Goal: Task Accomplishment & Management: Manage account settings

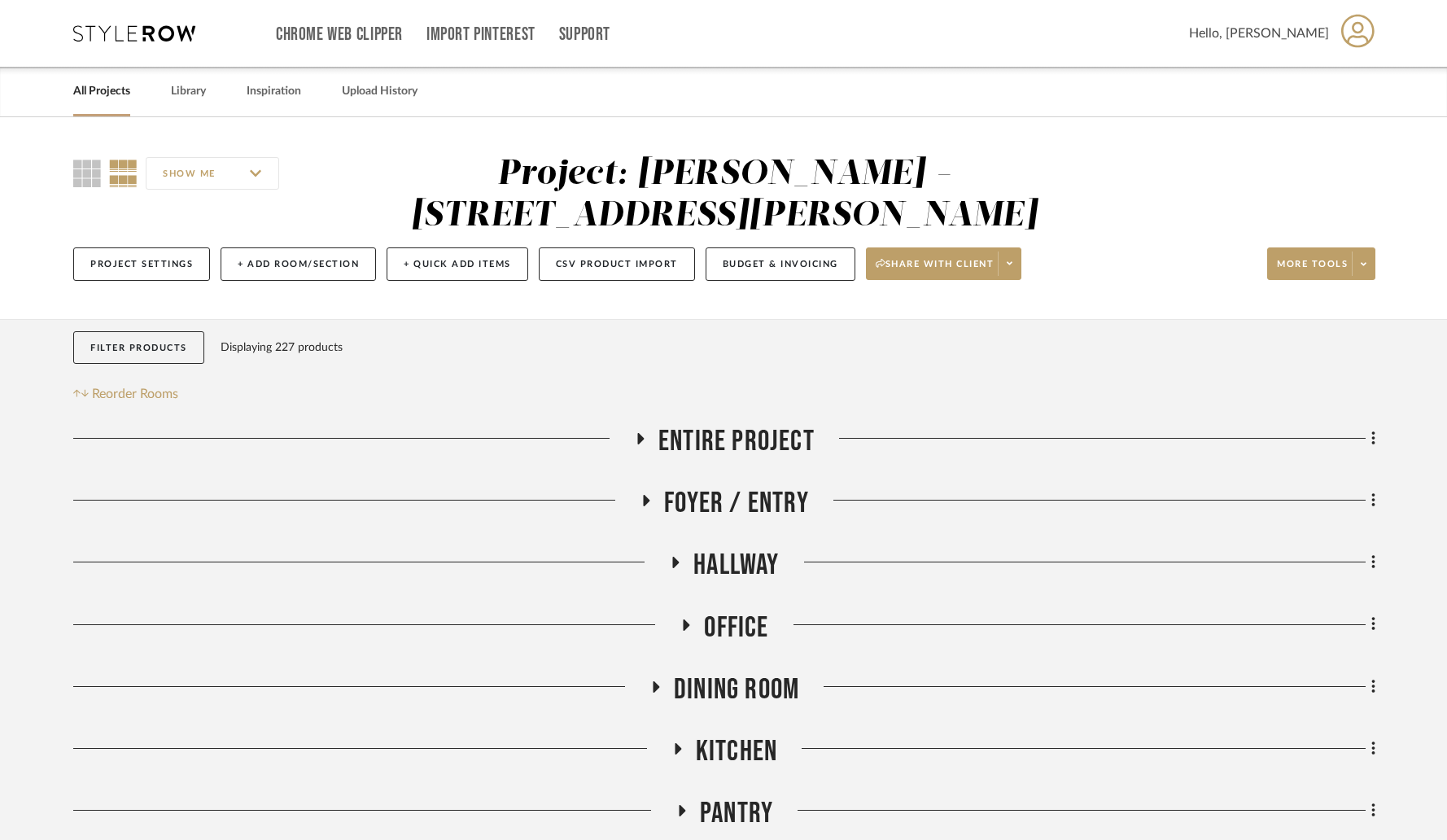
click at [644, 494] on icon at bounding box center [647, 500] width 6 height 12
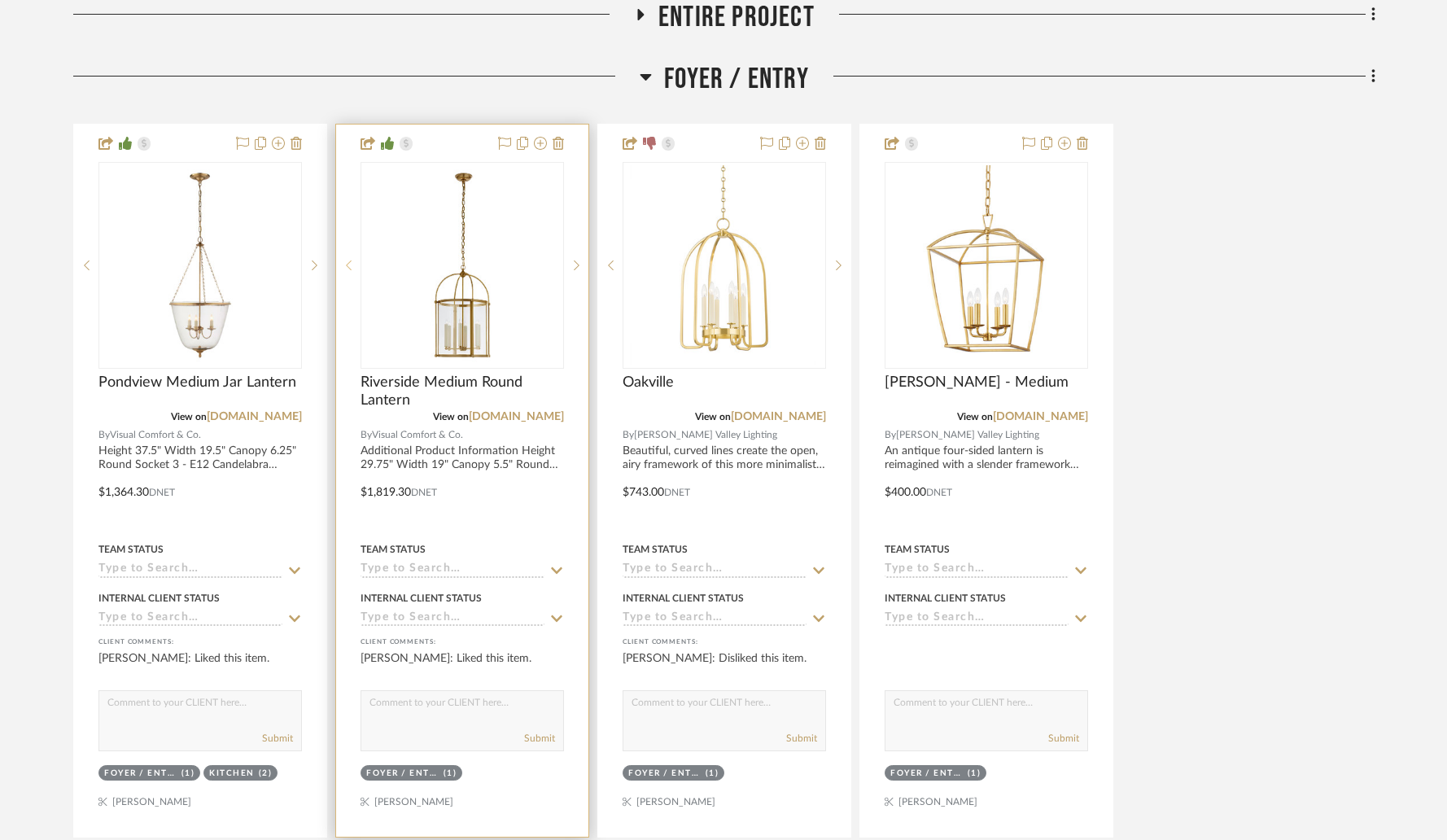
scroll to position [434, 0]
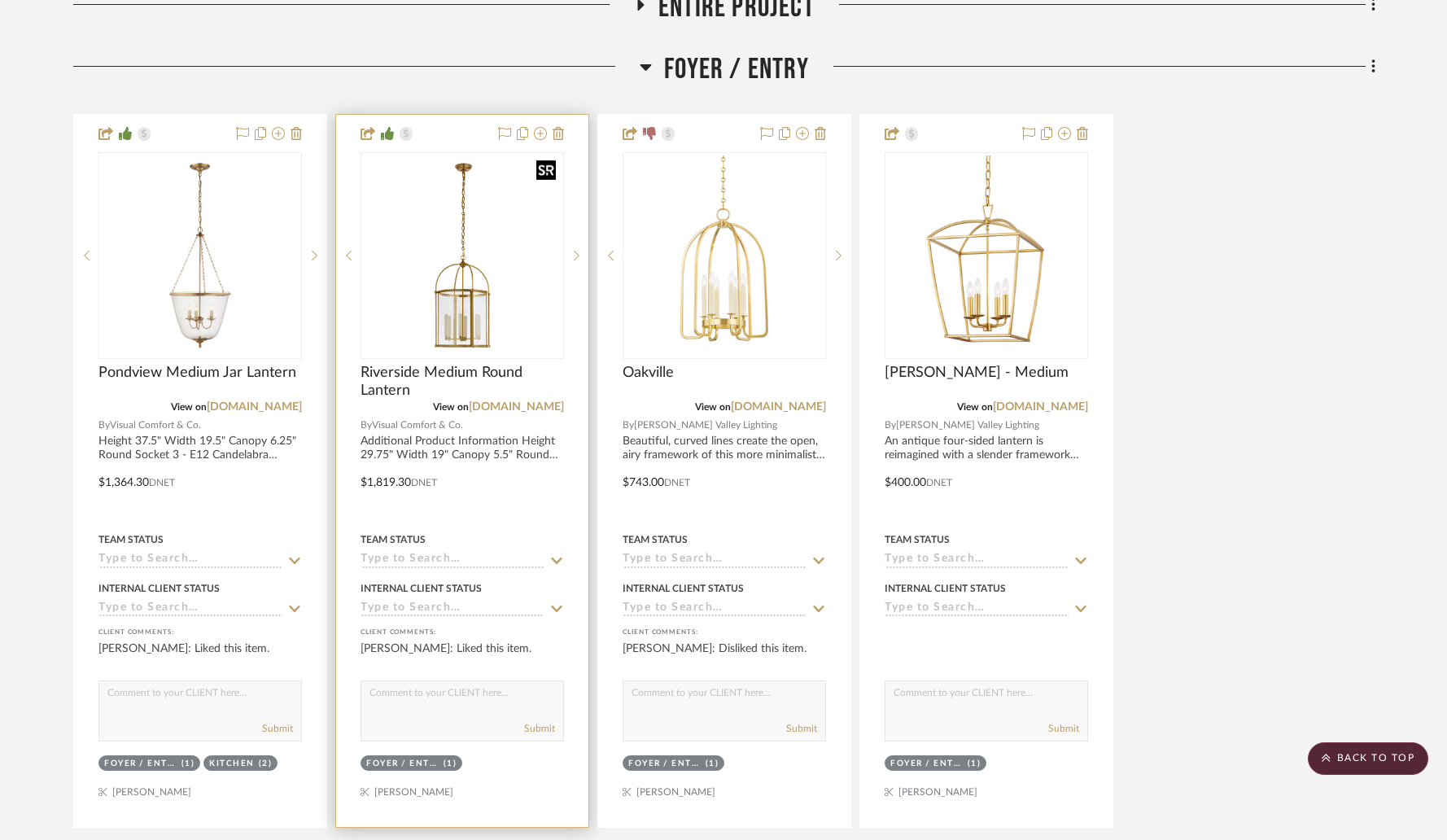
click at [457, 276] on img "0" at bounding box center [462, 255] width 200 height 200
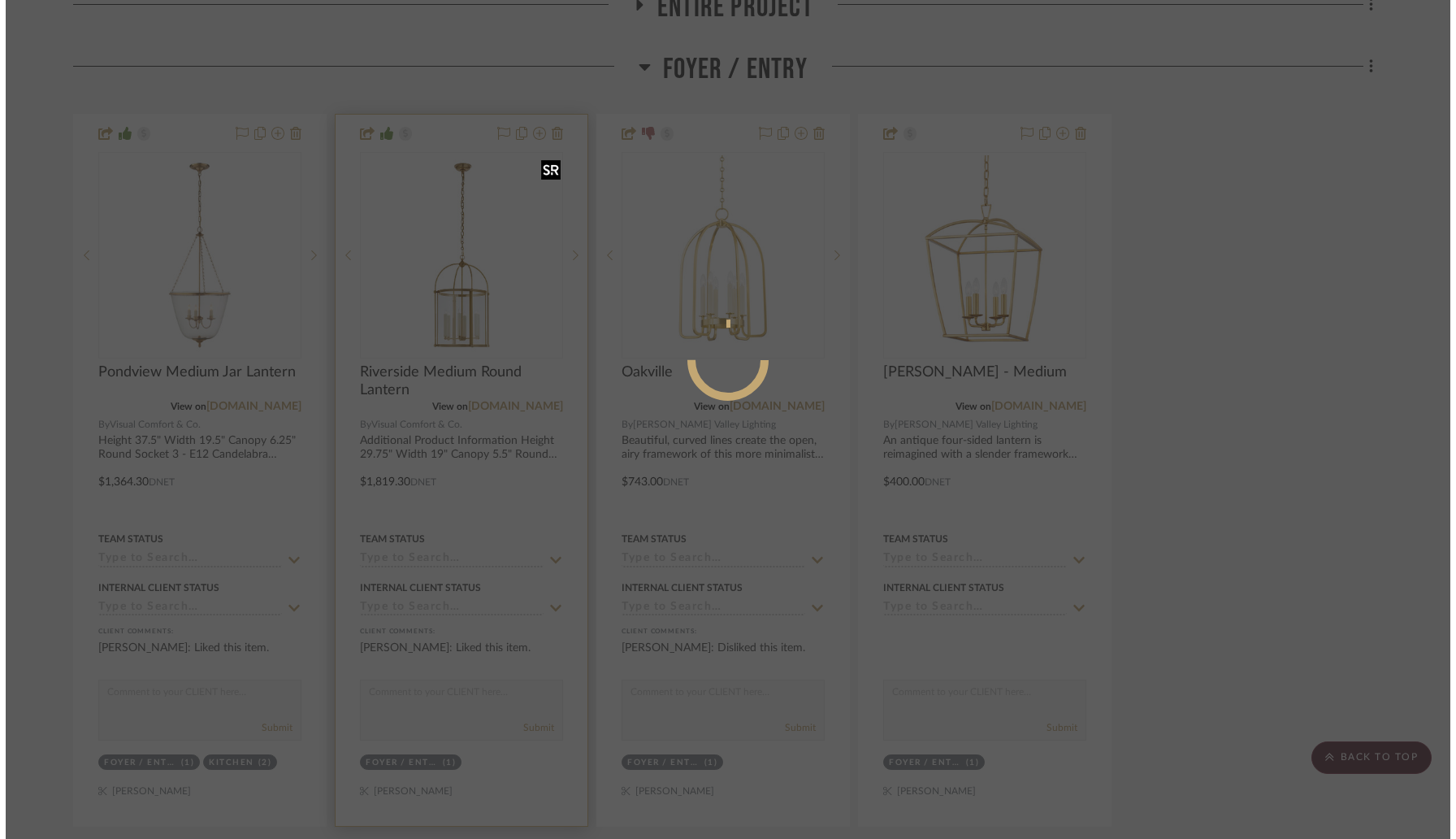
scroll to position [0, 0]
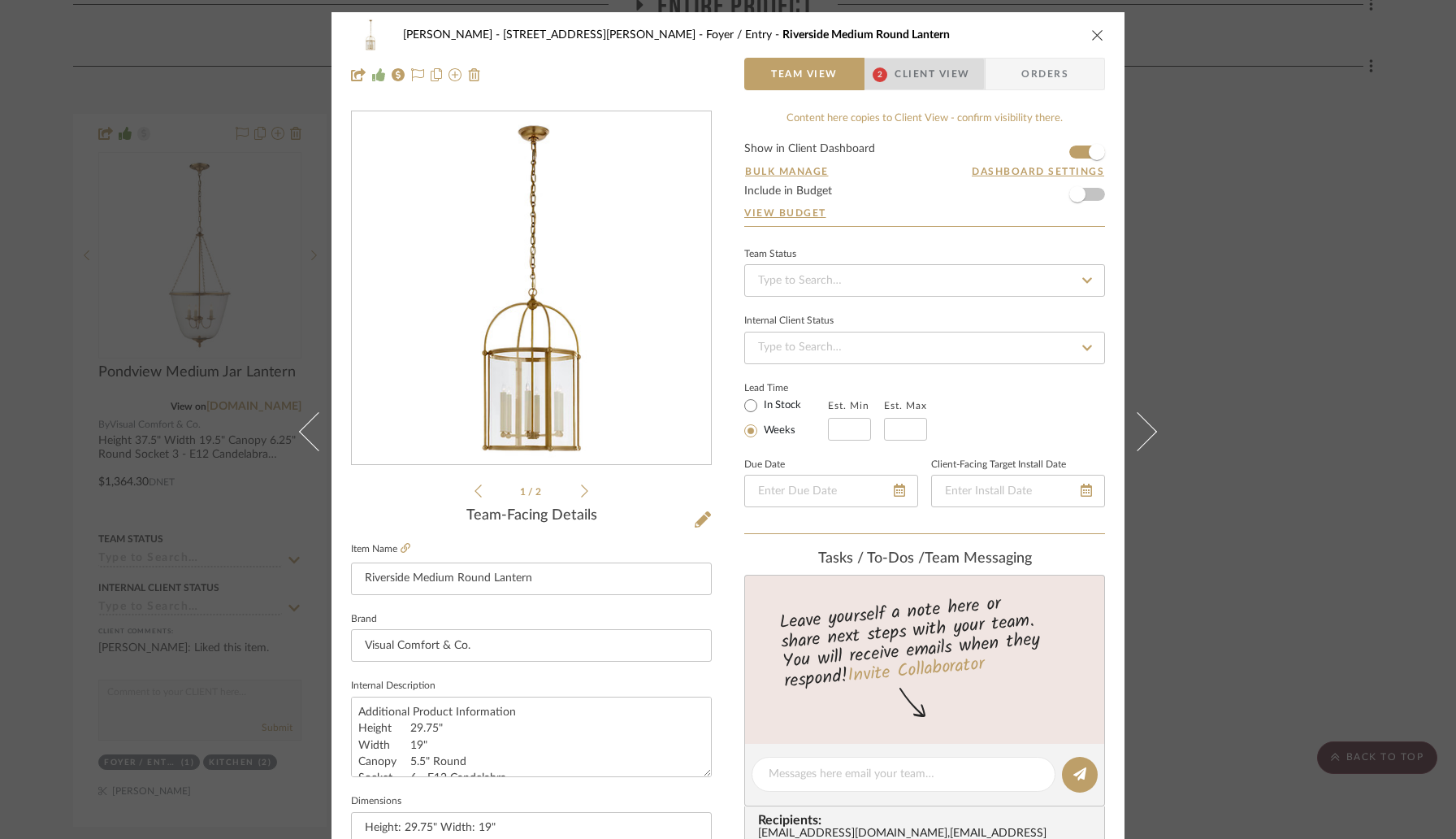
click at [915, 74] on span "Client View" at bounding box center [932, 74] width 75 height 33
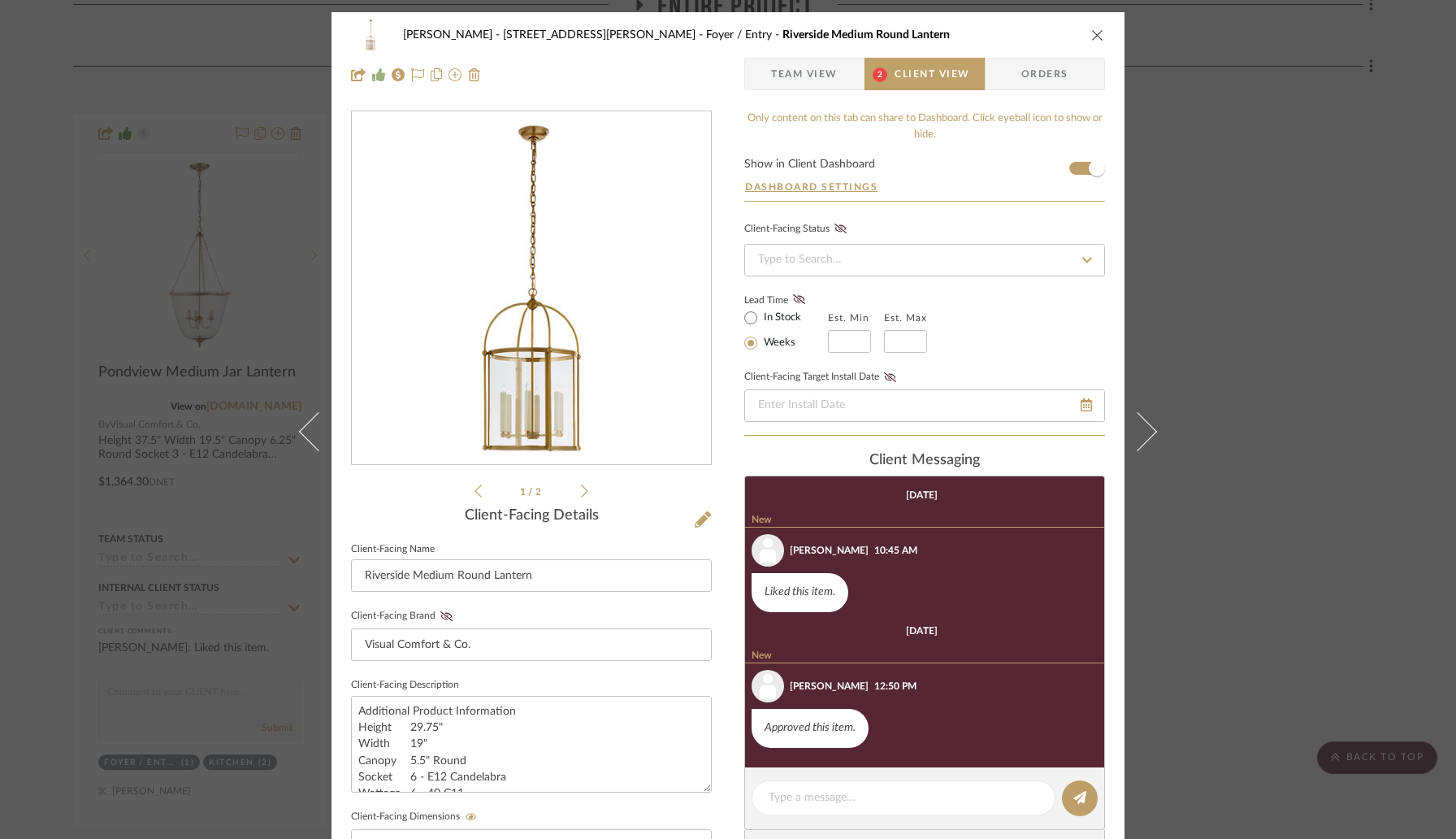
click at [1094, 32] on icon "close" at bounding box center [1097, 35] width 13 height 13
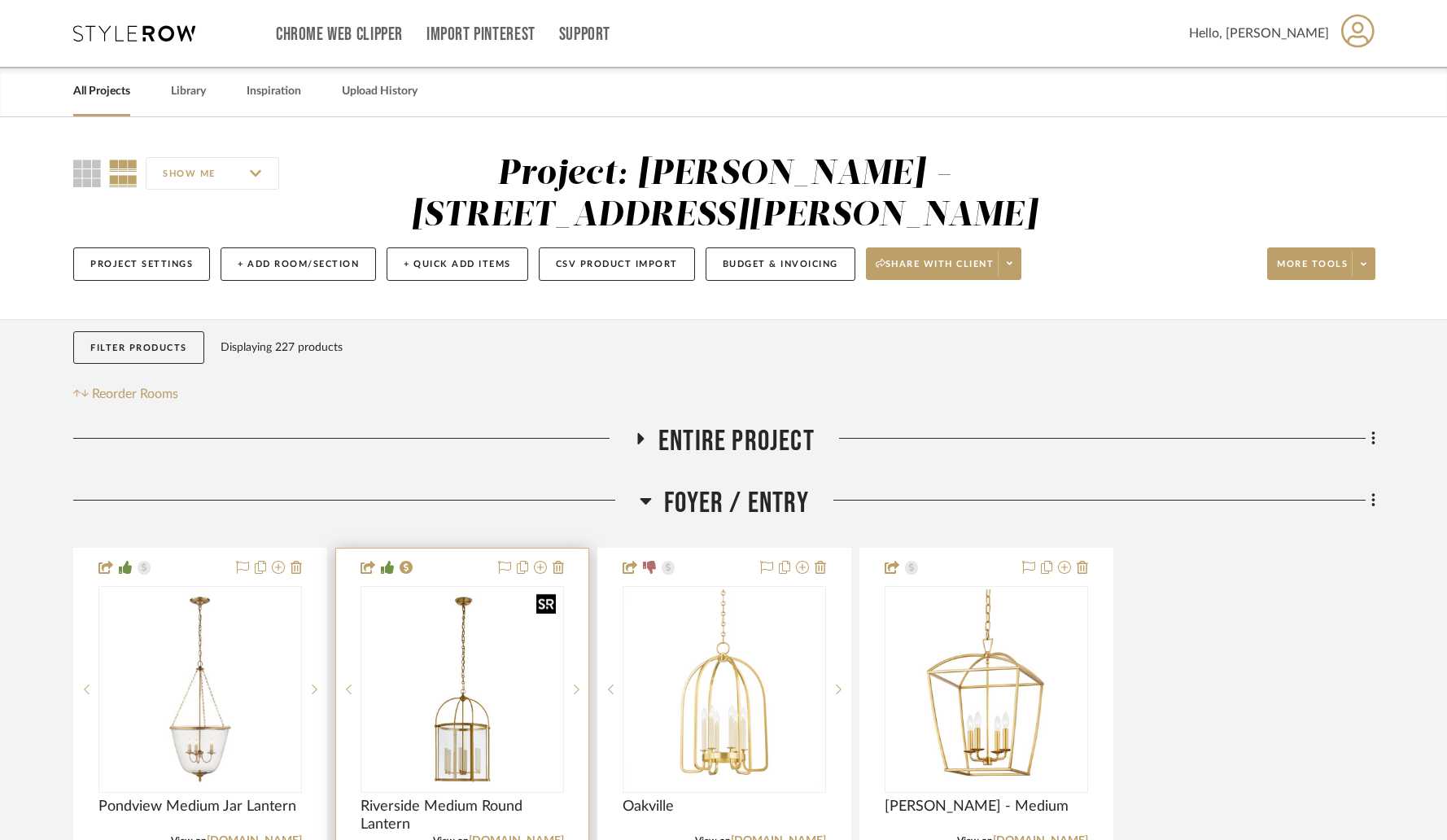
click at [478, 642] on img "0" at bounding box center [462, 689] width 200 height 200
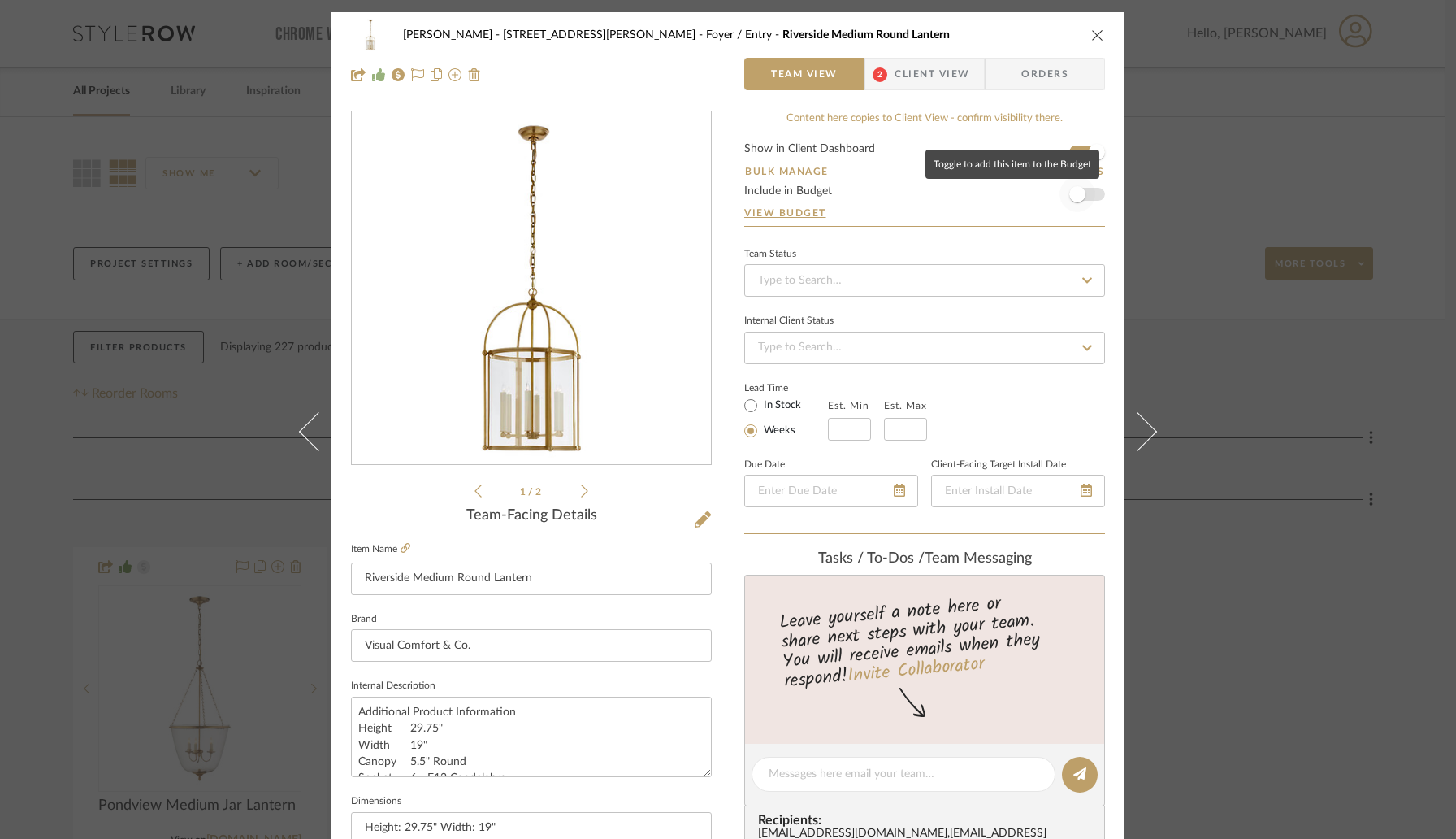
click at [1077, 197] on span "button" at bounding box center [1077, 194] width 16 height 16
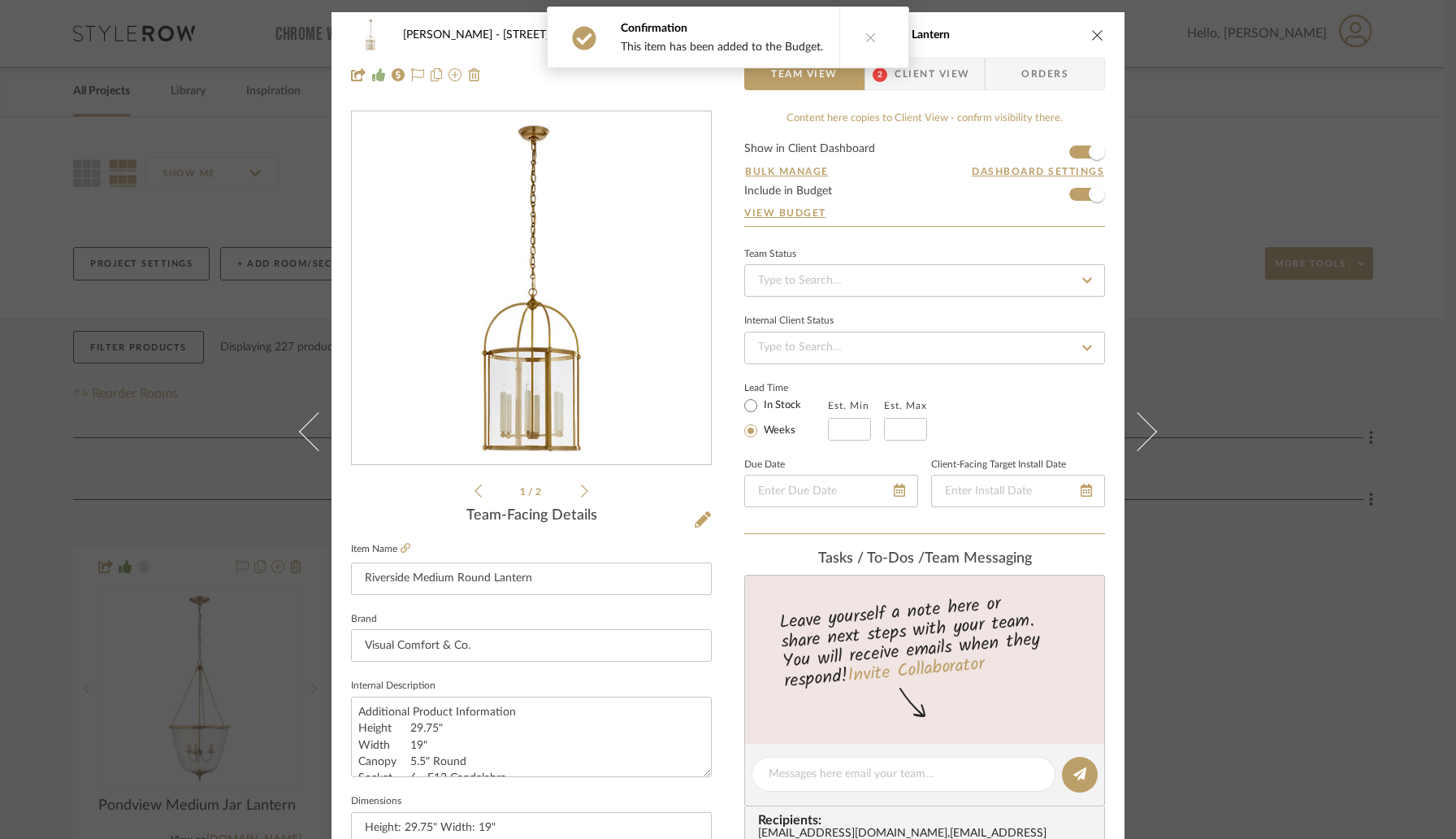
drag, startPoint x: 1093, startPoint y: 33, endPoint x: 988, endPoint y: 220, distance: 214.5
click at [1093, 33] on icon "close" at bounding box center [1097, 35] width 13 height 13
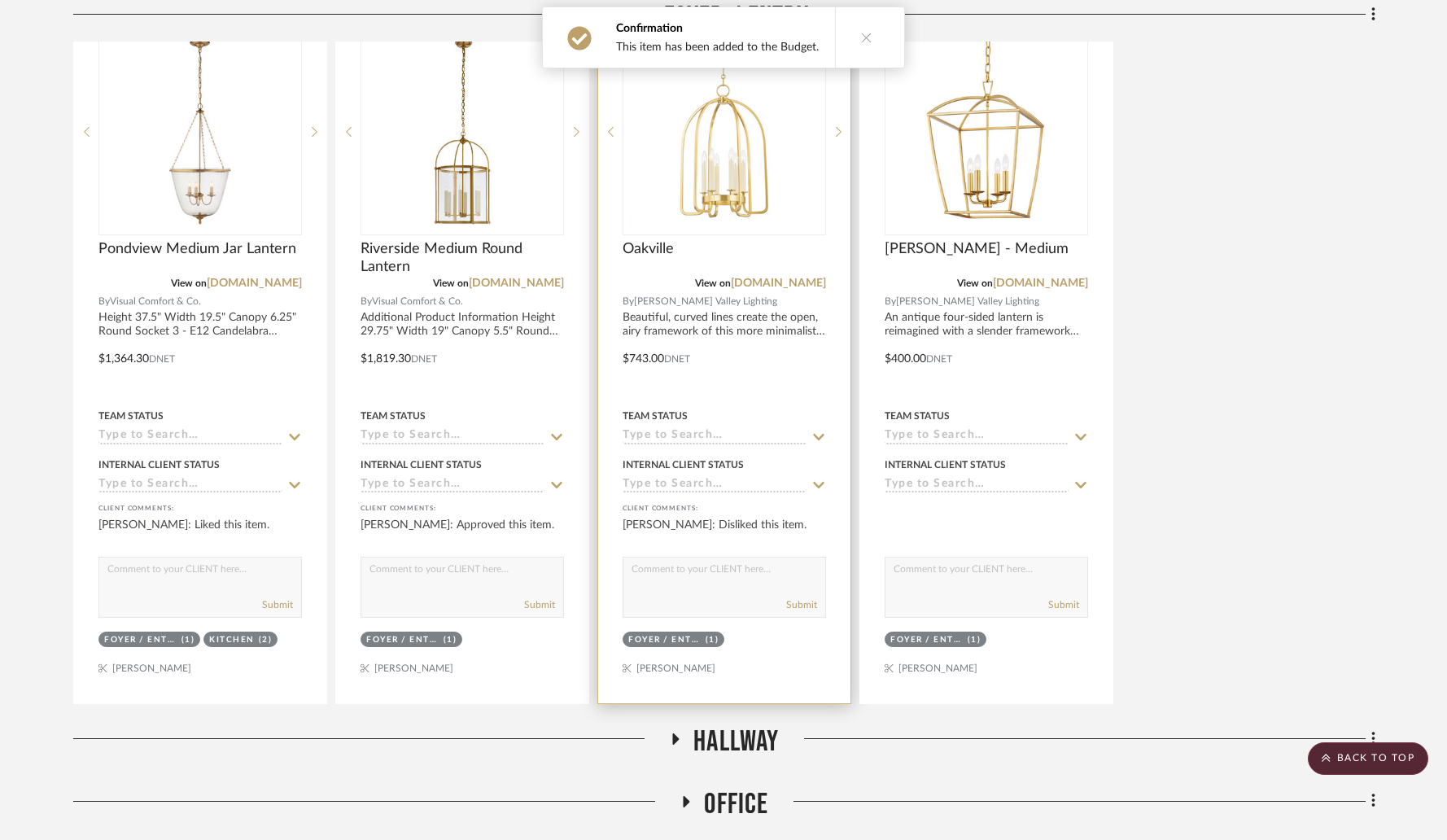
scroll to position [561, 0]
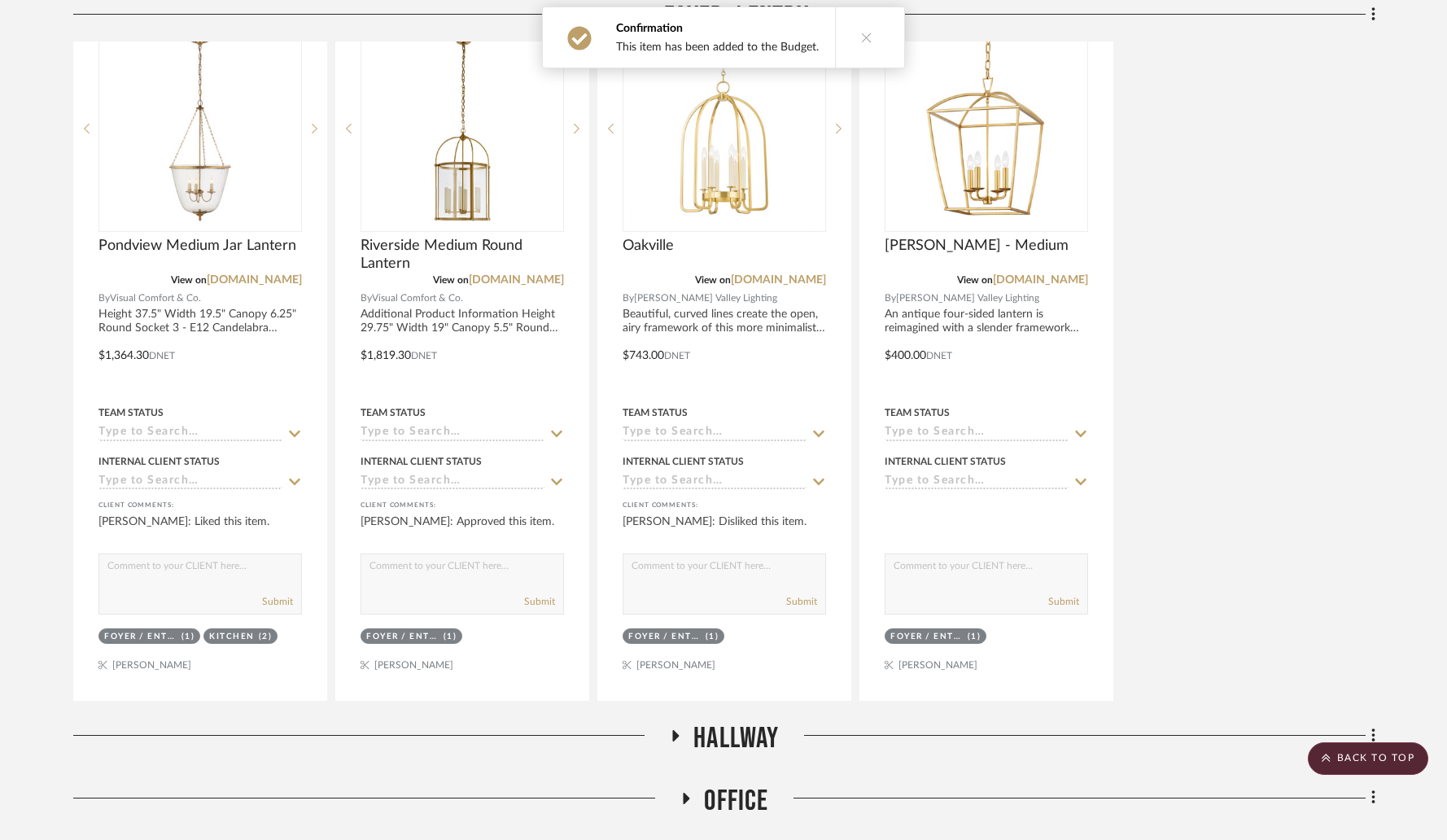
click at [681, 730] on icon at bounding box center [676, 736] width 20 height 12
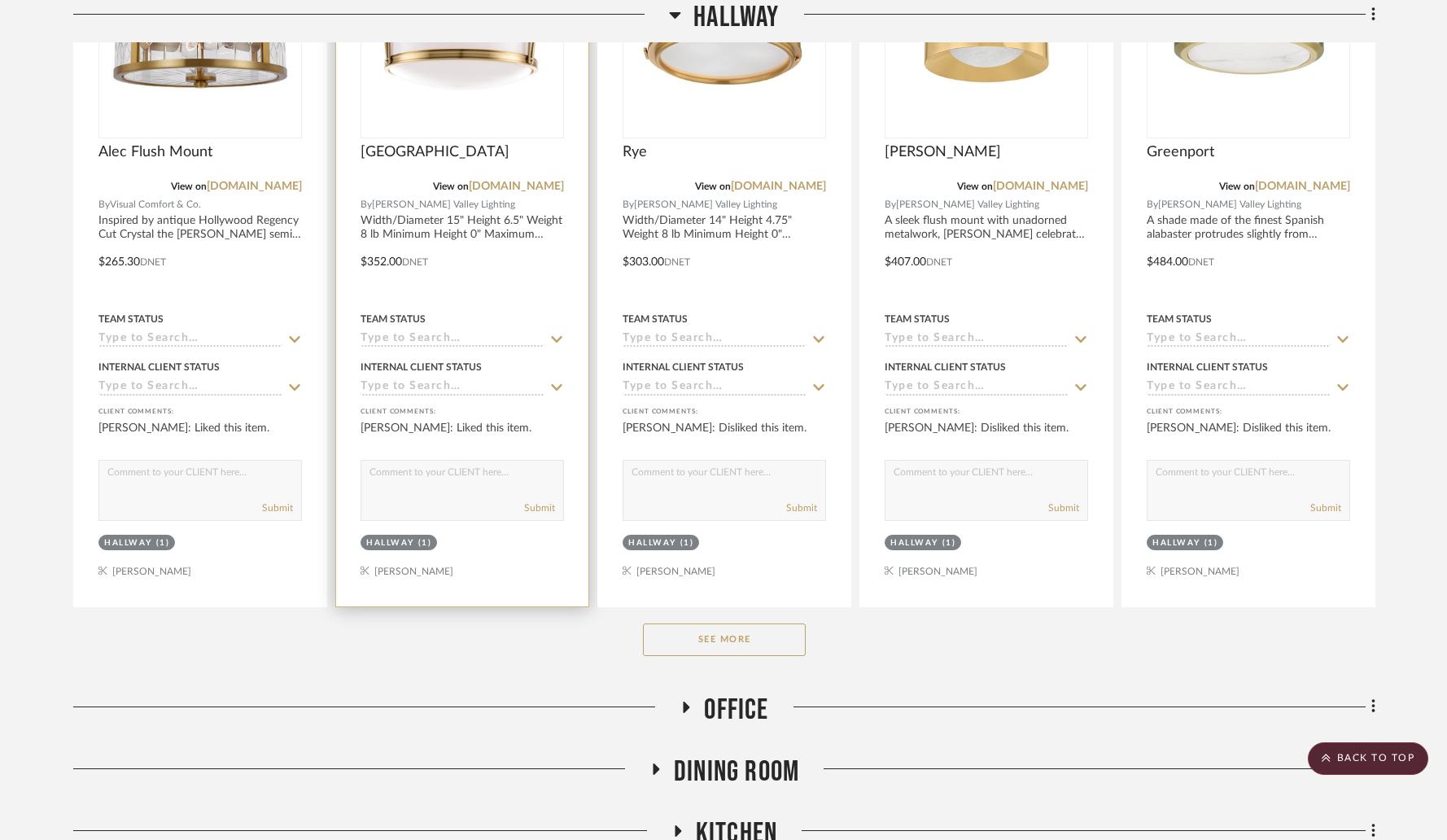
scroll to position [1453, 0]
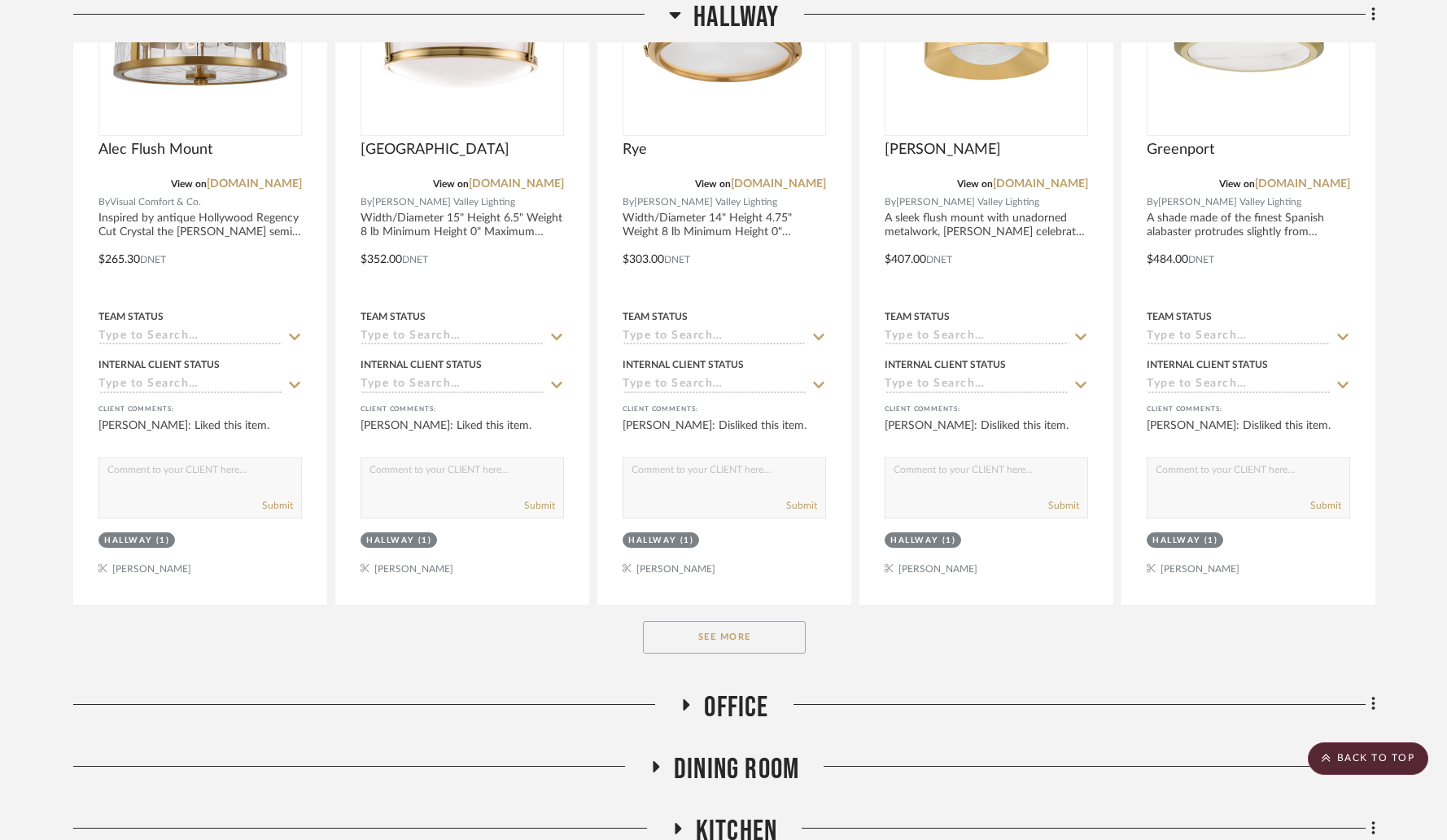
click at [769, 620] on button "See More" at bounding box center [724, 636] width 163 height 33
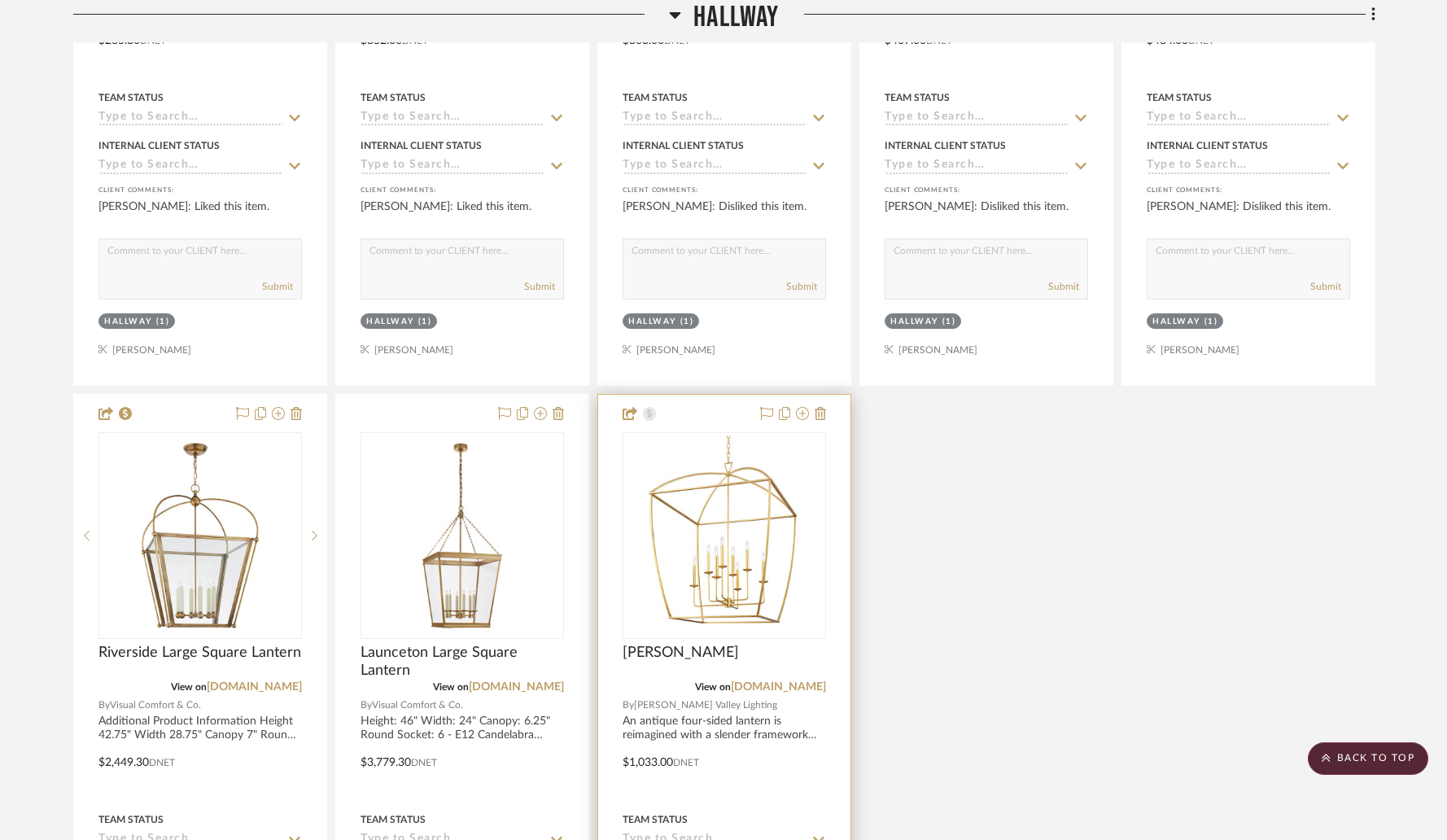
scroll to position [1708, 0]
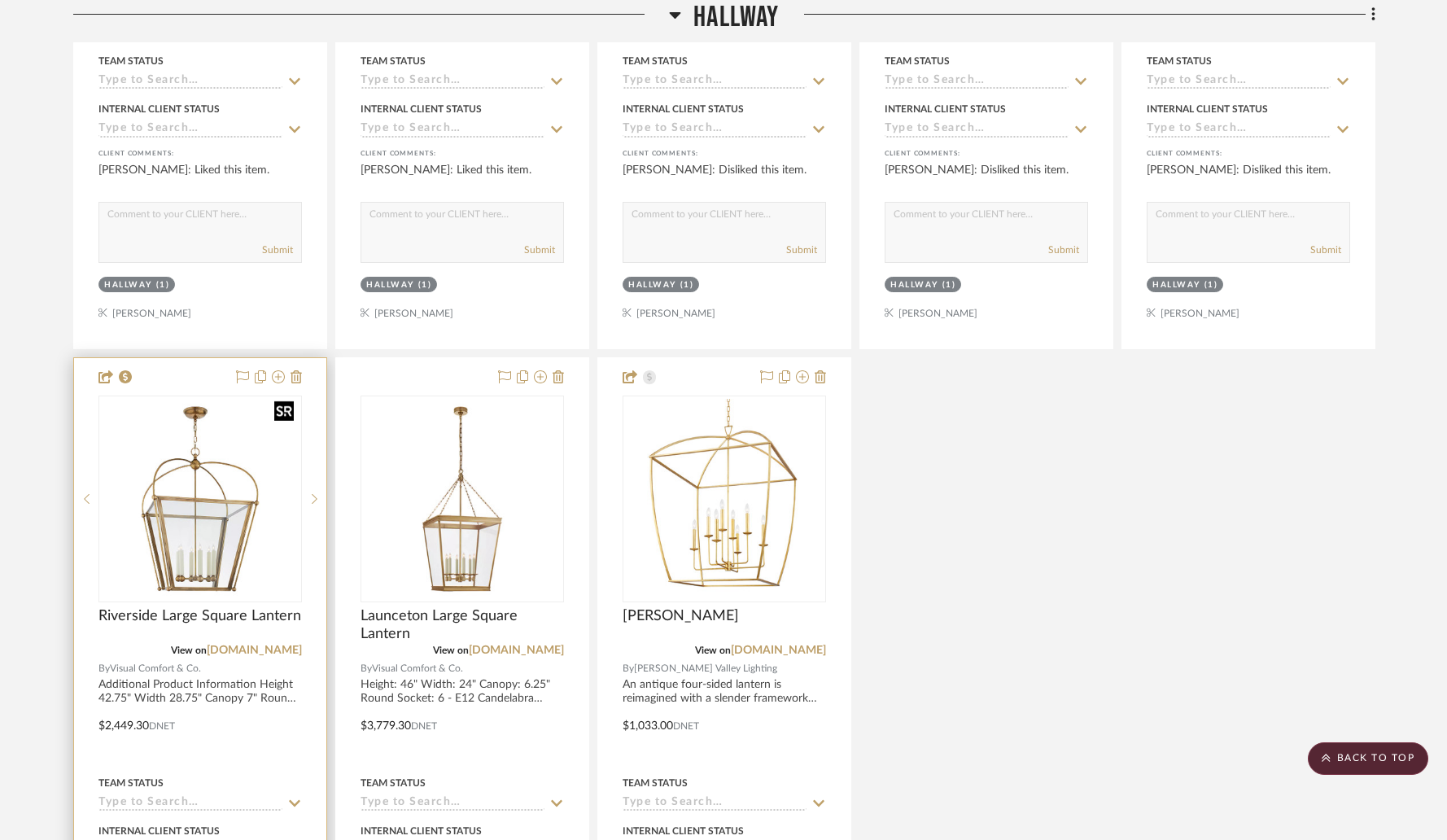
click at [216, 434] on img "0" at bounding box center [200, 498] width 200 height 200
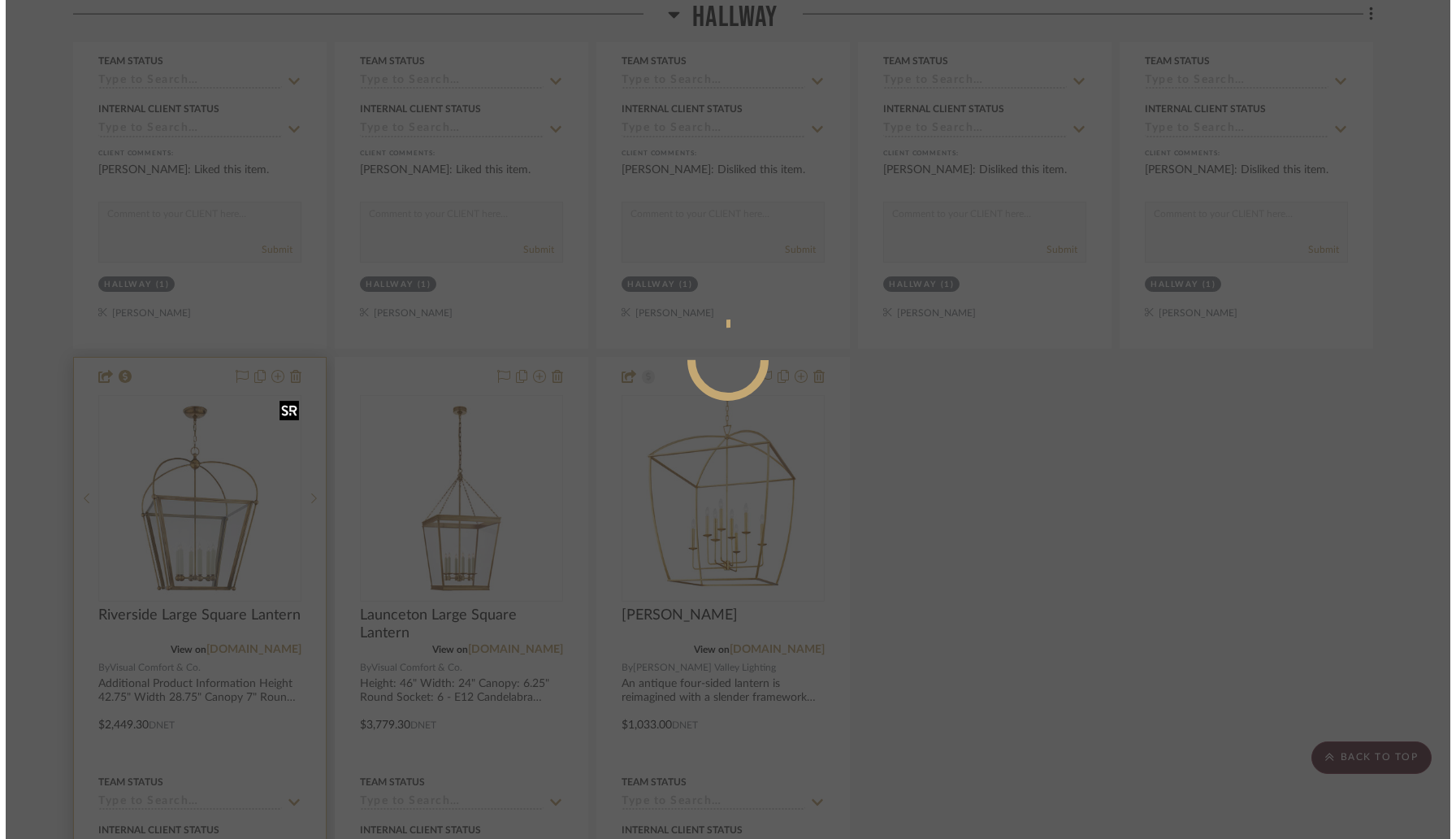
scroll to position [0, 0]
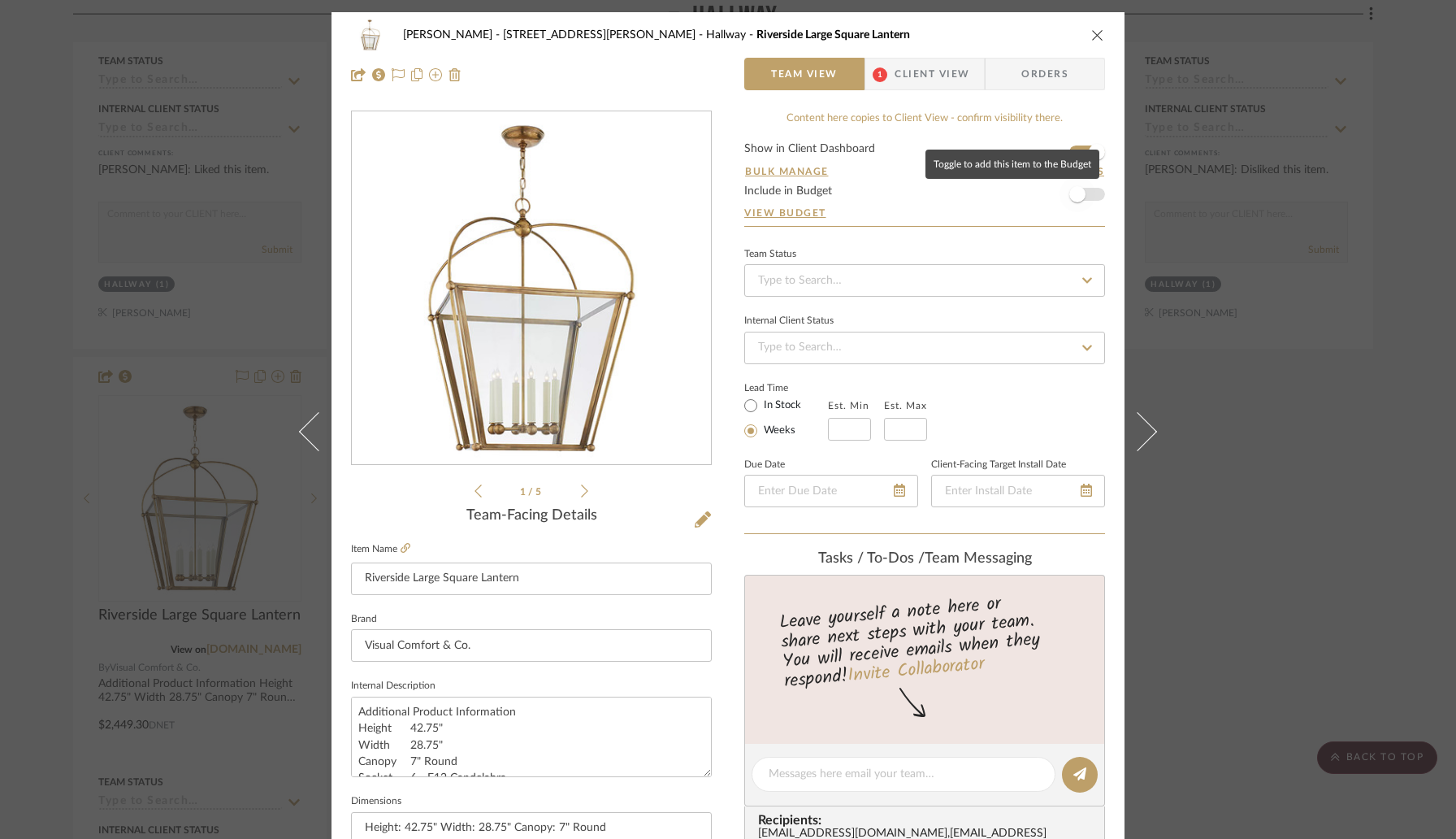
click at [1079, 193] on span "button" at bounding box center [1077, 194] width 16 height 16
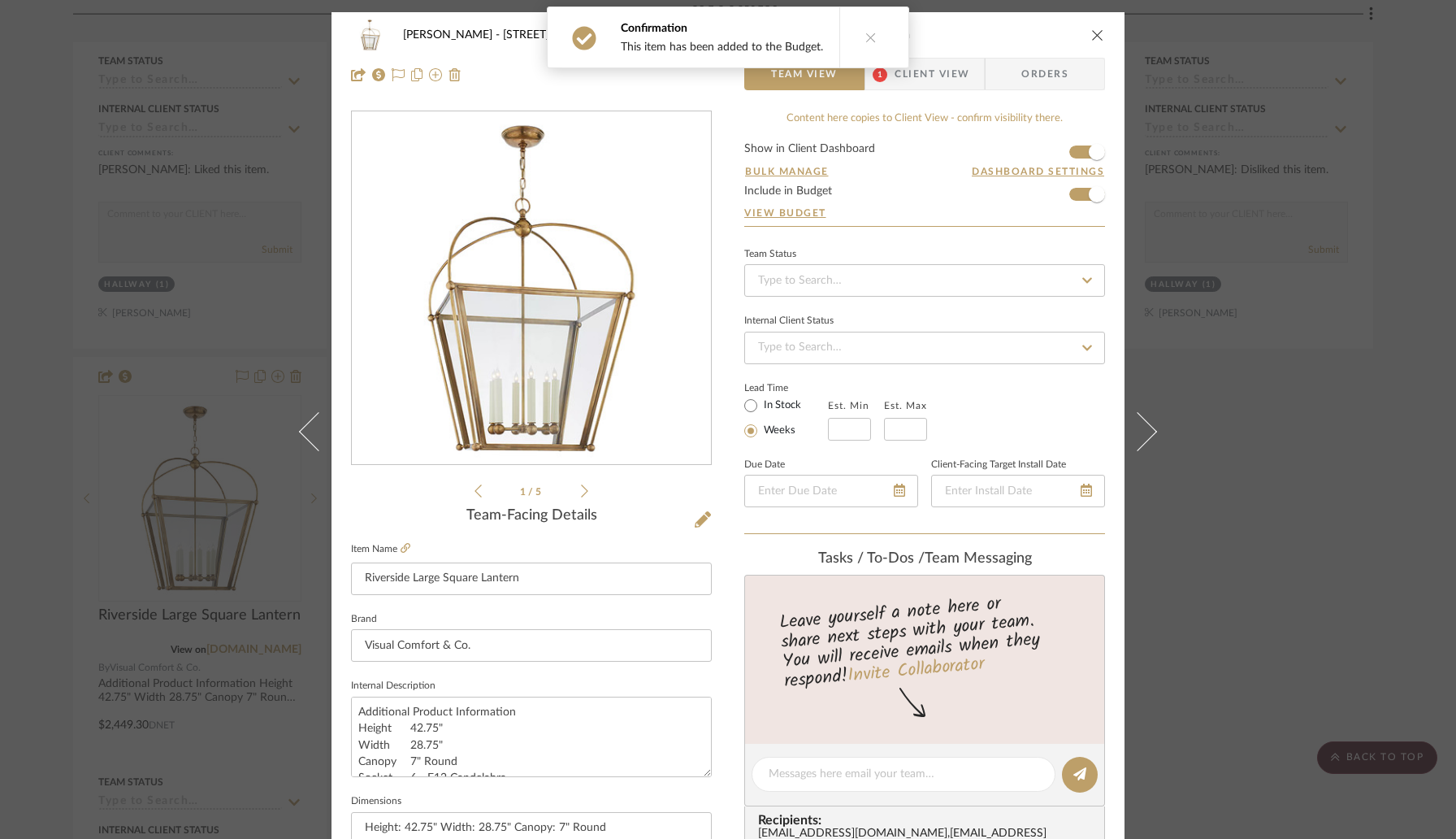
click at [1092, 37] on icon "close" at bounding box center [1097, 35] width 13 height 13
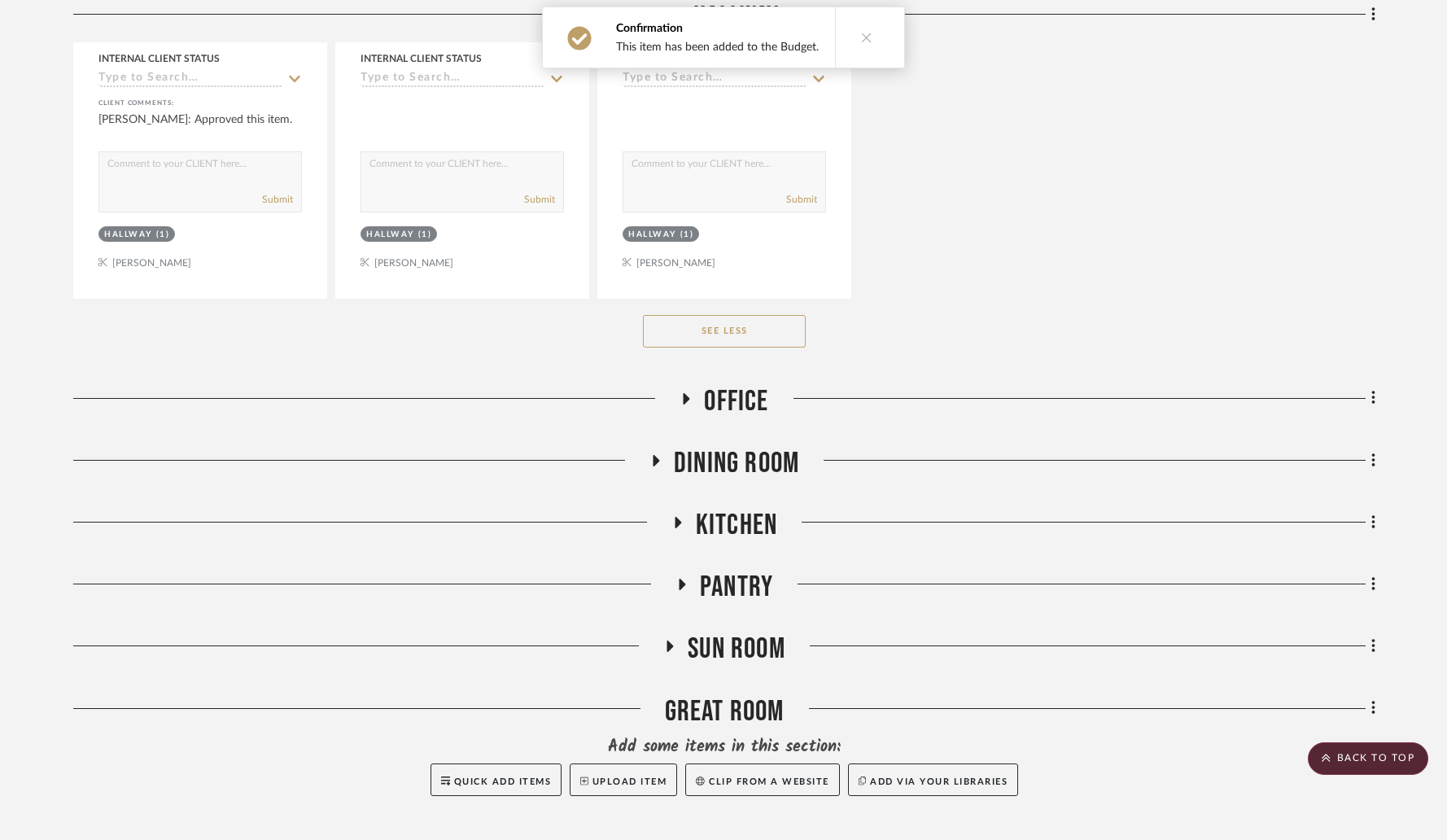
scroll to position [2481, 0]
click at [689, 391] on icon at bounding box center [687, 397] width 20 height 12
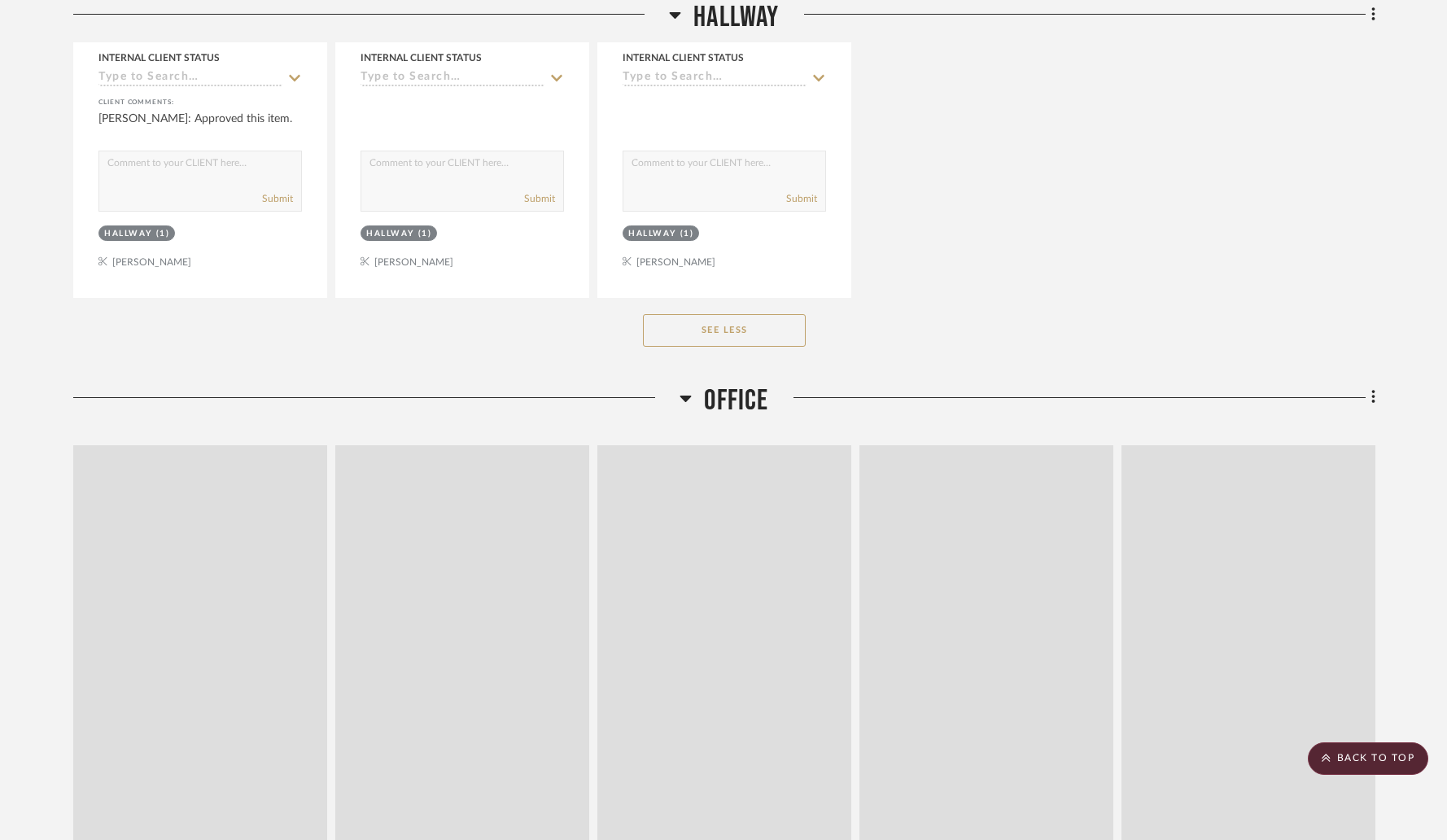
scroll to position [2482, 0]
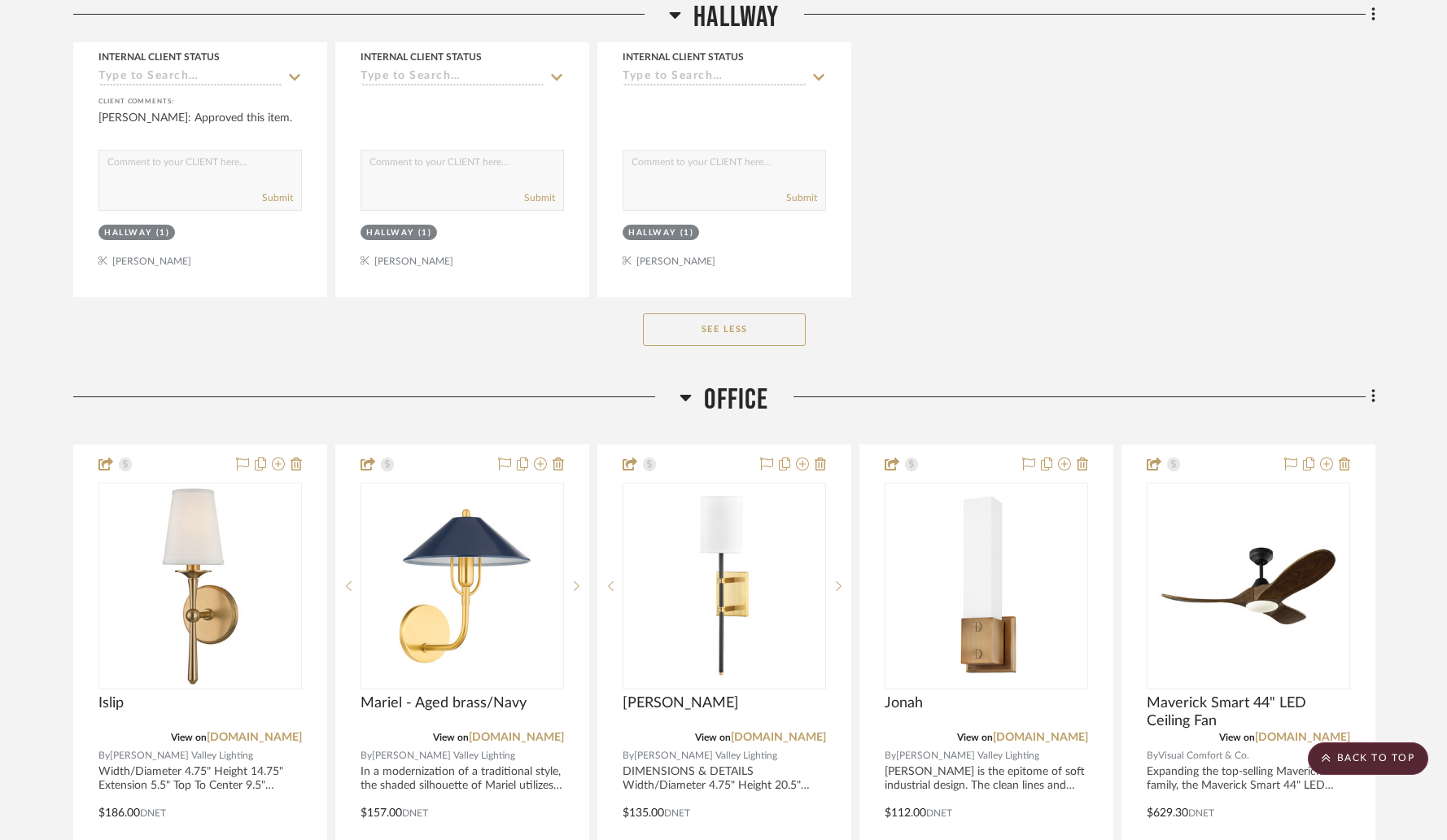
click at [689, 388] on icon at bounding box center [686, 397] width 12 height 20
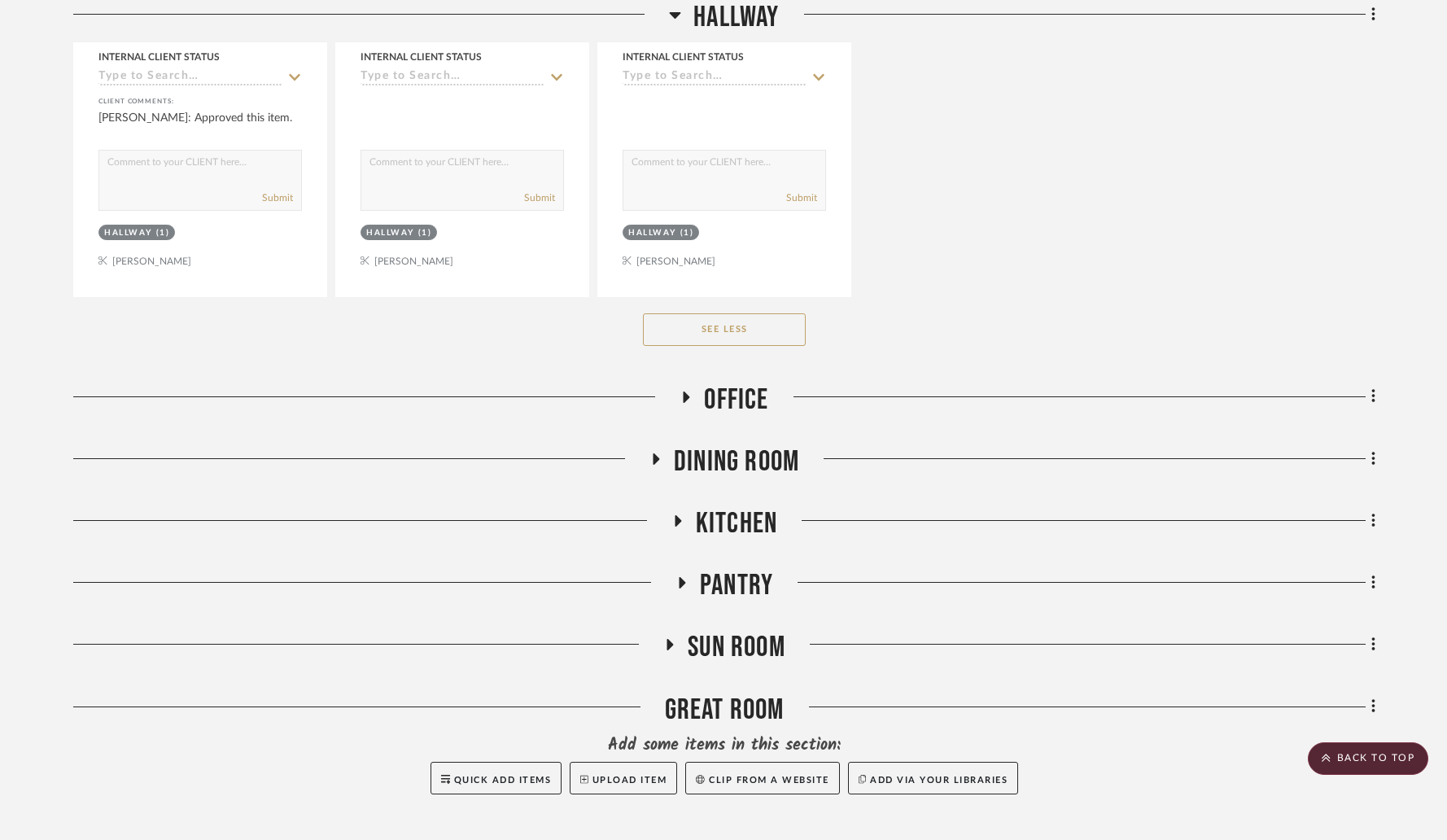
click at [655, 453] on icon at bounding box center [655, 459] width 6 height 12
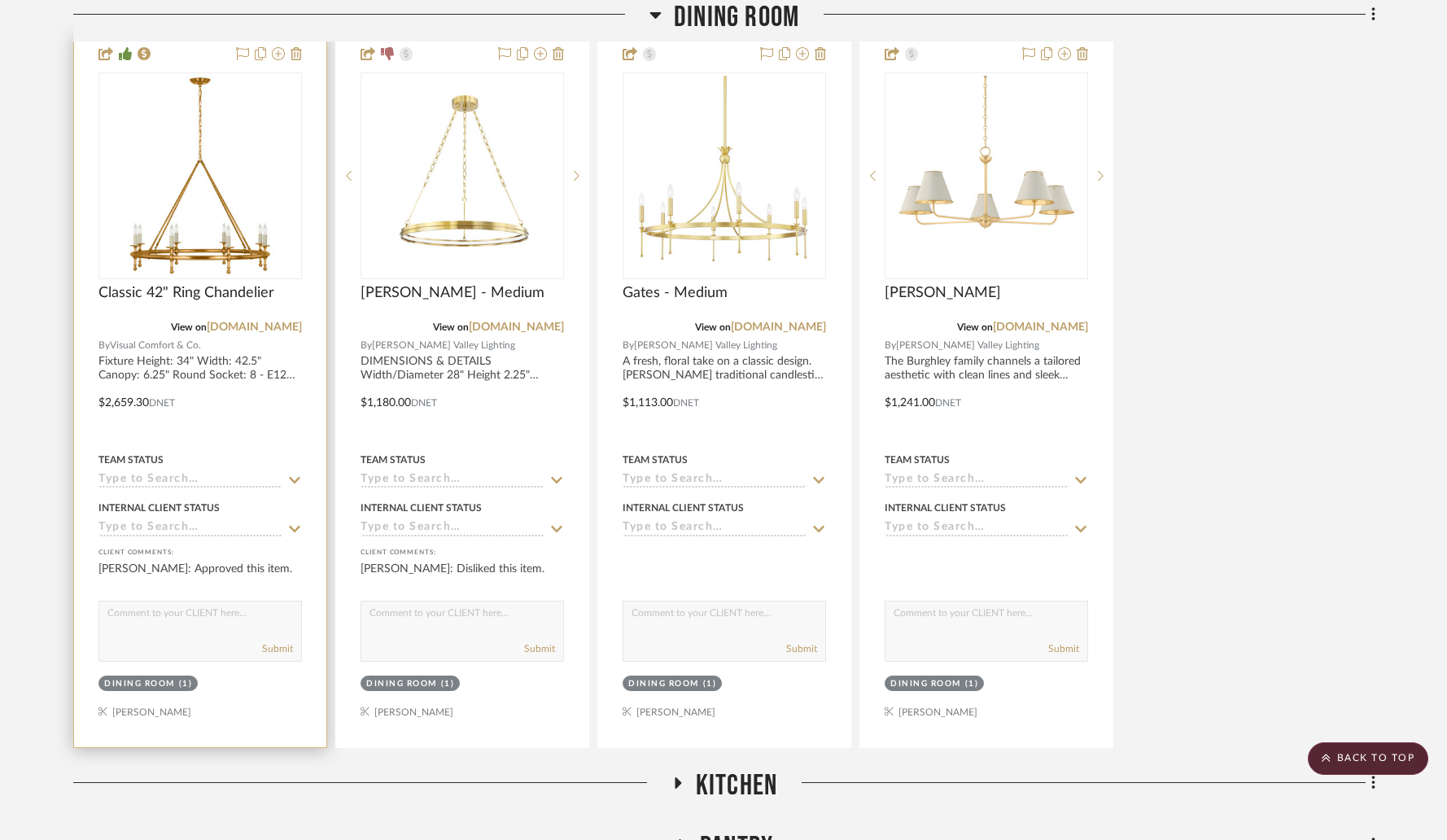
scroll to position [2969, 0]
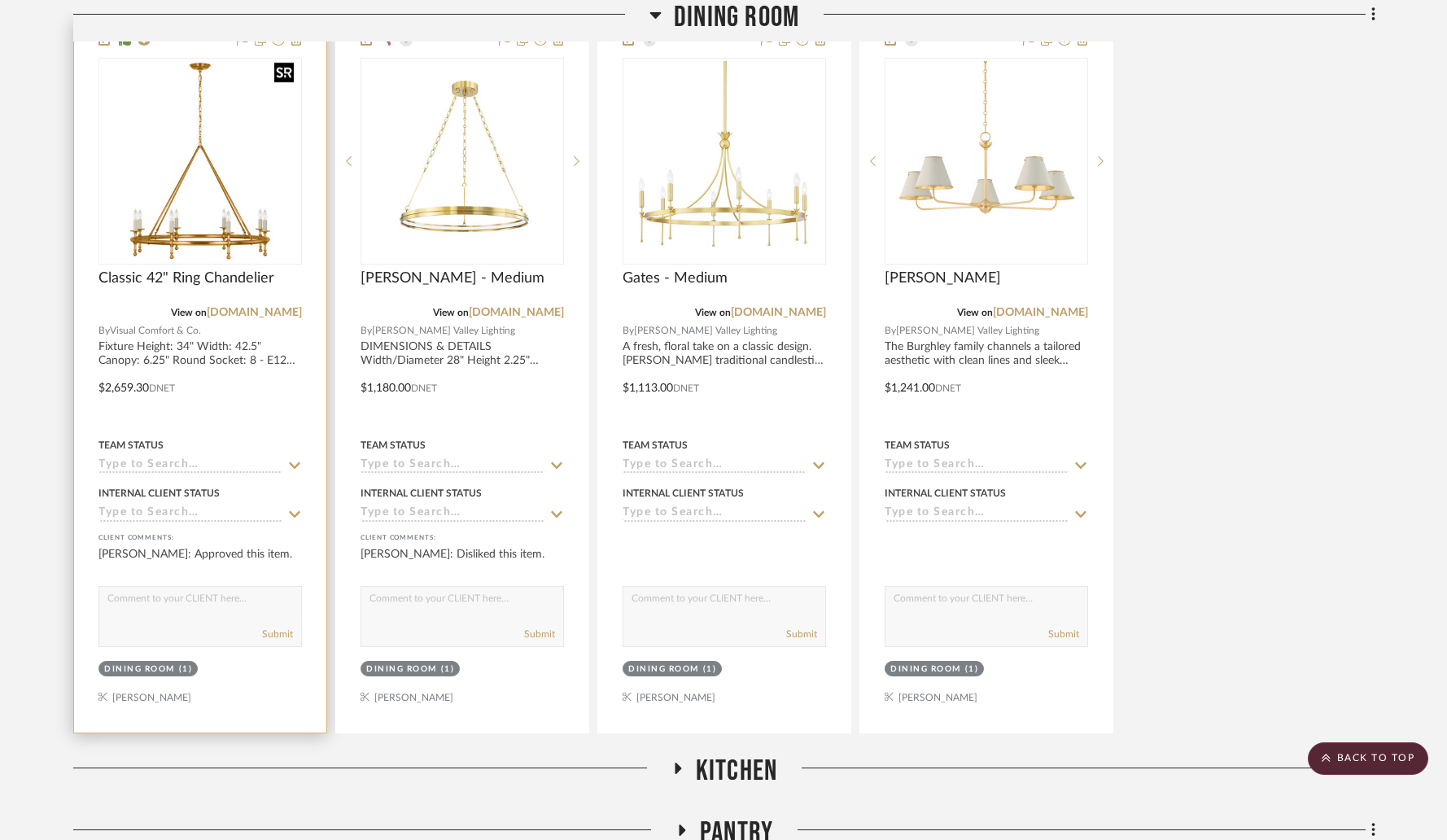
click at [222, 178] on div at bounding box center [200, 161] width 204 height 206
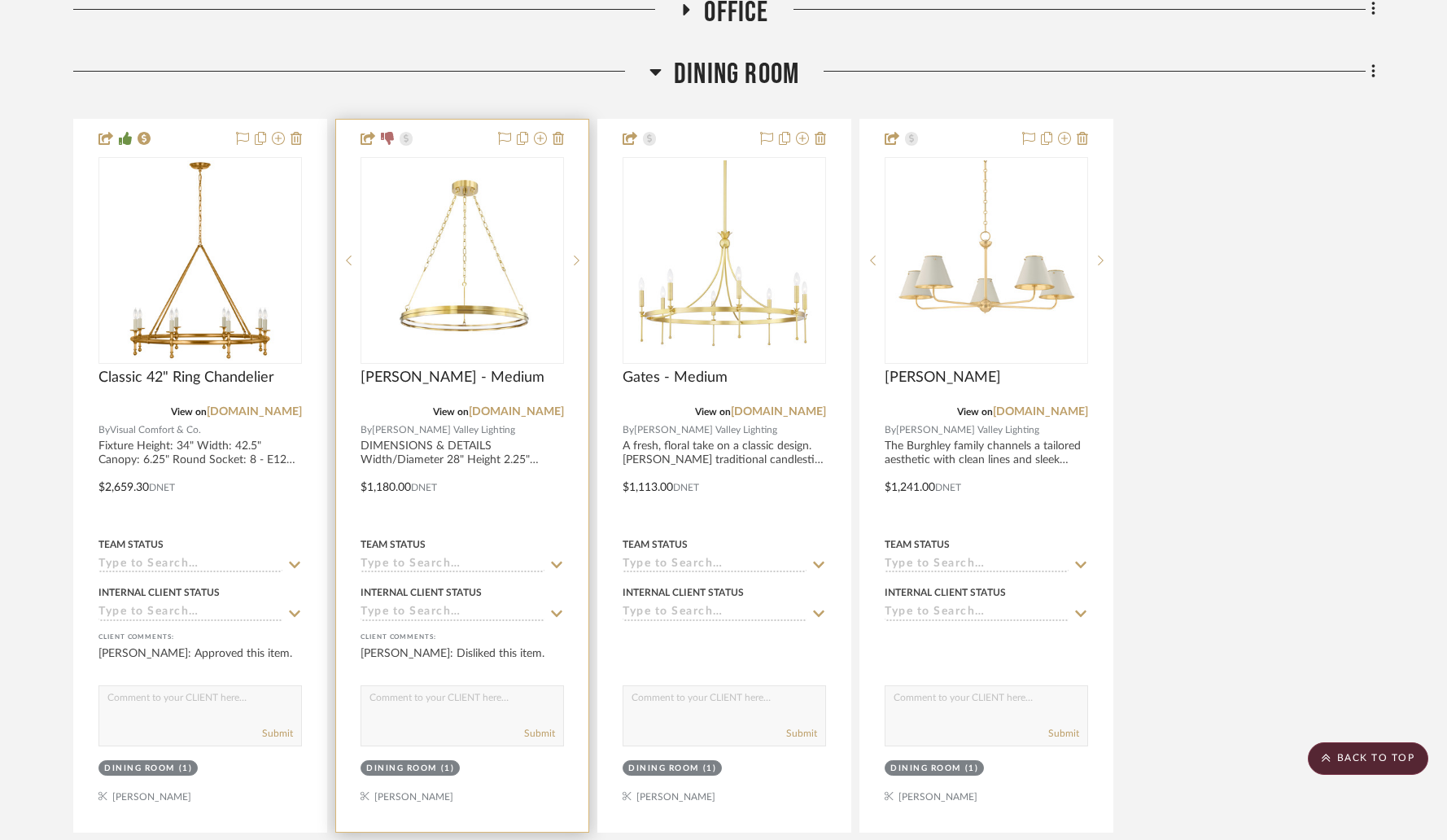
scroll to position [2865, 0]
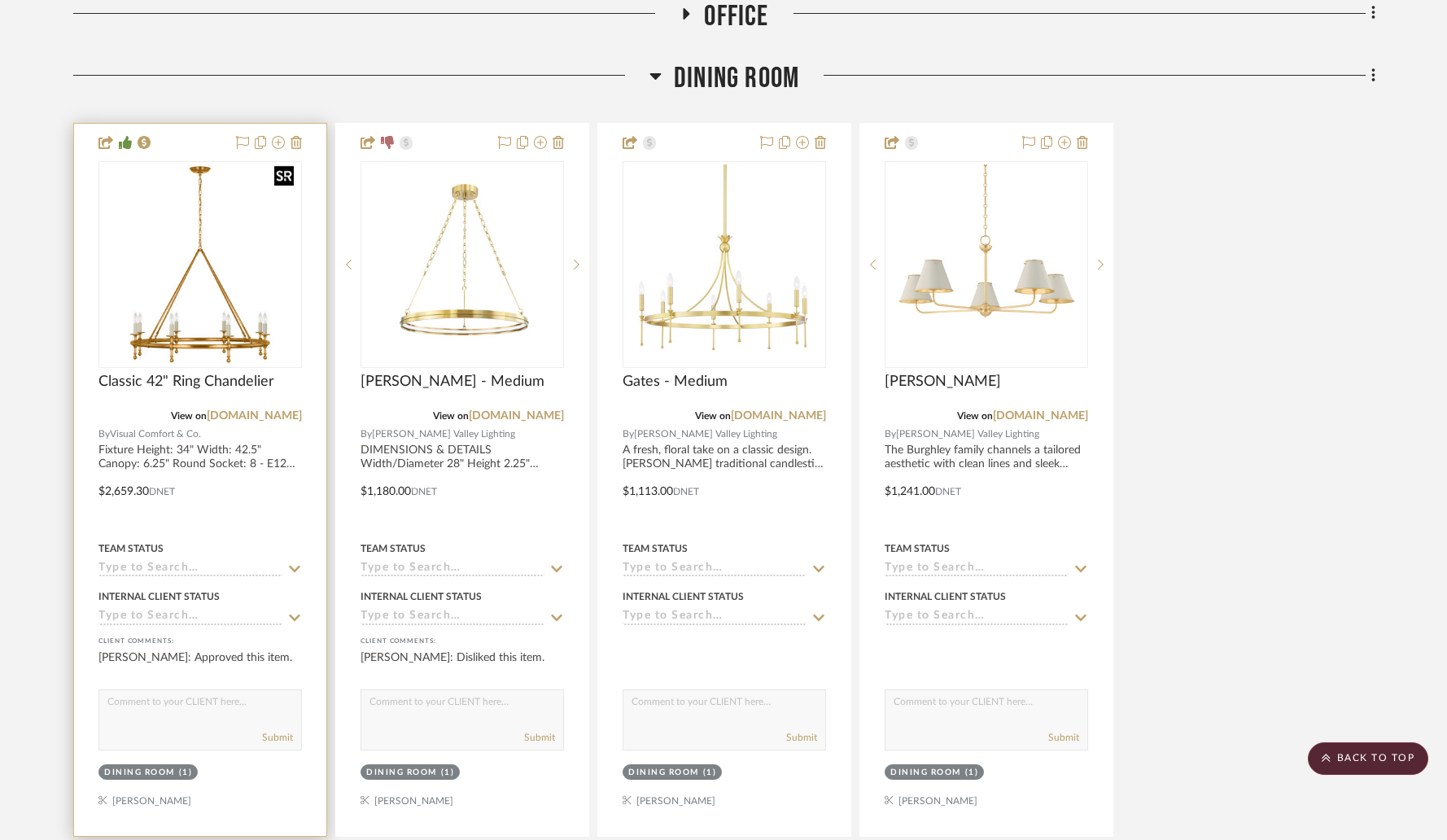
click at [188, 257] on img "0" at bounding box center [200, 264] width 200 height 200
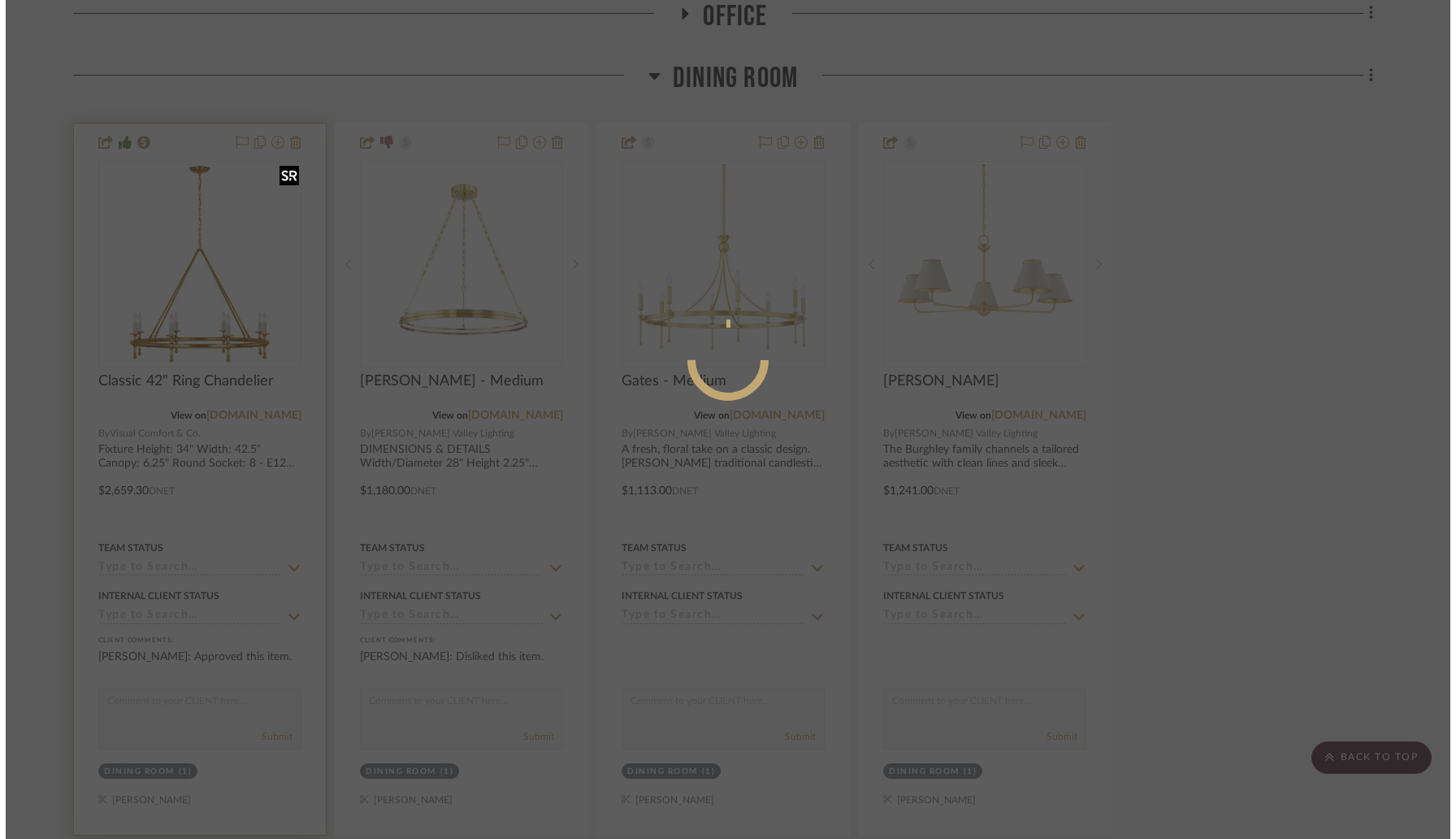
scroll to position [0, 0]
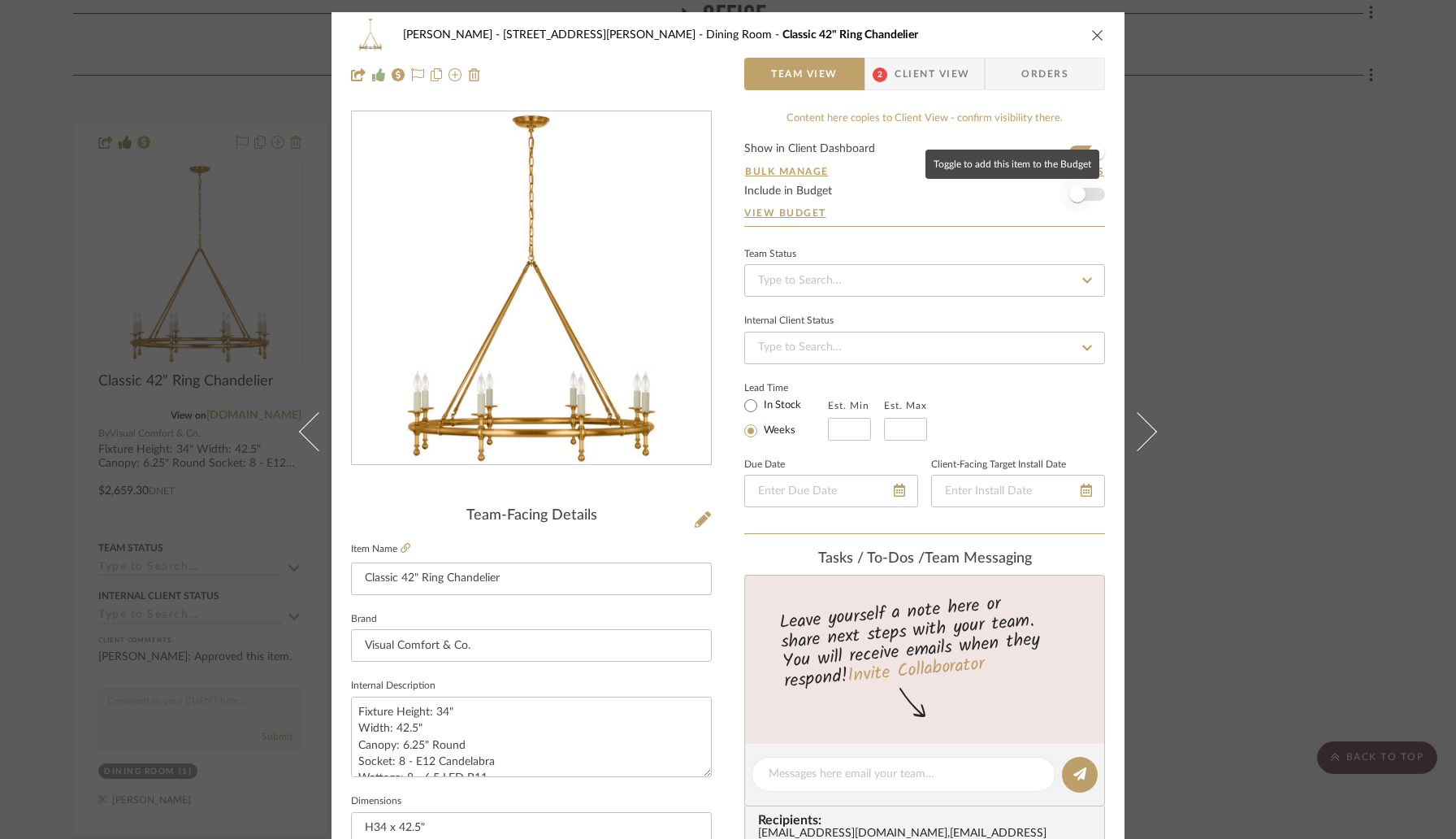
click at [1076, 194] on span "button" at bounding box center [1077, 194] width 16 height 16
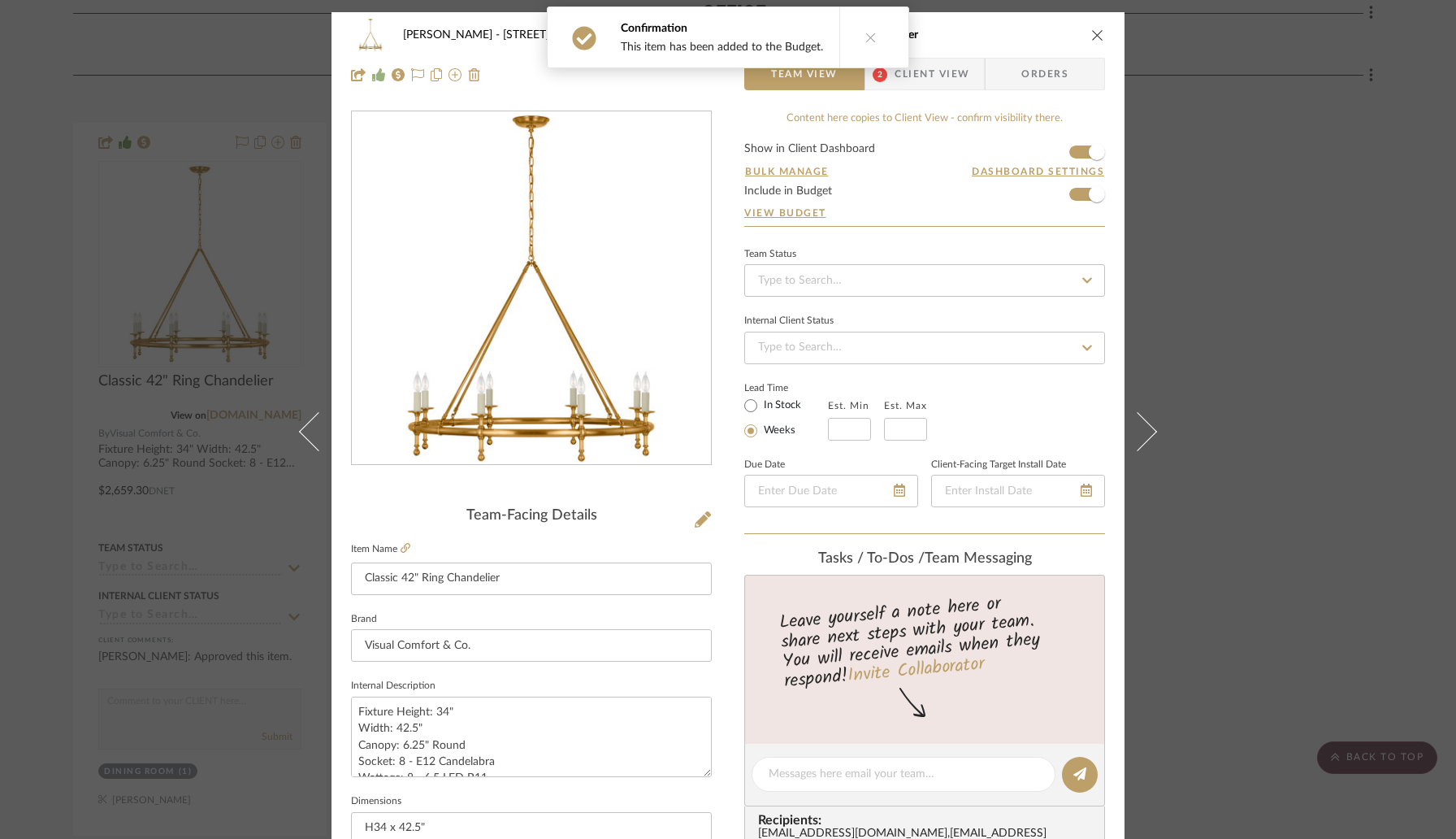
click at [1092, 33] on icon "close" at bounding box center [1097, 35] width 13 height 13
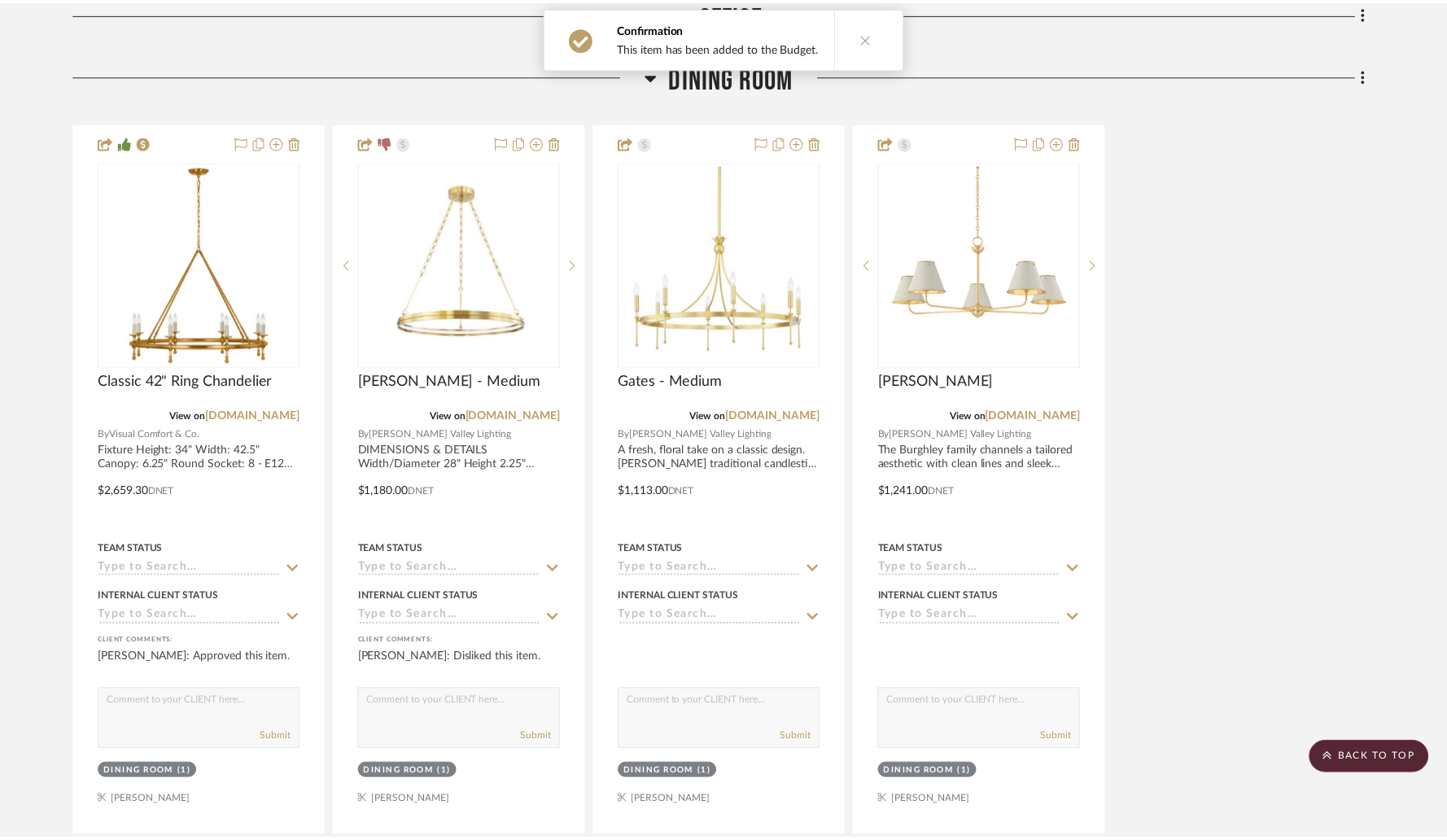
scroll to position [2865, 0]
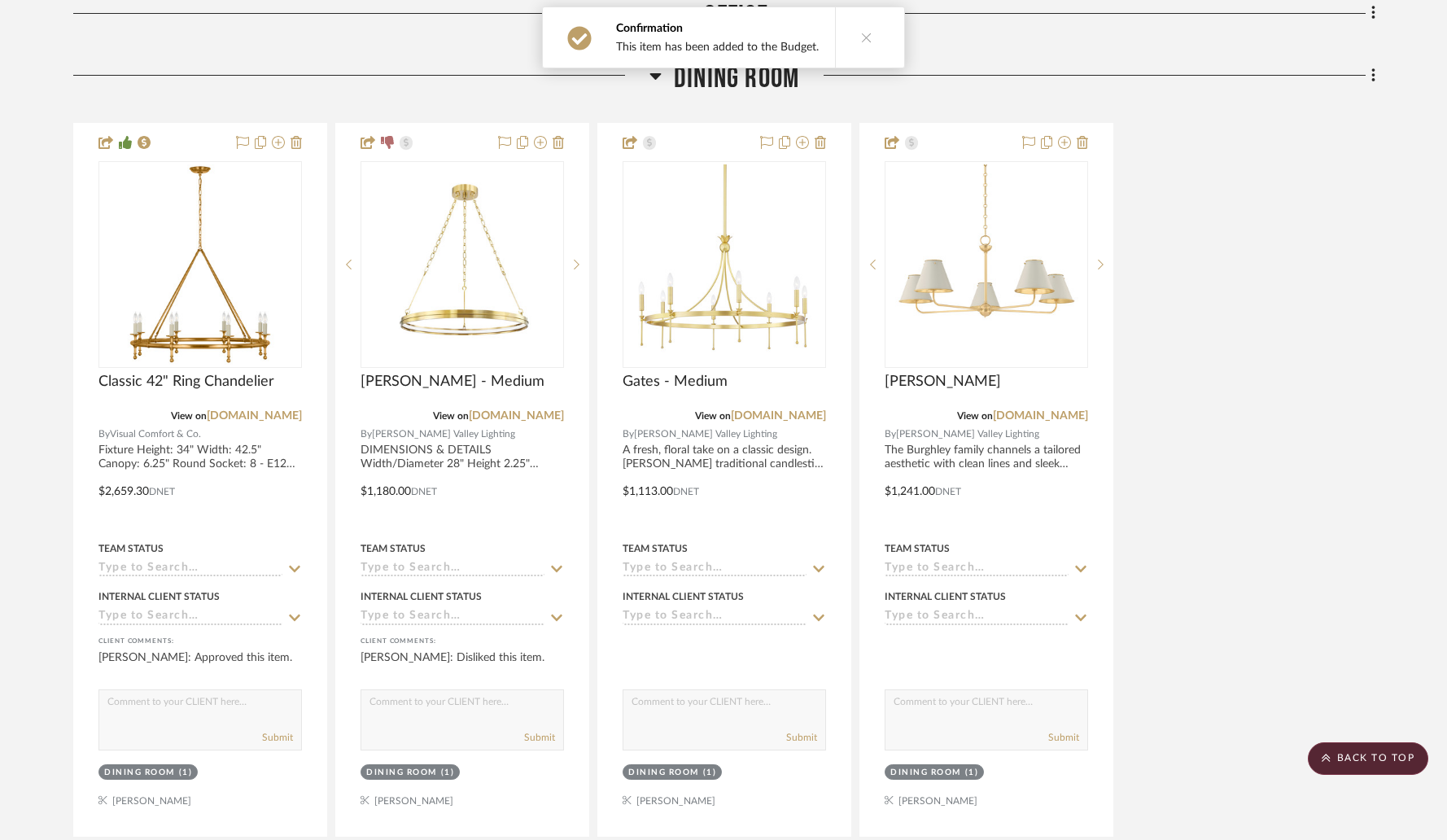
click at [867, 36] on button at bounding box center [866, 37] width 62 height 60
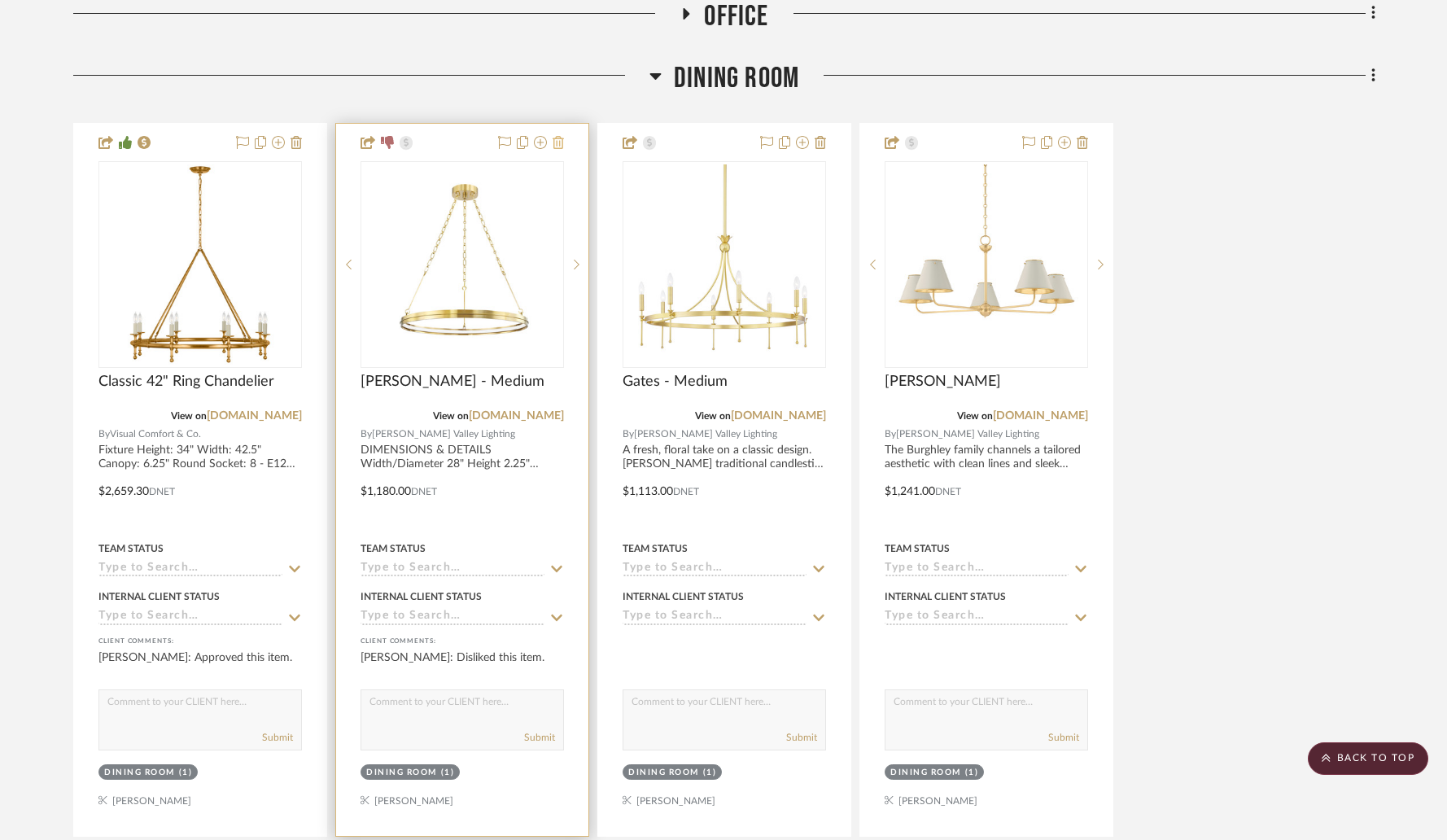
click at [559, 136] on icon at bounding box center [558, 142] width 12 height 13
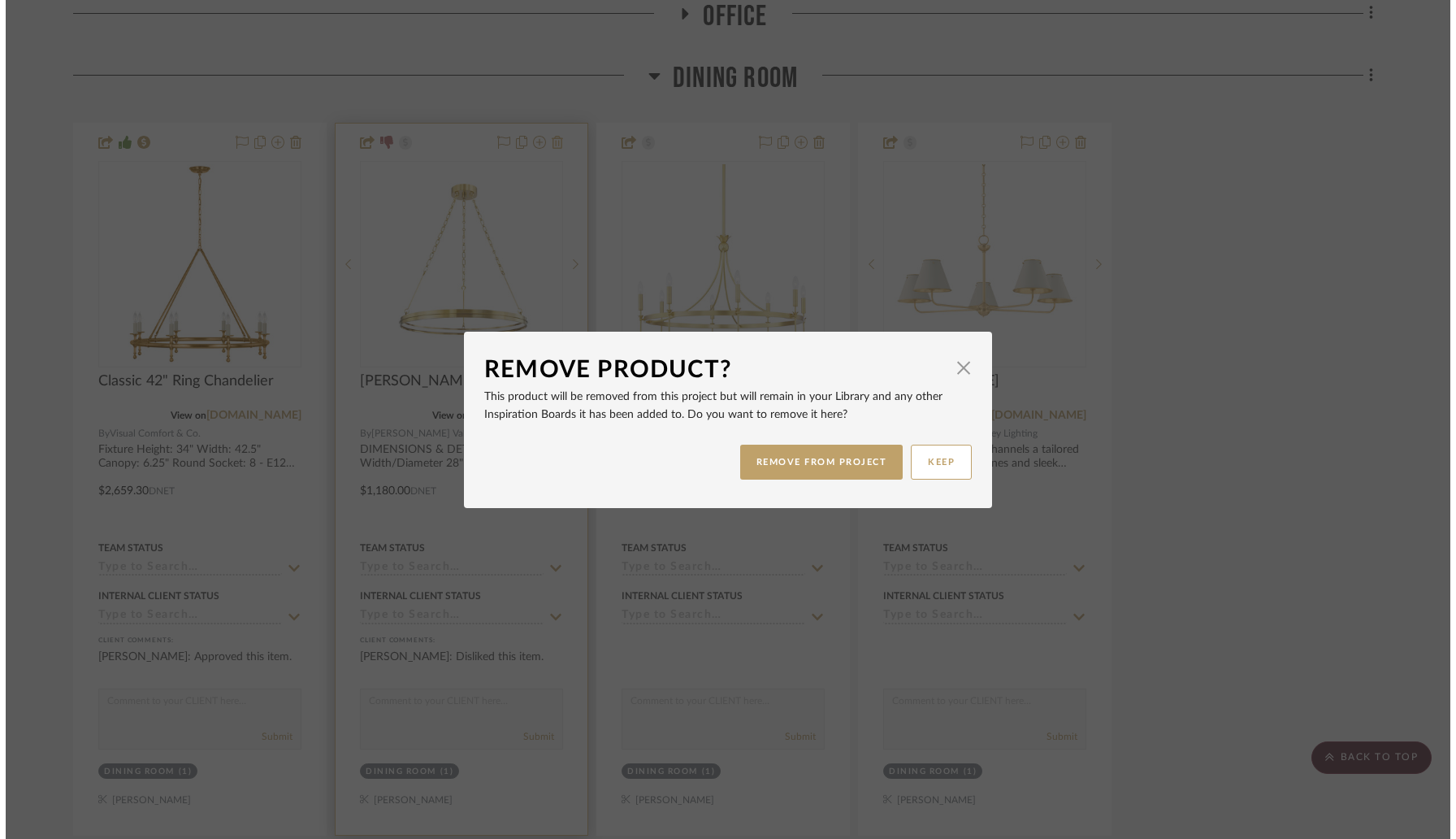
scroll to position [0, 0]
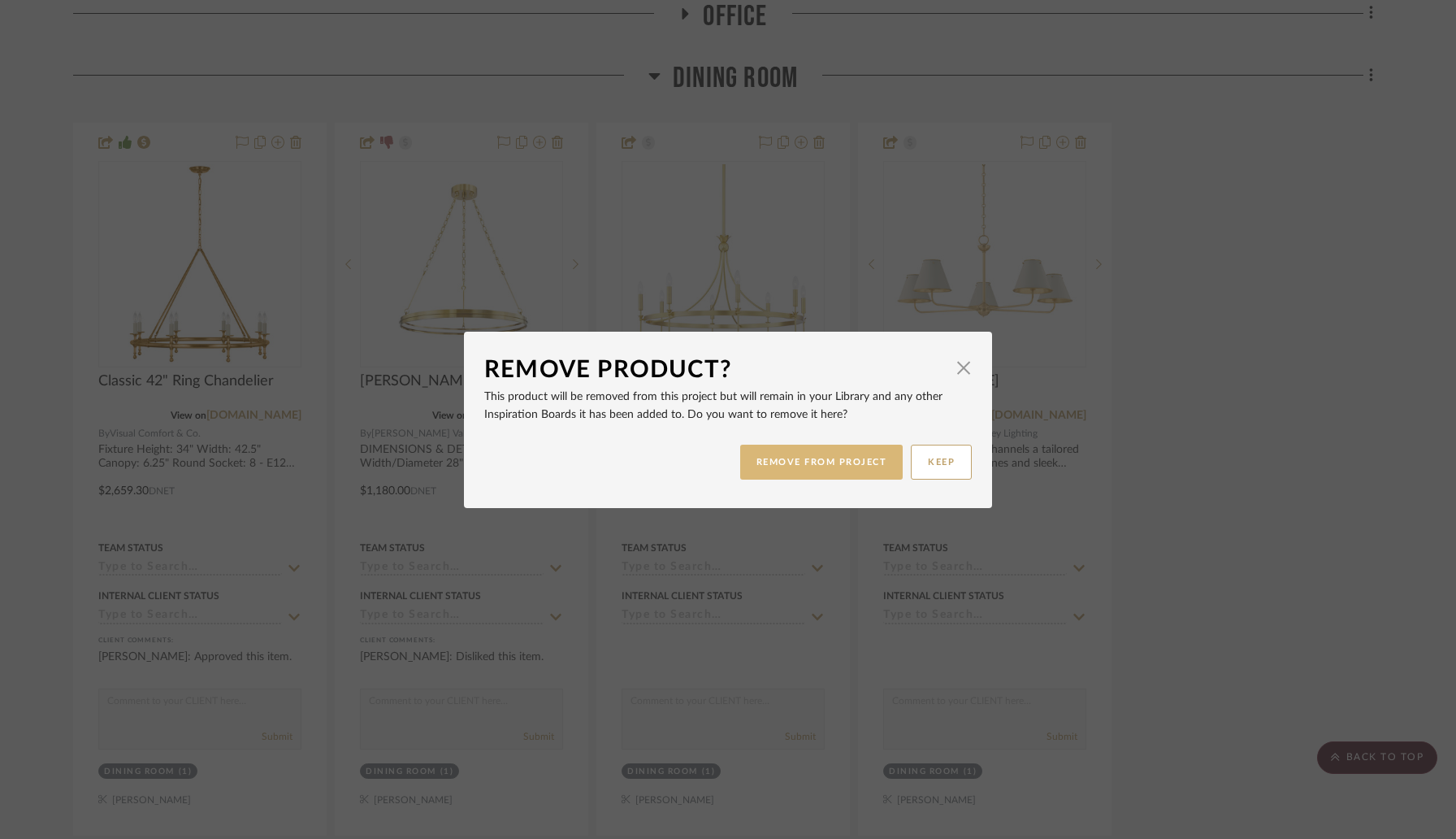
click at [825, 466] on button "REMOVE FROM PROJECT" at bounding box center [822, 462] width 163 height 35
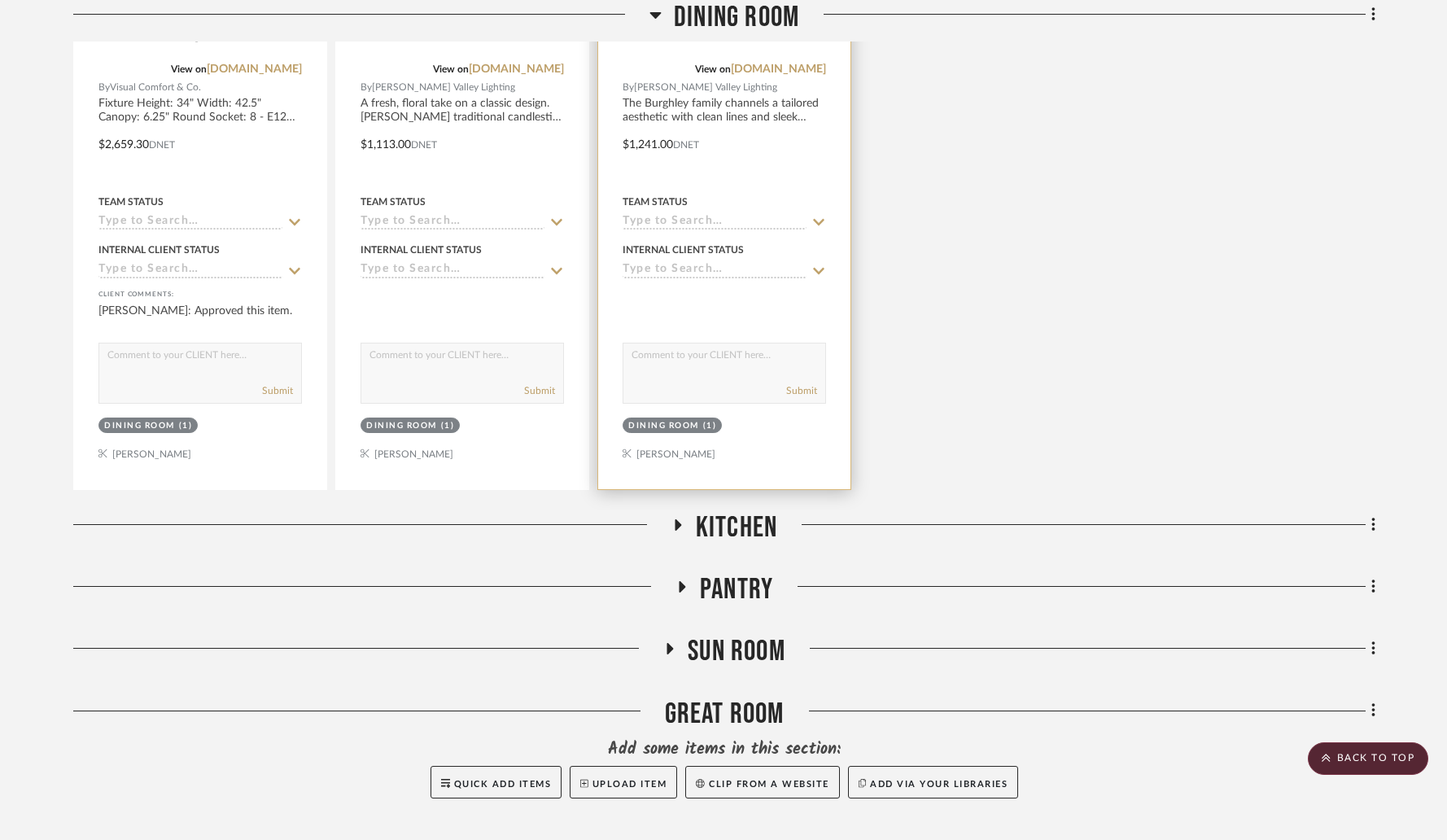
scroll to position [3341, 0]
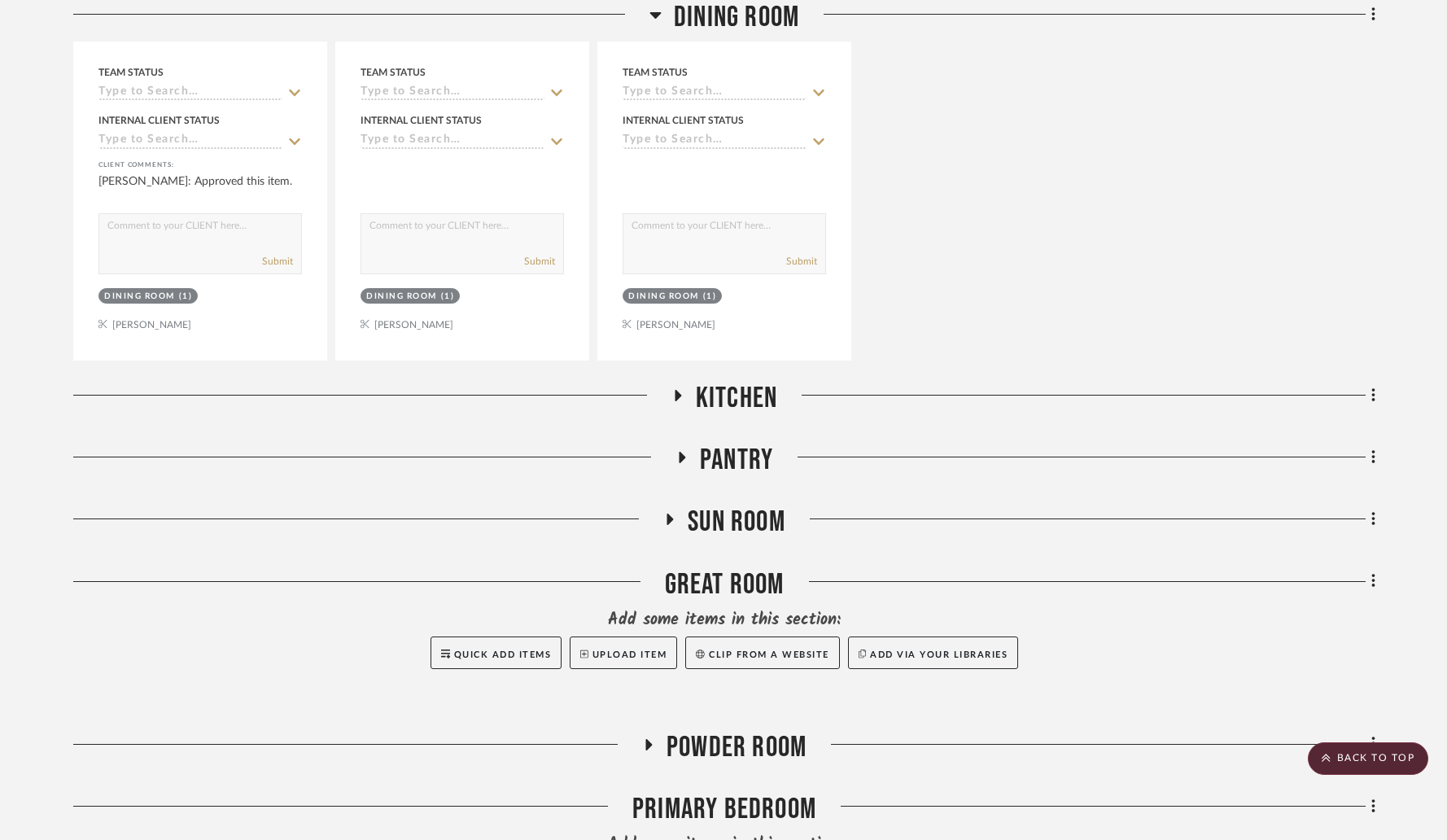
click at [674, 388] on icon at bounding box center [677, 395] width 20 height 12
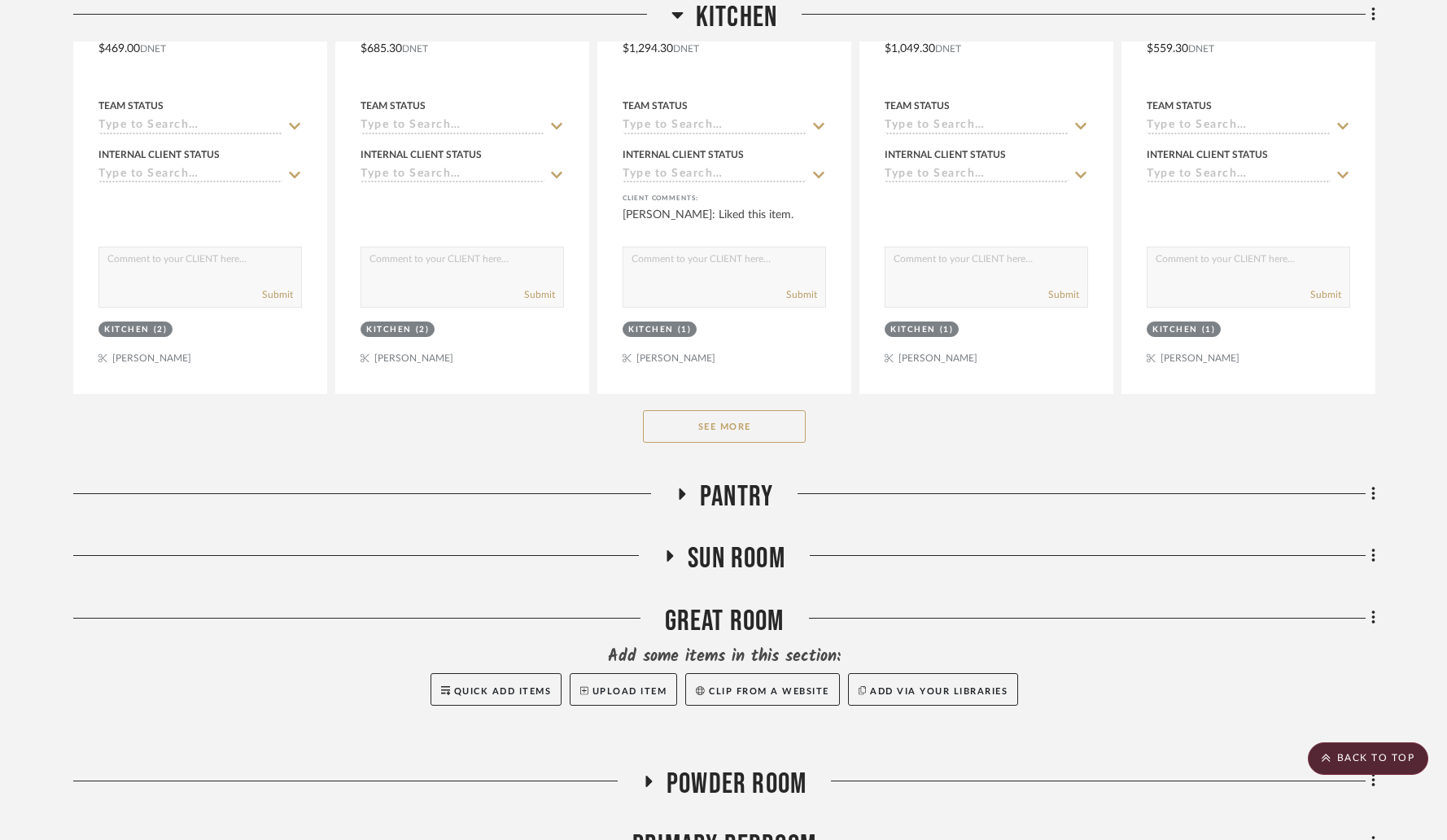
scroll to position [4120, 0]
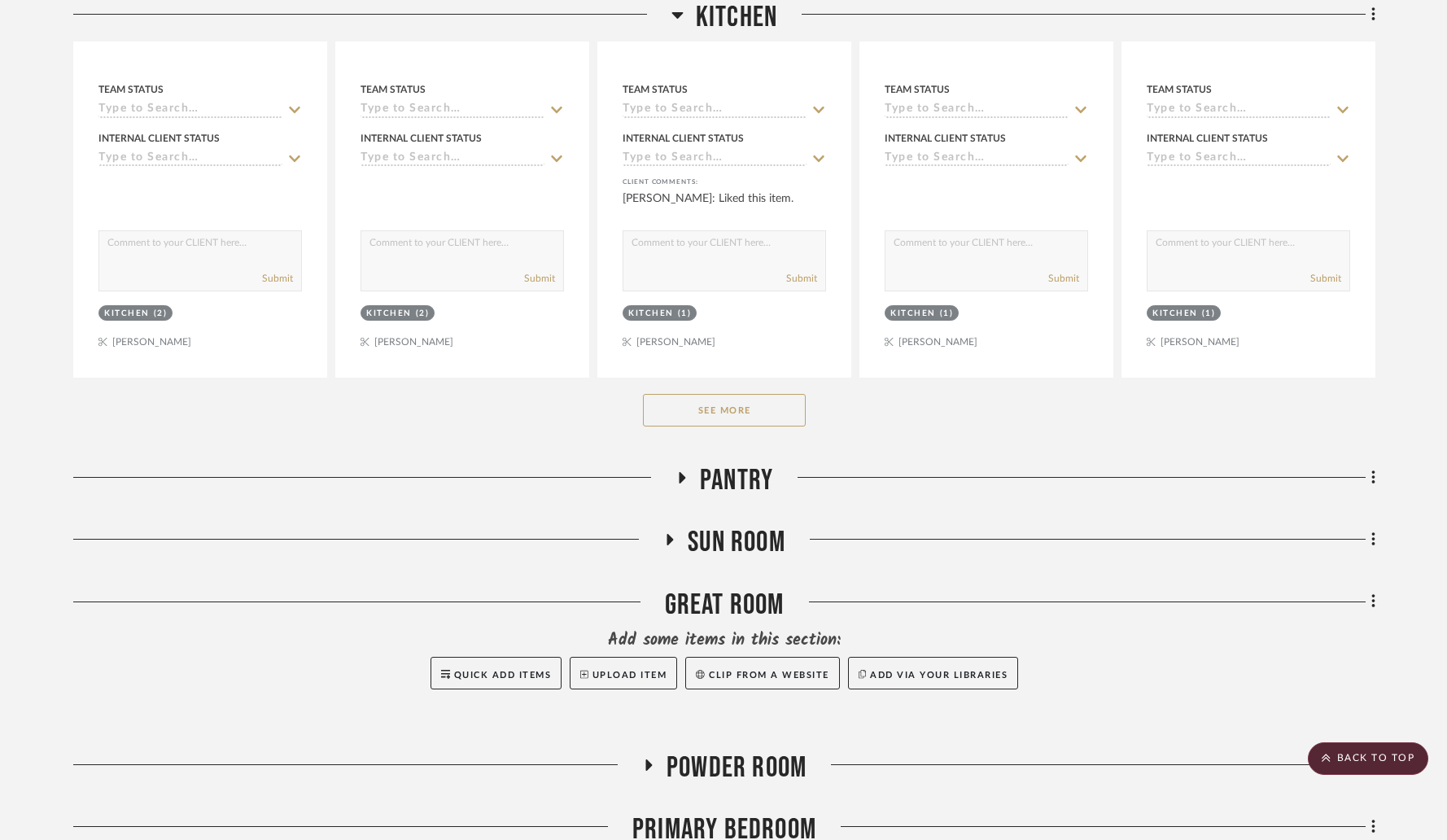
drag, startPoint x: 749, startPoint y: 364, endPoint x: 658, endPoint y: 382, distance: 92.8
click at [749, 394] on button "See More" at bounding box center [724, 410] width 163 height 33
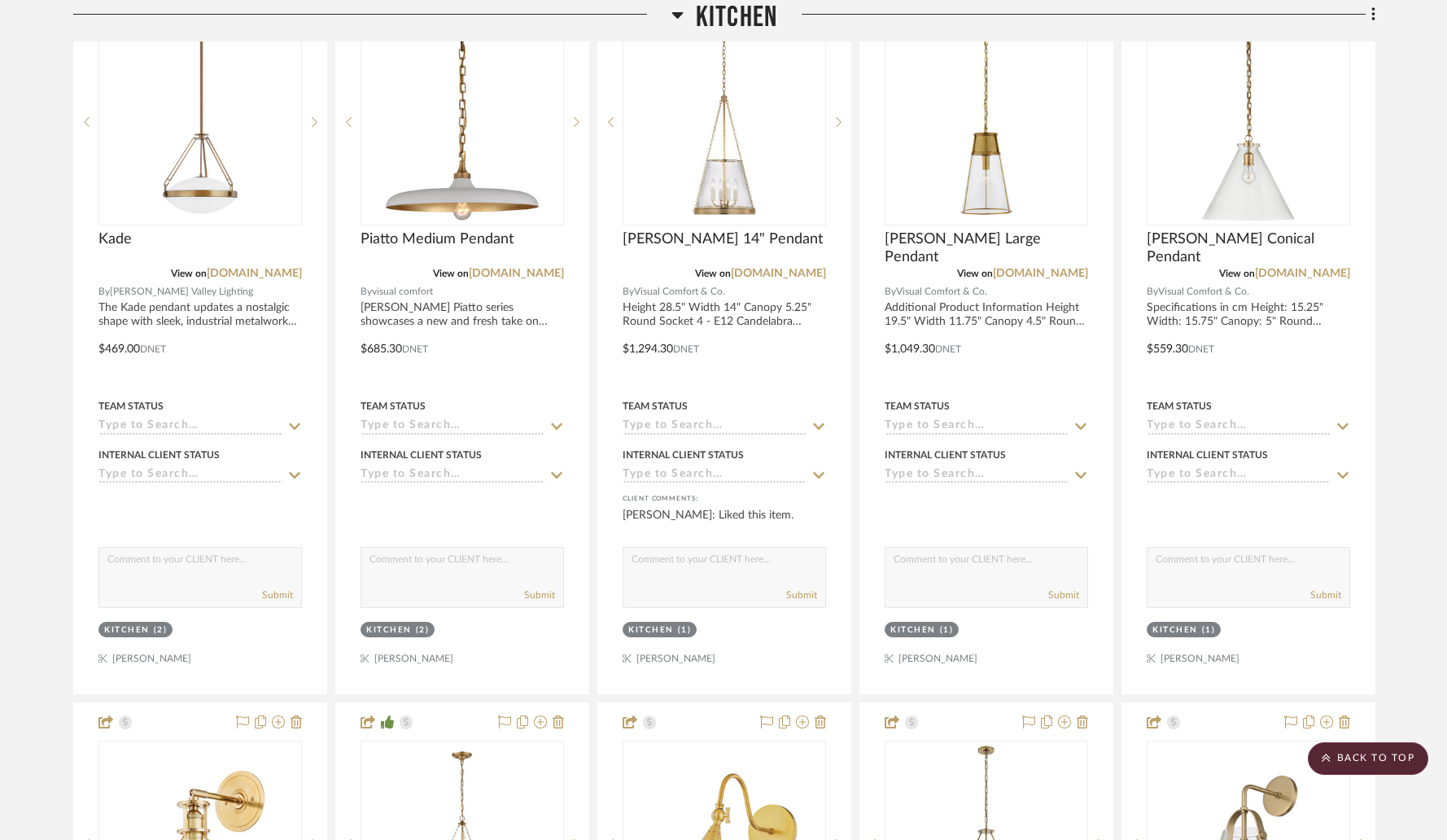
scroll to position [3717, 0]
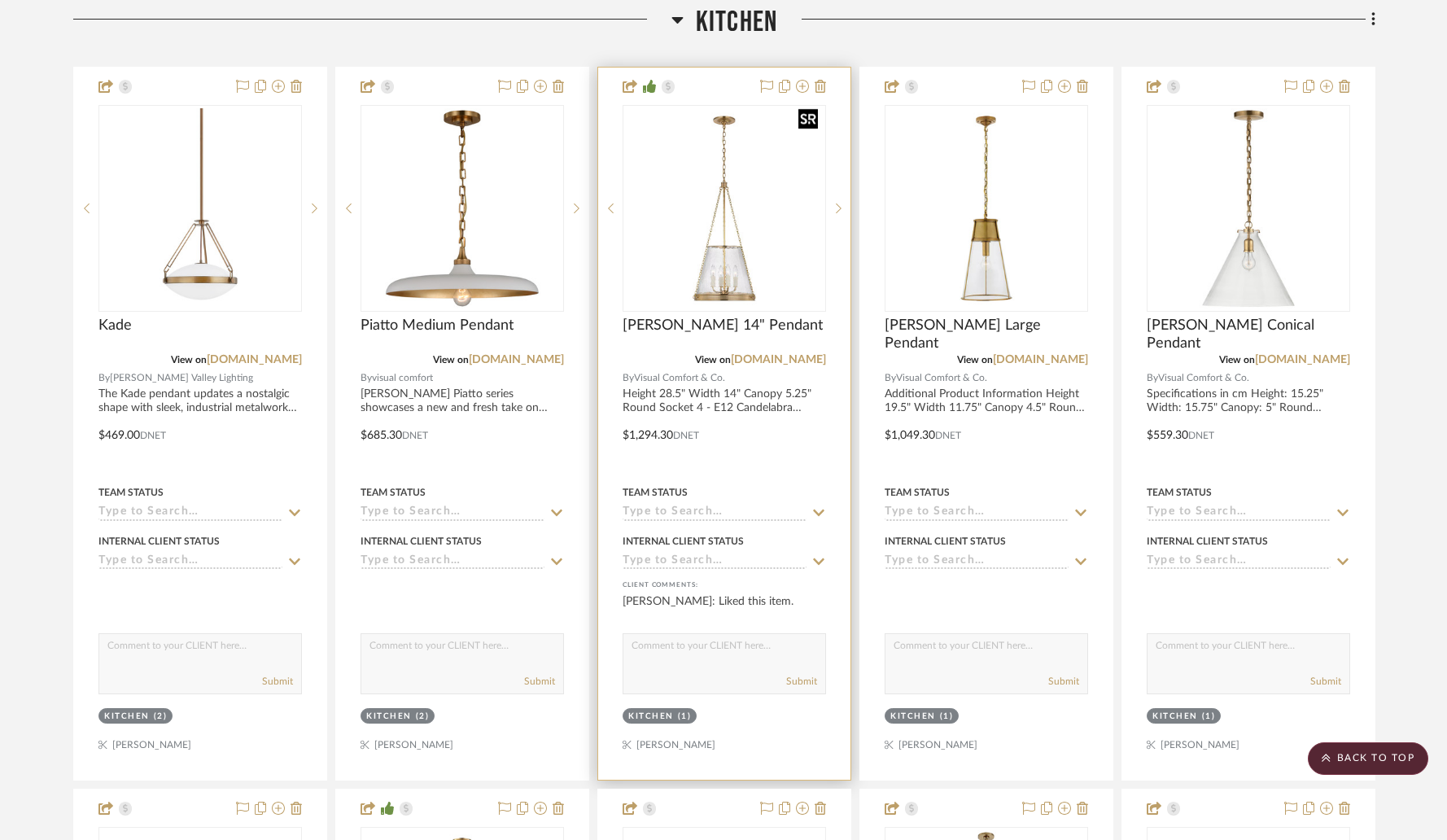
click at [726, 236] on img "0" at bounding box center [724, 208] width 200 height 200
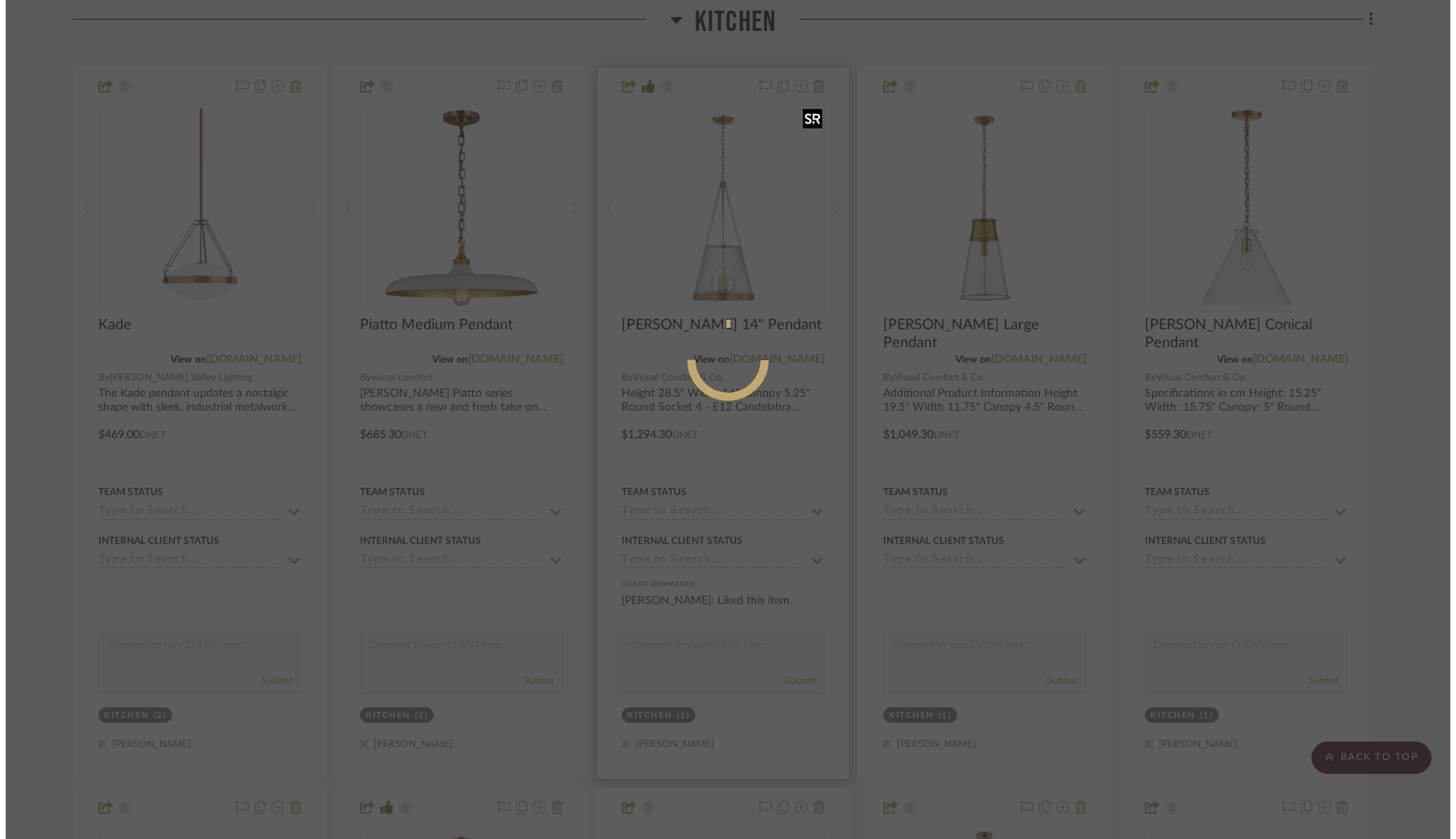
scroll to position [0, 0]
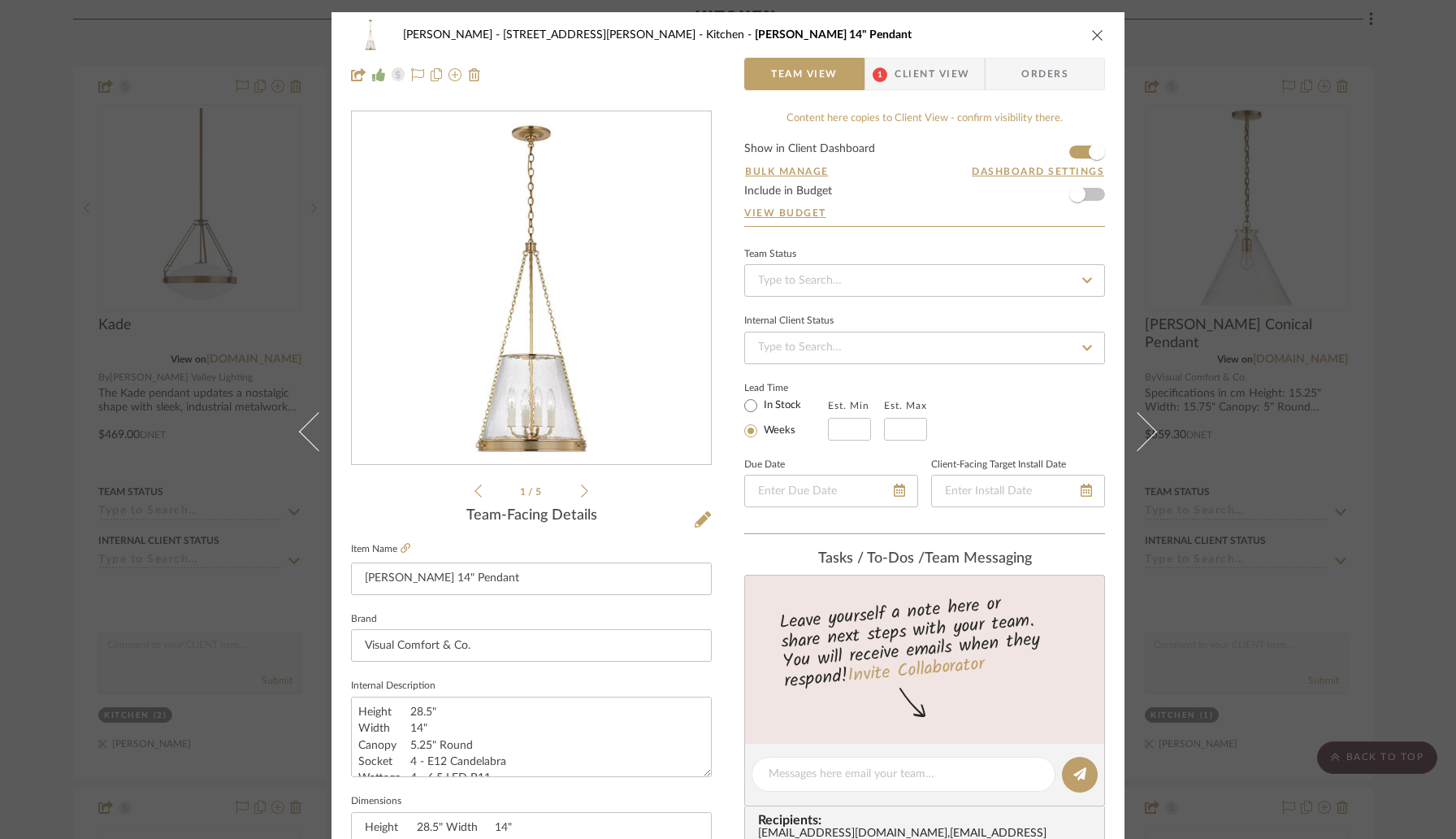
click at [1091, 36] on icon "close" at bounding box center [1097, 35] width 13 height 13
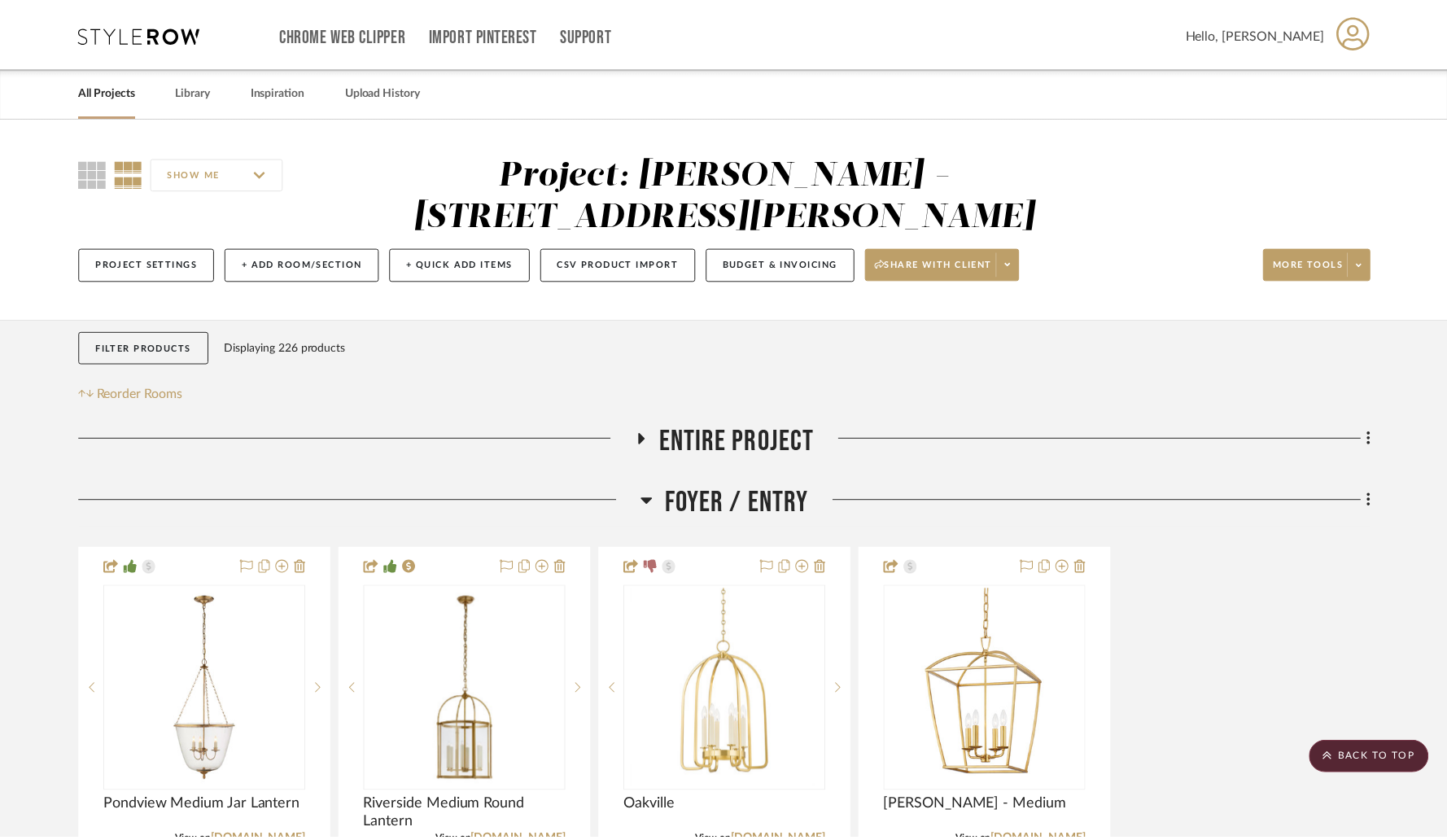
scroll to position [3717, 0]
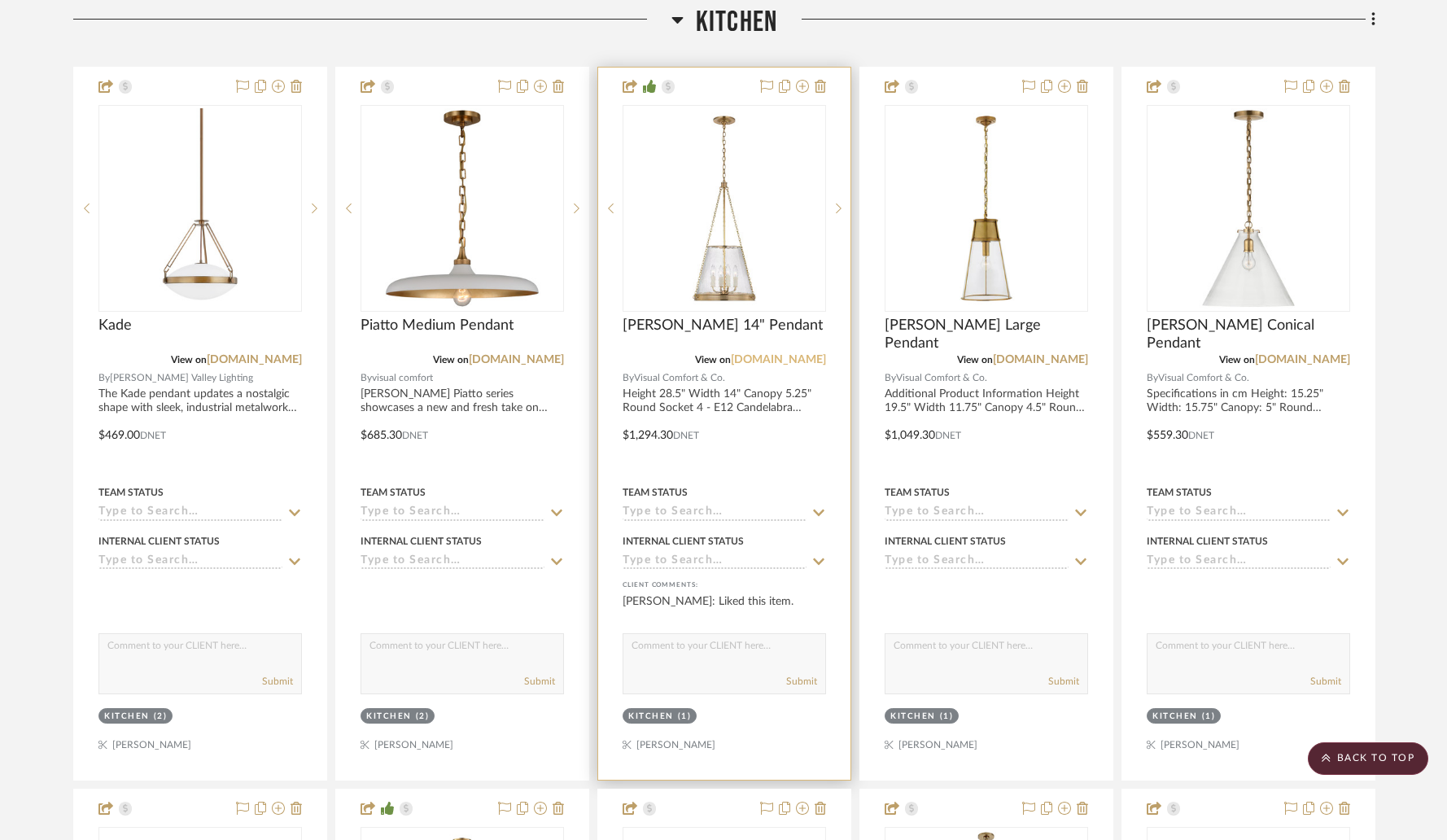
click at [773, 354] on link "[DOMAIN_NAME]" at bounding box center [778, 359] width 95 height 12
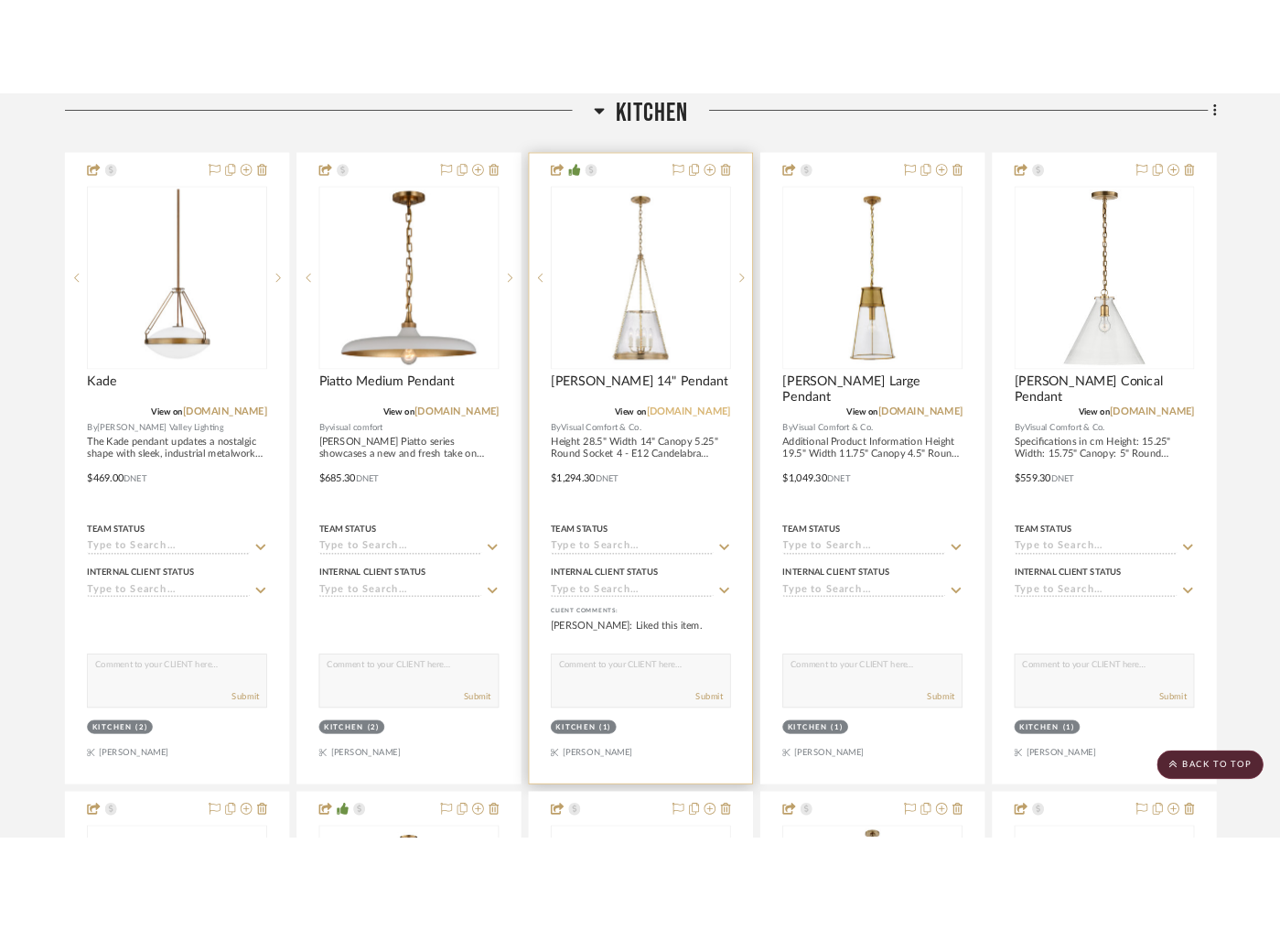
scroll to position [4228, 0]
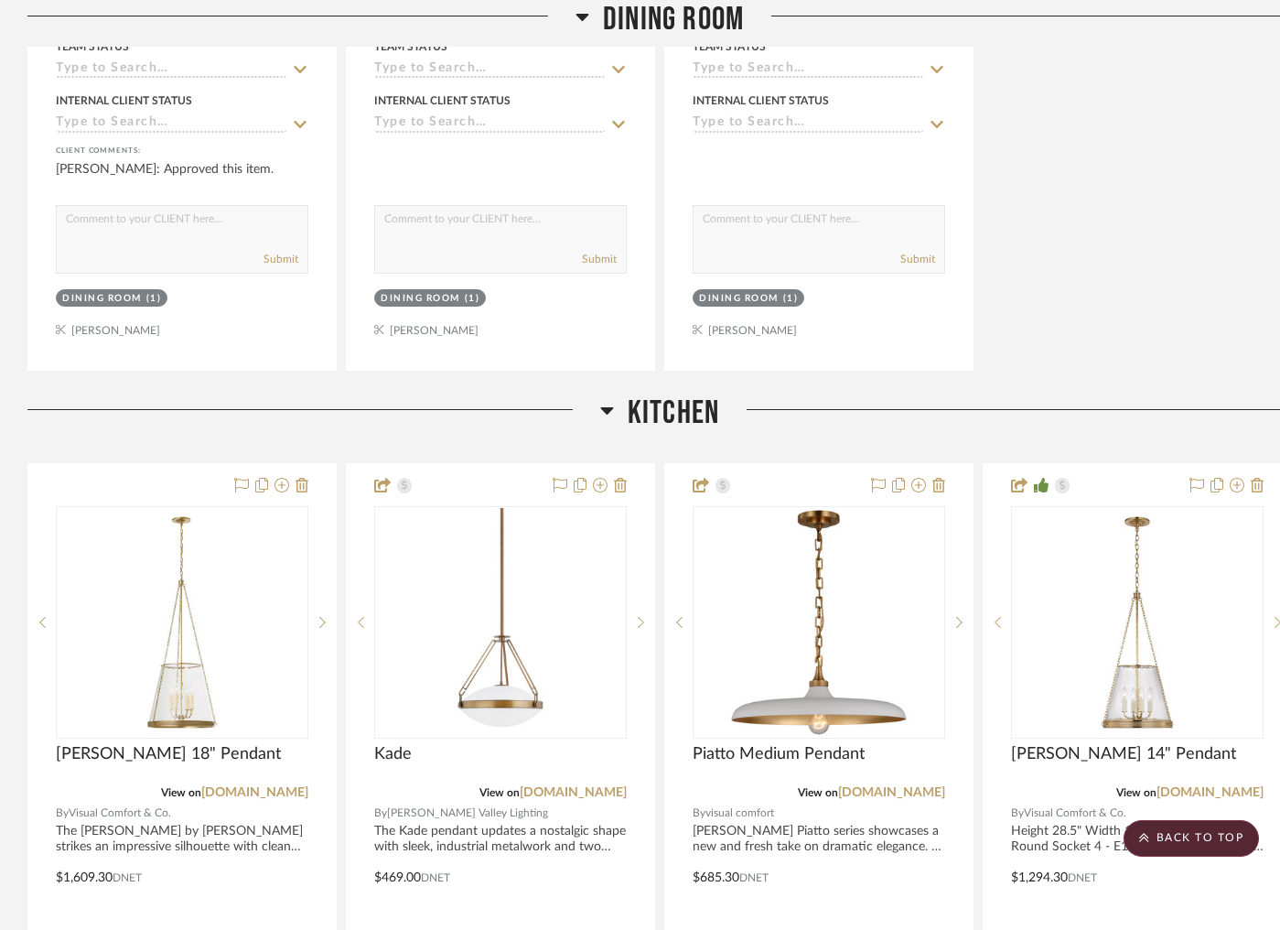
scroll to position [3267, 0]
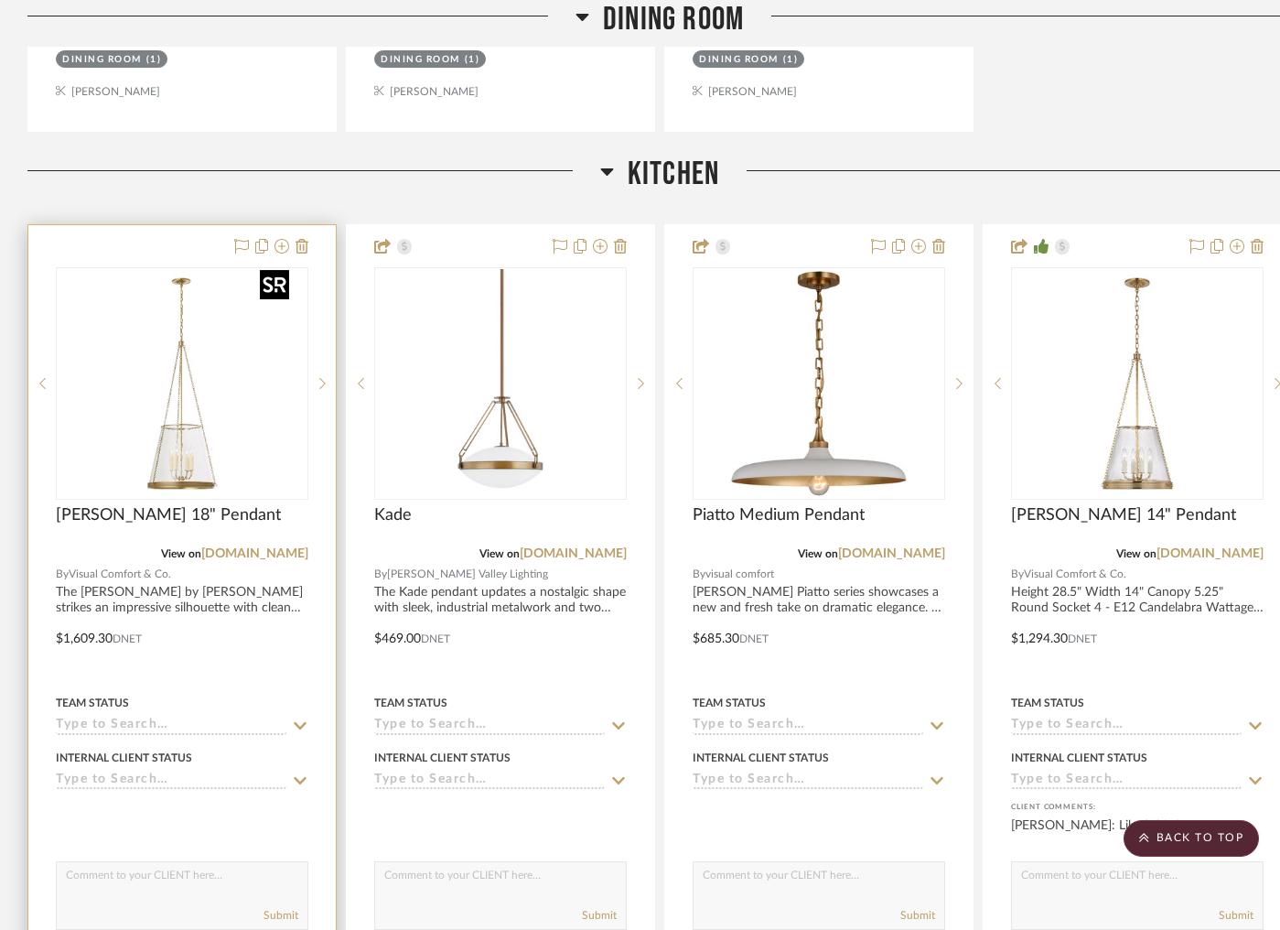
click at [0, 0] on img at bounding box center [0, 0] width 0 height 0
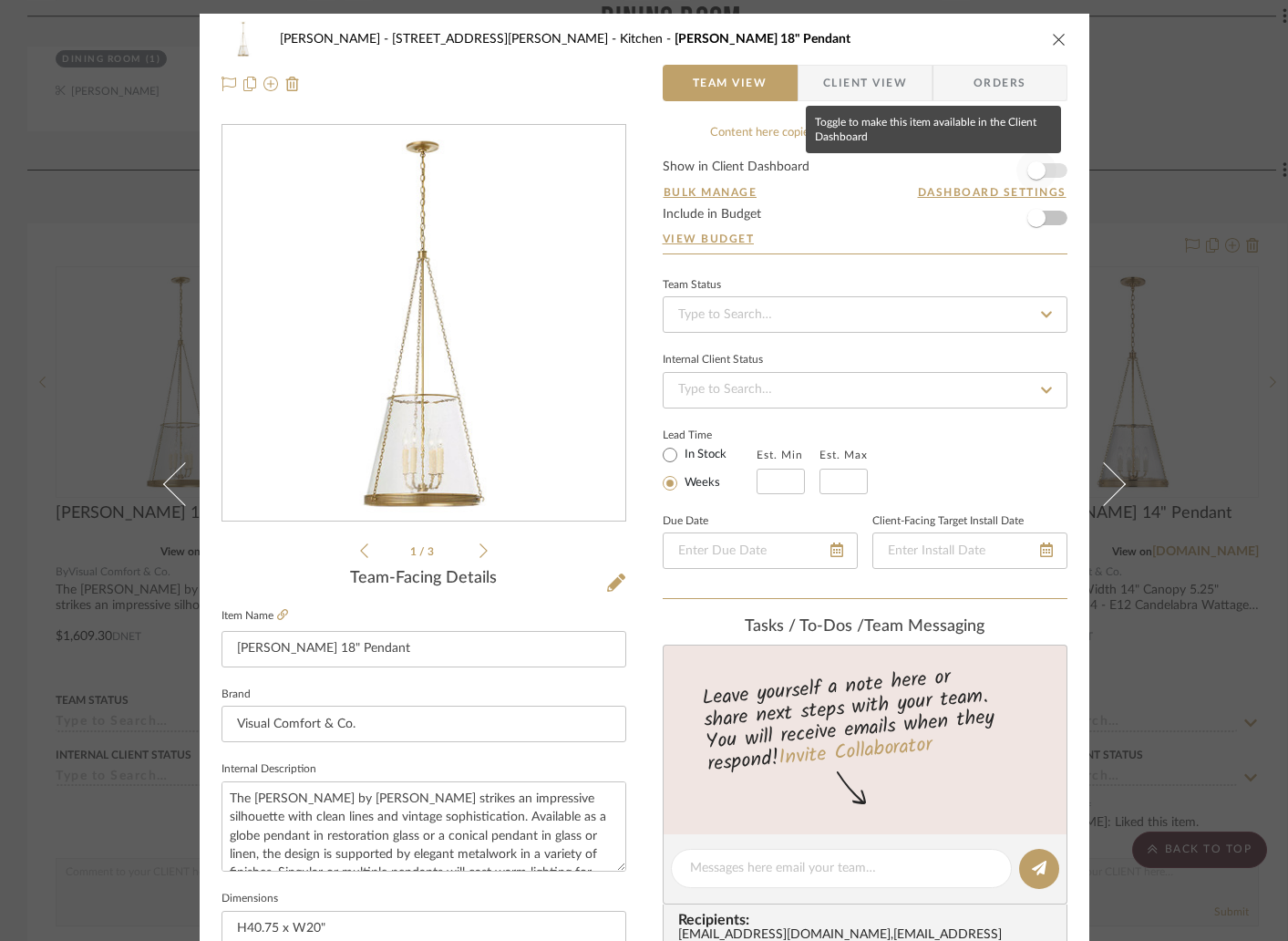
click at [1034, 169] on span "button" at bounding box center [1036, 170] width 18 height 18
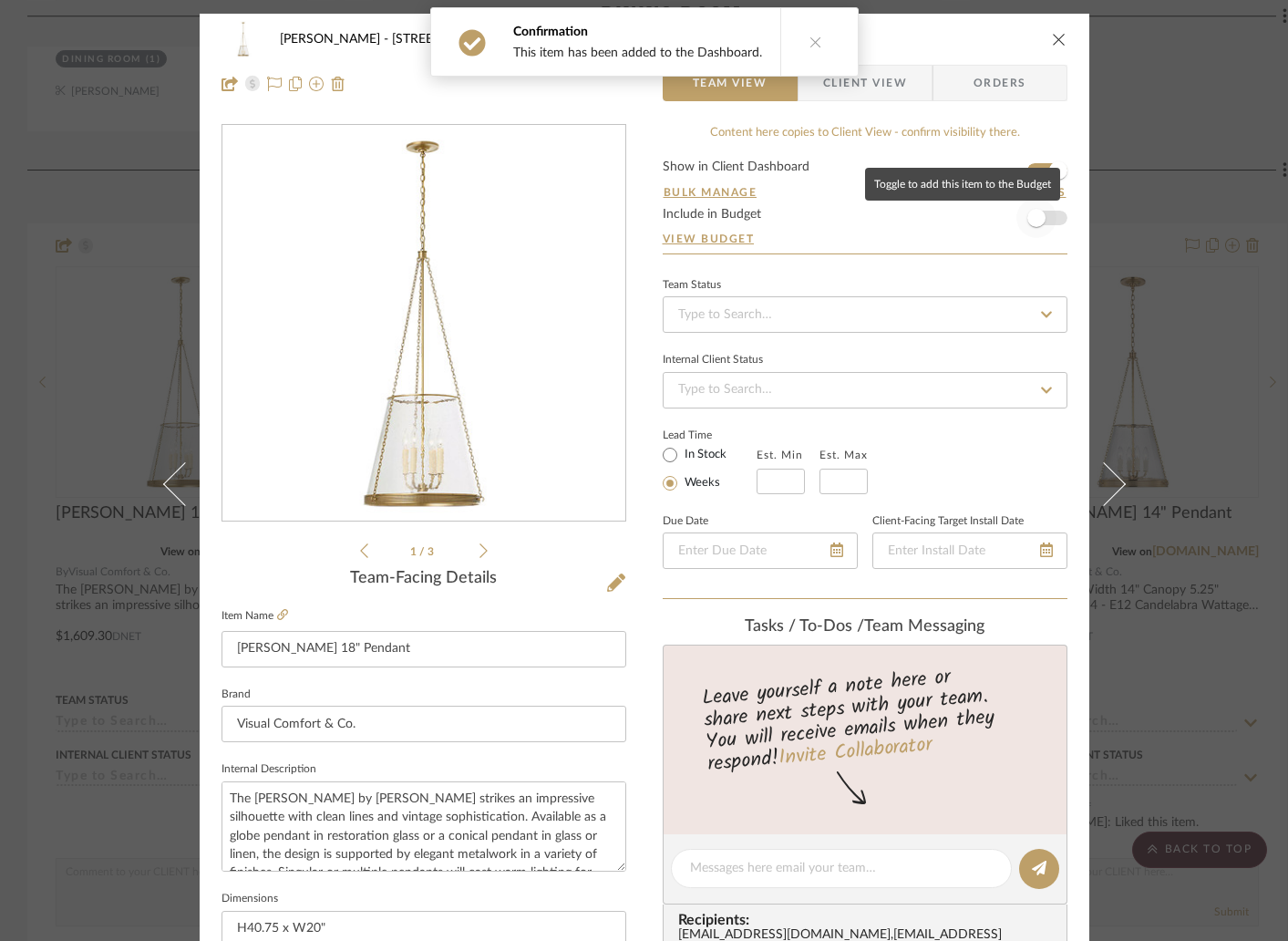
click at [1042, 220] on span "button" at bounding box center [1036, 218] width 40 height 40
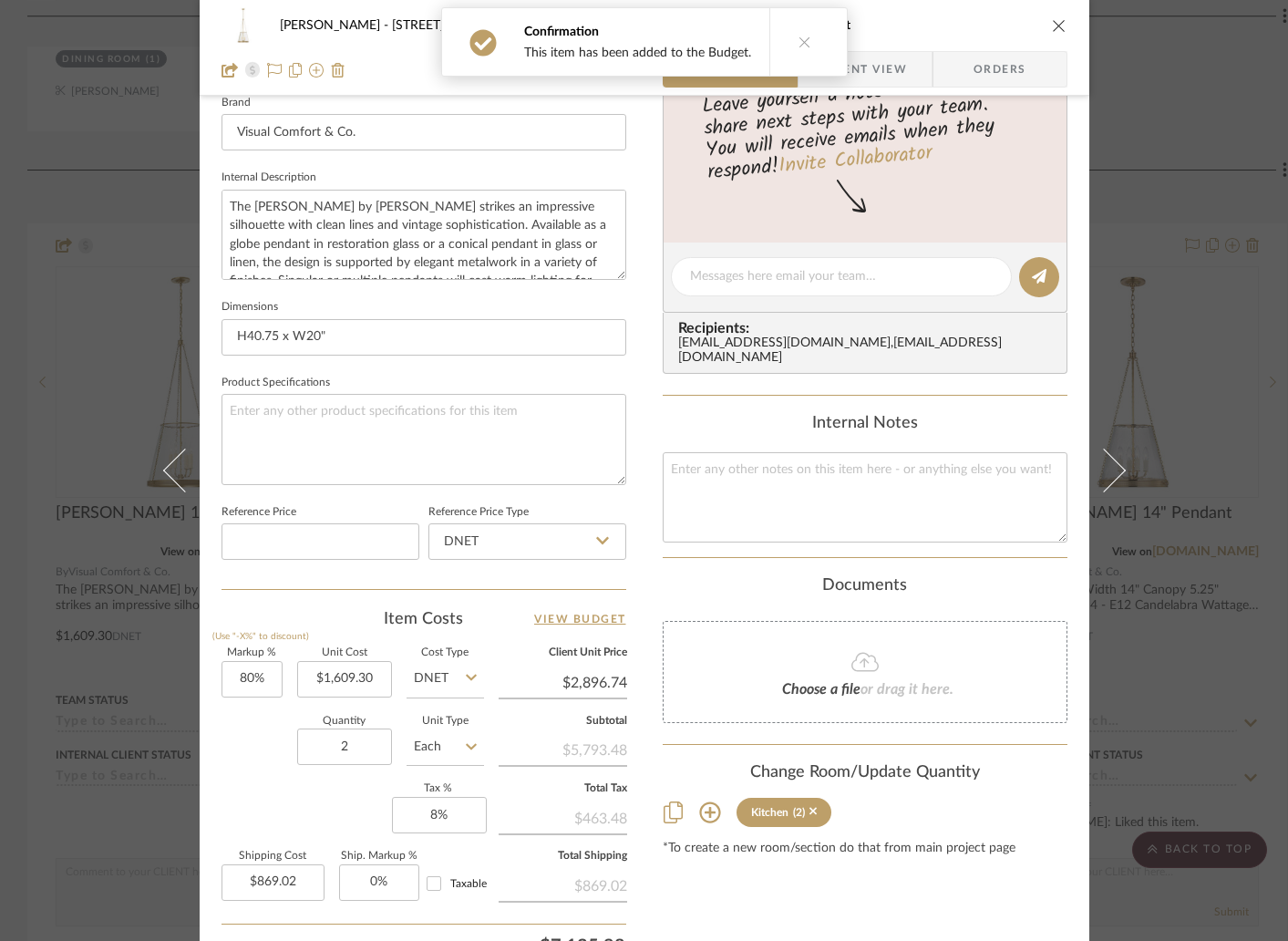
scroll to position [593, 0]
click at [33, 699] on div "Christina - 4065 Chelsea Green Kitchen Reese 18" Pendant Team View Client View …" at bounding box center [644, 470] width 1288 height 941
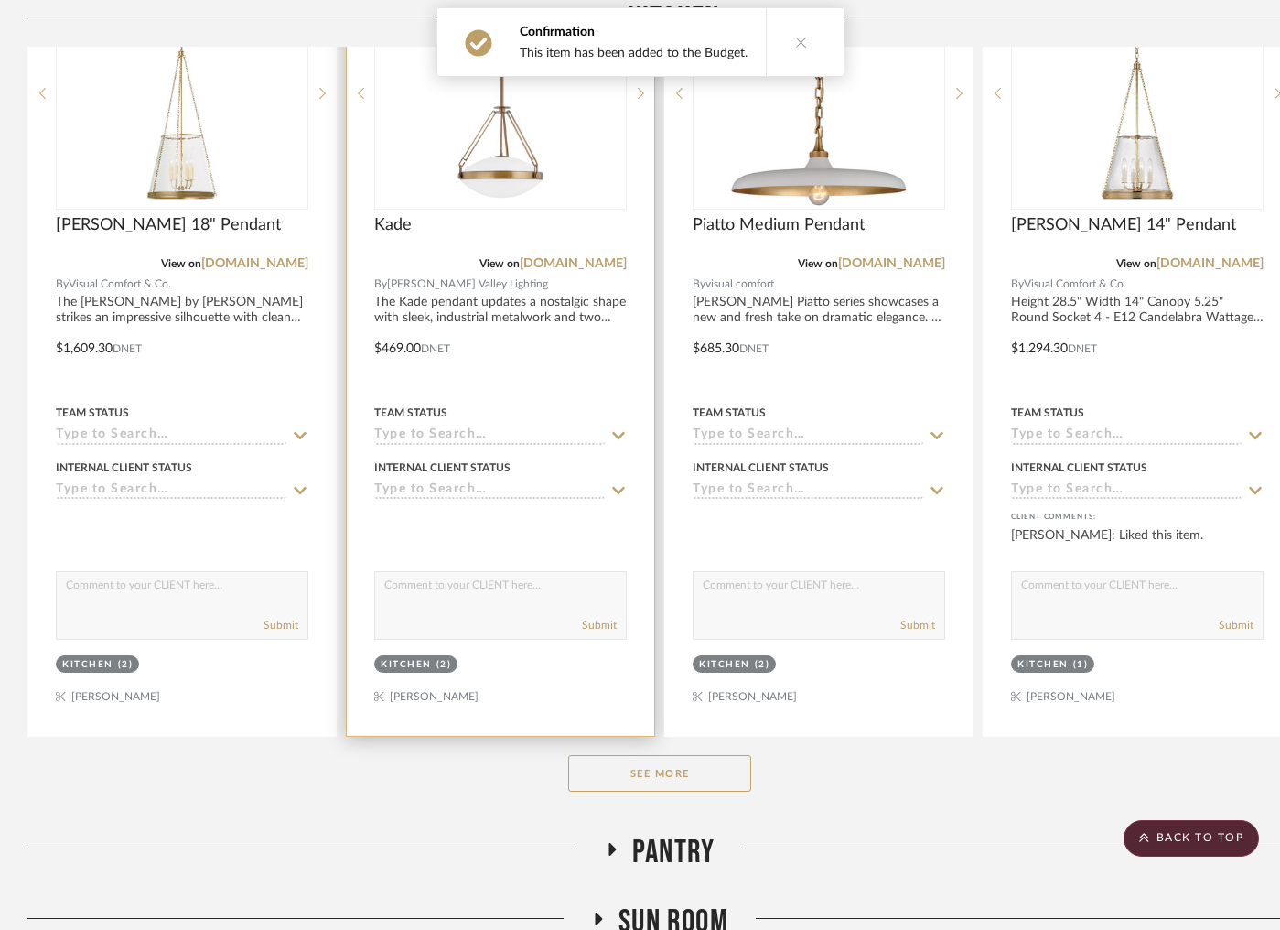
scroll to position [3613, 0]
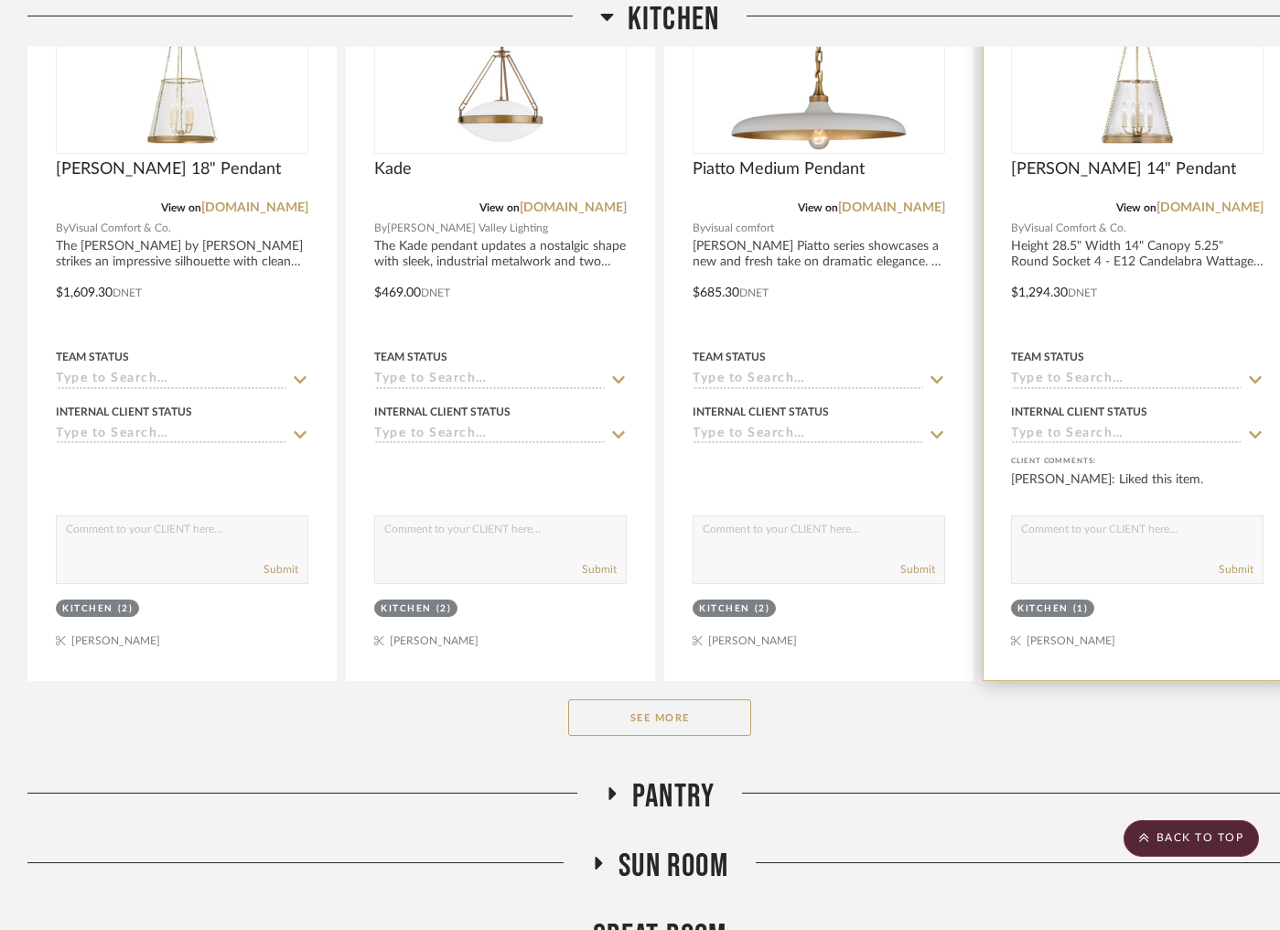
click at [0, 0] on img at bounding box center [0, 0] width 0 height 0
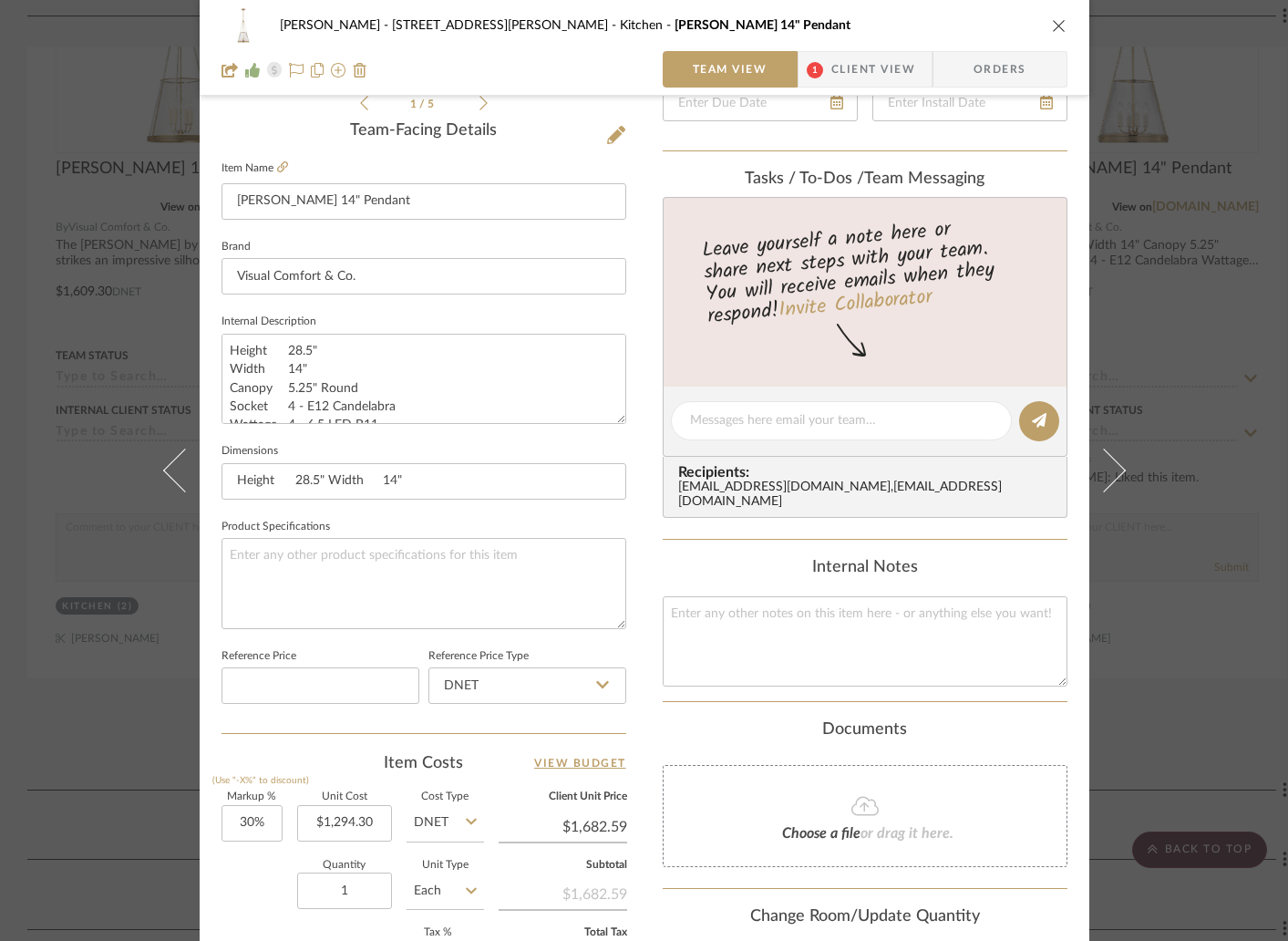
scroll to position [637, 0]
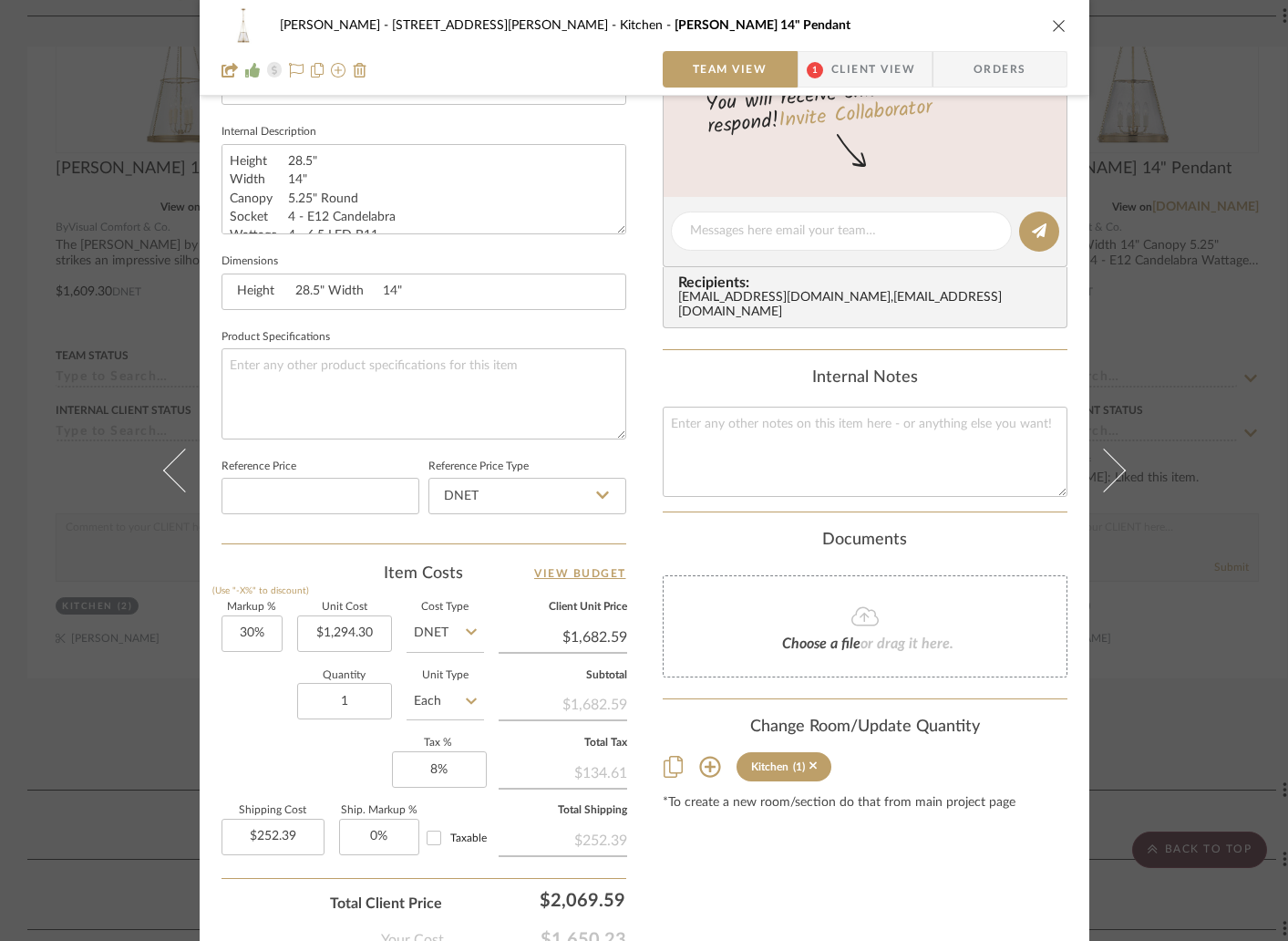
click at [6, 428] on div "Christina - 4065 Chelsea Green Kitchen Reese 14" Pendant Team View 1 Client Vie…" at bounding box center [644, 470] width 1288 height 941
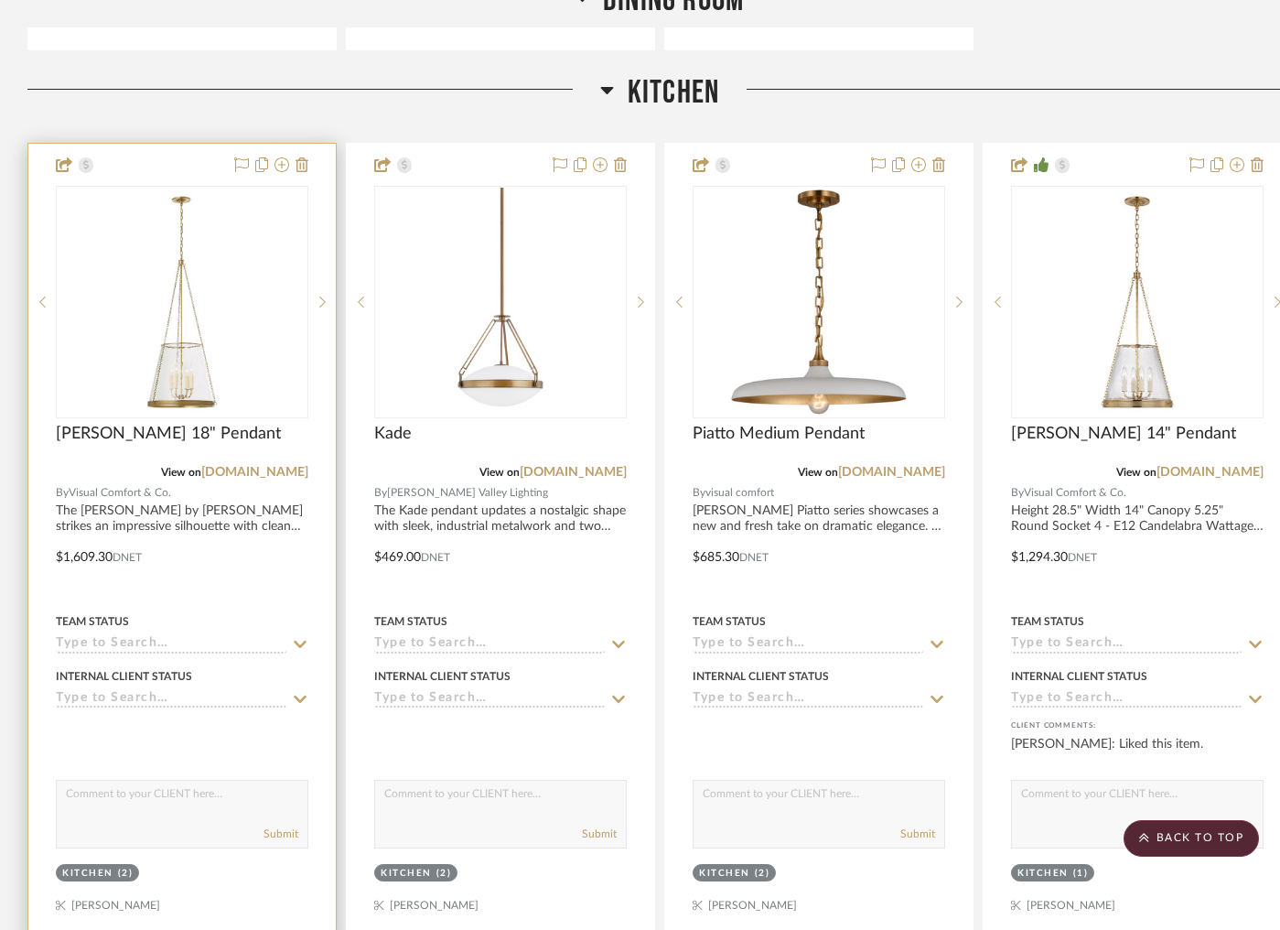
scroll to position [3287, 0]
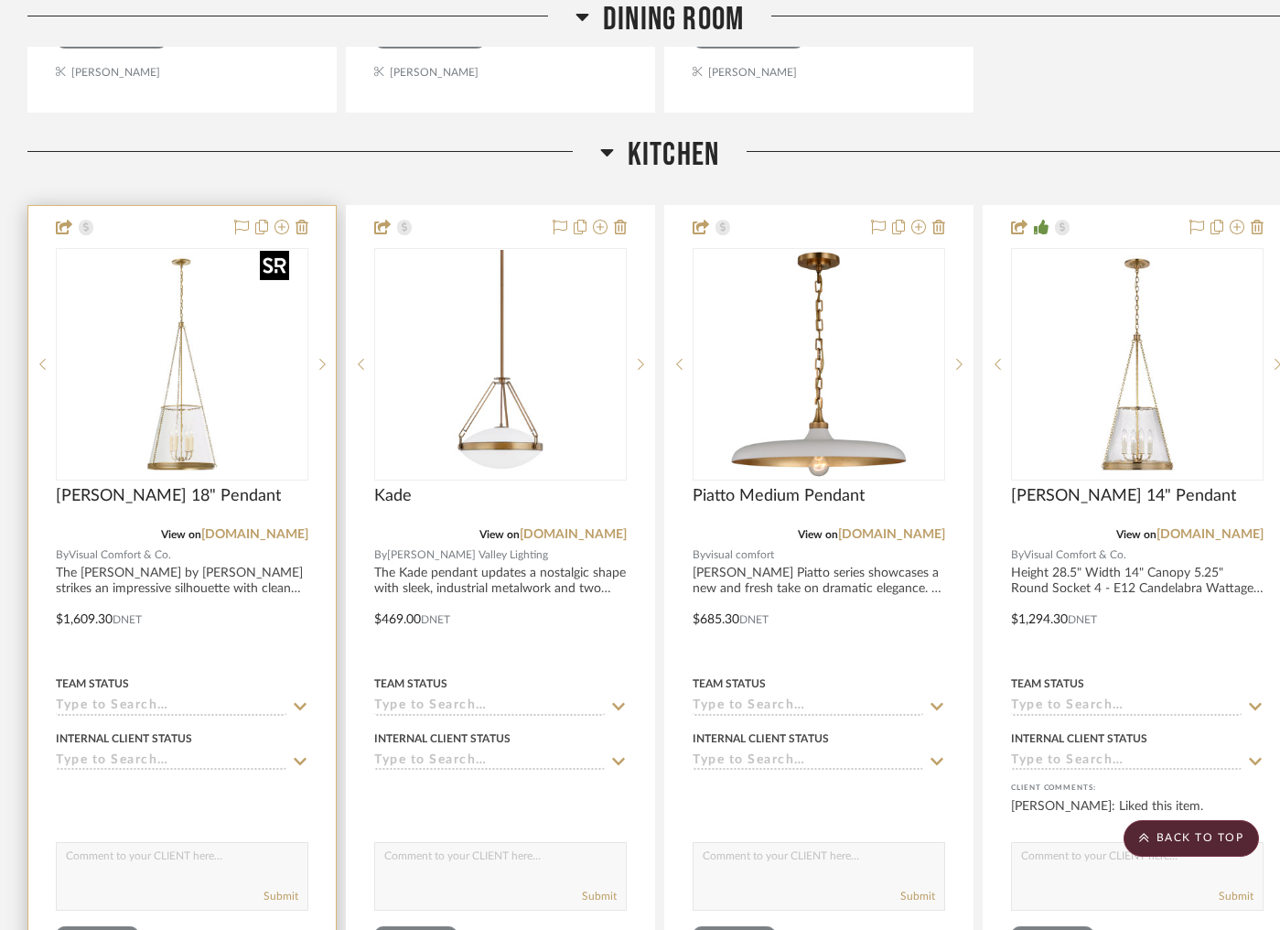
click at [182, 369] on img "0" at bounding box center [182, 364] width 229 height 229
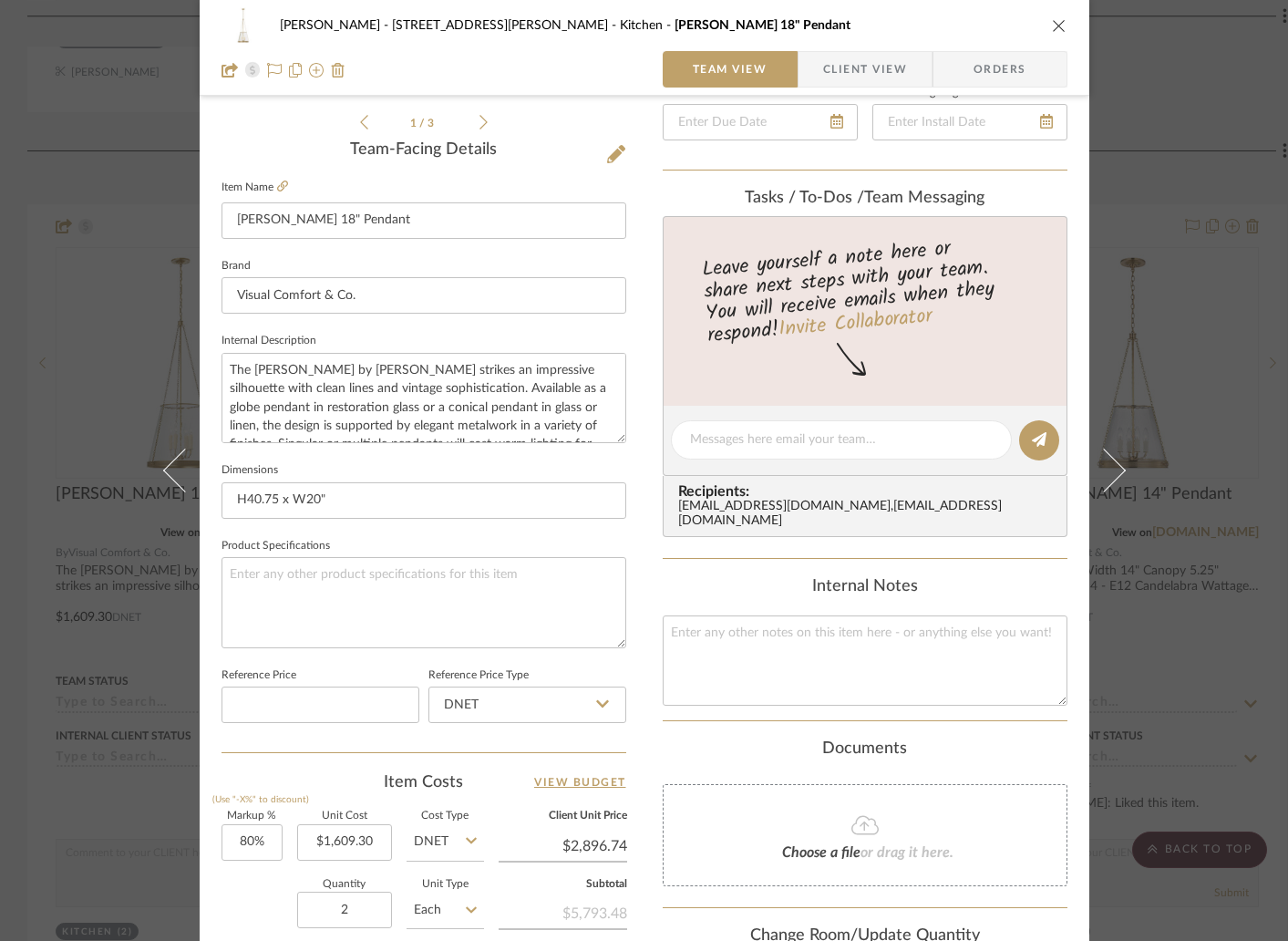
scroll to position [663, 0]
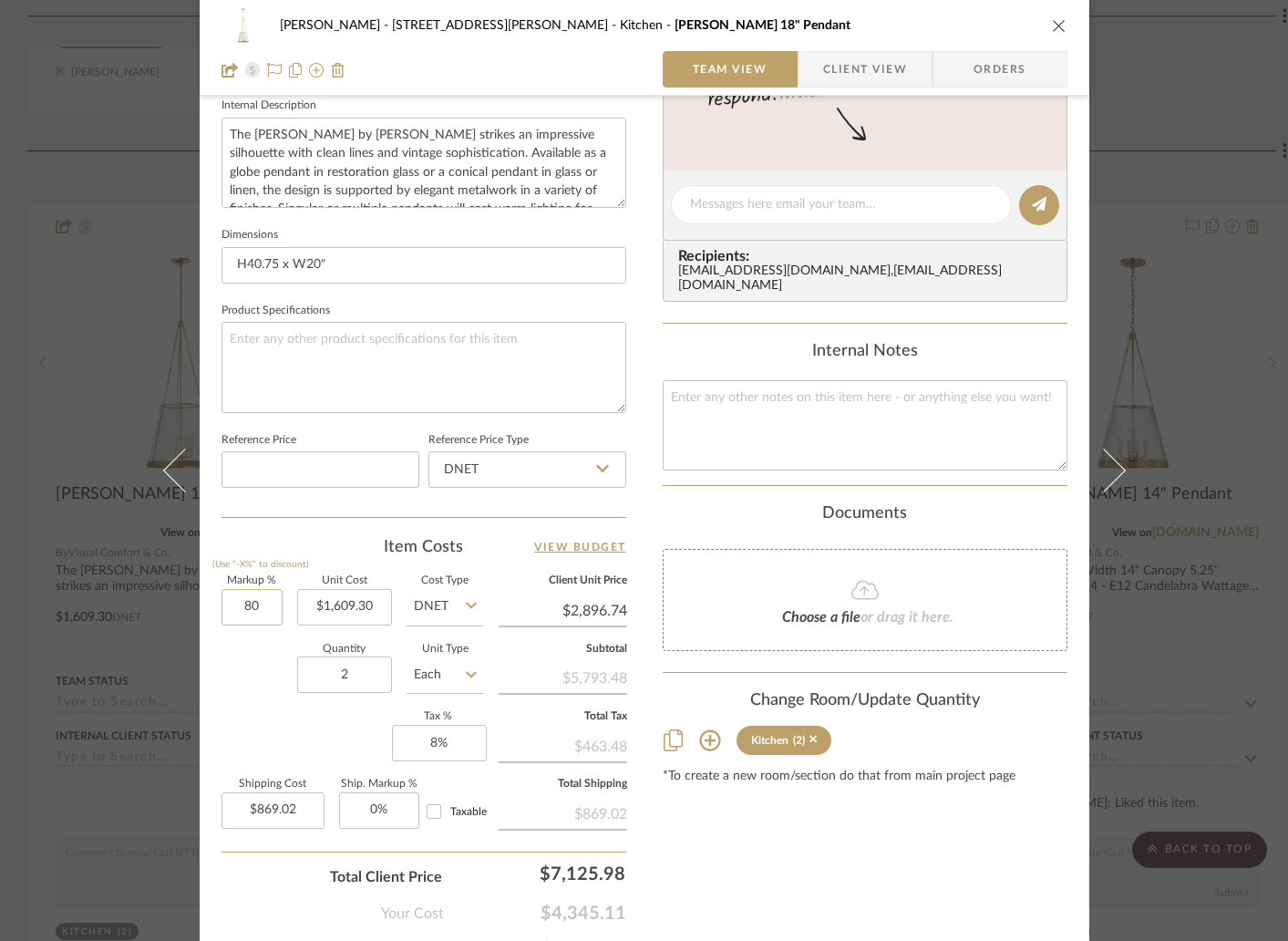
click at [264, 600] on input "80" at bounding box center [251, 606] width 61 height 37
type input "30%"
click at [263, 690] on div "Quantity 2 Unit Type Each" at bounding box center [353, 676] width 263 height 65
type input "$2,092.09"
type input "$627.63"
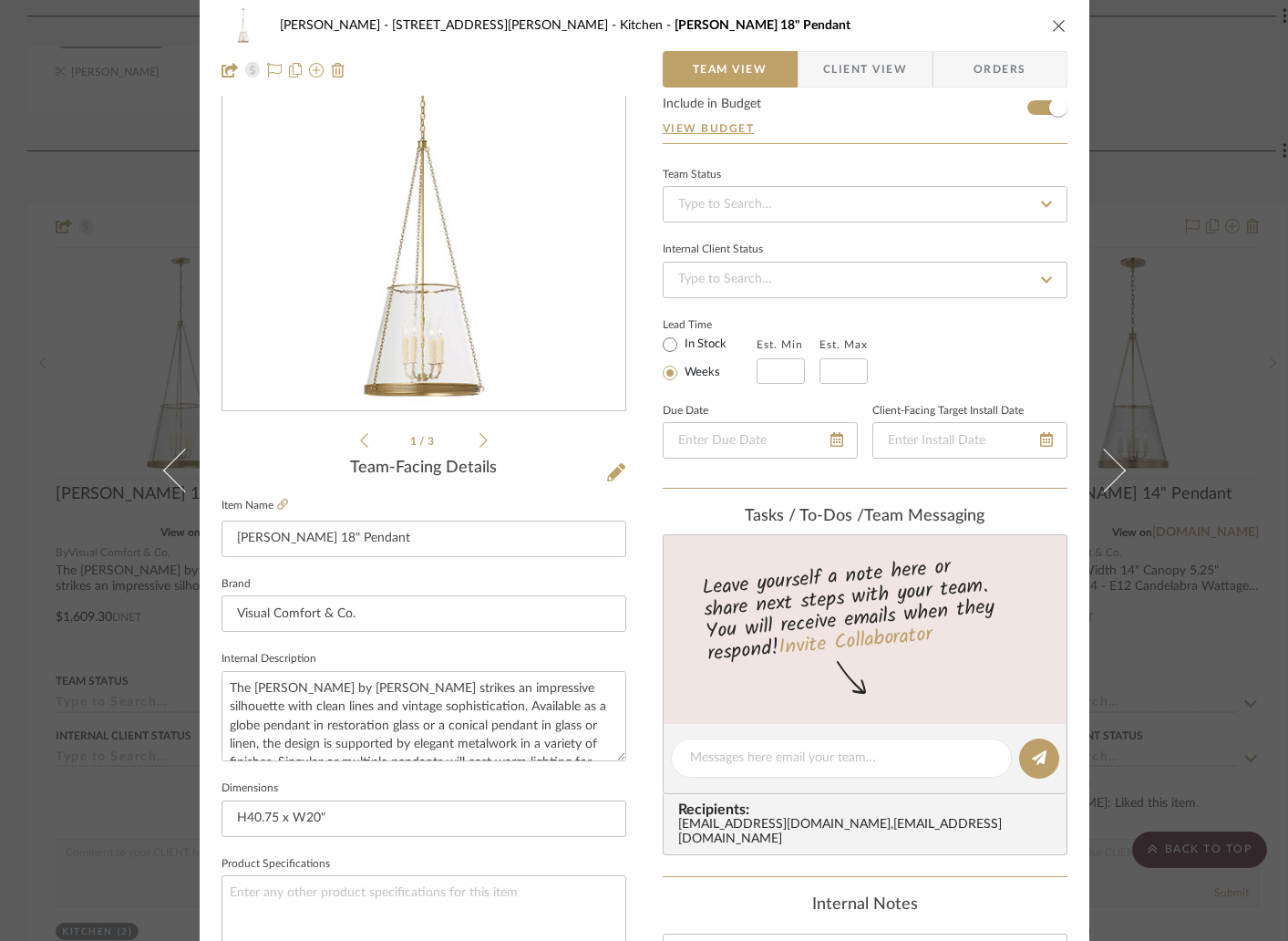
scroll to position [0, 0]
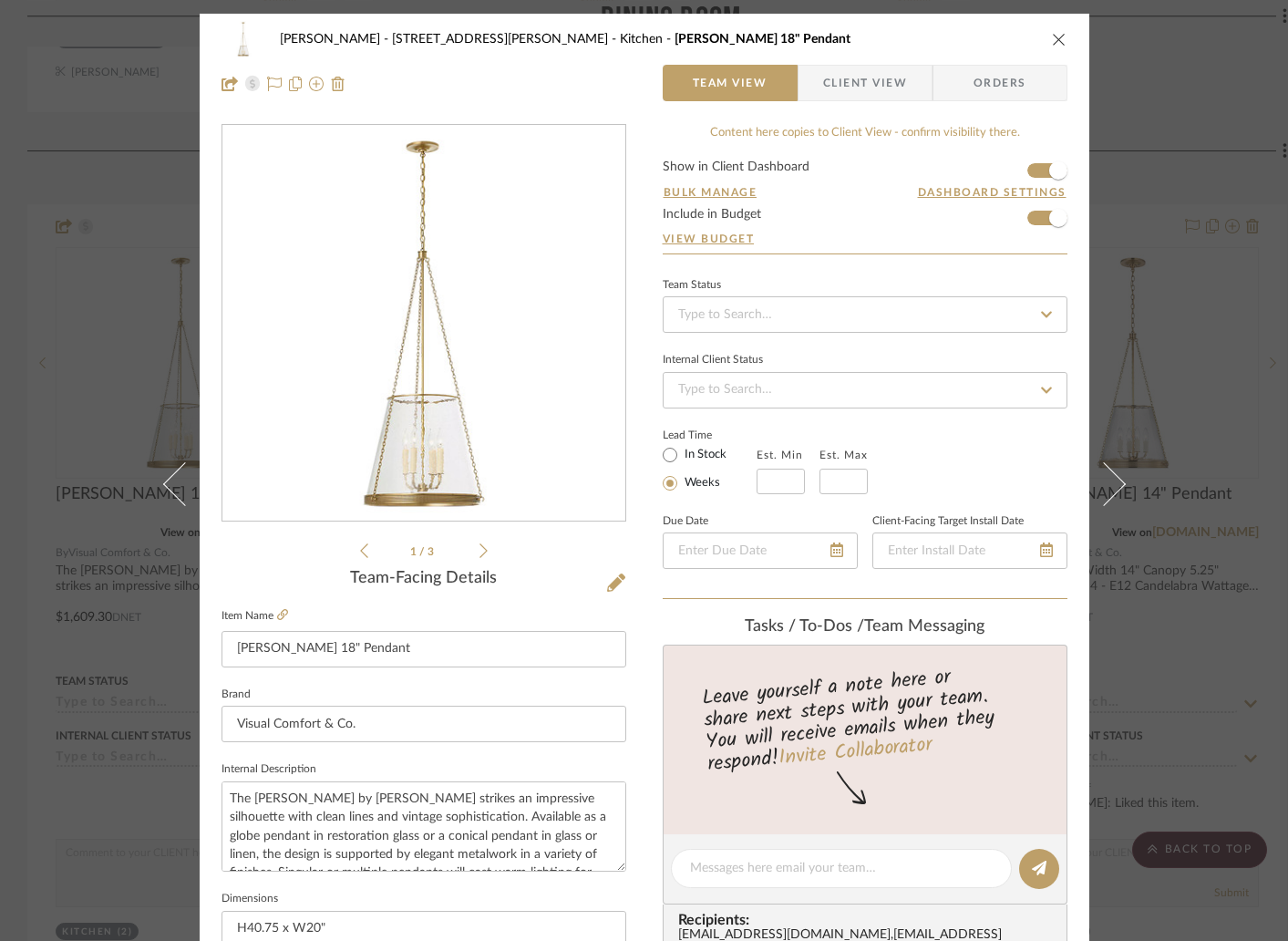
click at [1052, 42] on icon "close" at bounding box center [1059, 39] width 15 height 15
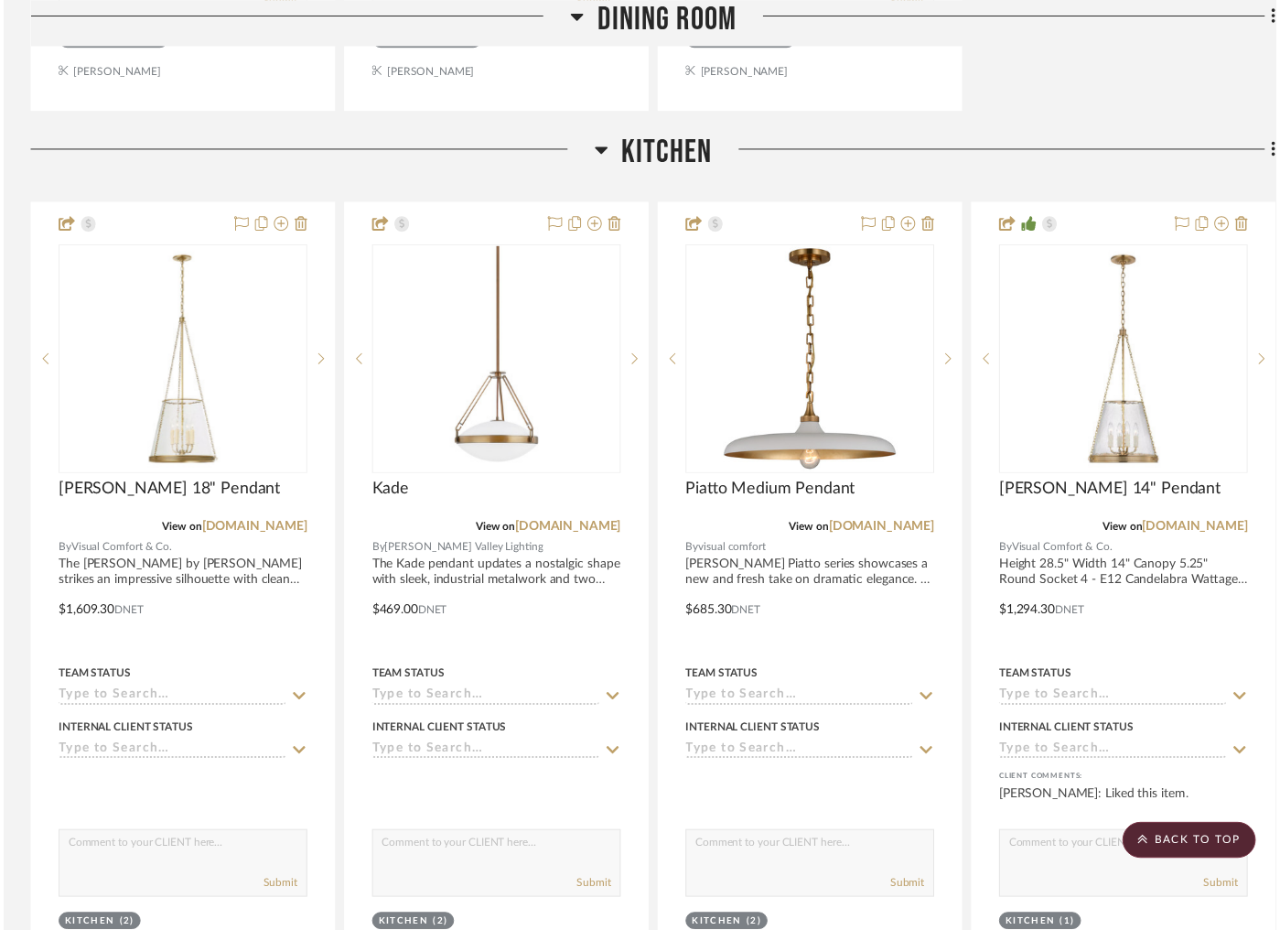
scroll to position [3287, 0]
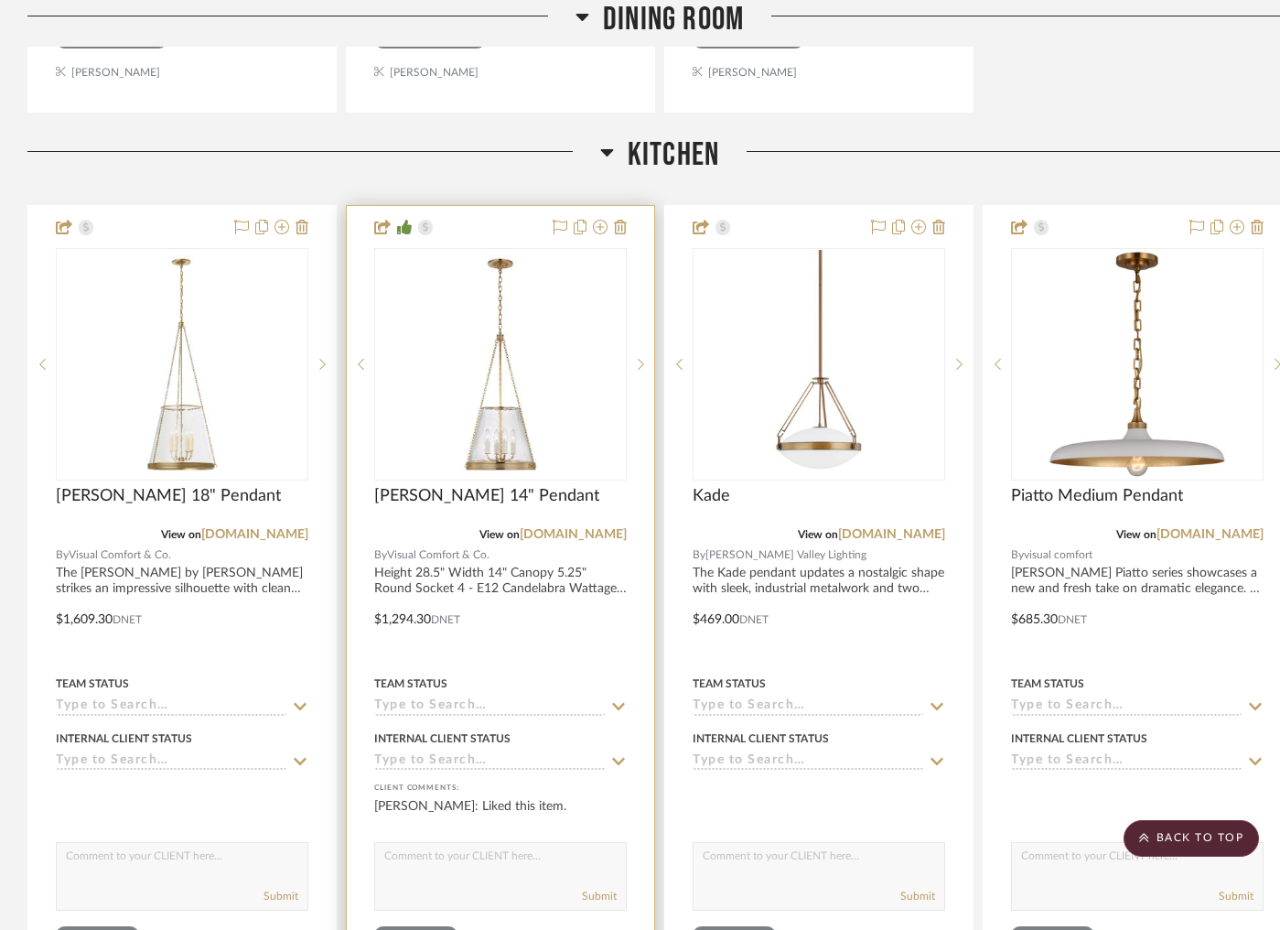
drag, startPoint x: 1105, startPoint y: 172, endPoint x: 475, endPoint y: 188, distance: 629.9
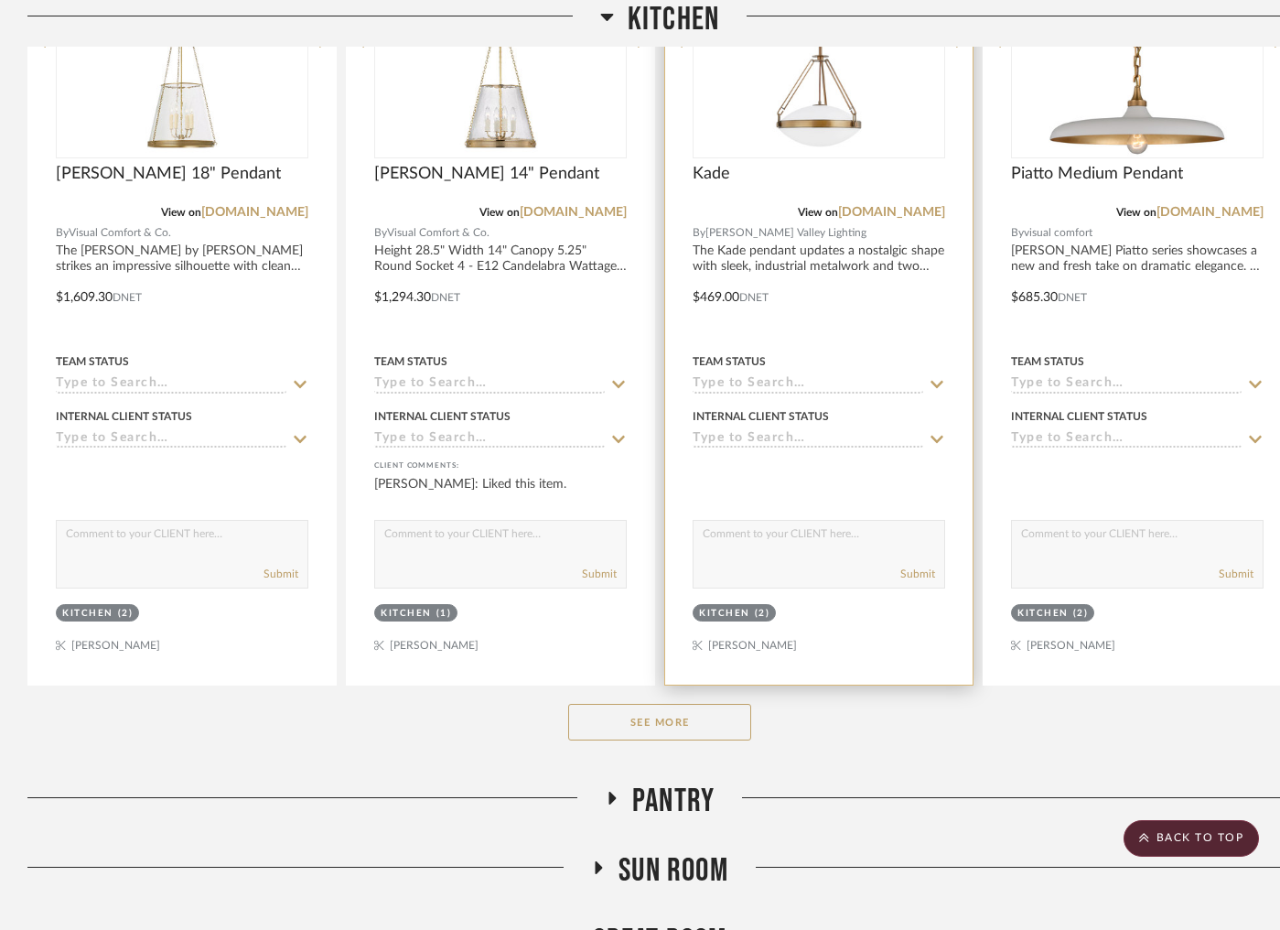
scroll to position [3695, 0]
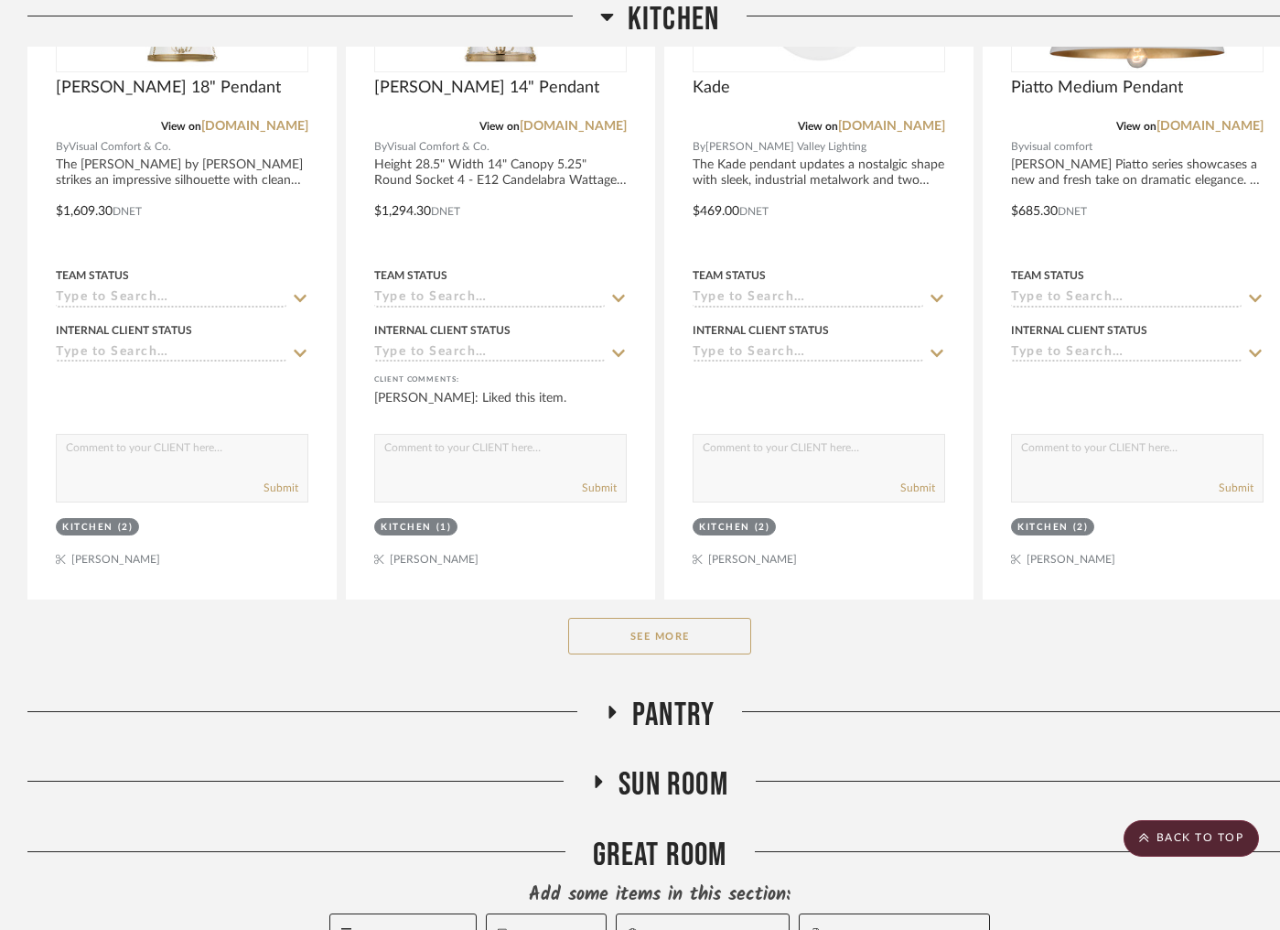
click at [667, 618] on button "See More" at bounding box center [659, 636] width 183 height 37
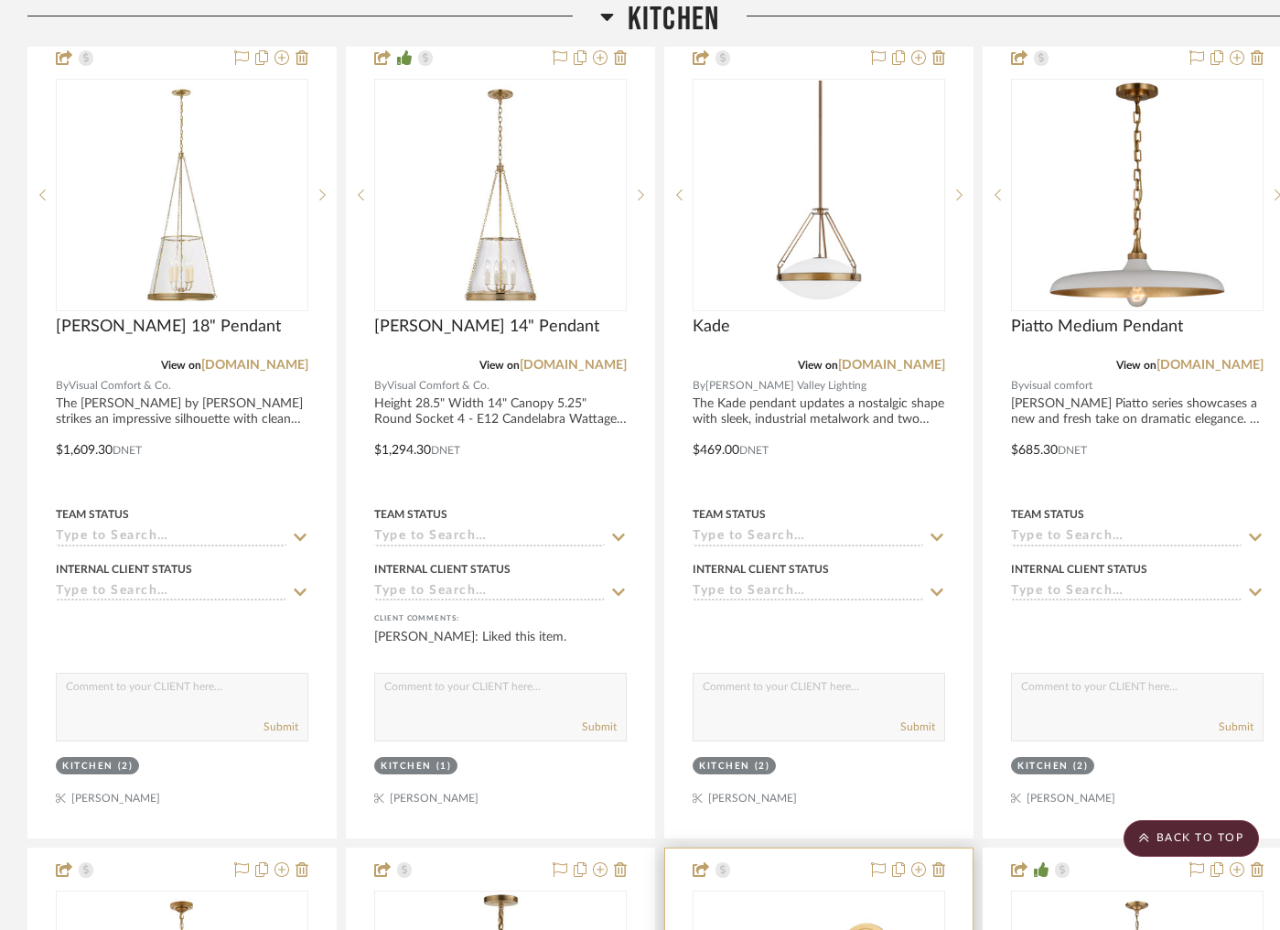
scroll to position [3223, 0]
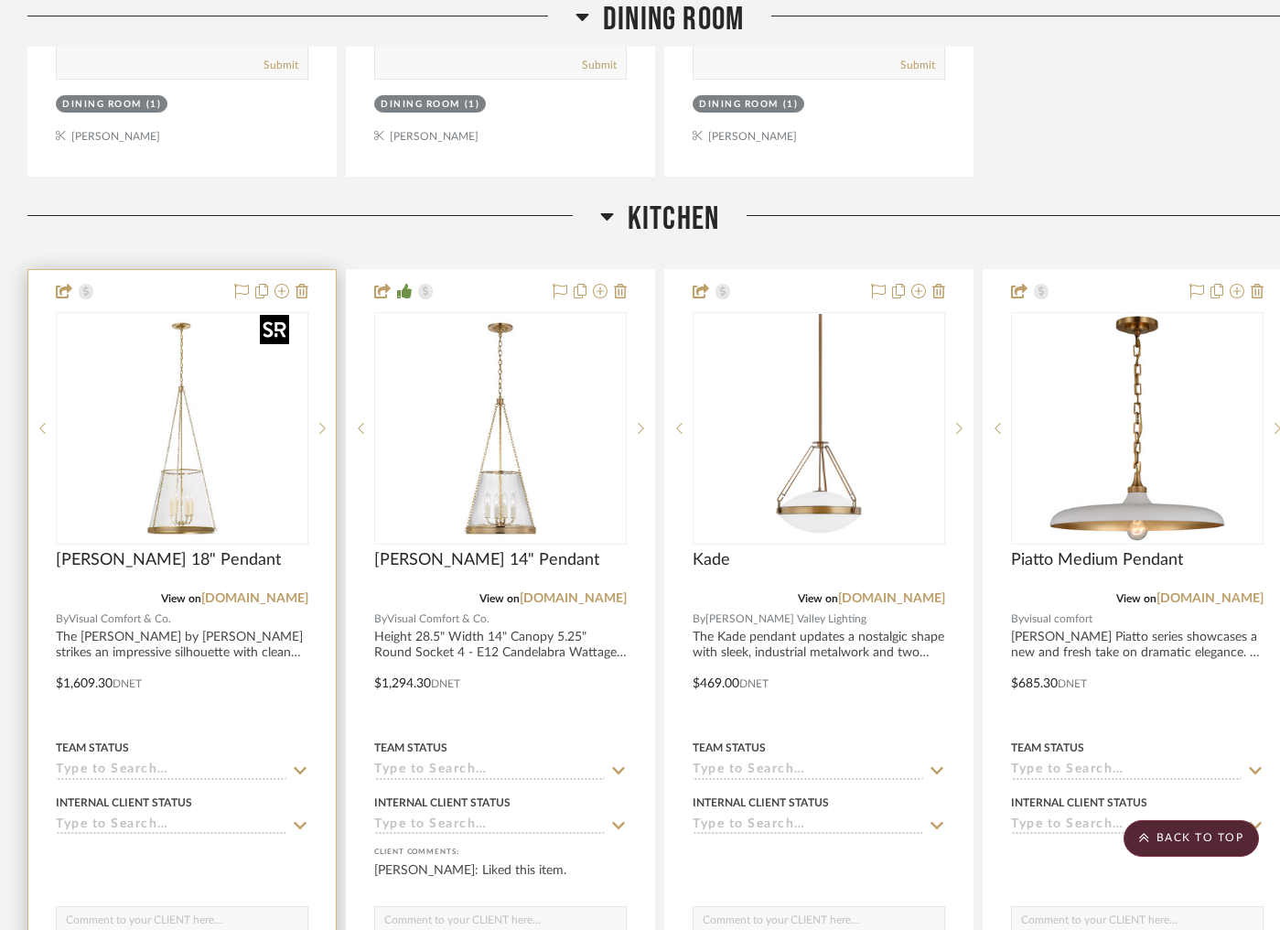
click at [194, 409] on img "0" at bounding box center [182, 428] width 229 height 229
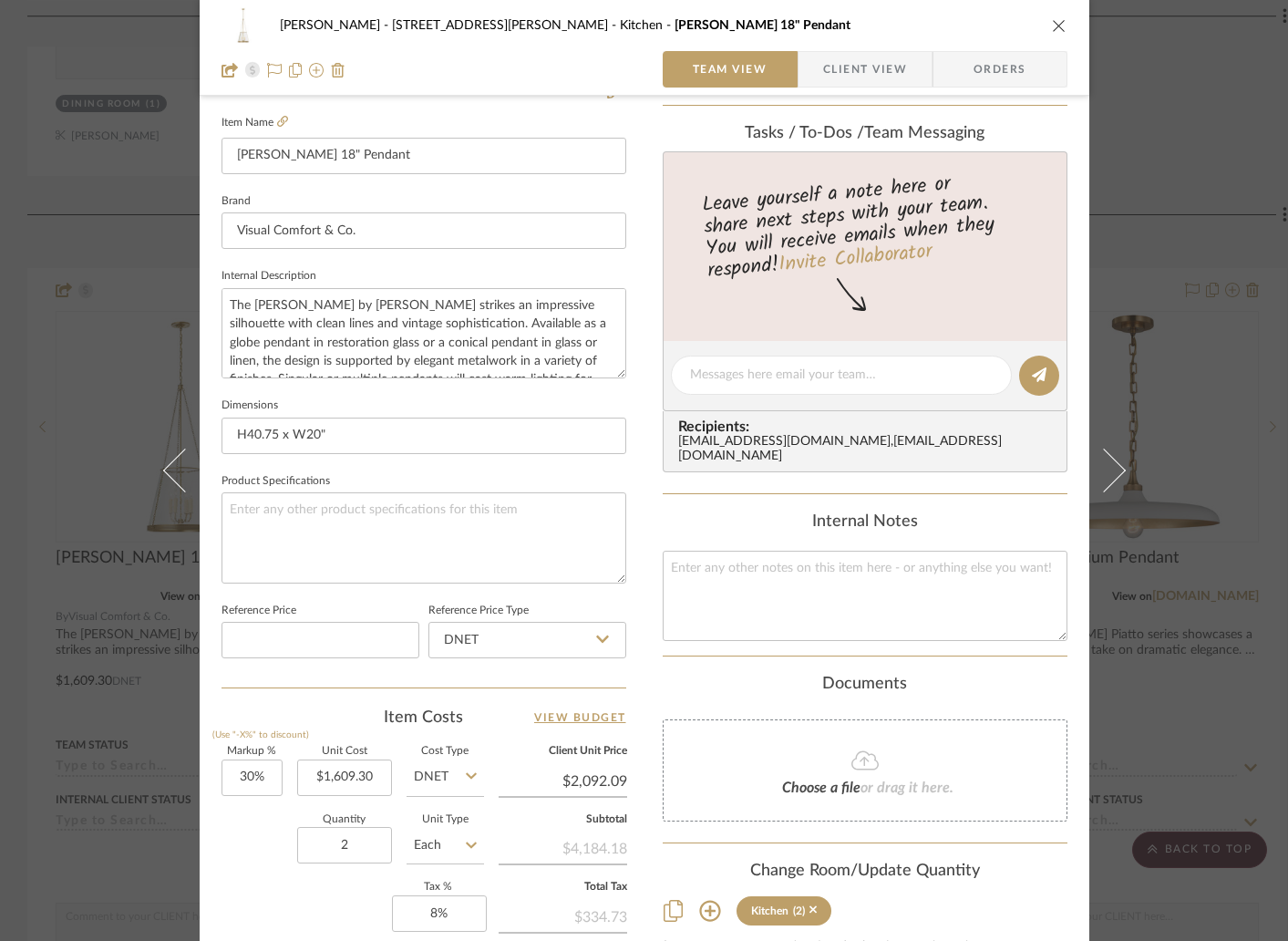
scroll to position [0, 0]
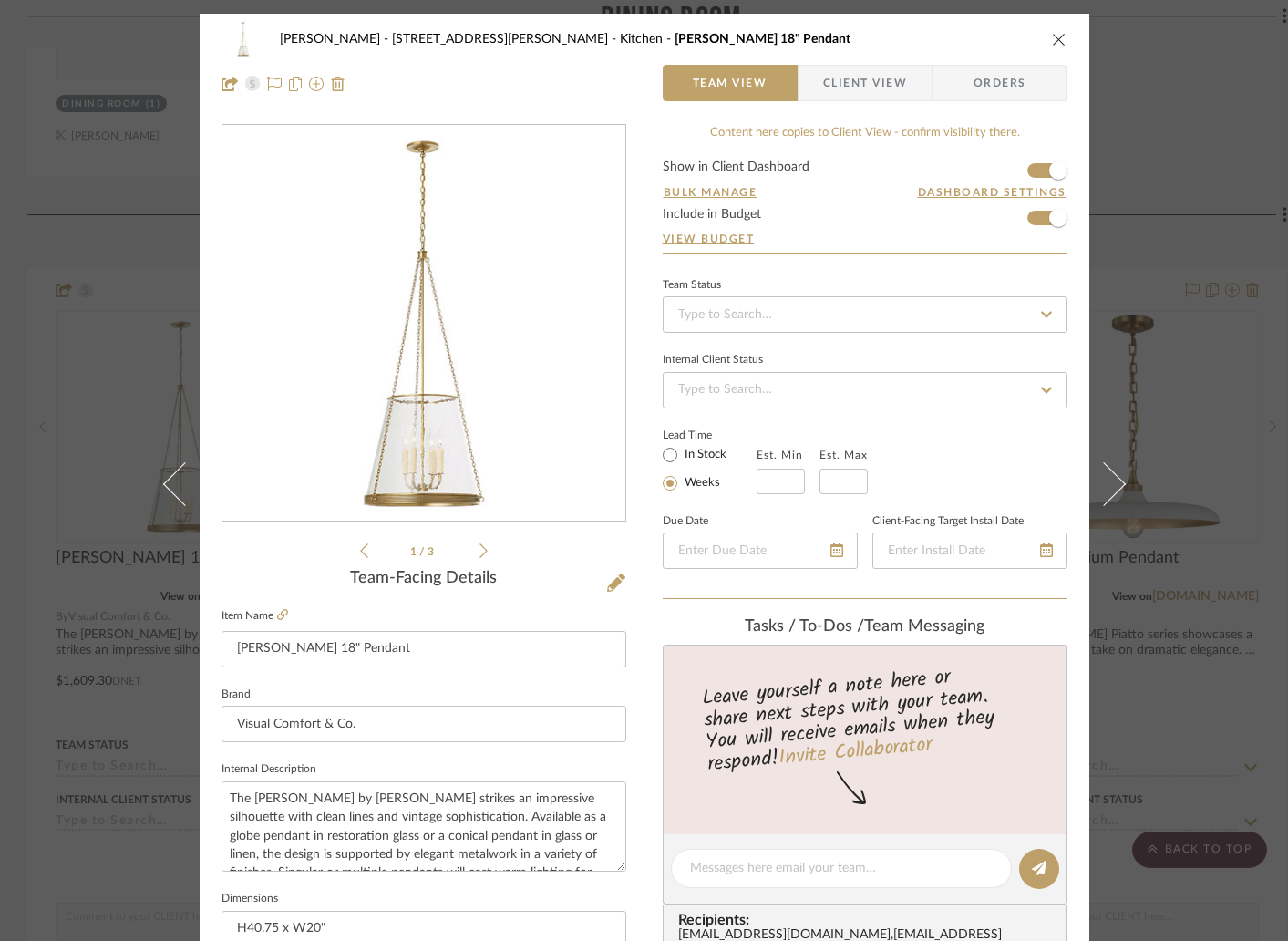
click at [1056, 41] on icon "close" at bounding box center [1059, 39] width 15 height 15
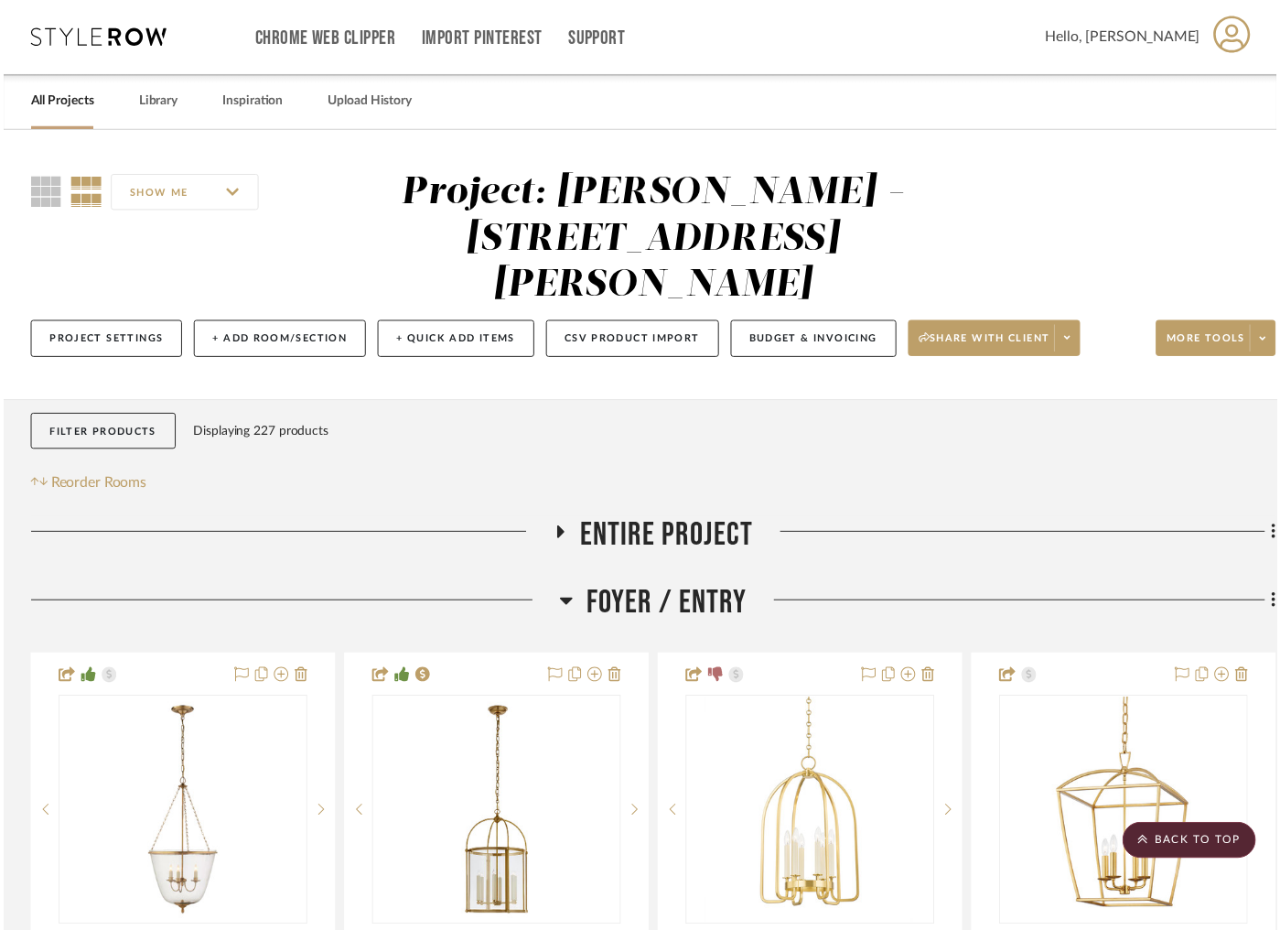
scroll to position [3223, 0]
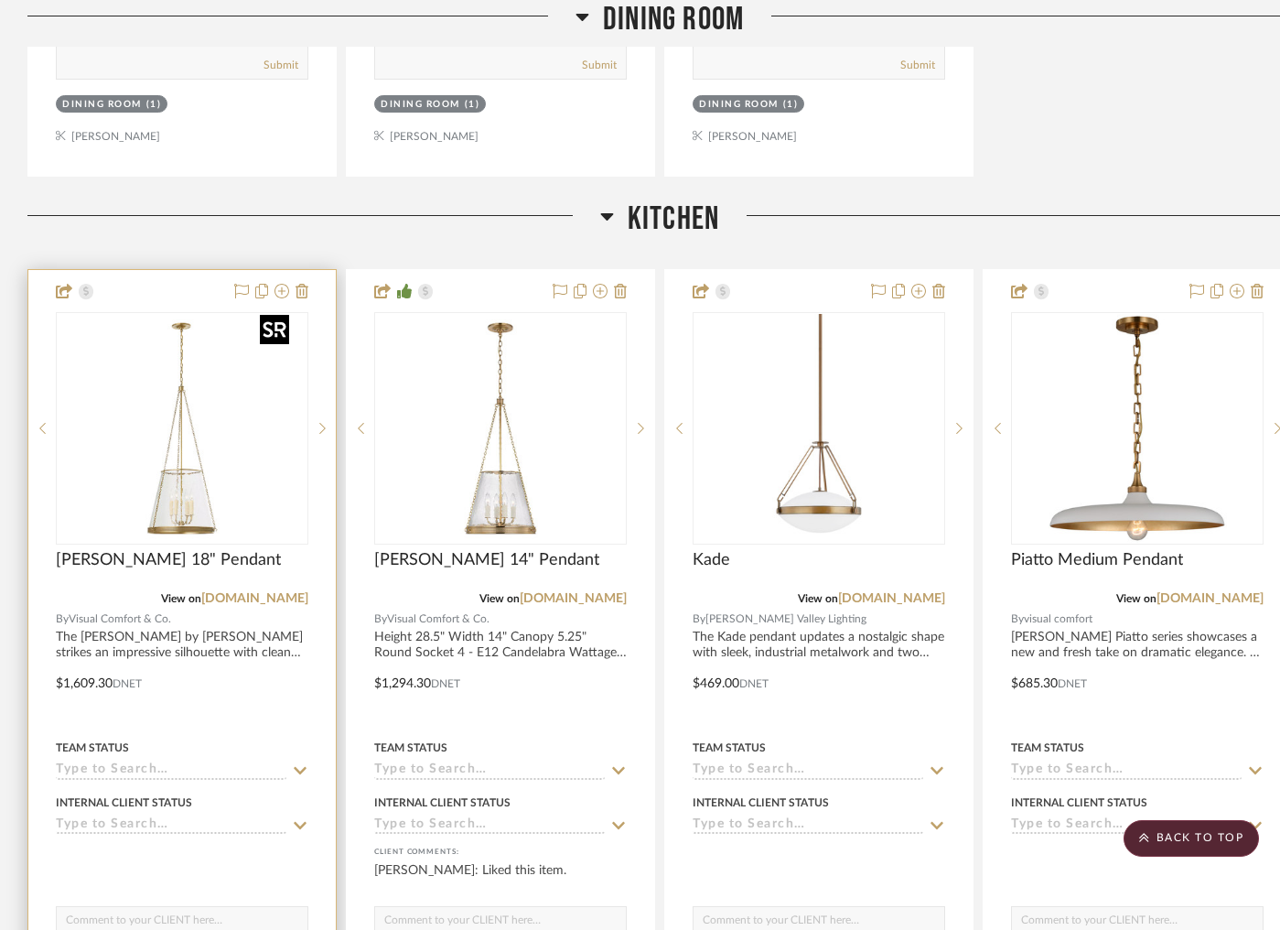
click at [211, 470] on img "0" at bounding box center [182, 428] width 229 height 229
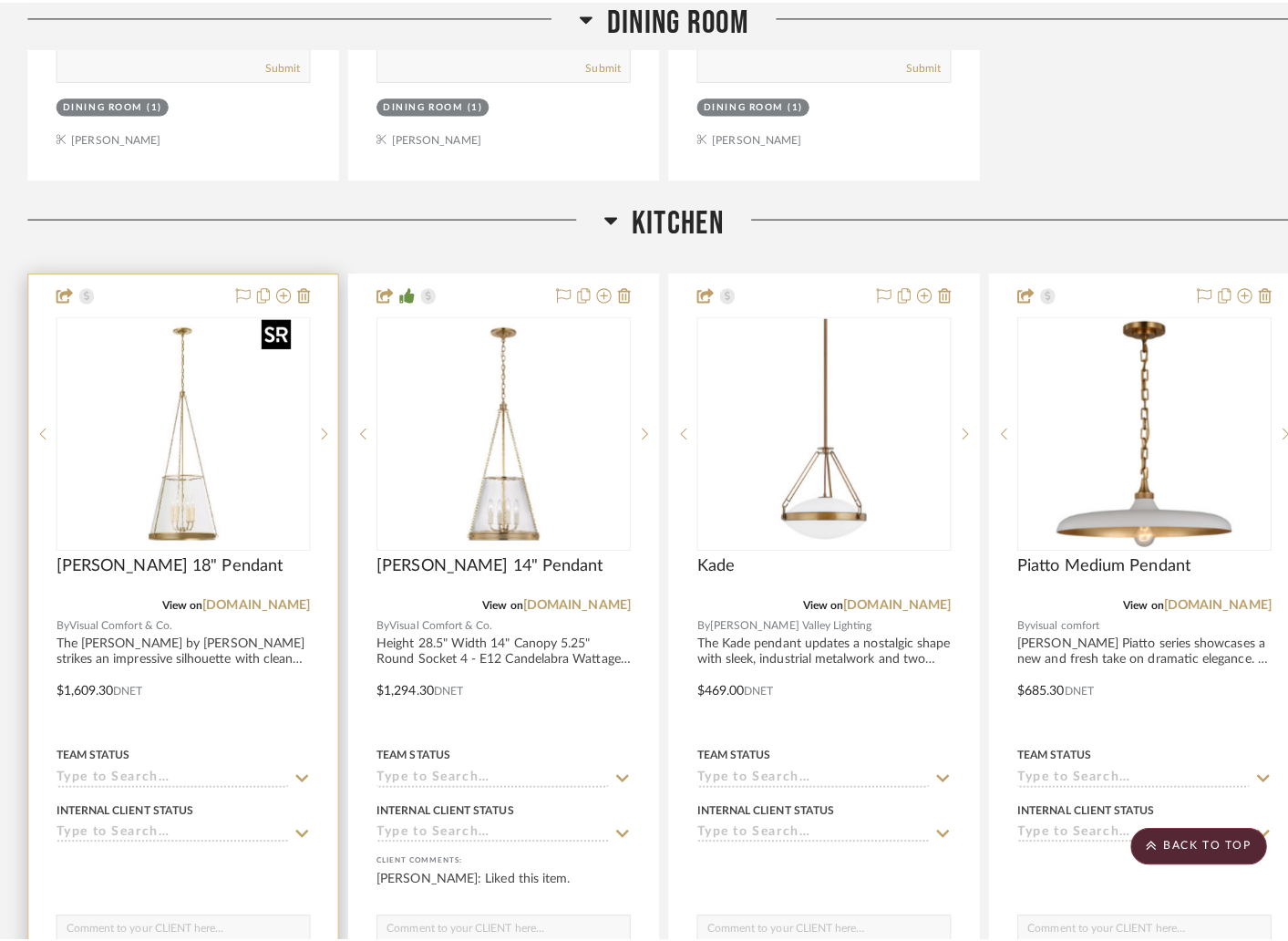
scroll to position [0, 0]
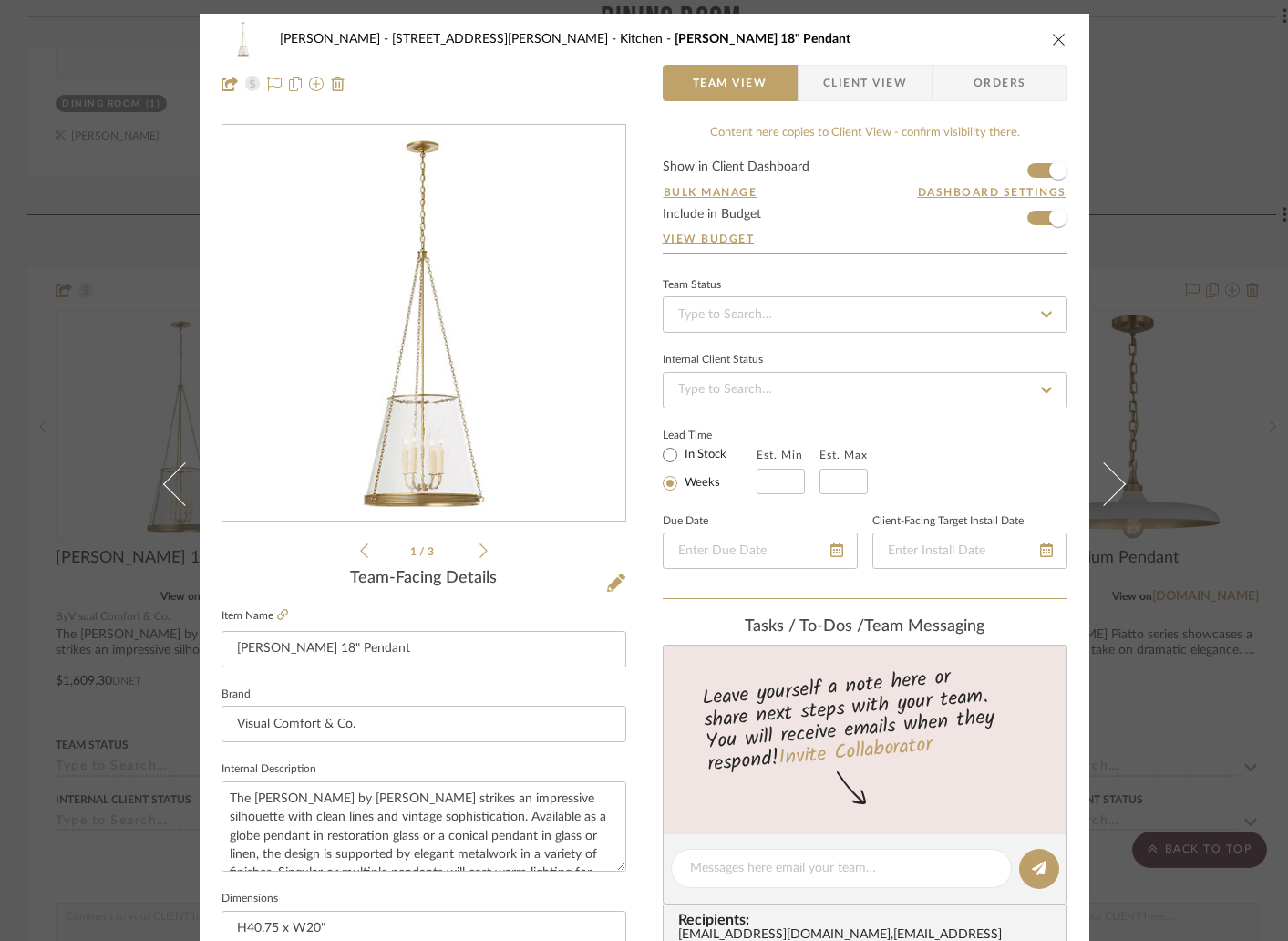
click at [874, 79] on span "Client View" at bounding box center [865, 83] width 84 height 37
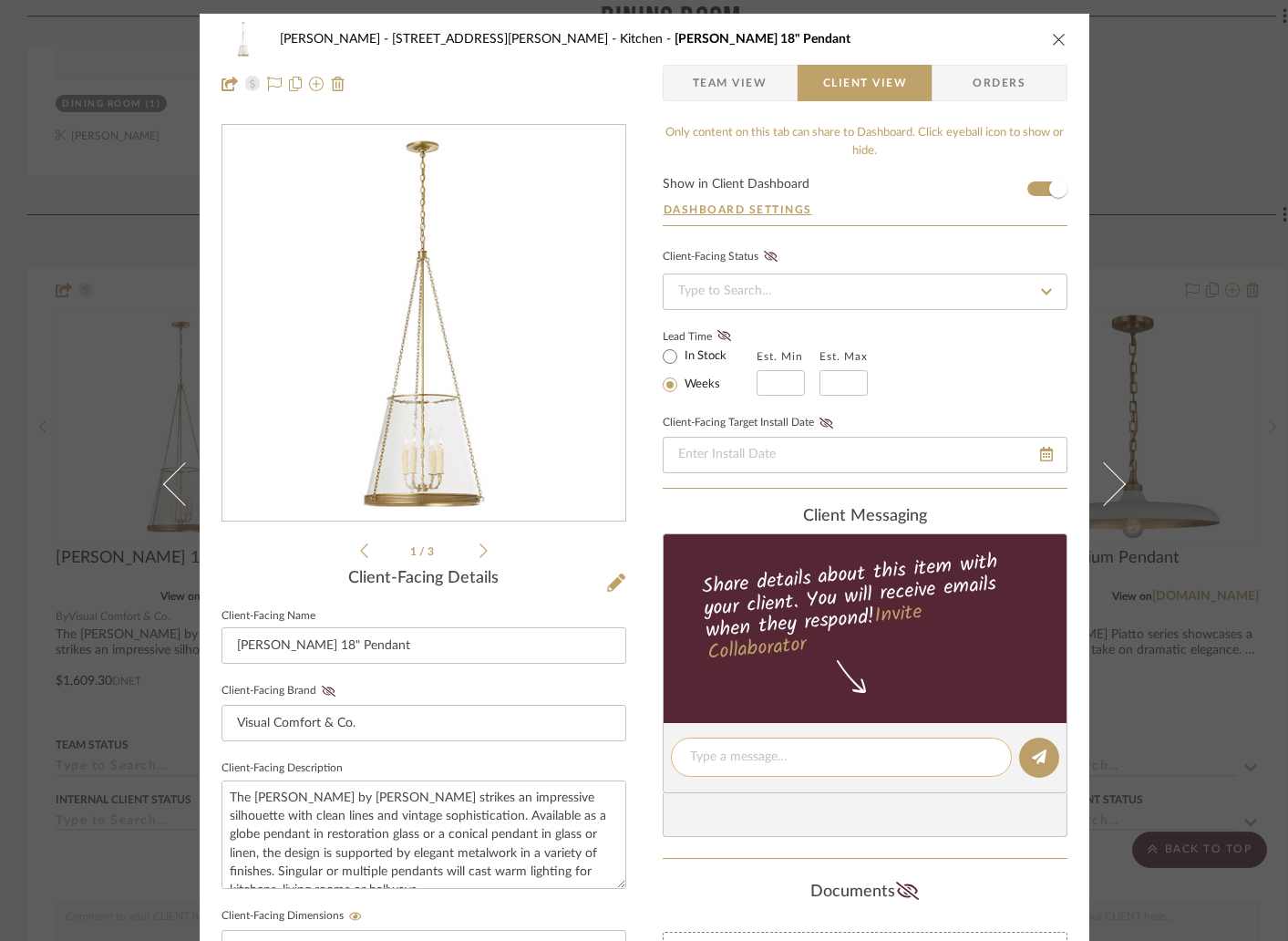
click at [754, 752] on textarea at bounding box center [842, 756] width 303 height 19
click at [837, 757] on textarea "I'd highly suggest using this larger pendant" at bounding box center [842, 756] width 303 height 19
click at [950, 763] on textarea "I'd highly suggest using the 18" larger pendant" at bounding box center [842, 756] width 303 height 19
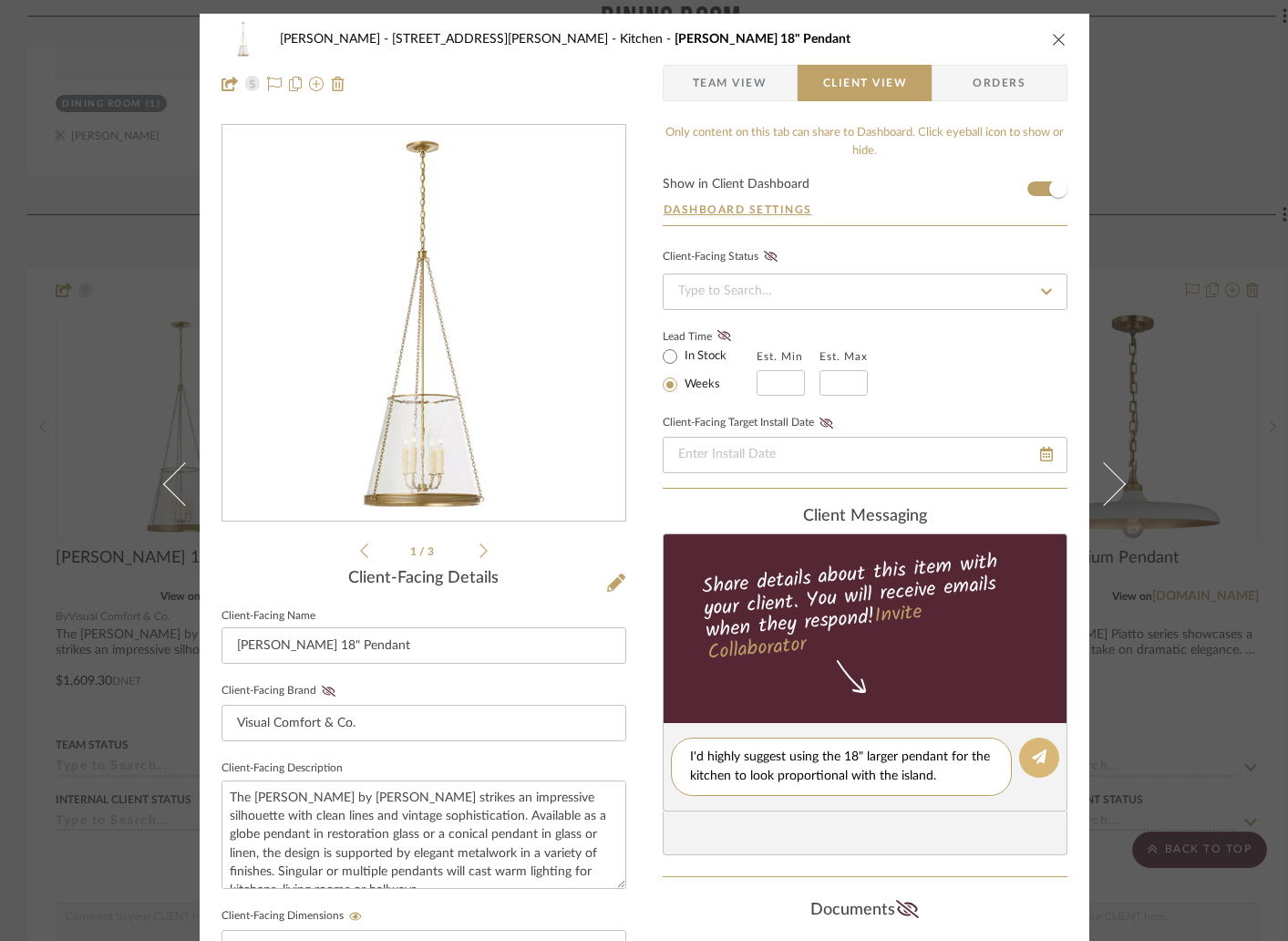
type textarea "I'd highly suggest using the 18" larger pendant for the kitchen to look proport…"
click at [1032, 764] on icon at bounding box center [1039, 756] width 15 height 15
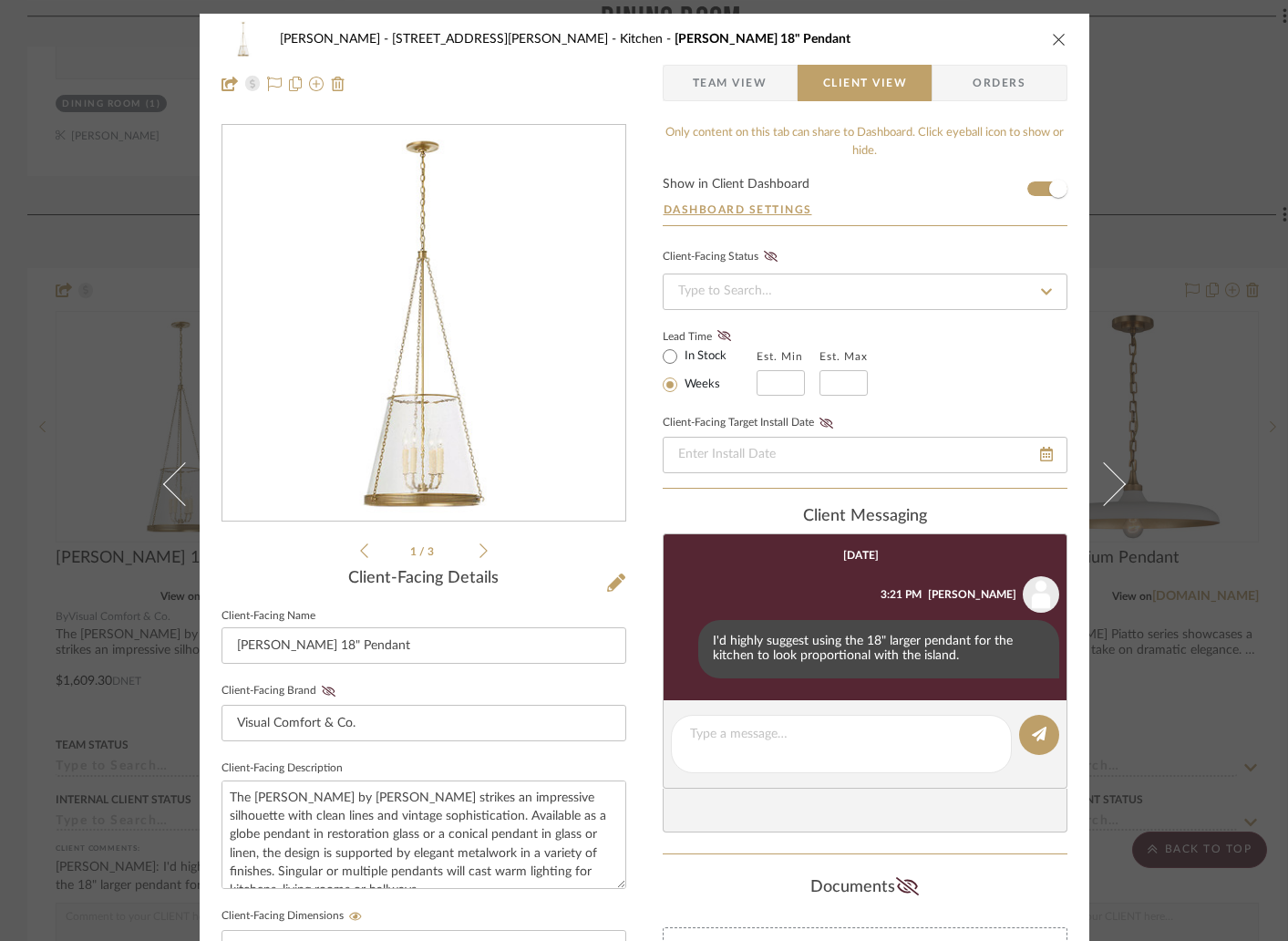
click at [1054, 38] on icon "close" at bounding box center [1059, 39] width 15 height 15
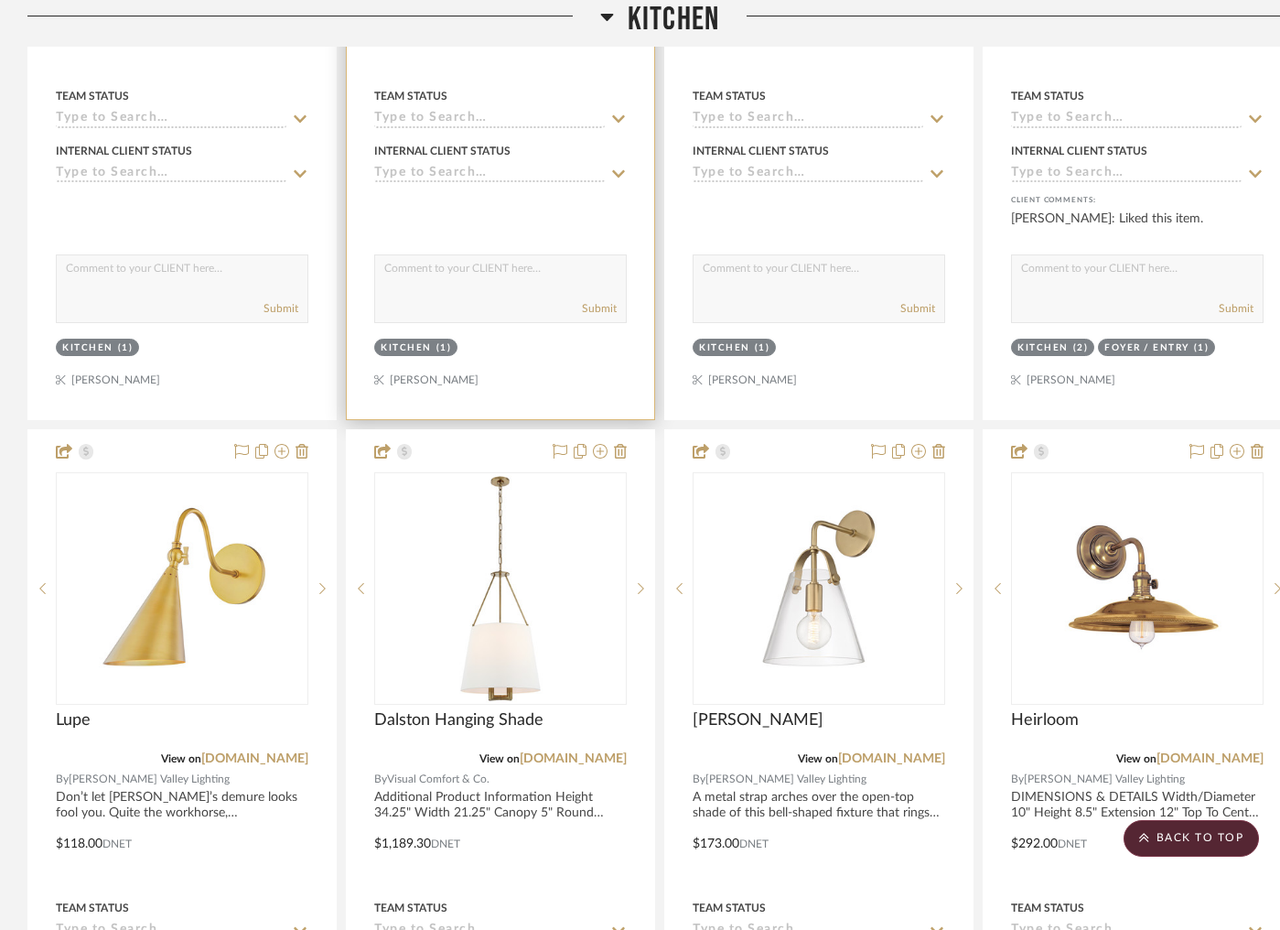
scroll to position [4626, 0]
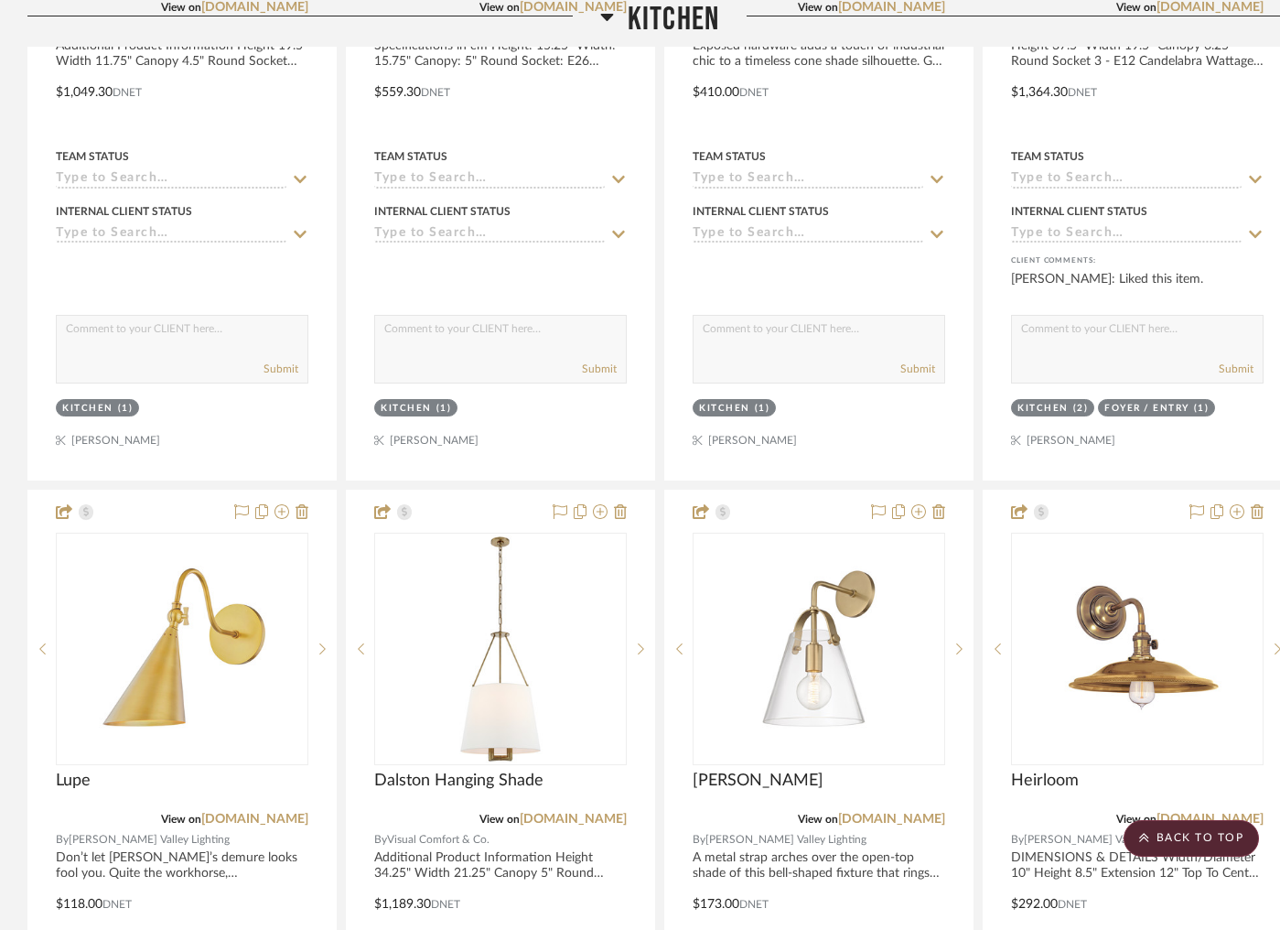
click at [606, 19] on icon at bounding box center [606, 17] width 13 height 7
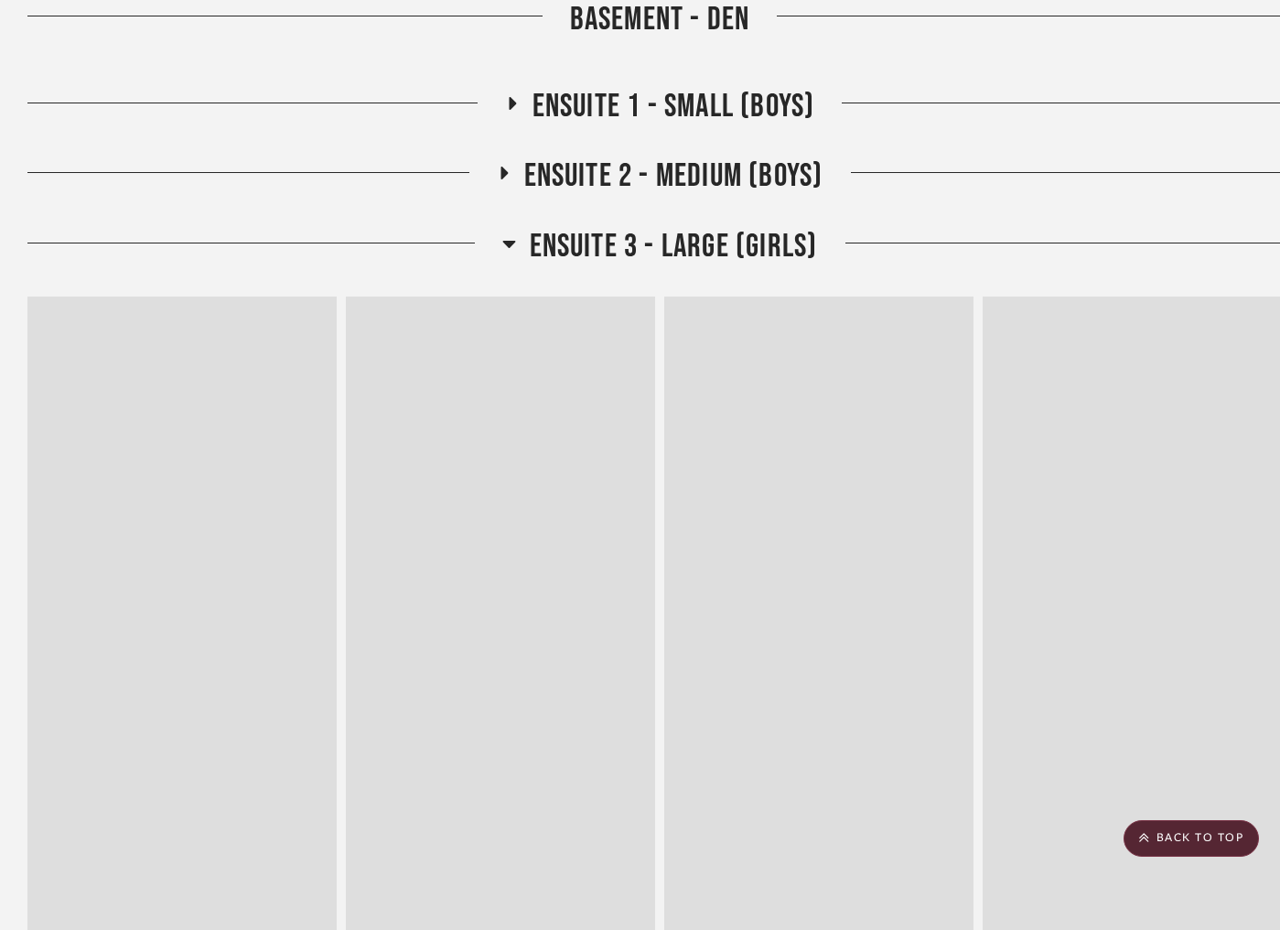
scroll to position [4398, 0]
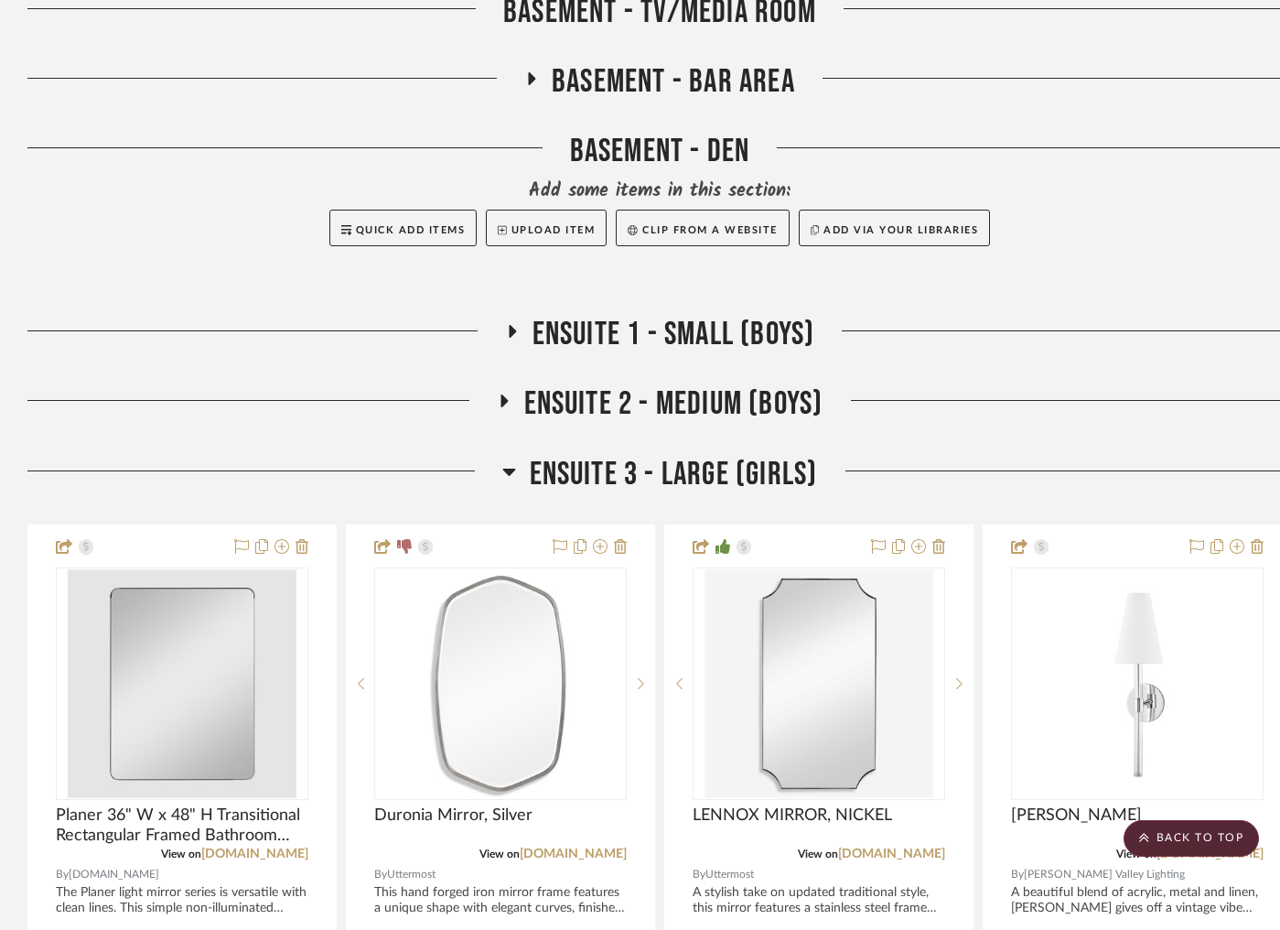
click at [508, 469] on icon at bounding box center [508, 472] width 13 height 7
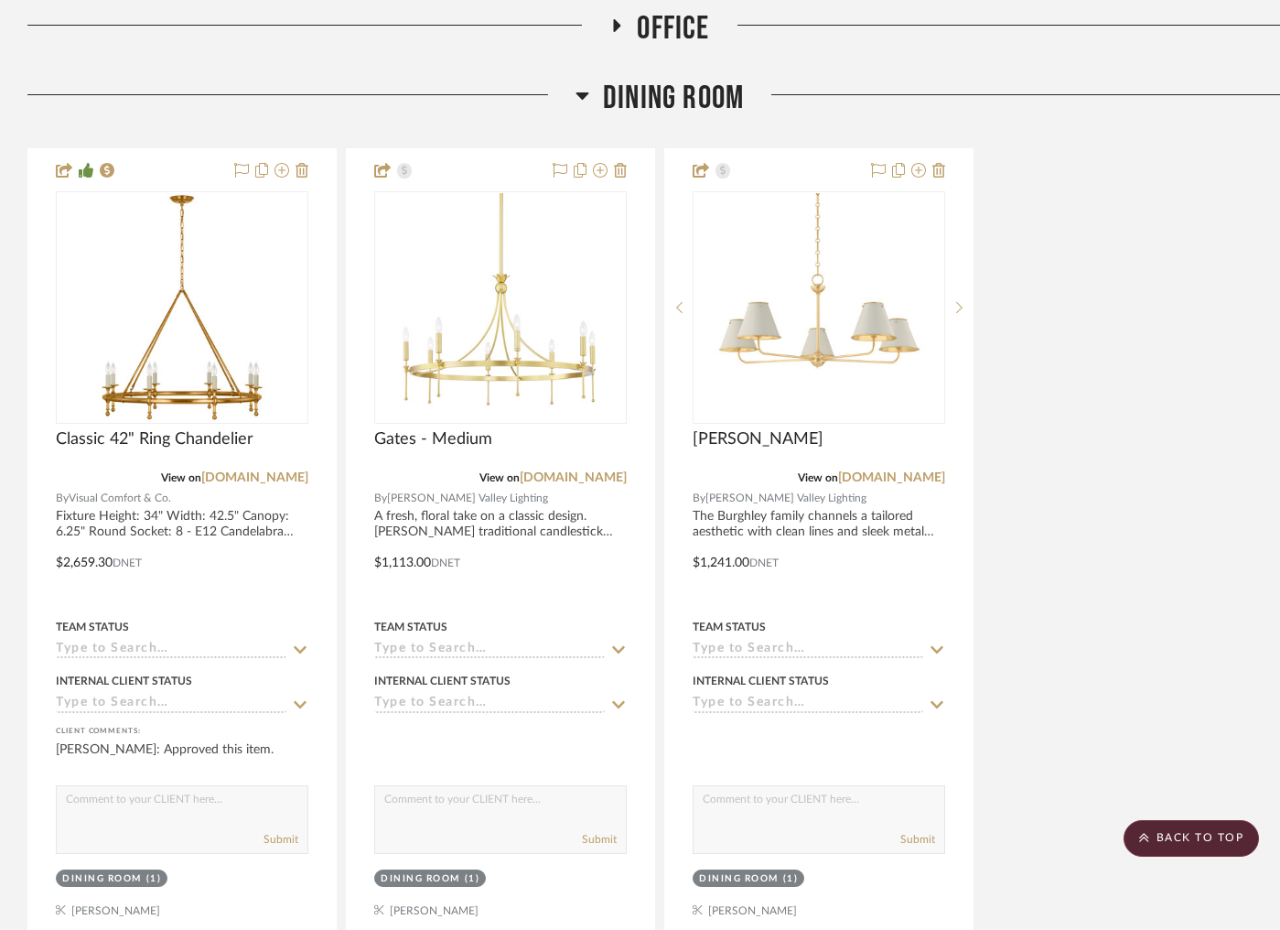
scroll to position [2176, 0]
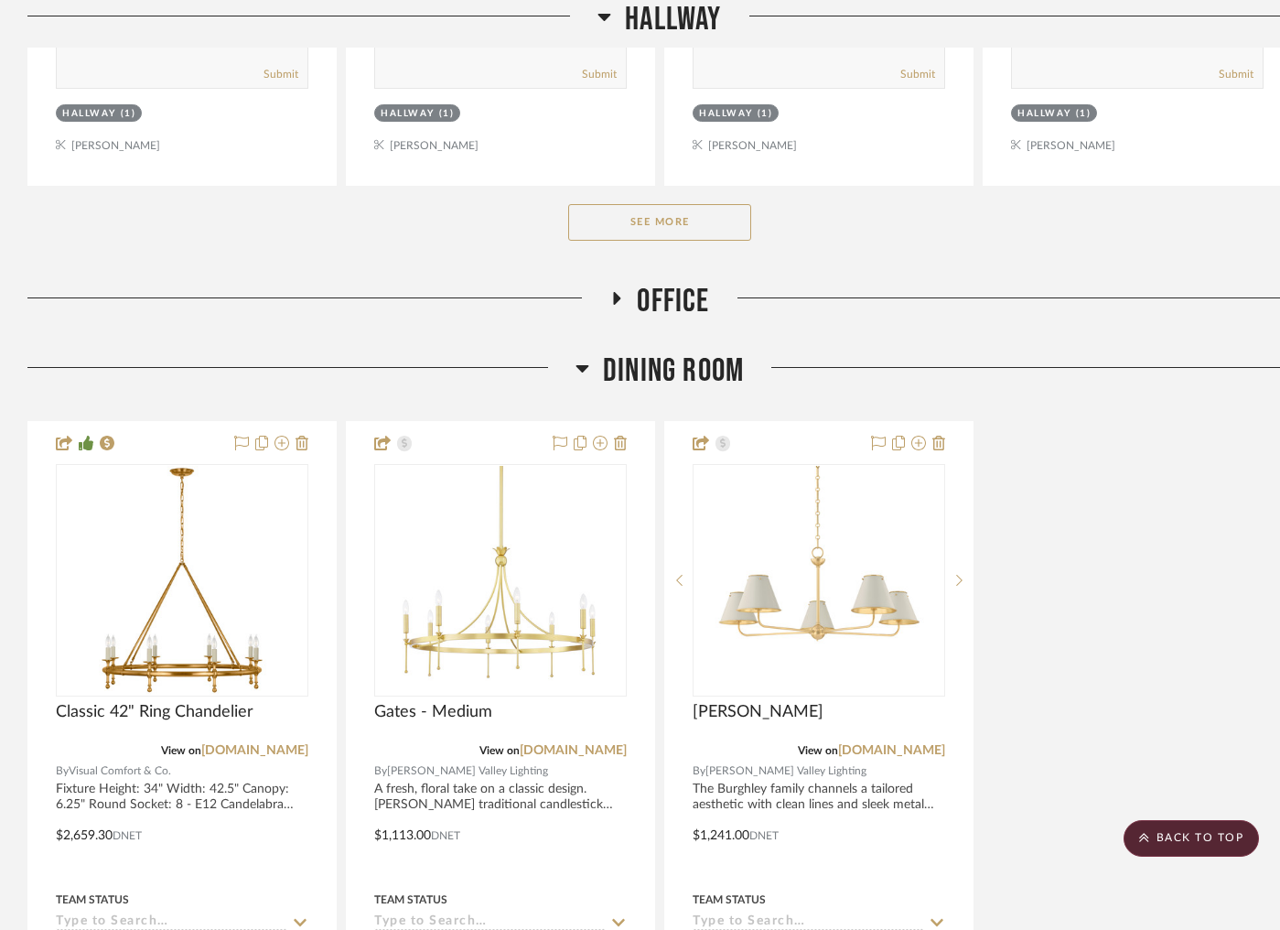
click at [582, 365] on icon at bounding box center [582, 368] width 13 height 7
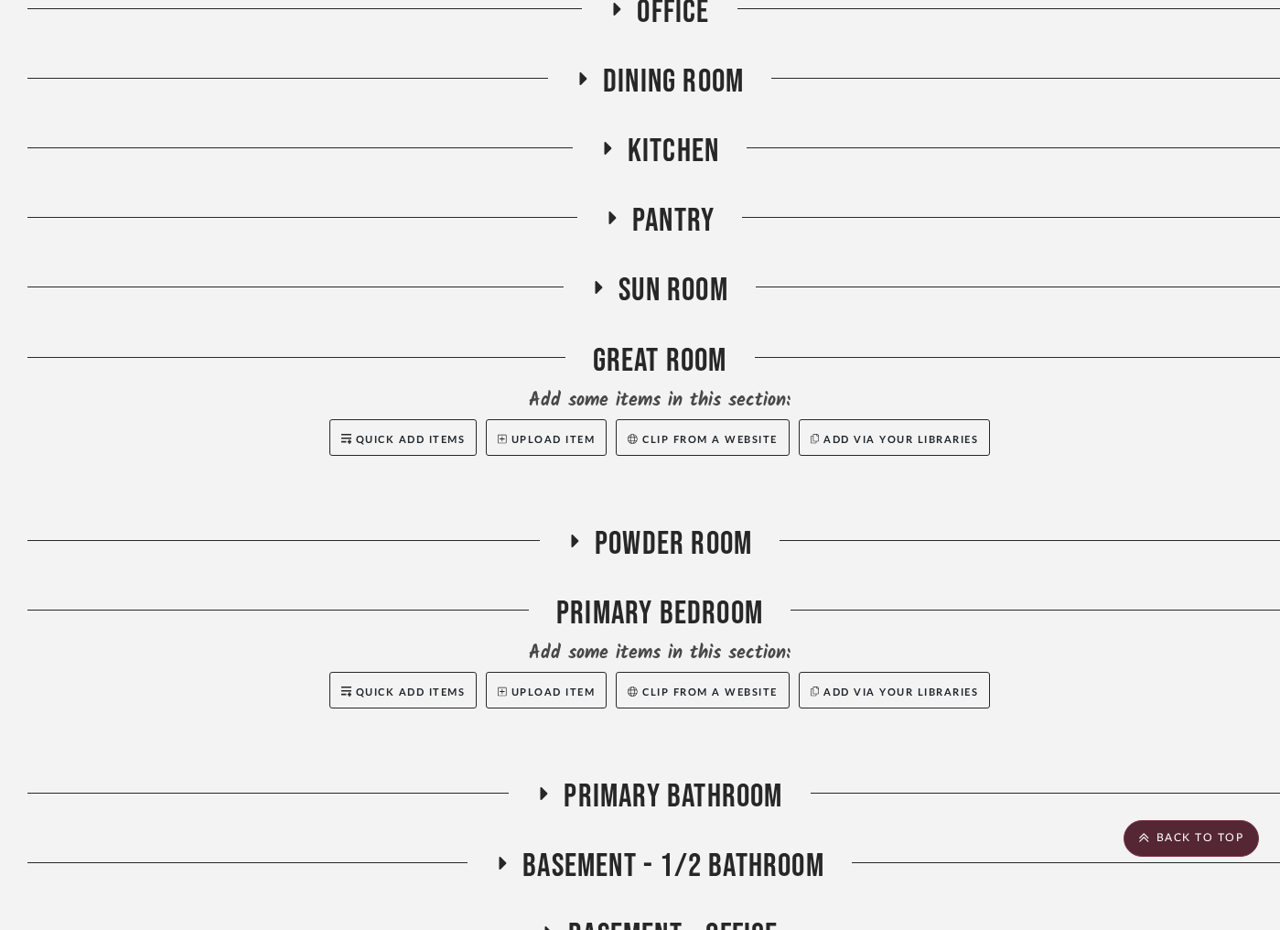
scroll to position [2504, 0]
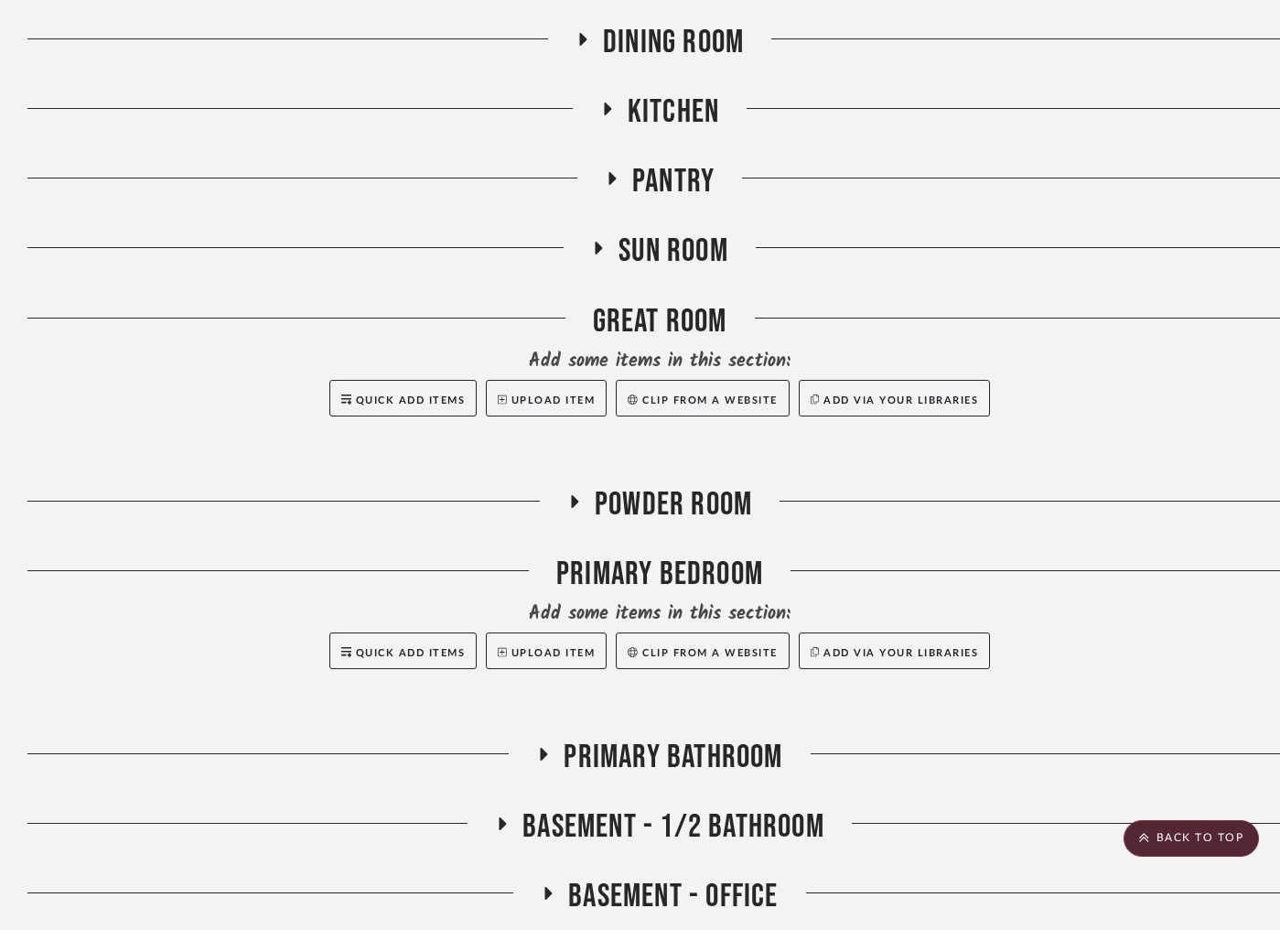
click at [545, 748] on icon at bounding box center [544, 754] width 7 height 13
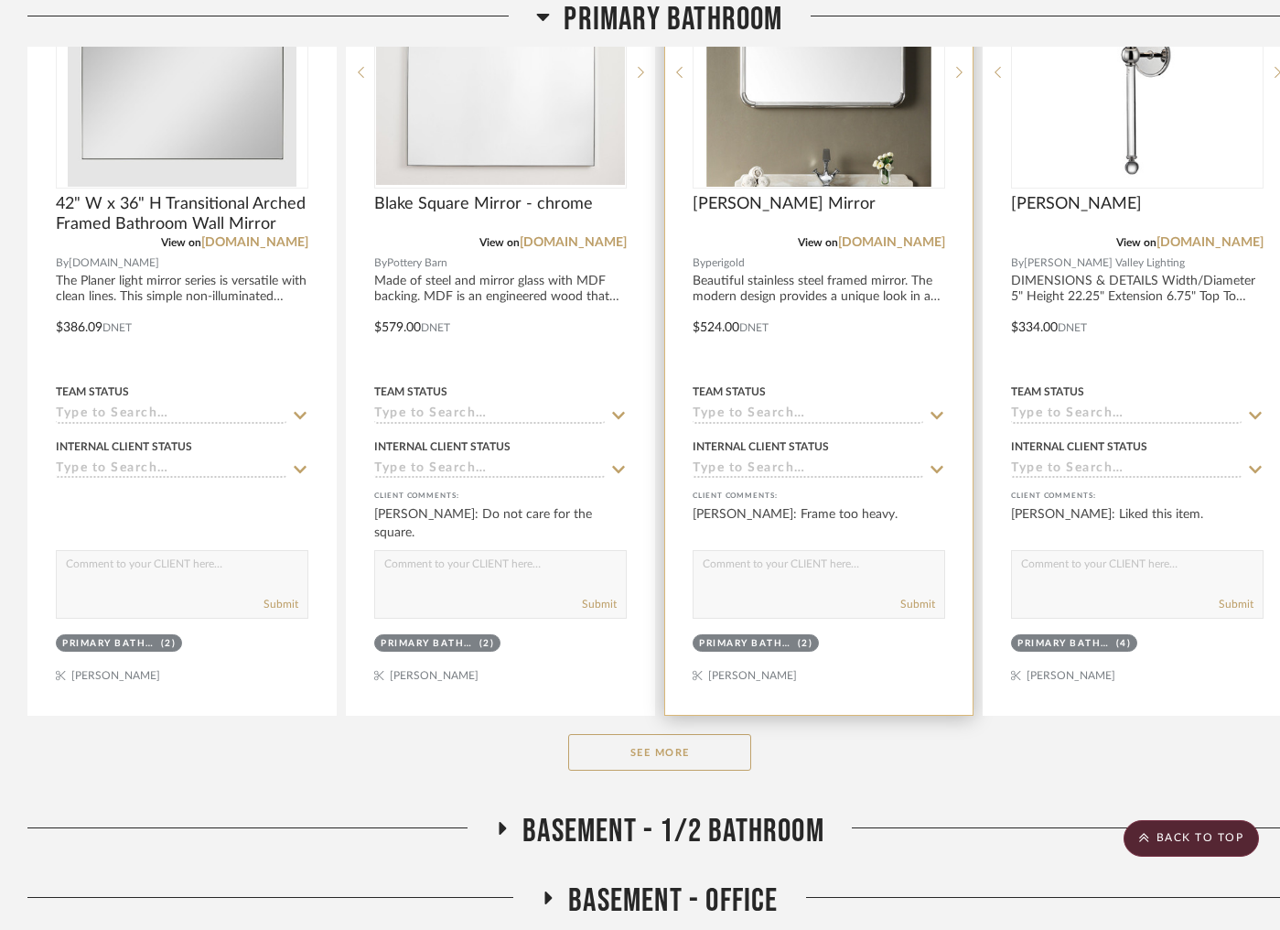
scroll to position [3459, 0]
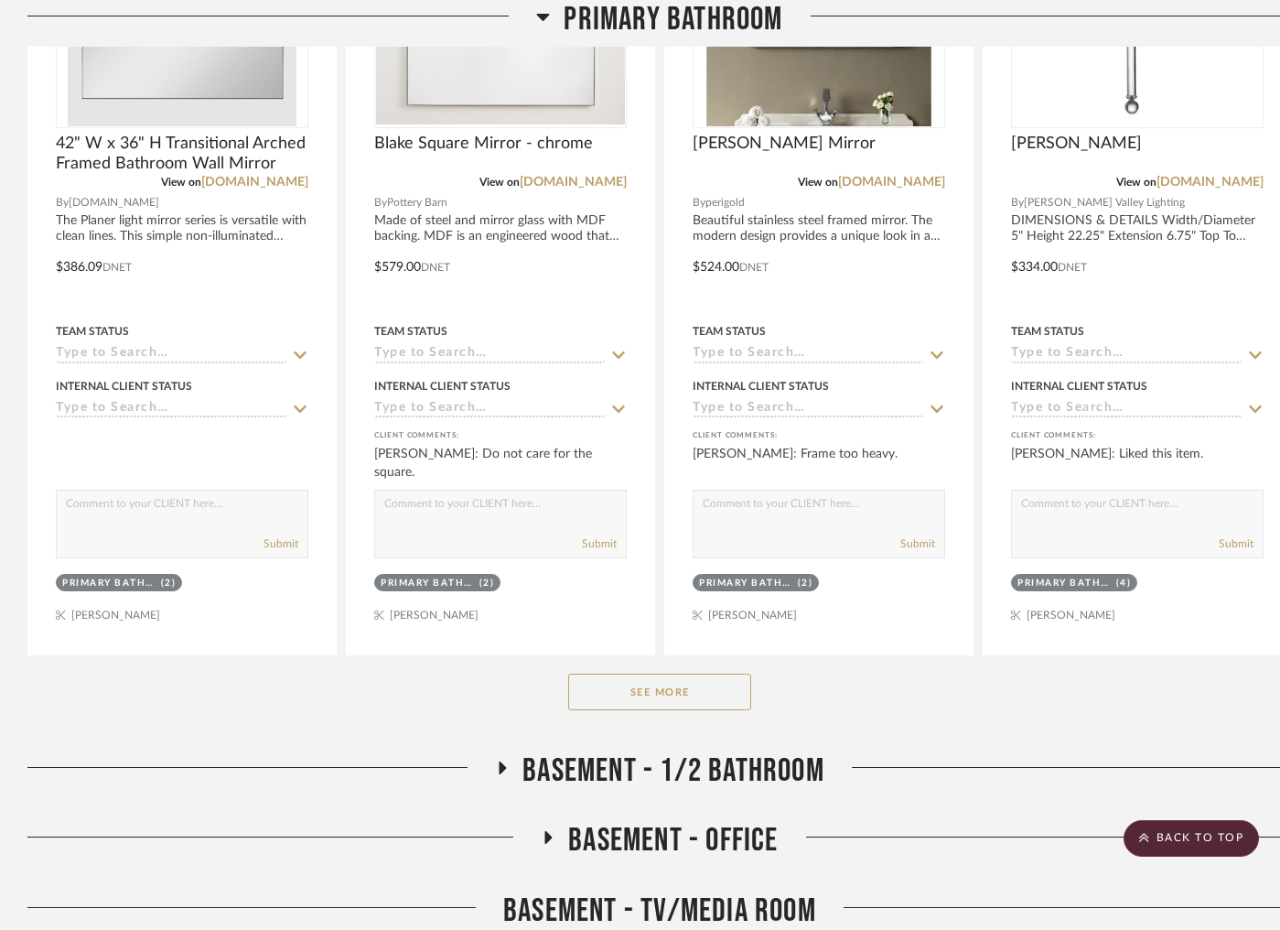
click at [683, 674] on button "See More" at bounding box center [659, 692] width 183 height 37
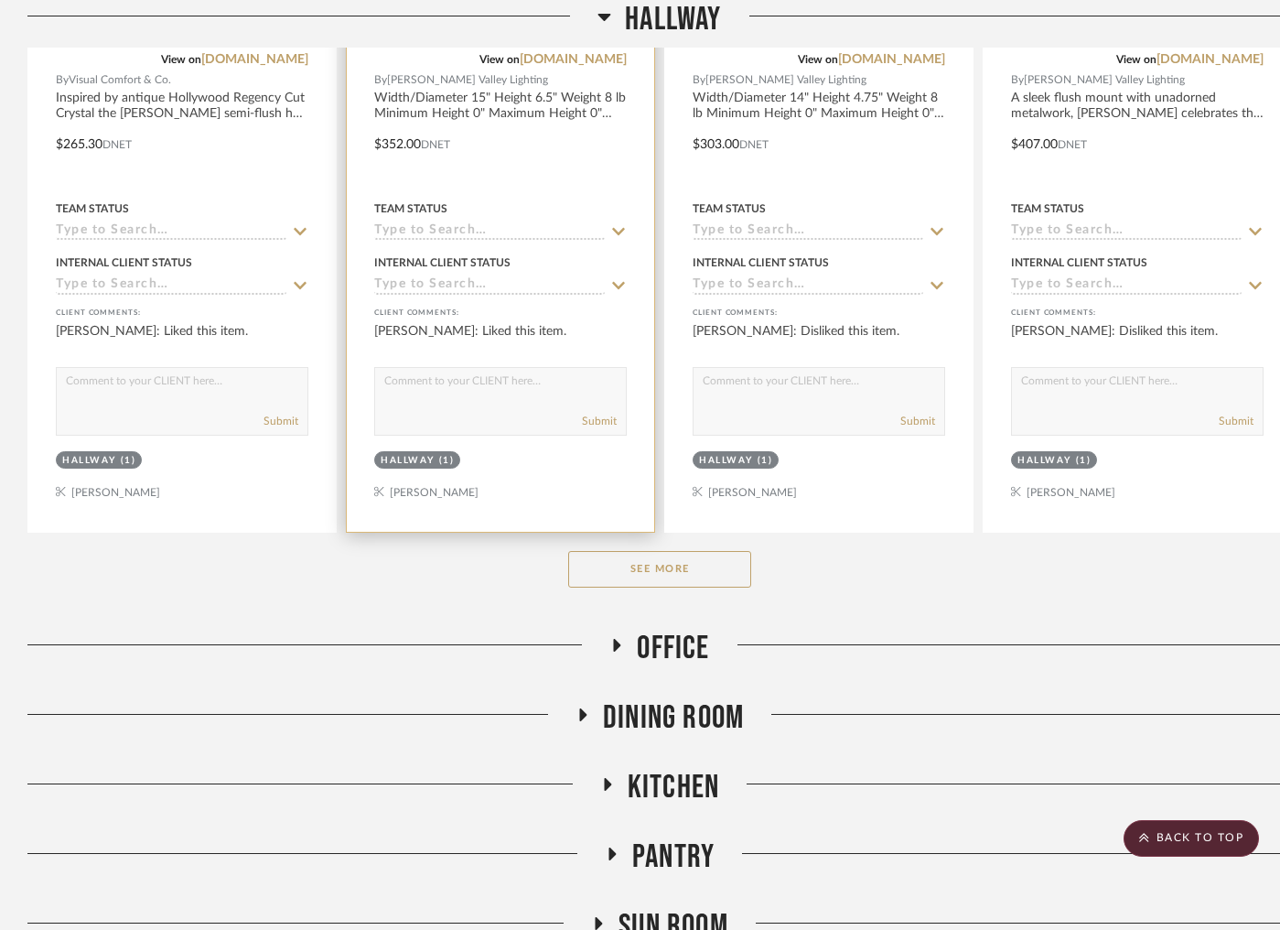
scroll to position [1808, 0]
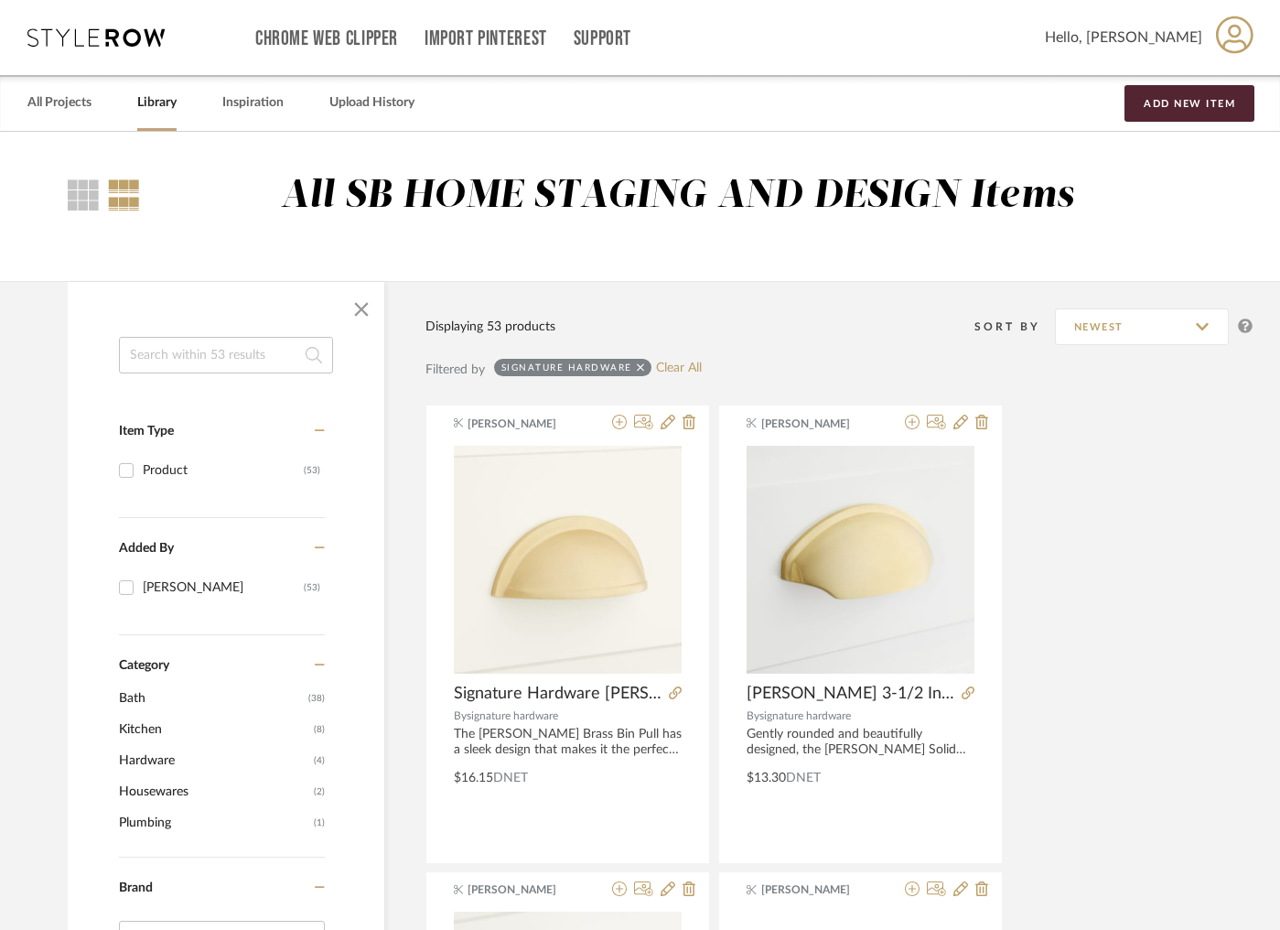
drag, startPoint x: 184, startPoint y: 375, endPoint x: 197, endPoint y: 355, distance: 23.9
click at [293, 361] on input at bounding box center [226, 355] width 214 height 37
click at [279, 356] on input at bounding box center [226, 355] width 214 height 37
paste input "[PERSON_NAME]"
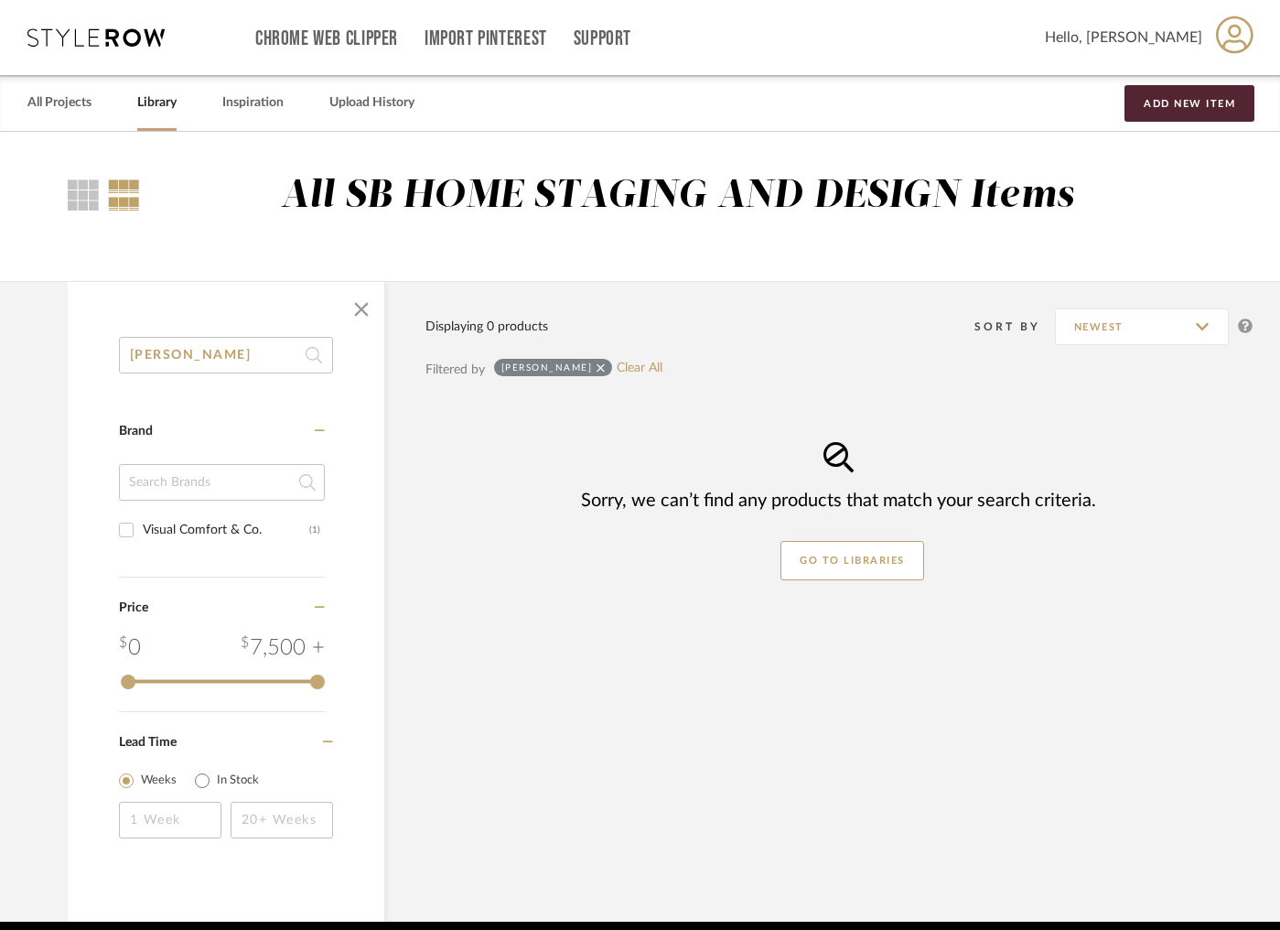
type input "[PERSON_NAME]"
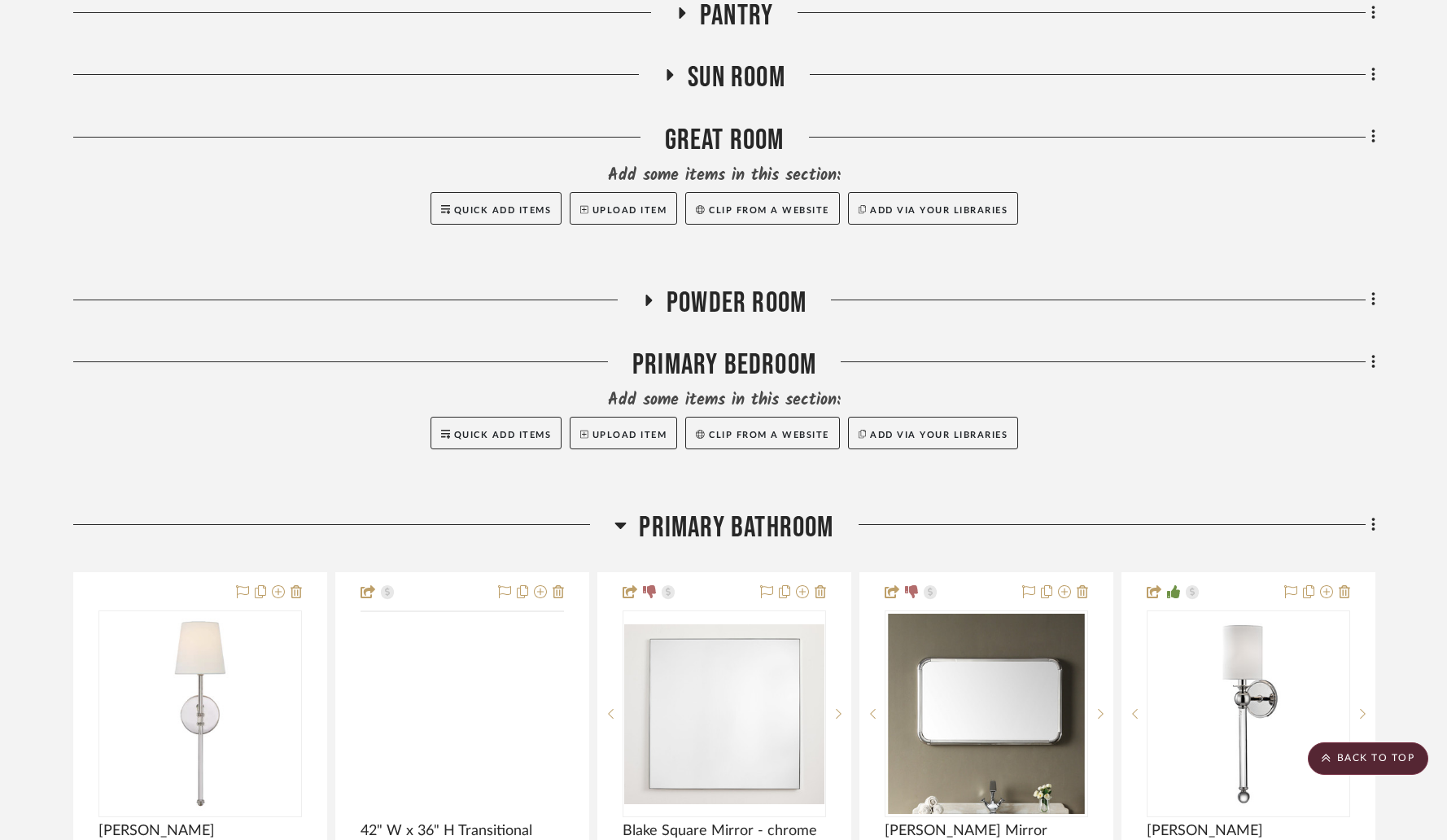
scroll to position [2516, 0]
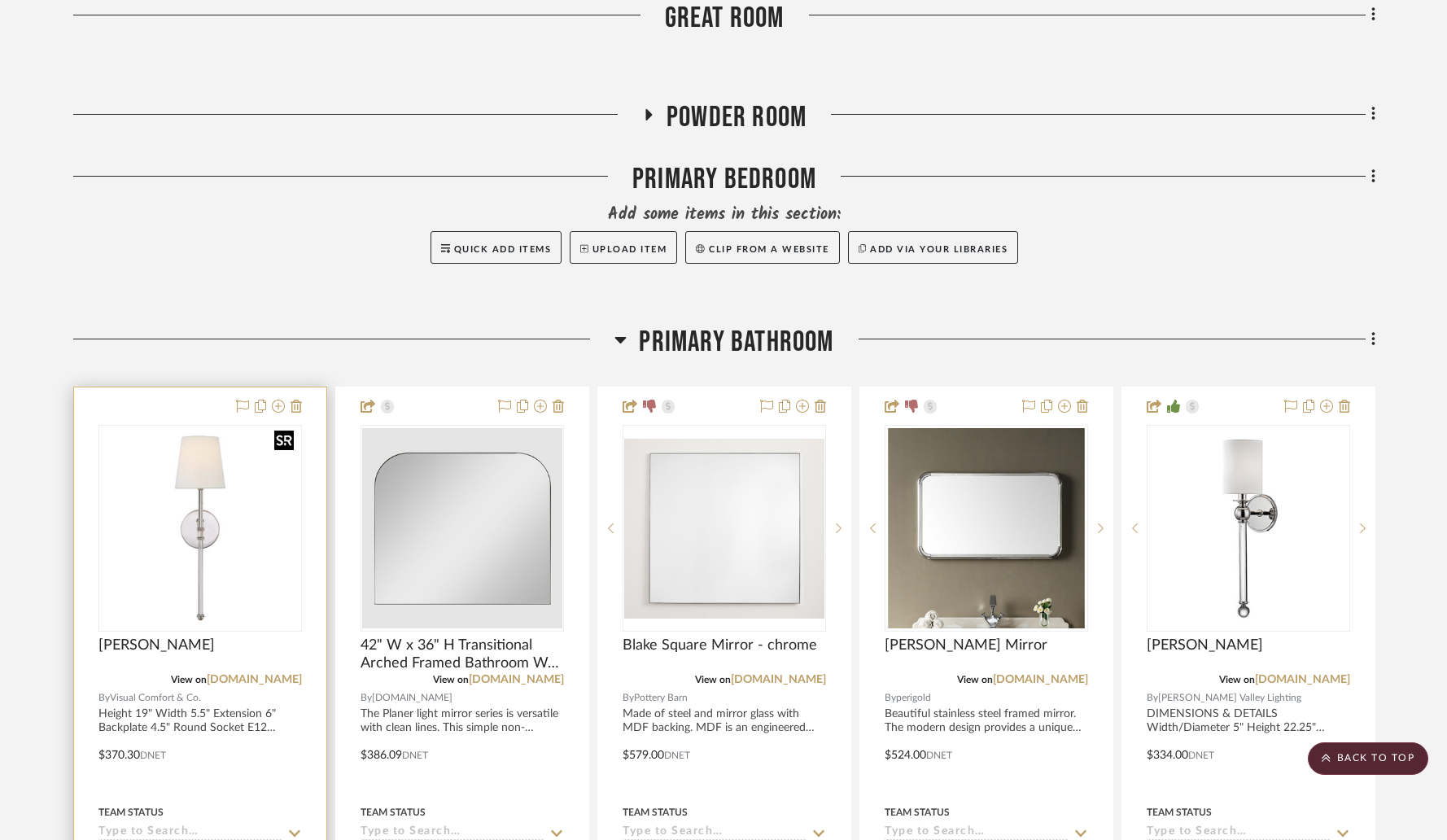
click at [181, 497] on img "0" at bounding box center [200, 527] width 200 height 200
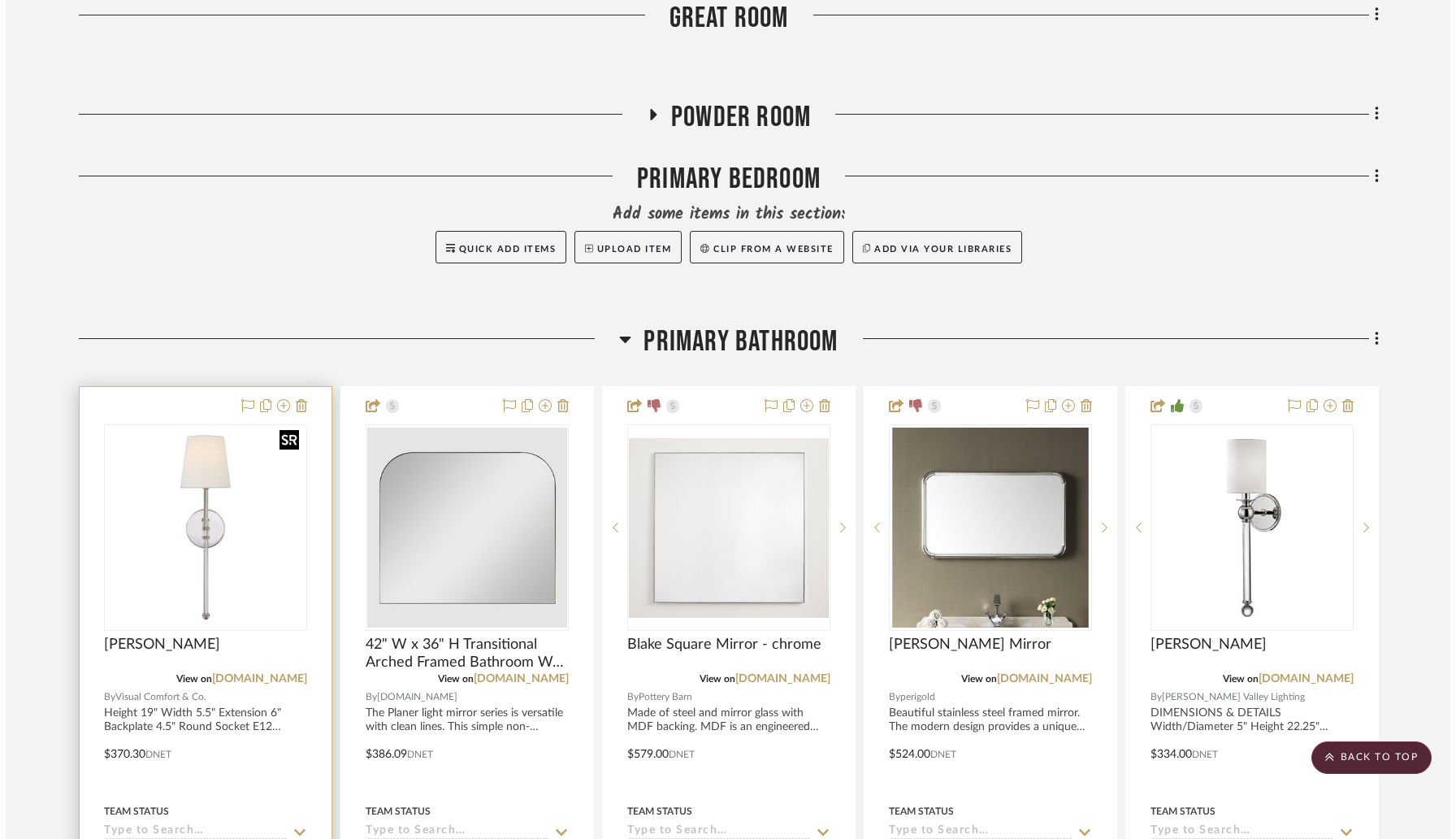
scroll to position [0, 0]
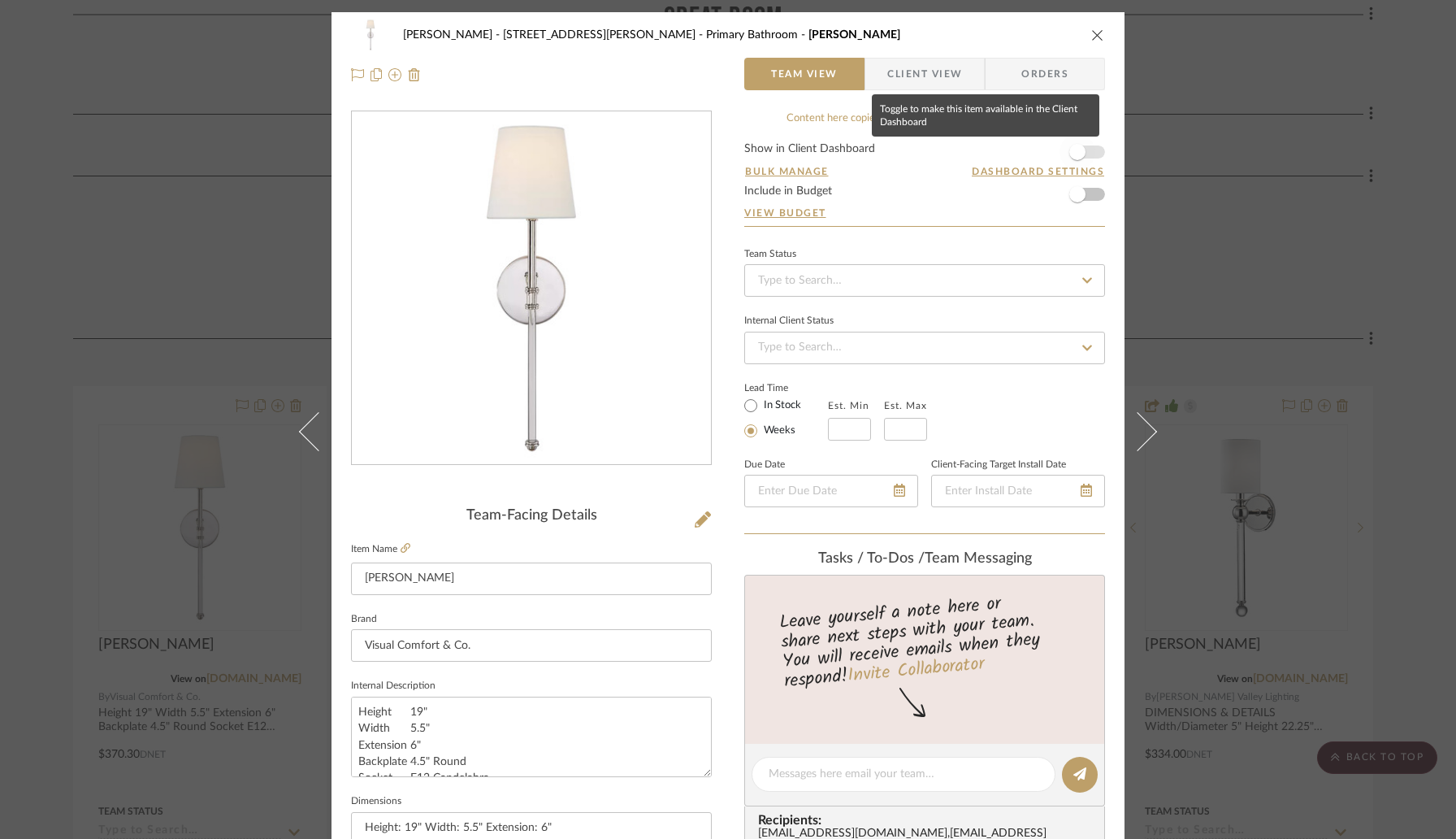
click at [1082, 148] on span "button" at bounding box center [1077, 152] width 36 height 36
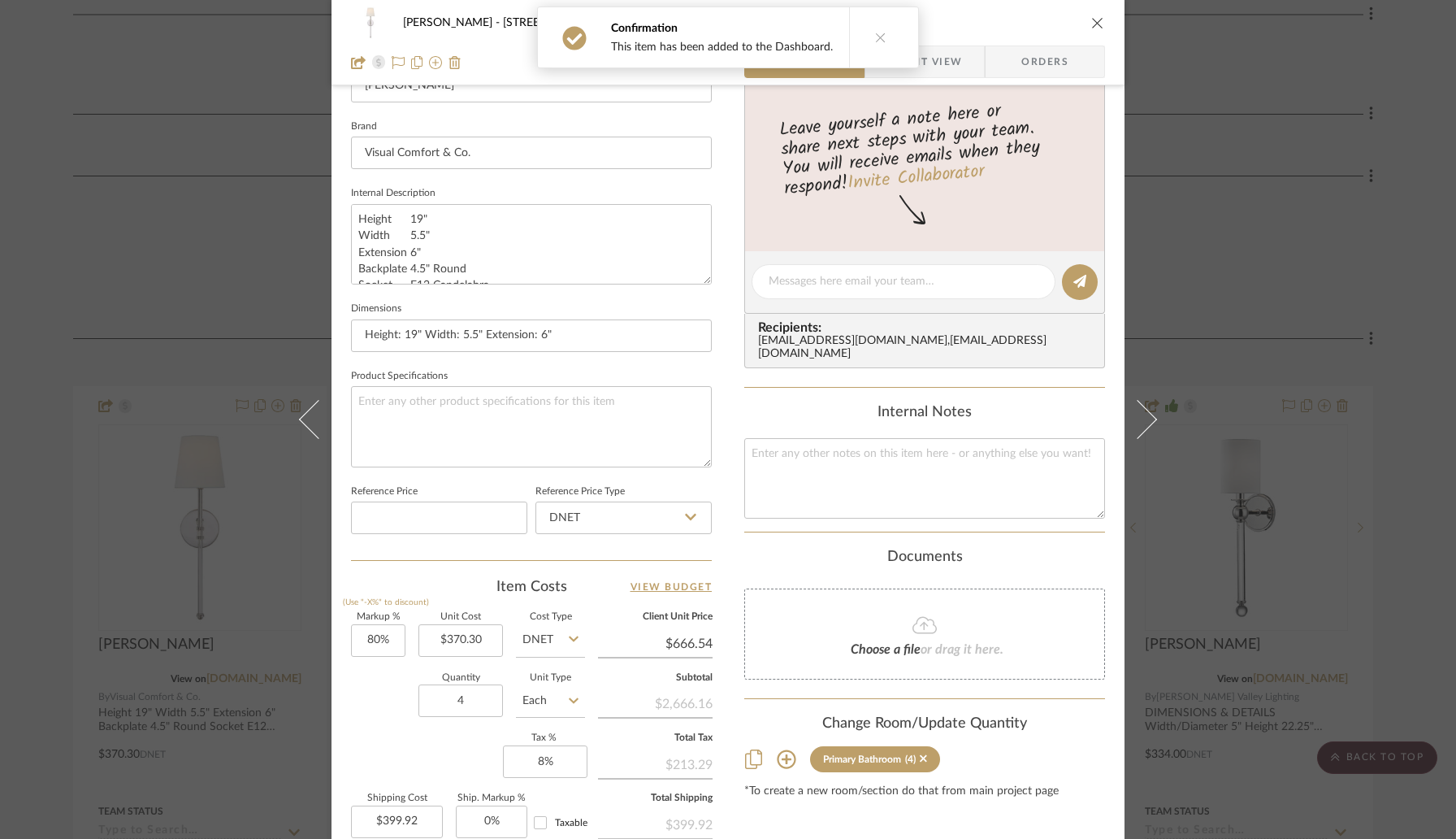
scroll to position [588, 0]
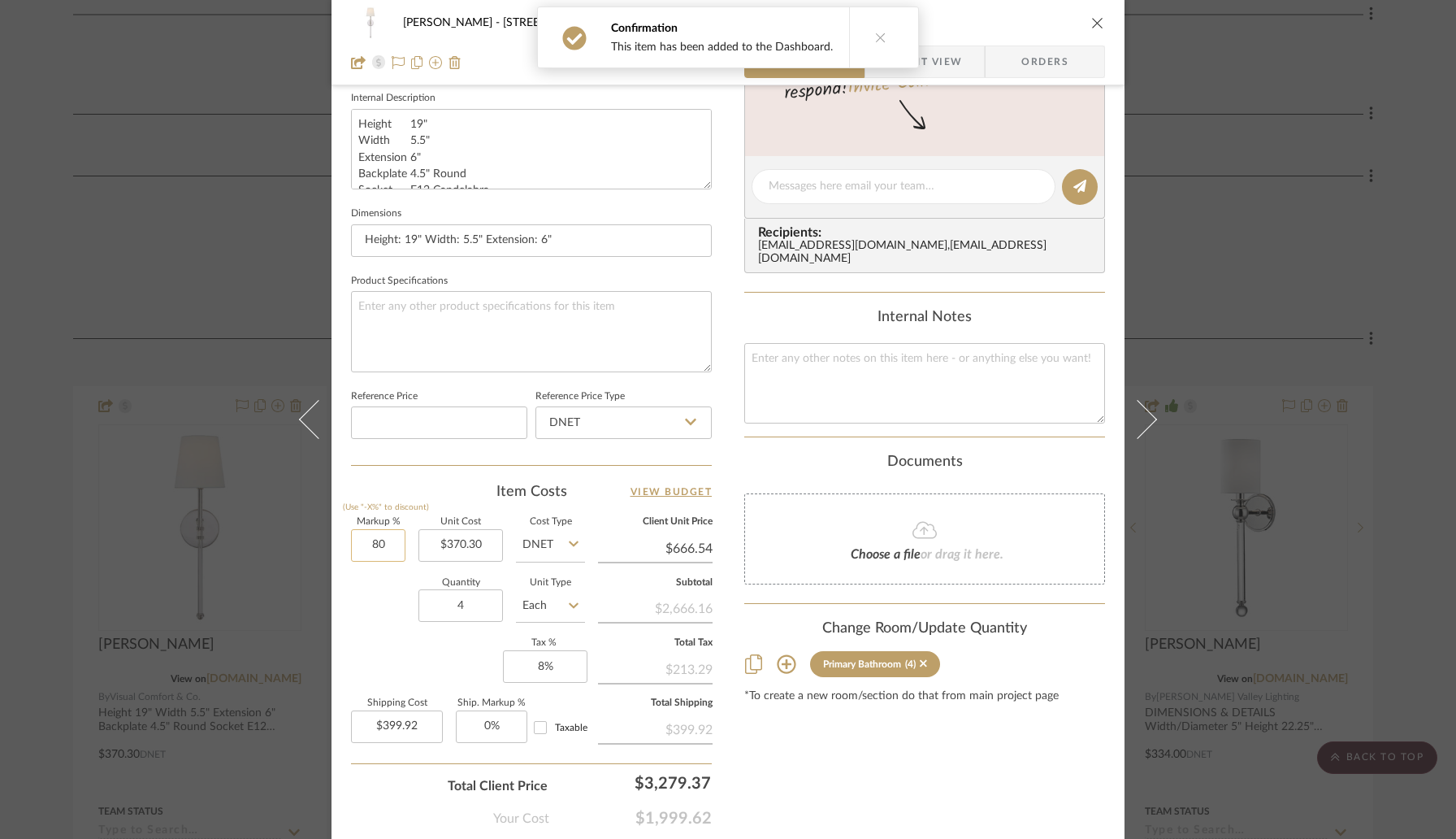
click at [392, 539] on input "80" at bounding box center [377, 545] width 54 height 33
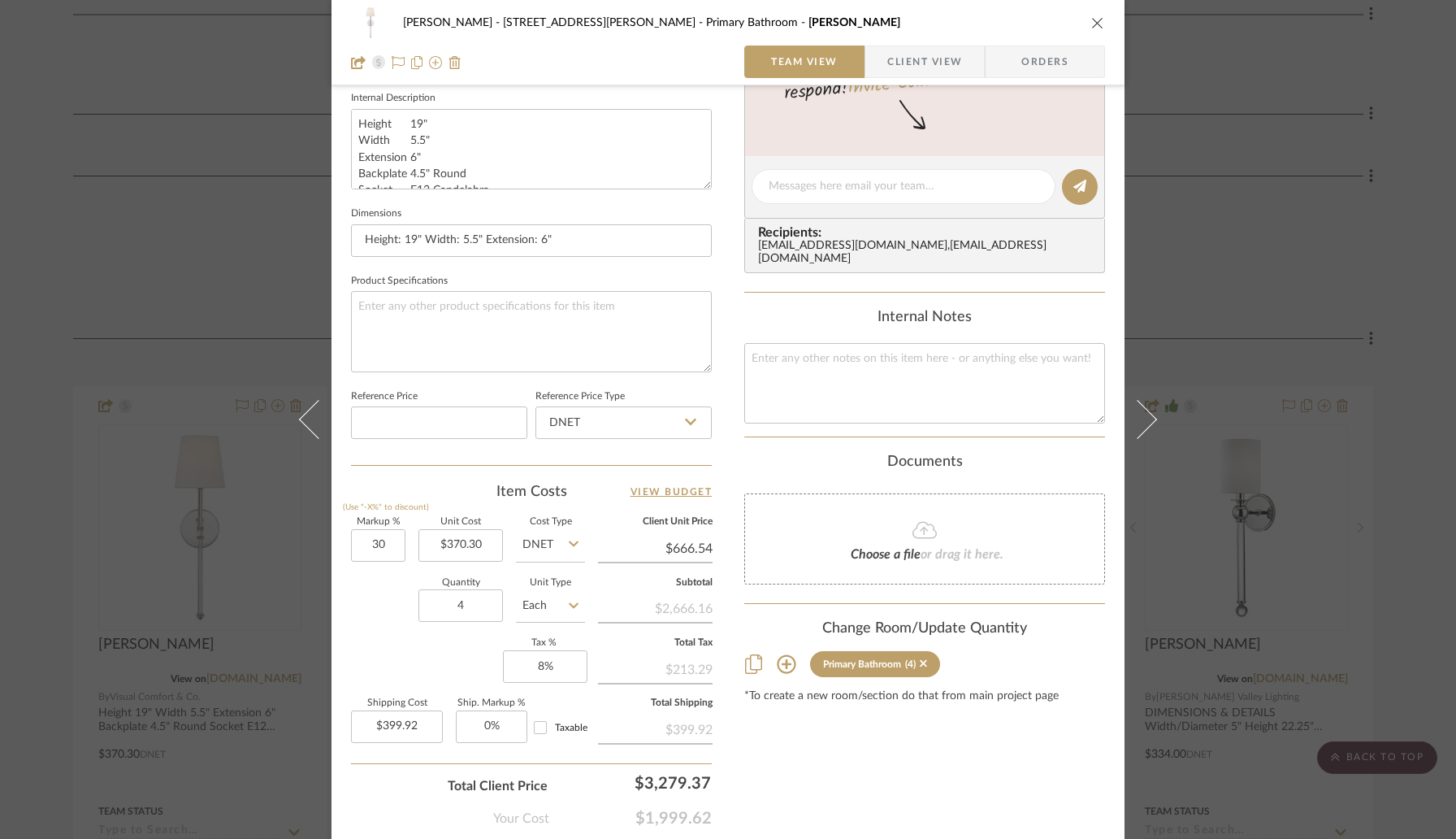
type input "30%"
click at [398, 580] on div "Quantity 4 Unit Type Each" at bounding box center [468, 607] width 234 height 58
type input "$481.39"
type input "$288.83"
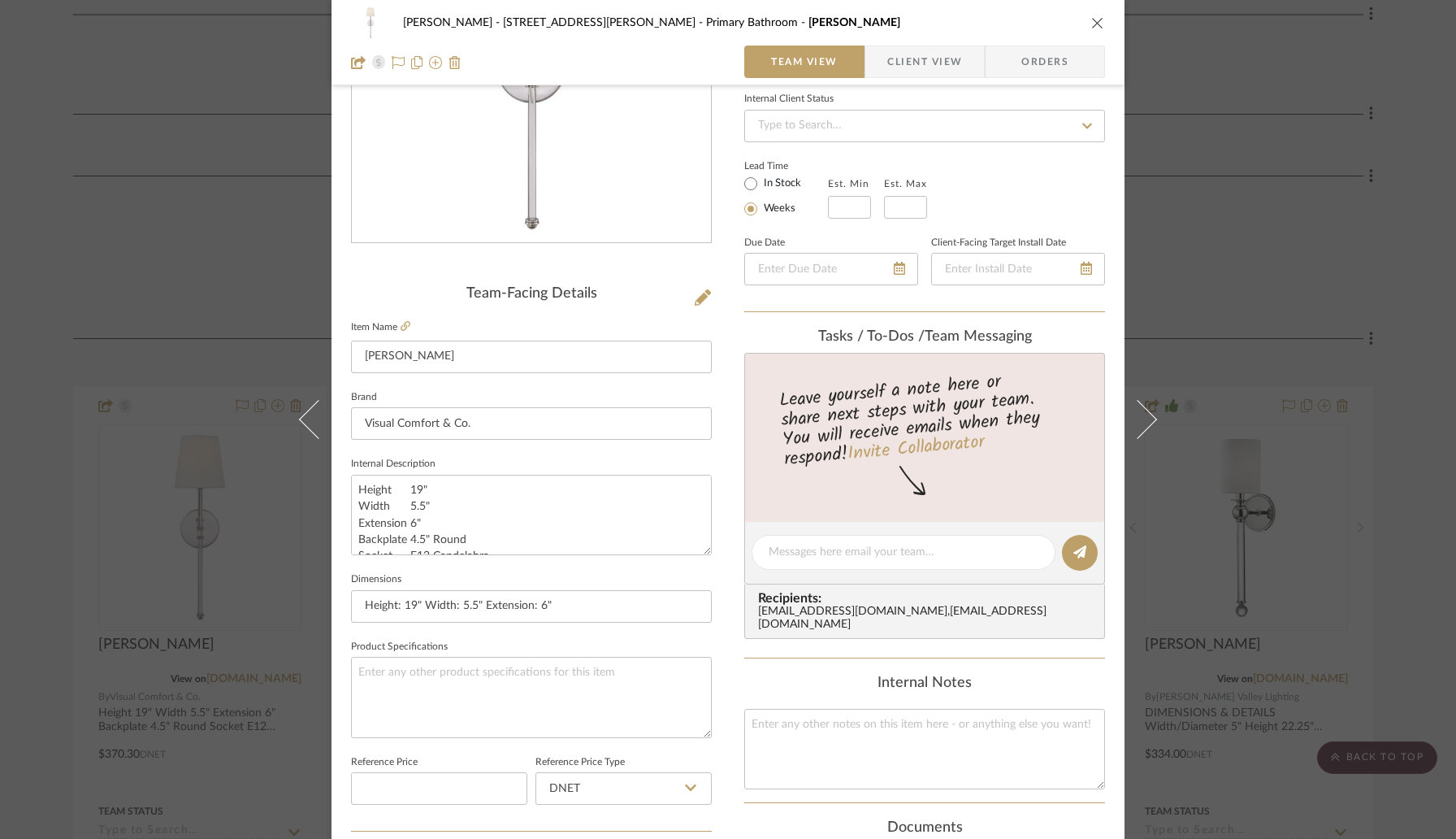
scroll to position [0, 0]
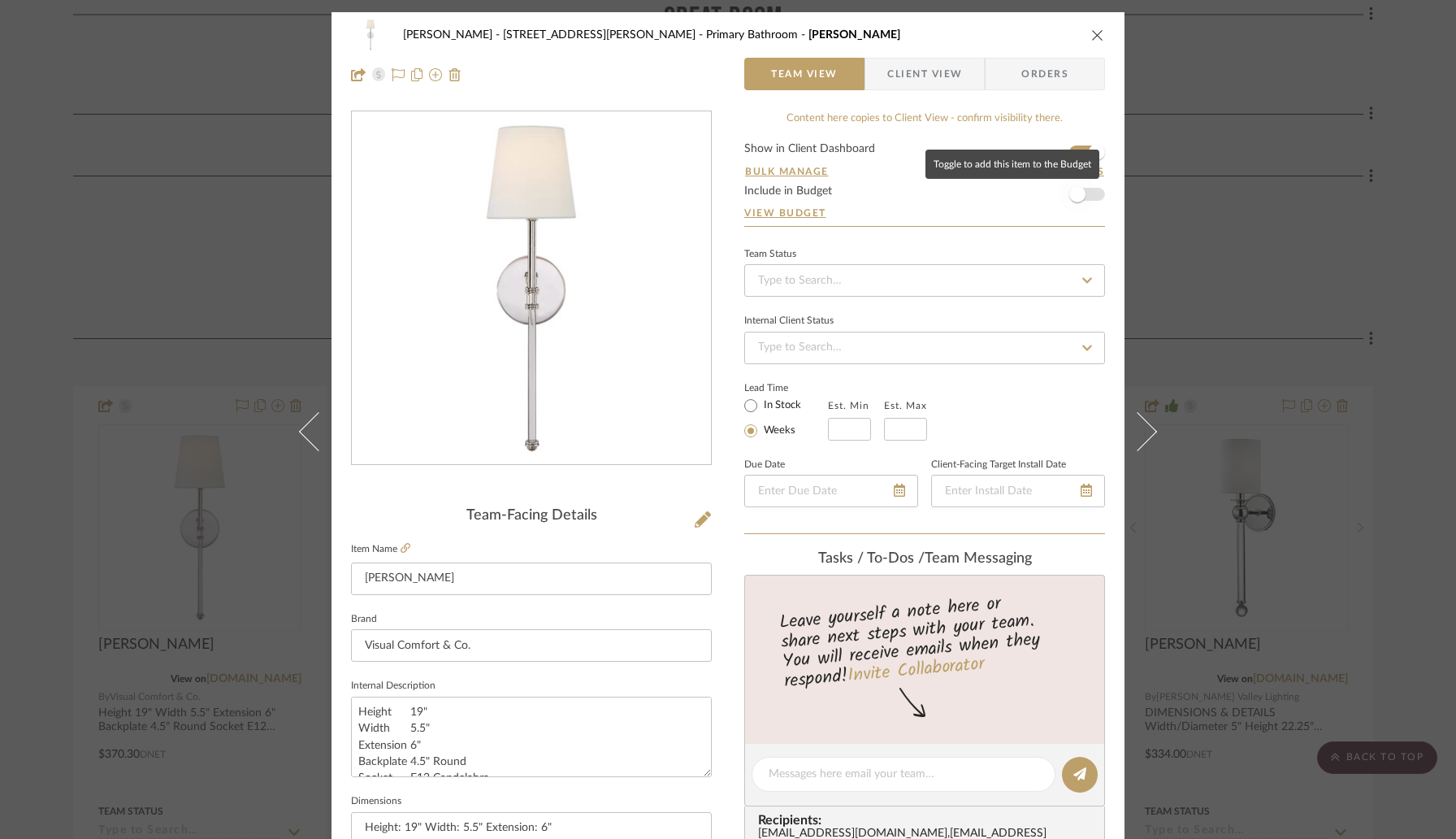
click at [1085, 194] on span "button" at bounding box center [1077, 194] width 36 height 36
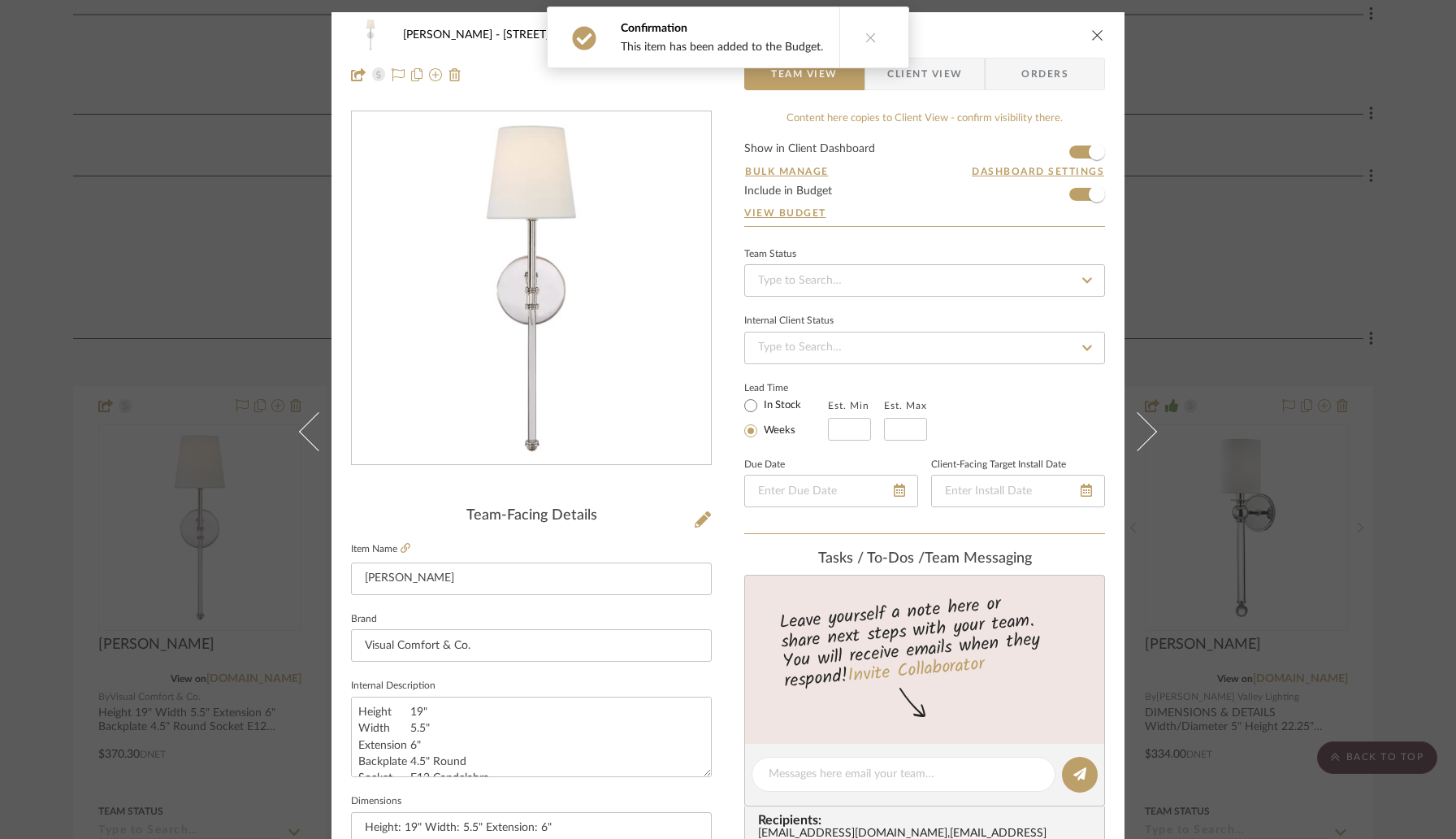
click at [1091, 29] on icon "close" at bounding box center [1097, 35] width 13 height 13
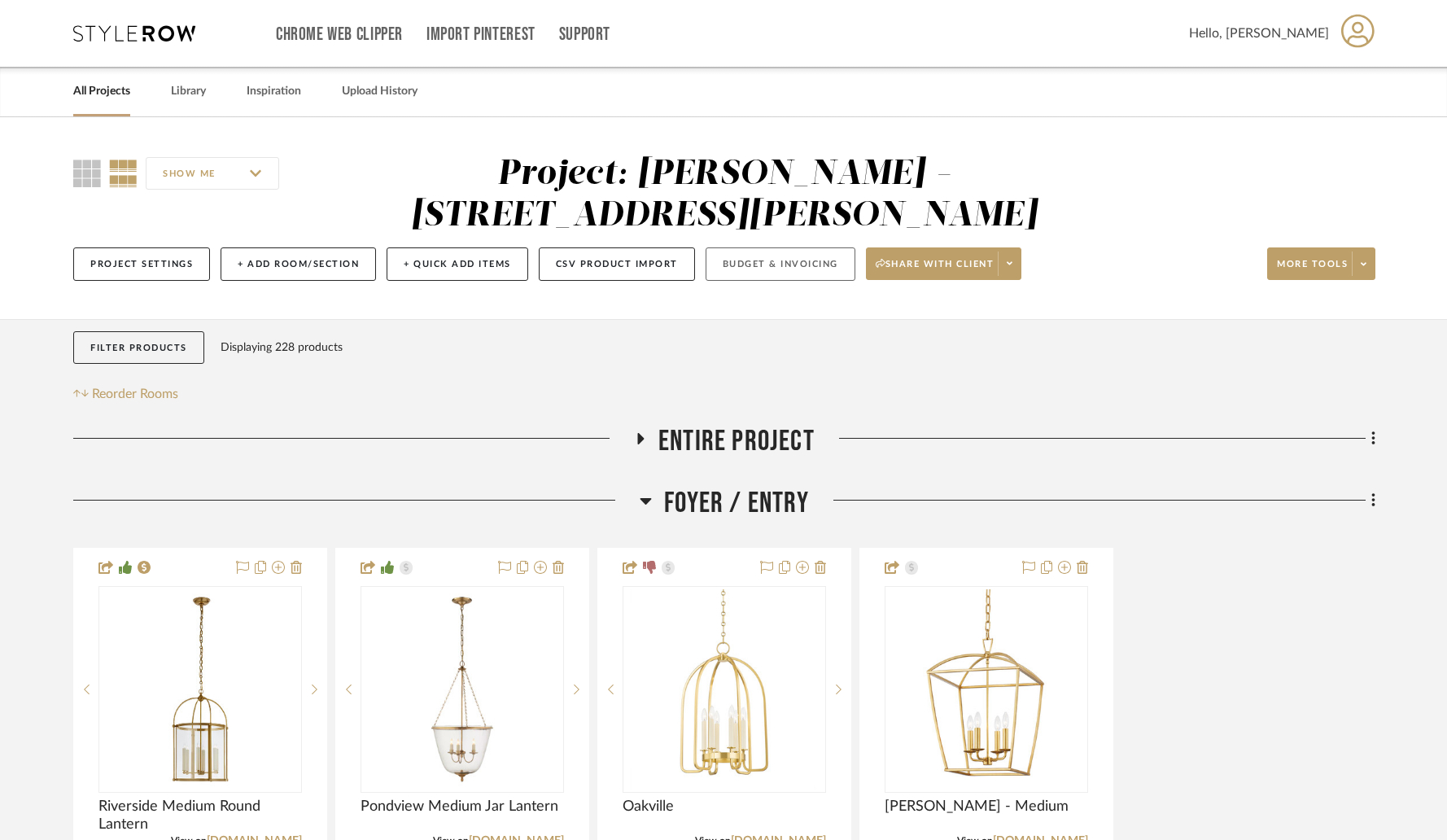
click at [784, 247] on button "Budget & Invoicing" at bounding box center [781, 264] width 149 height 34
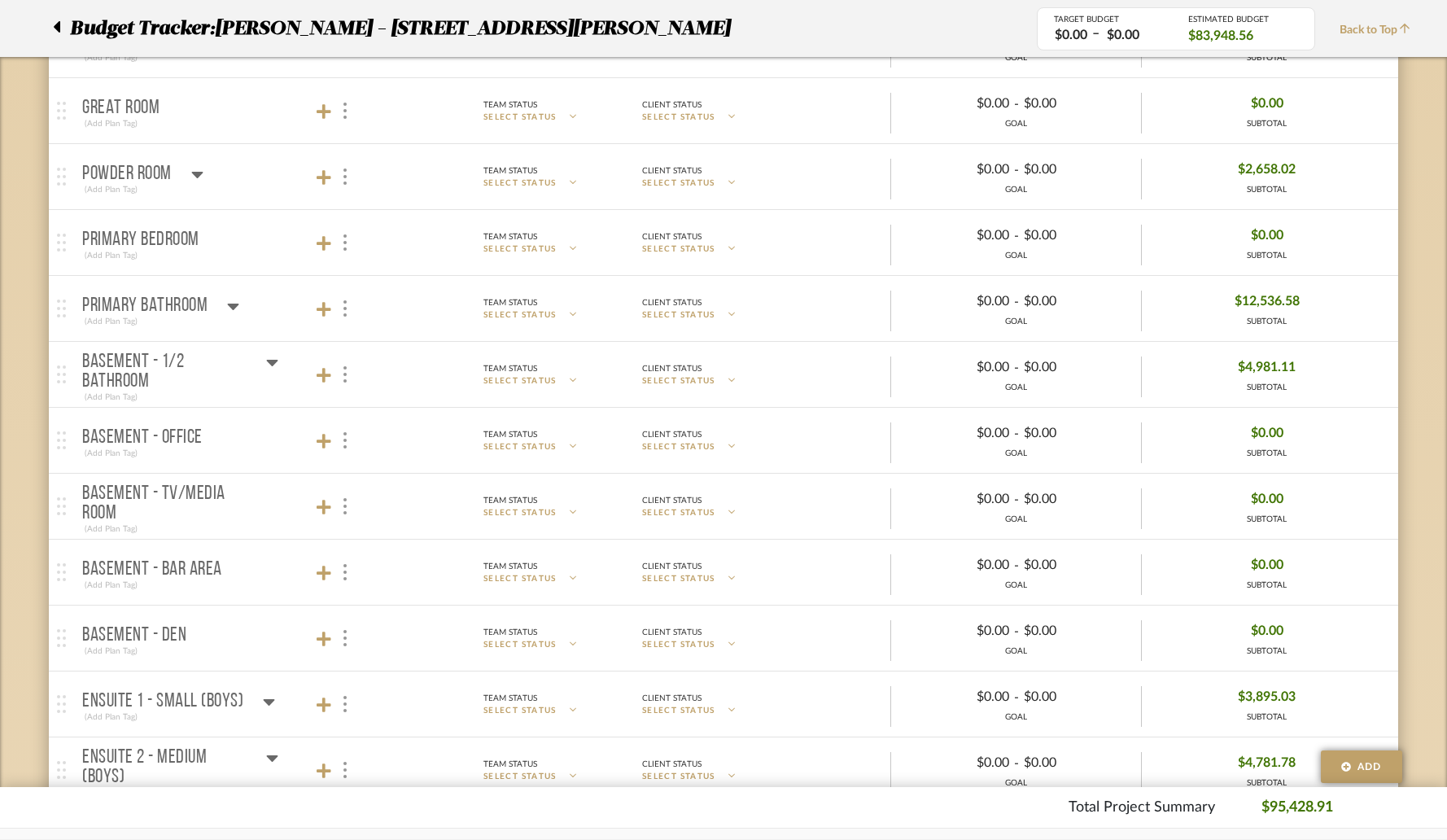
scroll to position [1754, 0]
click at [233, 309] on icon at bounding box center [233, 303] width 12 height 20
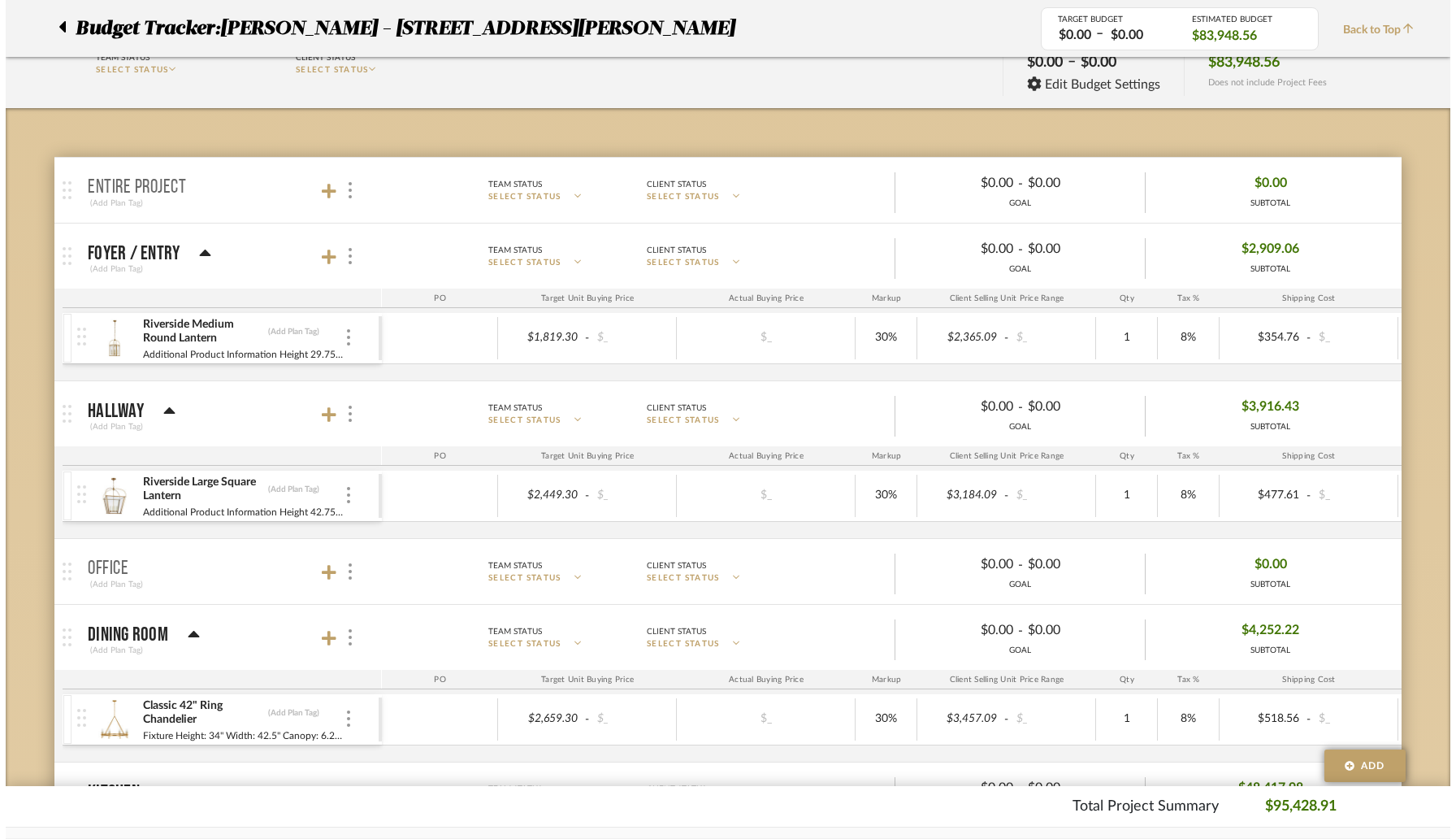
scroll to position [0, 0]
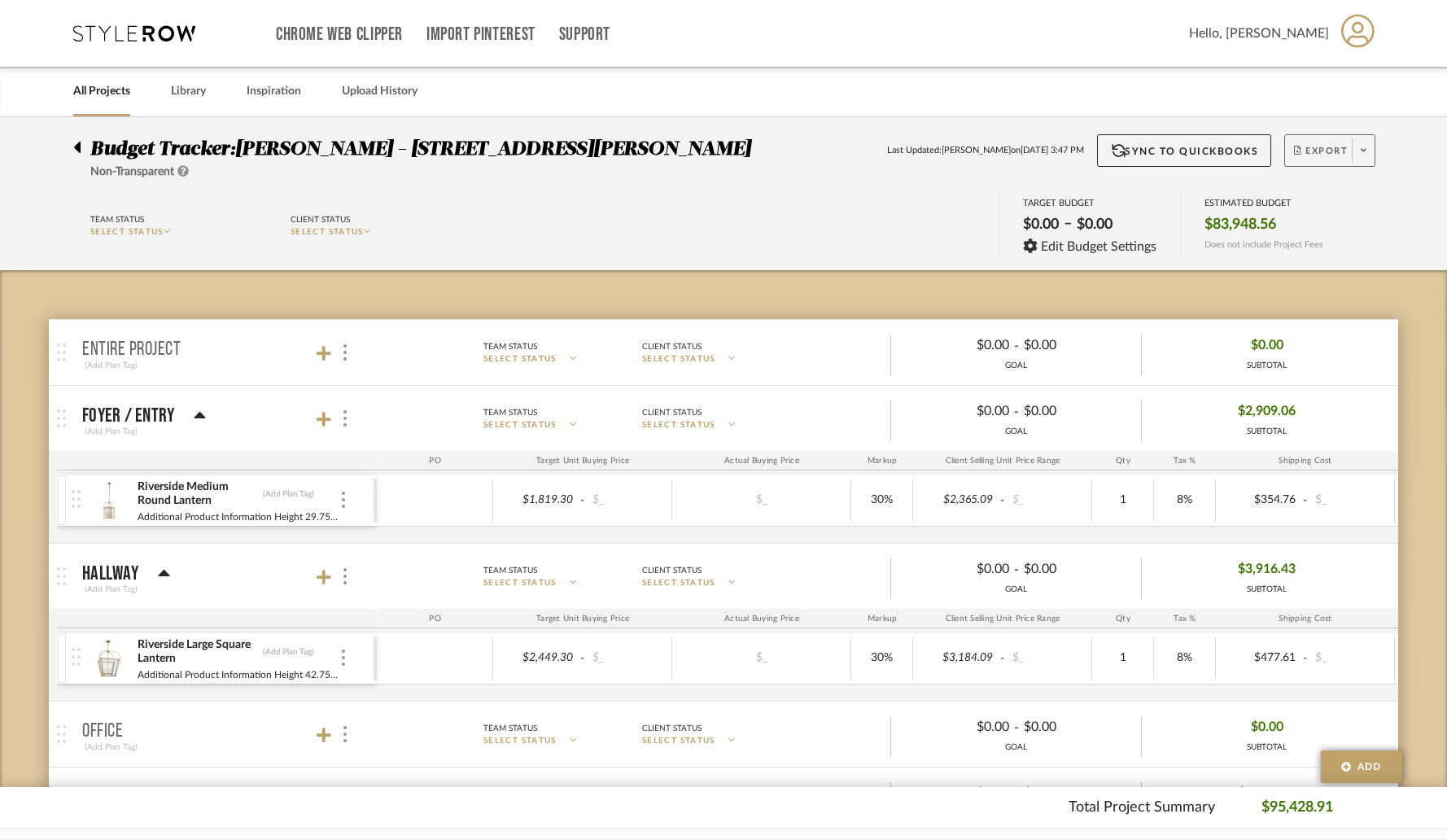
click at [1149, 158] on span "Export" at bounding box center [1321, 156] width 53 height 24
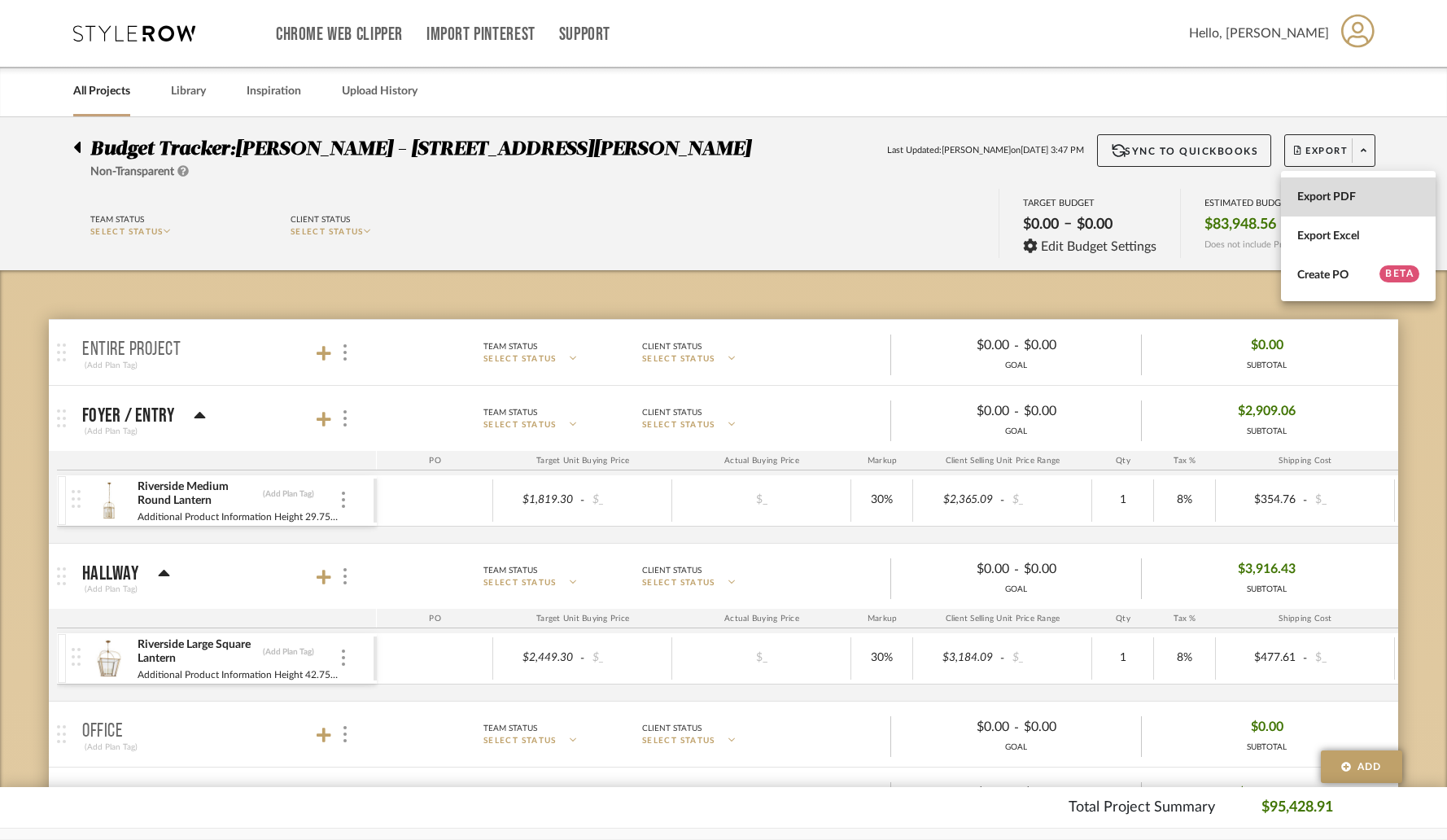
click at [1149, 192] on span "Export PDF" at bounding box center [1358, 197] width 122 height 14
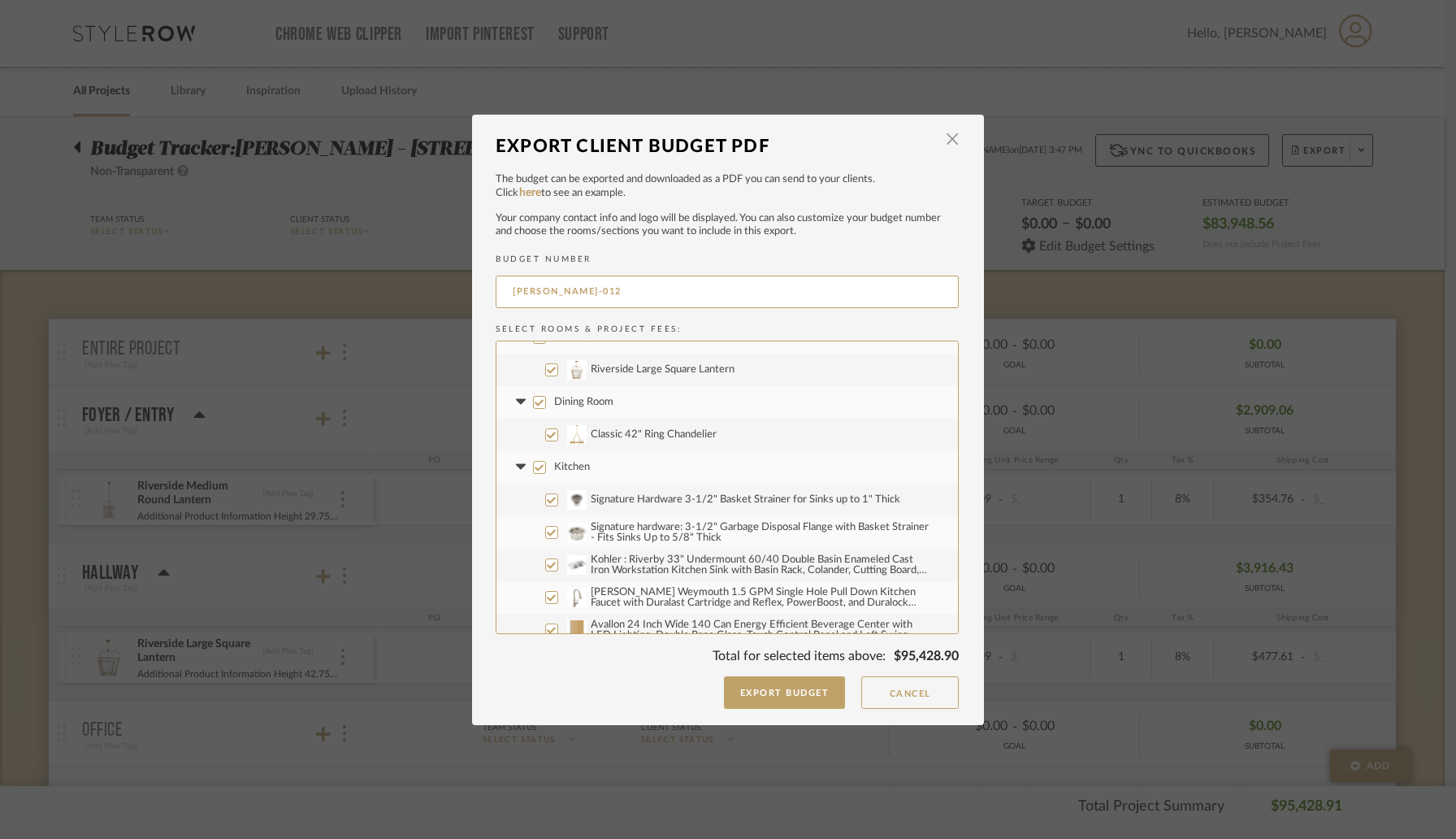
scroll to position [86, 0]
click at [535, 469] on input "Kitchen" at bounding box center [539, 466] width 13 height 13
checkbox input "false"
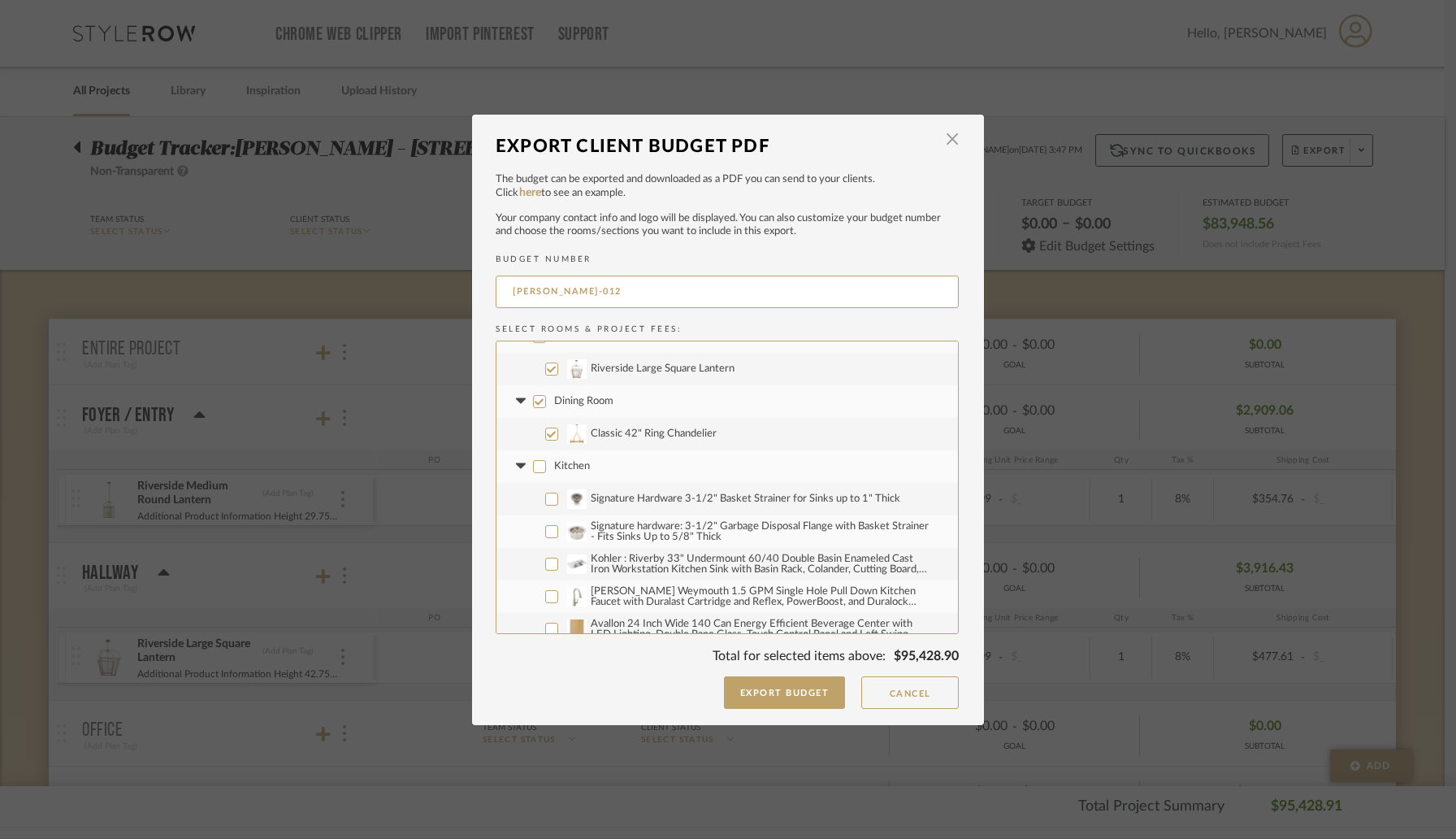
checkbox input "false"
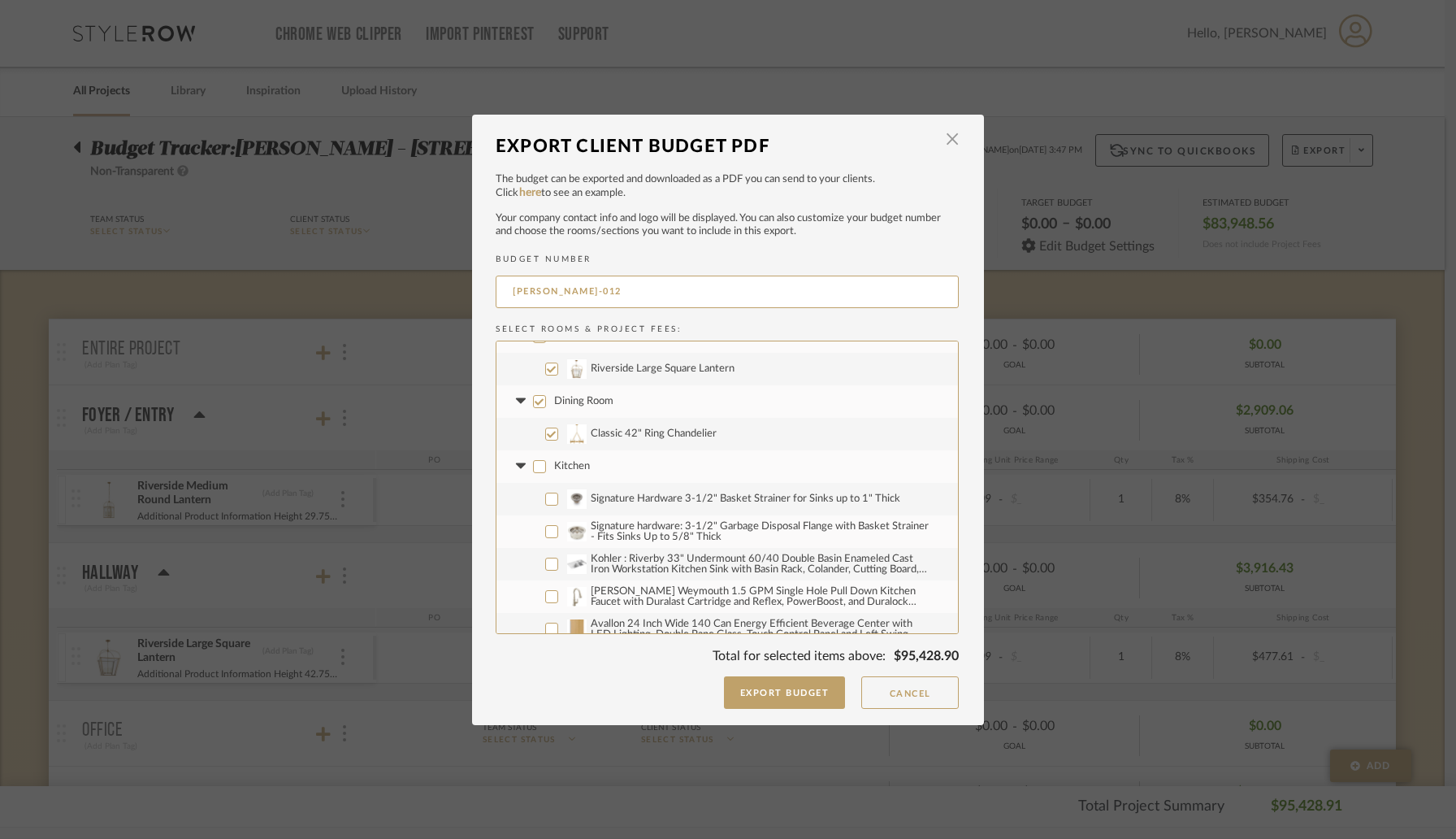
checkbox input "false"
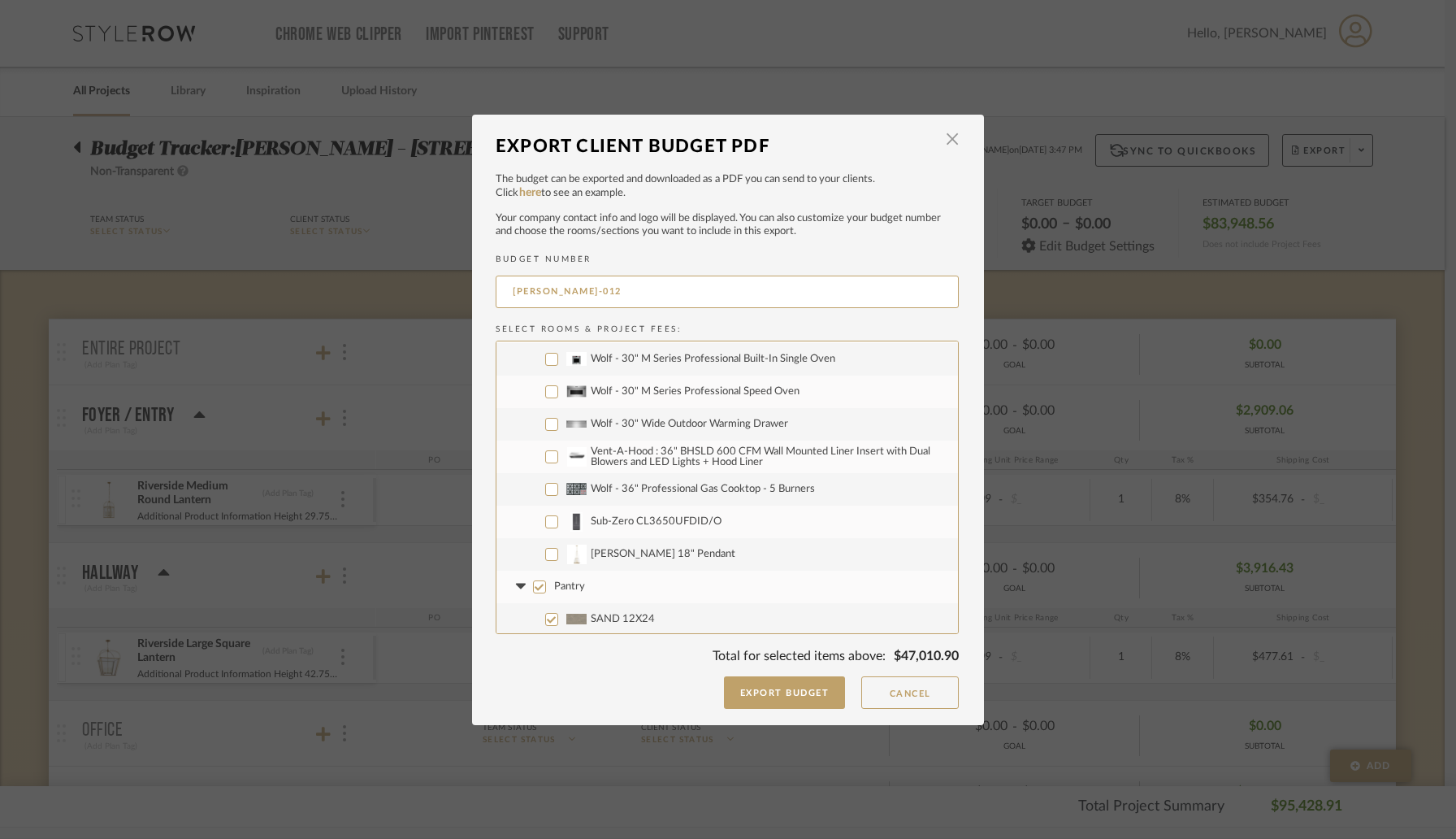
scroll to position [426, 0]
click at [549, 549] on input "[PERSON_NAME] 18" Pendant" at bounding box center [551, 549] width 13 height 13
checkbox input "true"
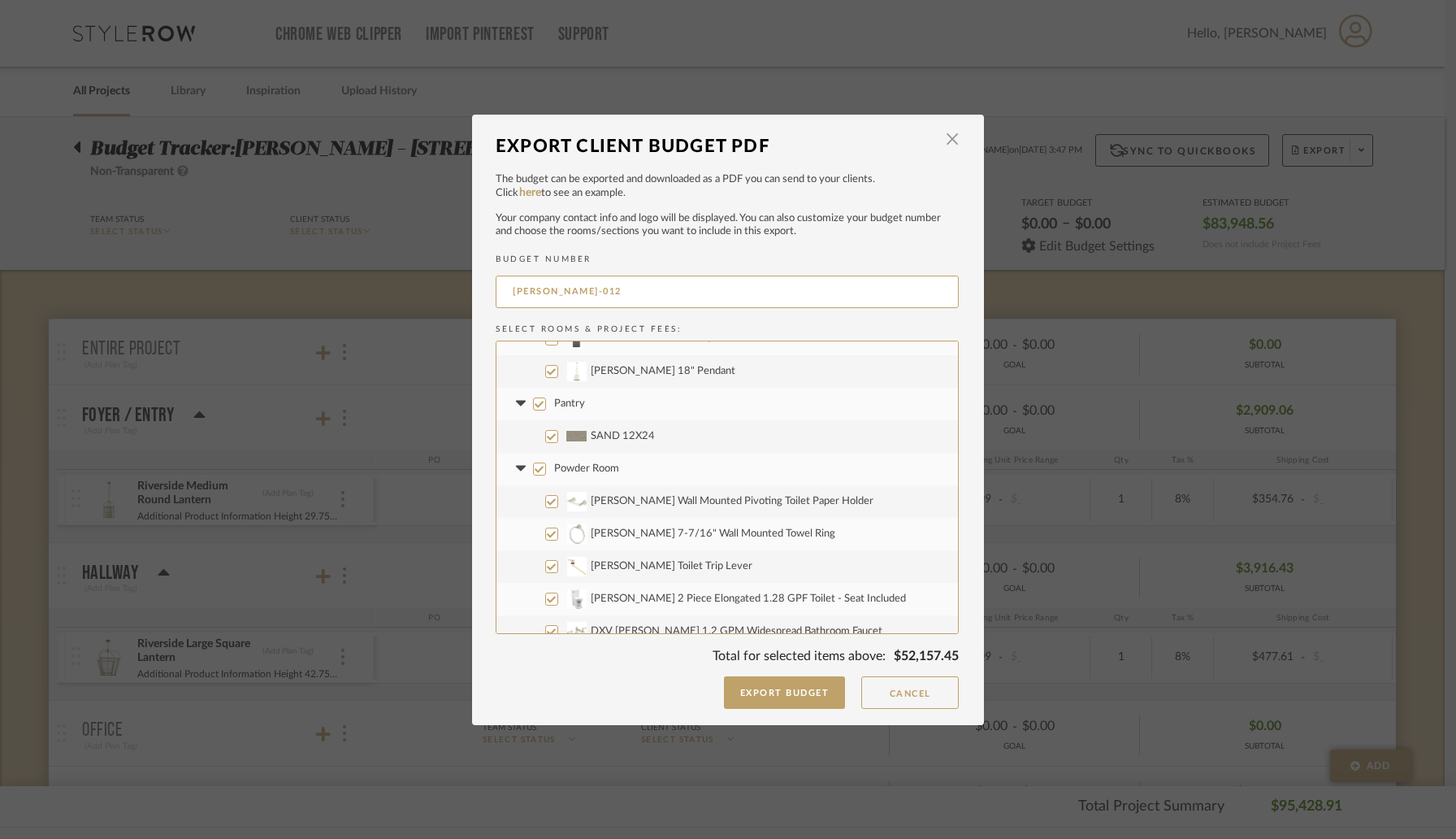
scroll to position [611, 0]
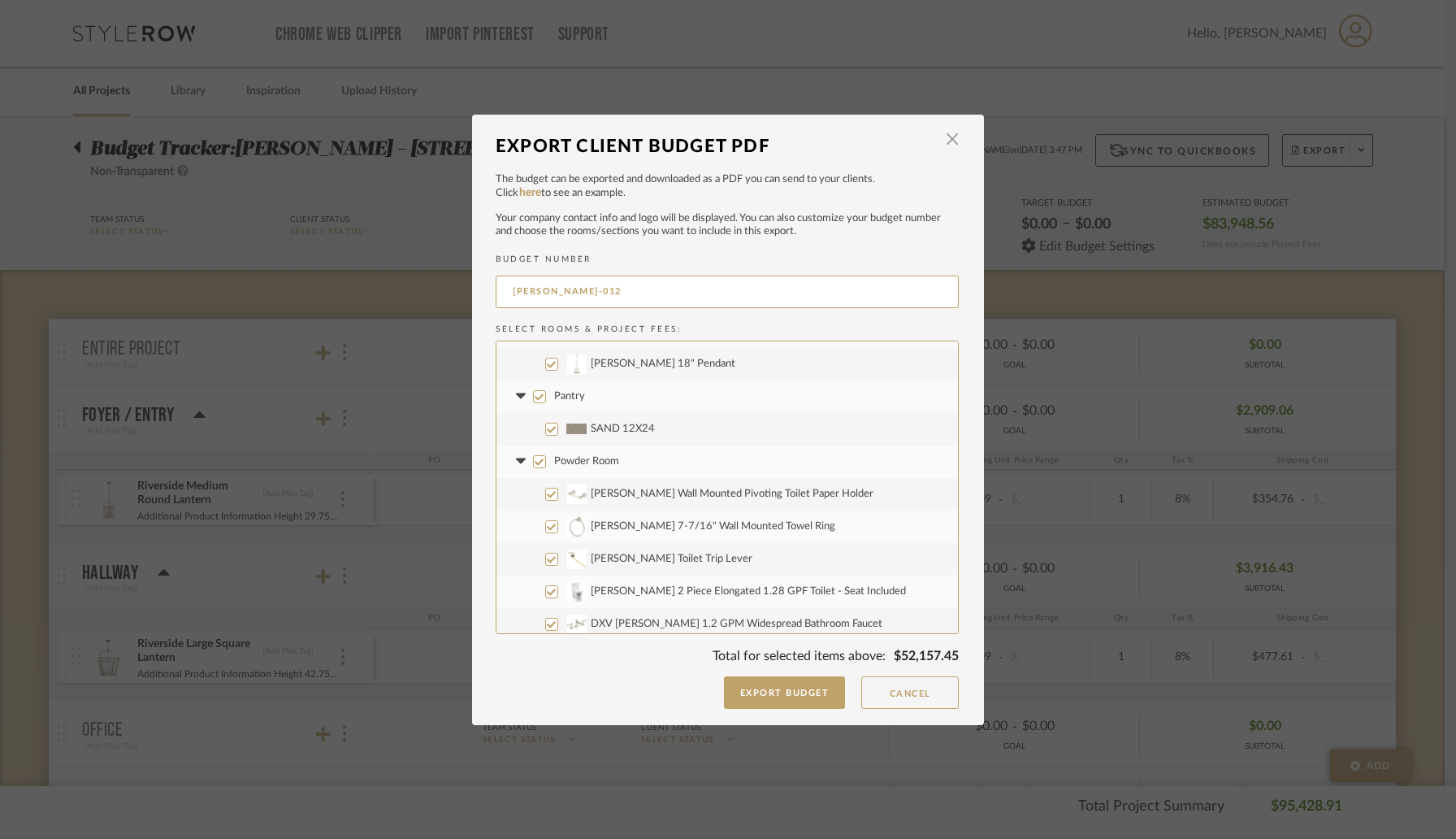
click at [533, 399] on input "Pantry" at bounding box center [539, 396] width 13 height 13
checkbox input "false"
click at [536, 462] on input "Powder Room" at bounding box center [539, 462] width 13 height 13
checkbox input "false"
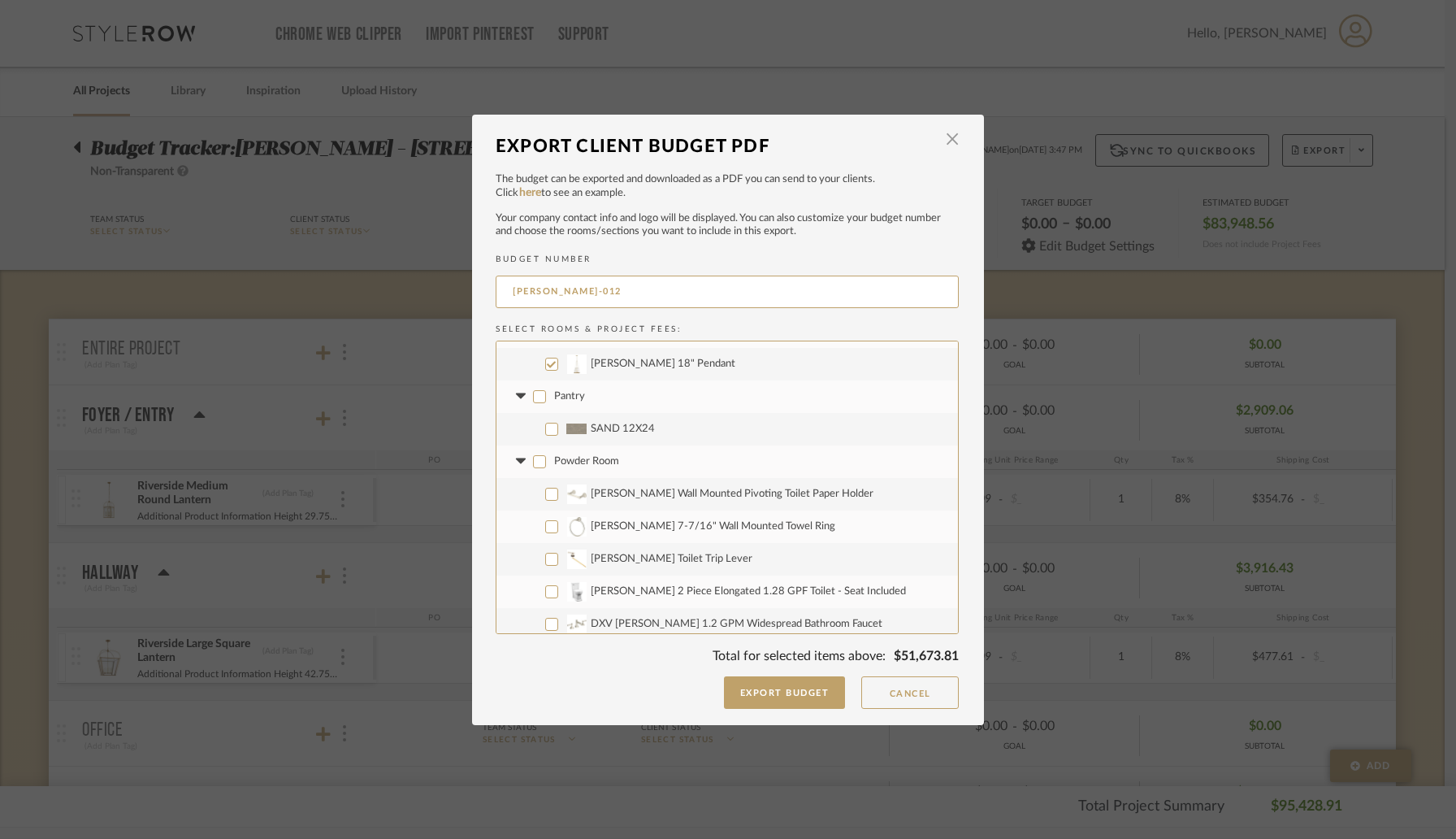
checkbox input "false"
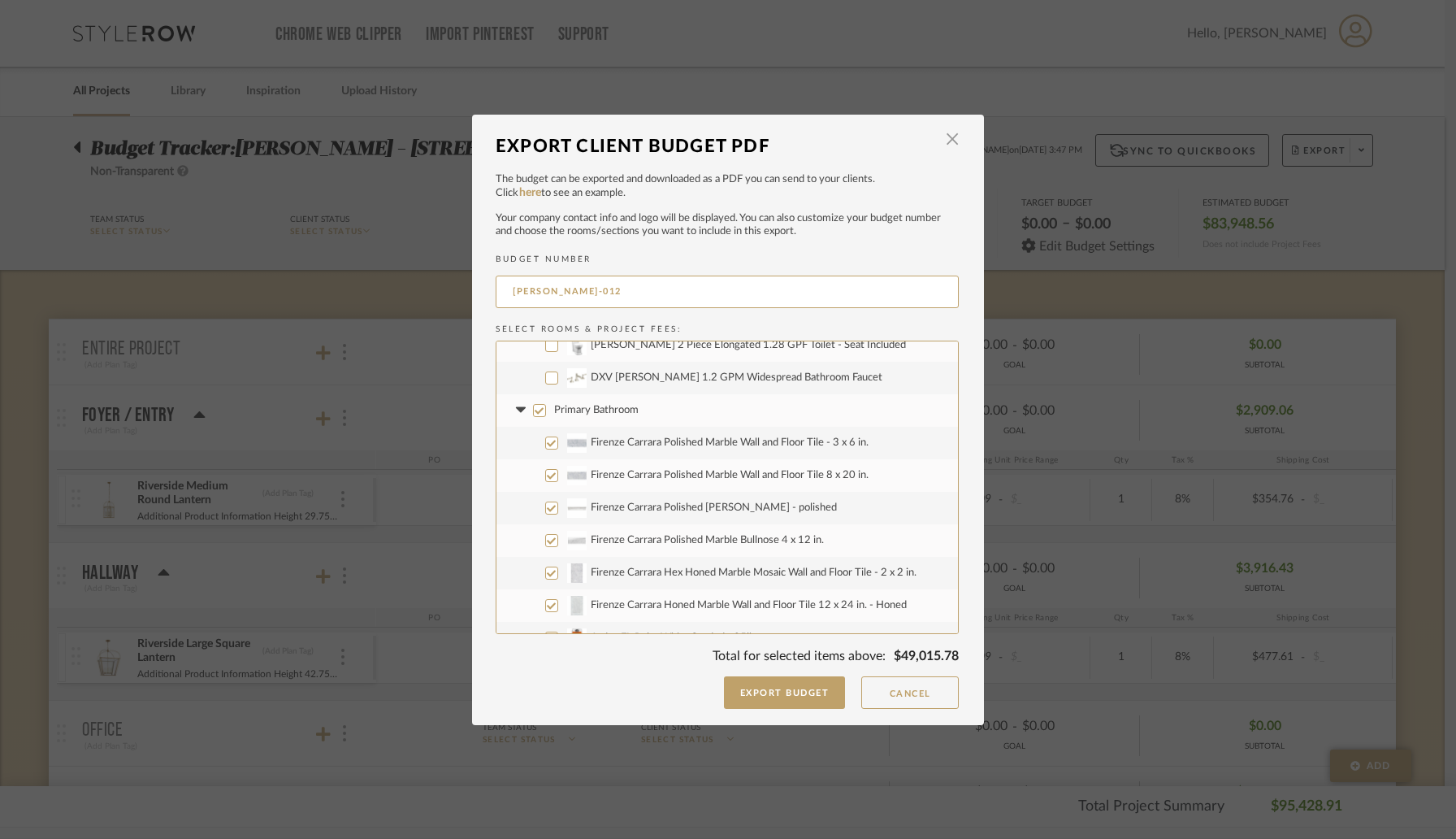
scroll to position [904, 0]
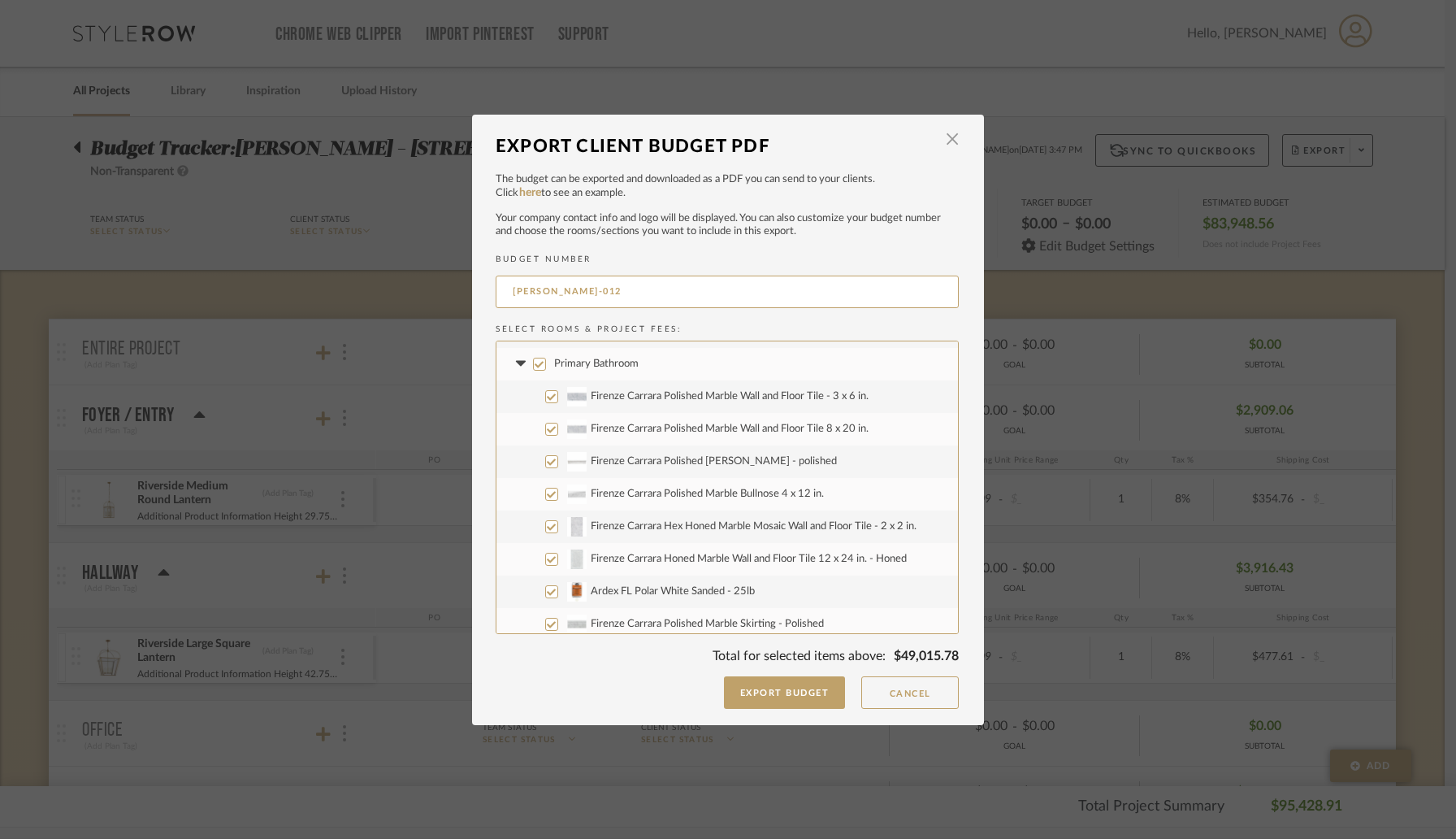
click at [536, 368] on input "Primary Bathroom" at bounding box center [539, 364] width 13 height 13
checkbox input "false"
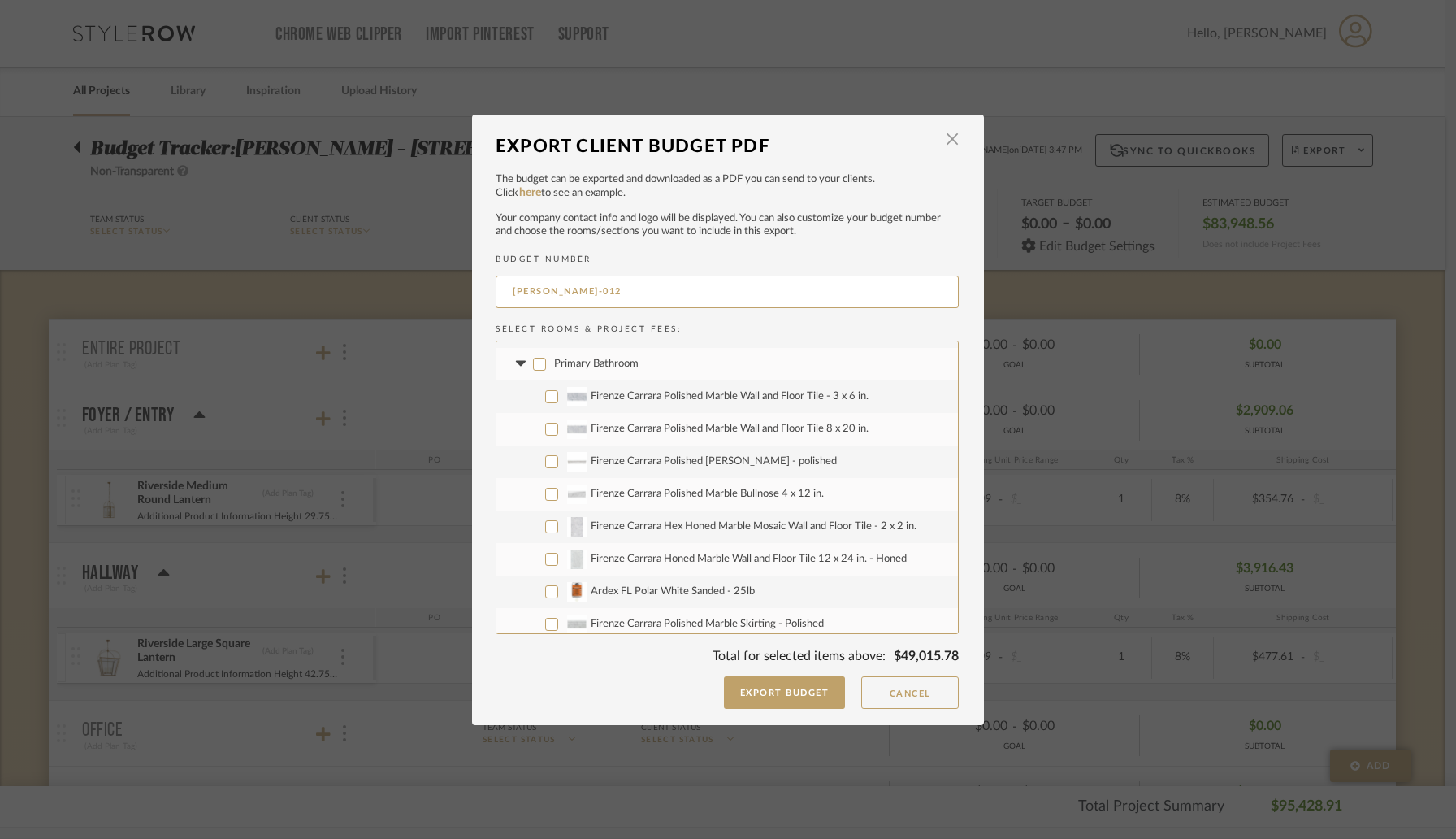
checkbox input "false"
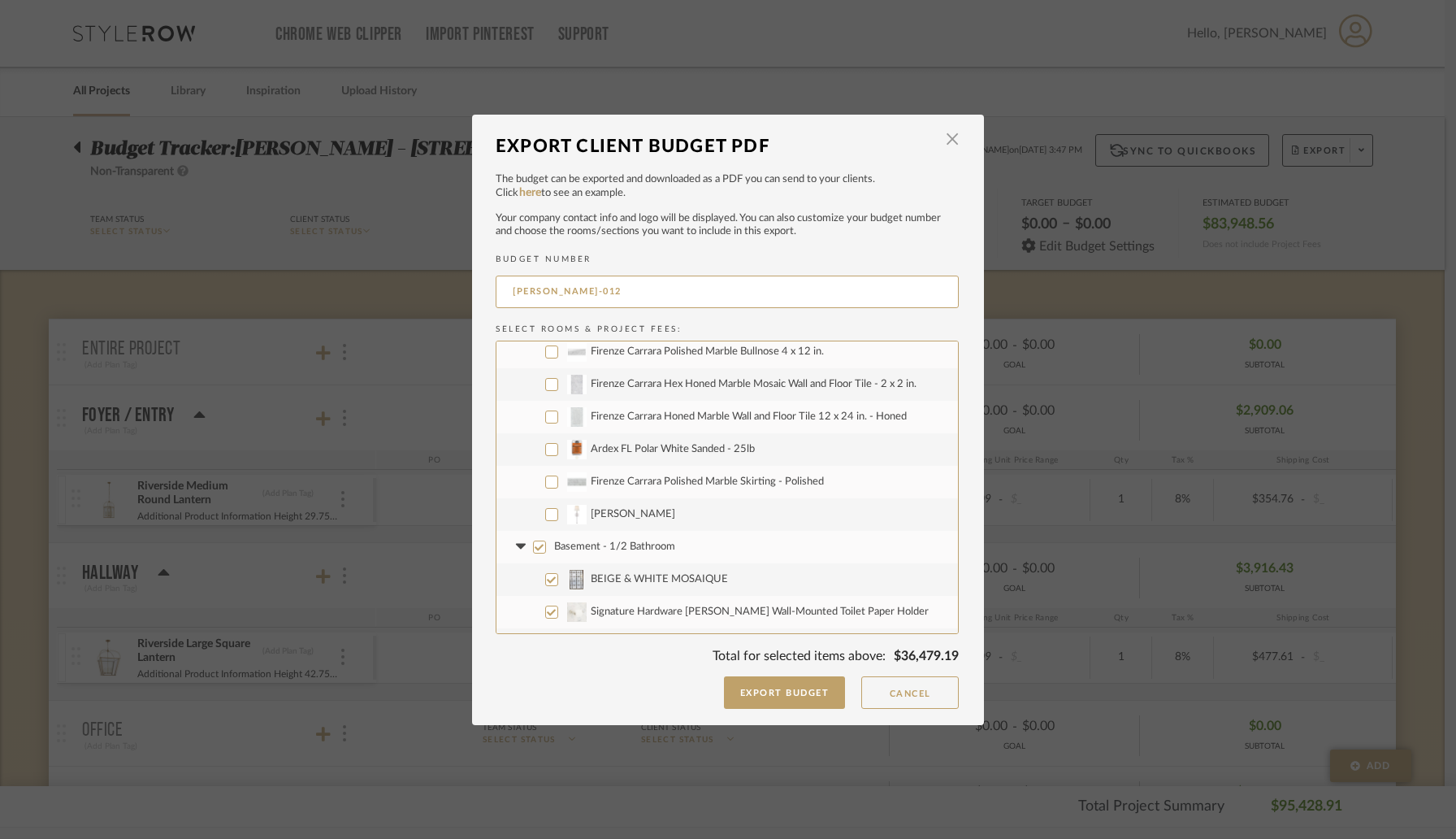
scroll to position [1049, 0]
click at [546, 507] on input "[PERSON_NAME]" at bounding box center [551, 510] width 13 height 13
checkbox input "true"
click at [534, 545] on input "Basement - 1/2 Bathroom" at bounding box center [539, 542] width 13 height 13
checkbox input "false"
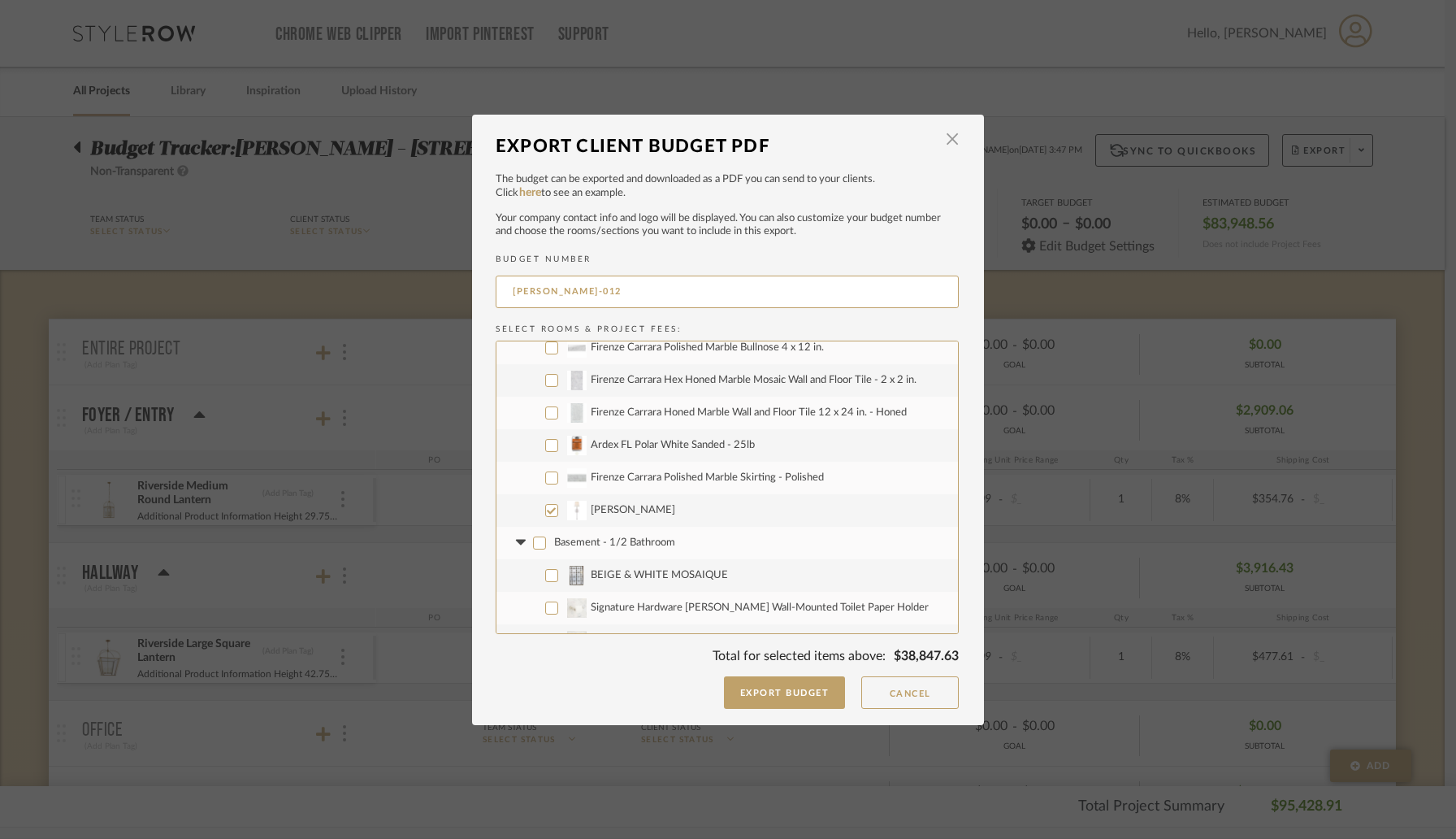
checkbox input "false"
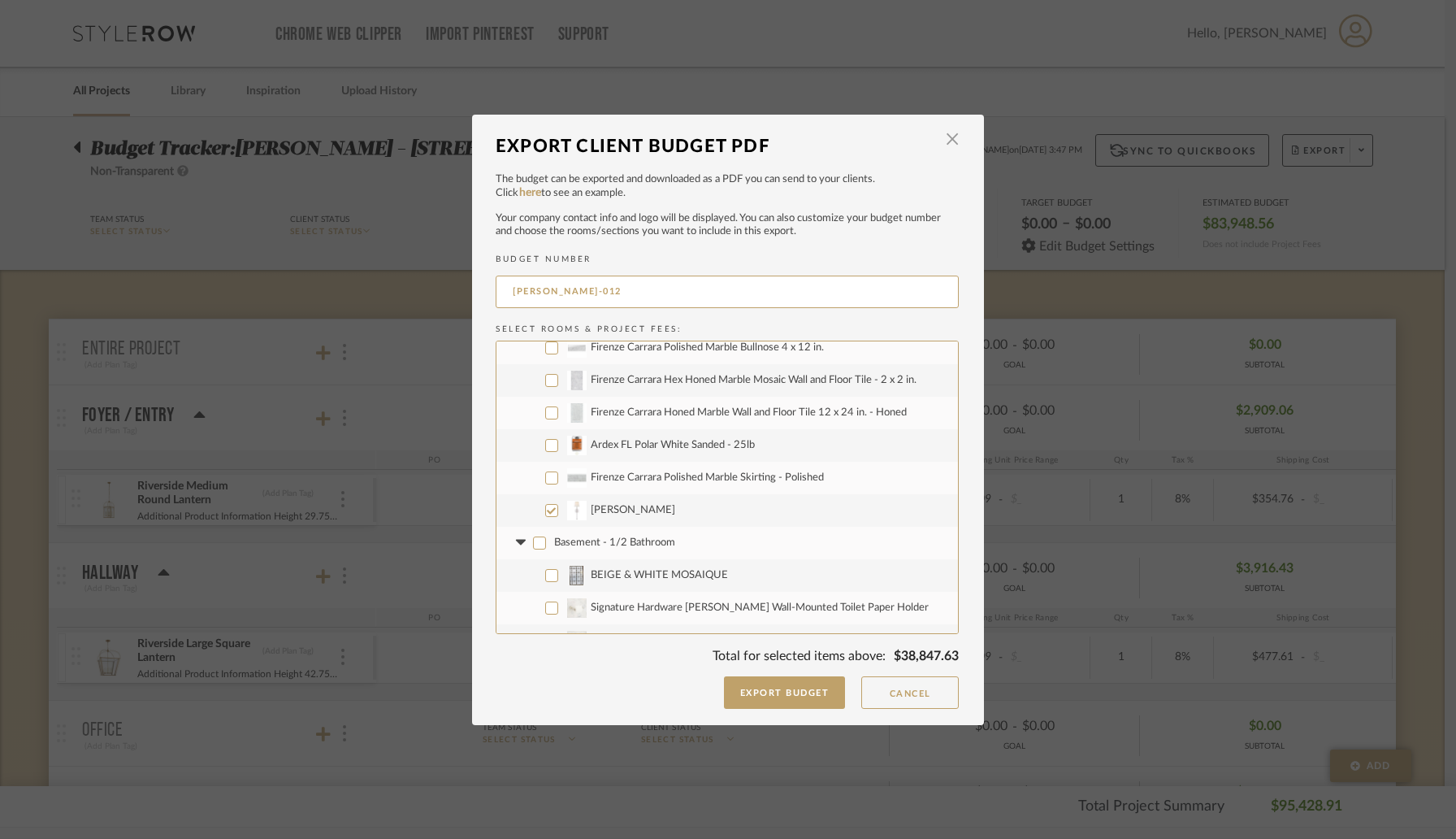
checkbox input "false"
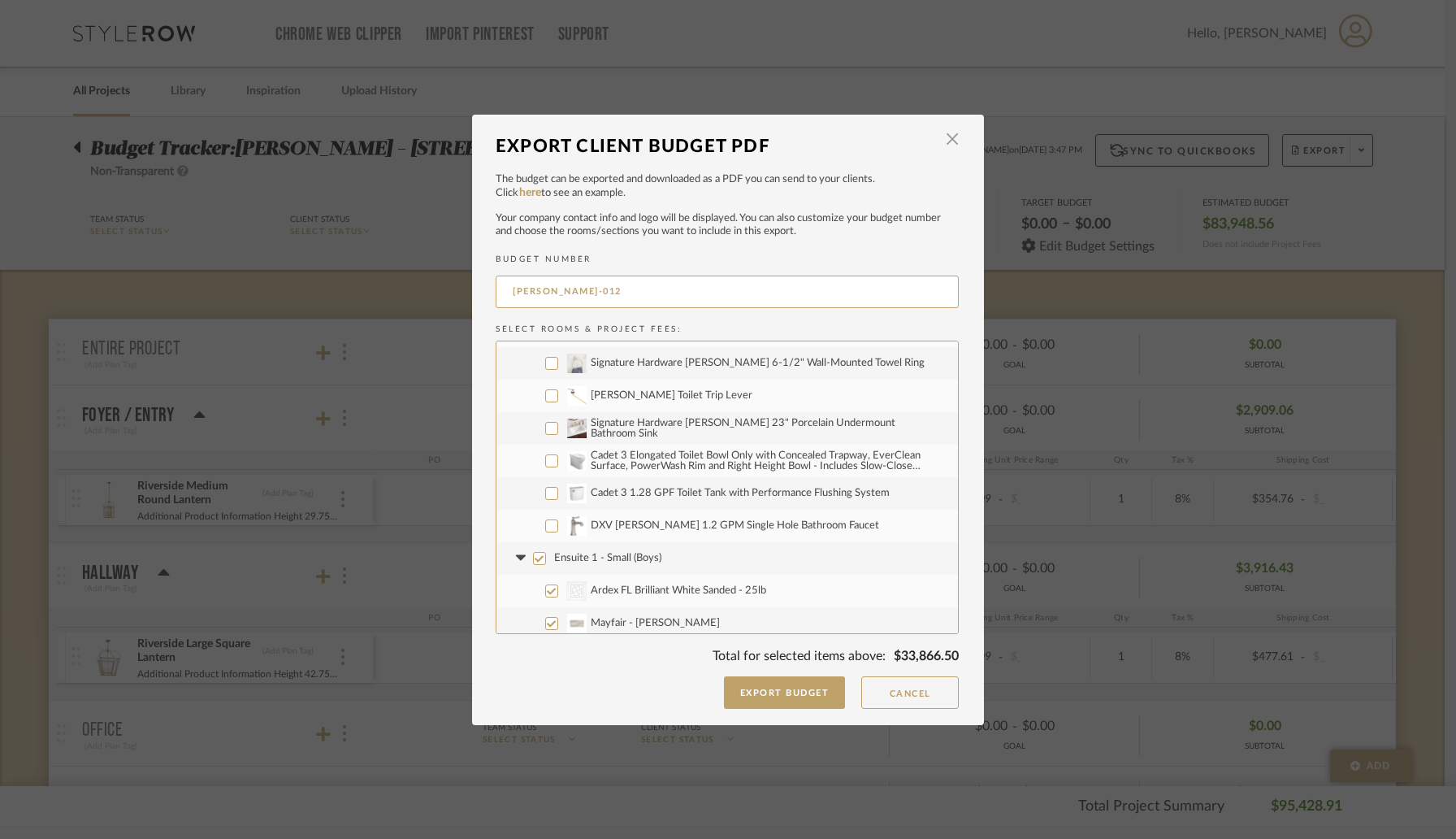
scroll to position [1366, 0]
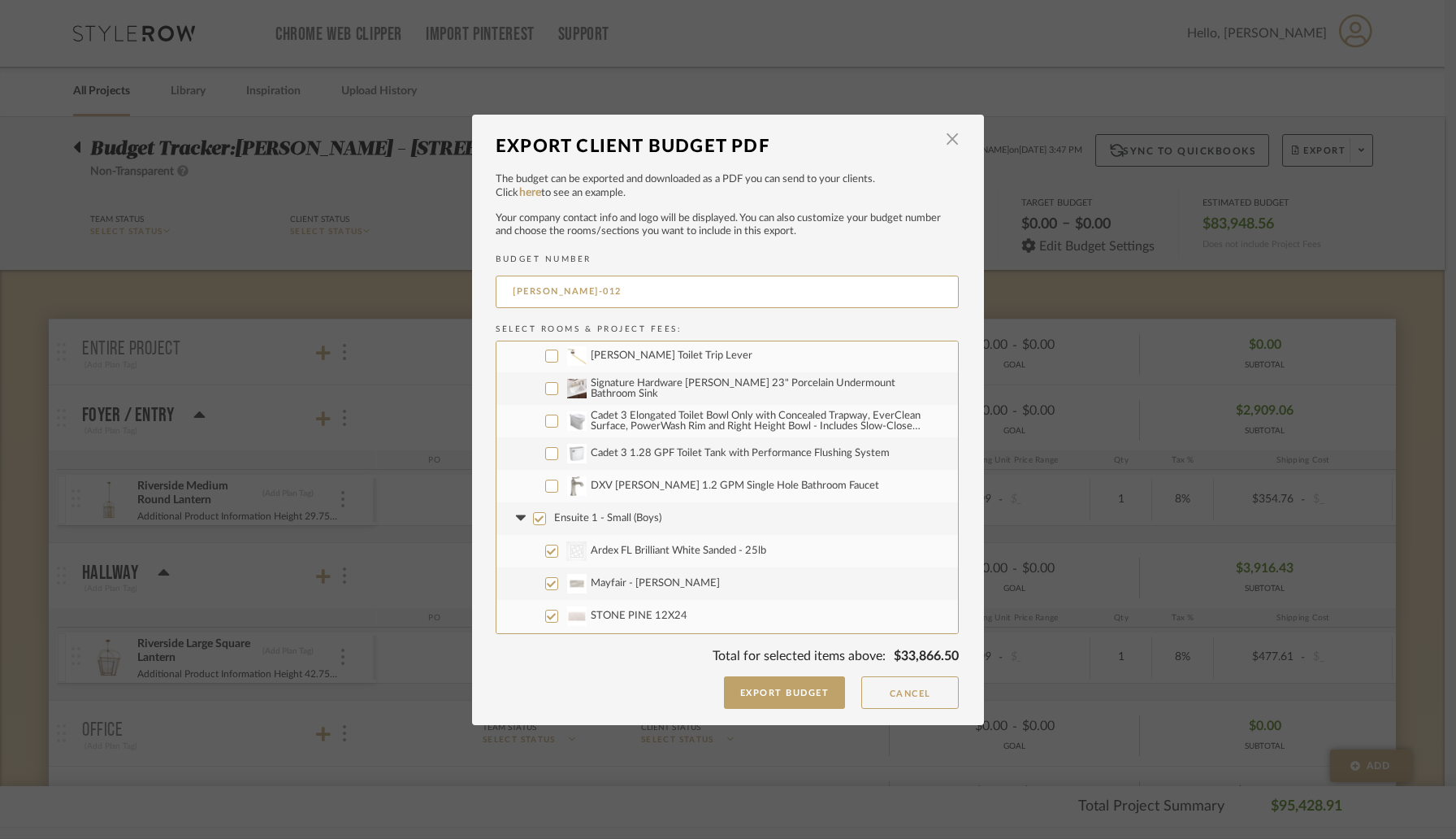
click at [533, 517] on input "Ensuite 1 - Small (Boys)" at bounding box center [539, 518] width 13 height 13
checkbox input "false"
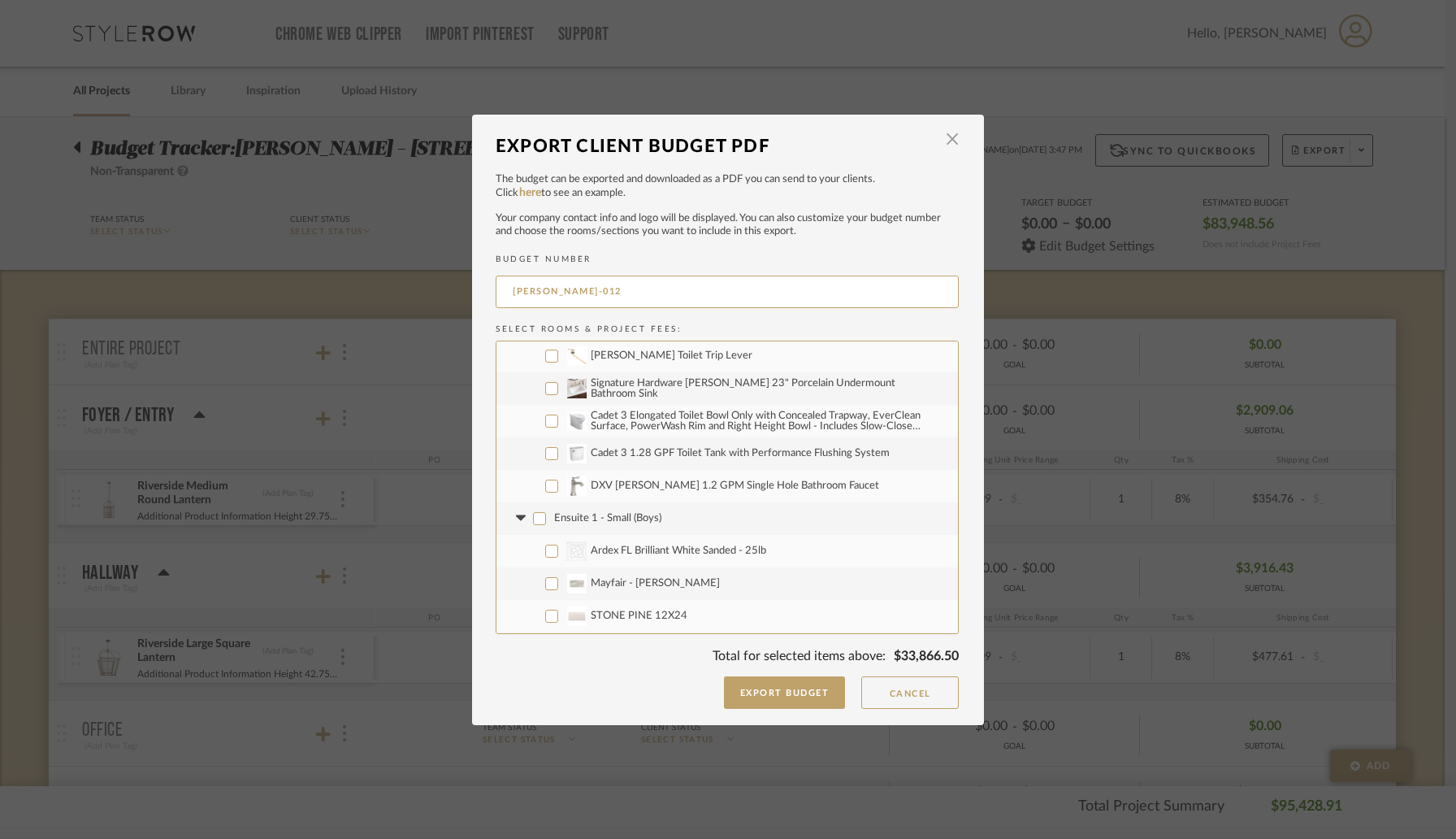
checkbox input "false"
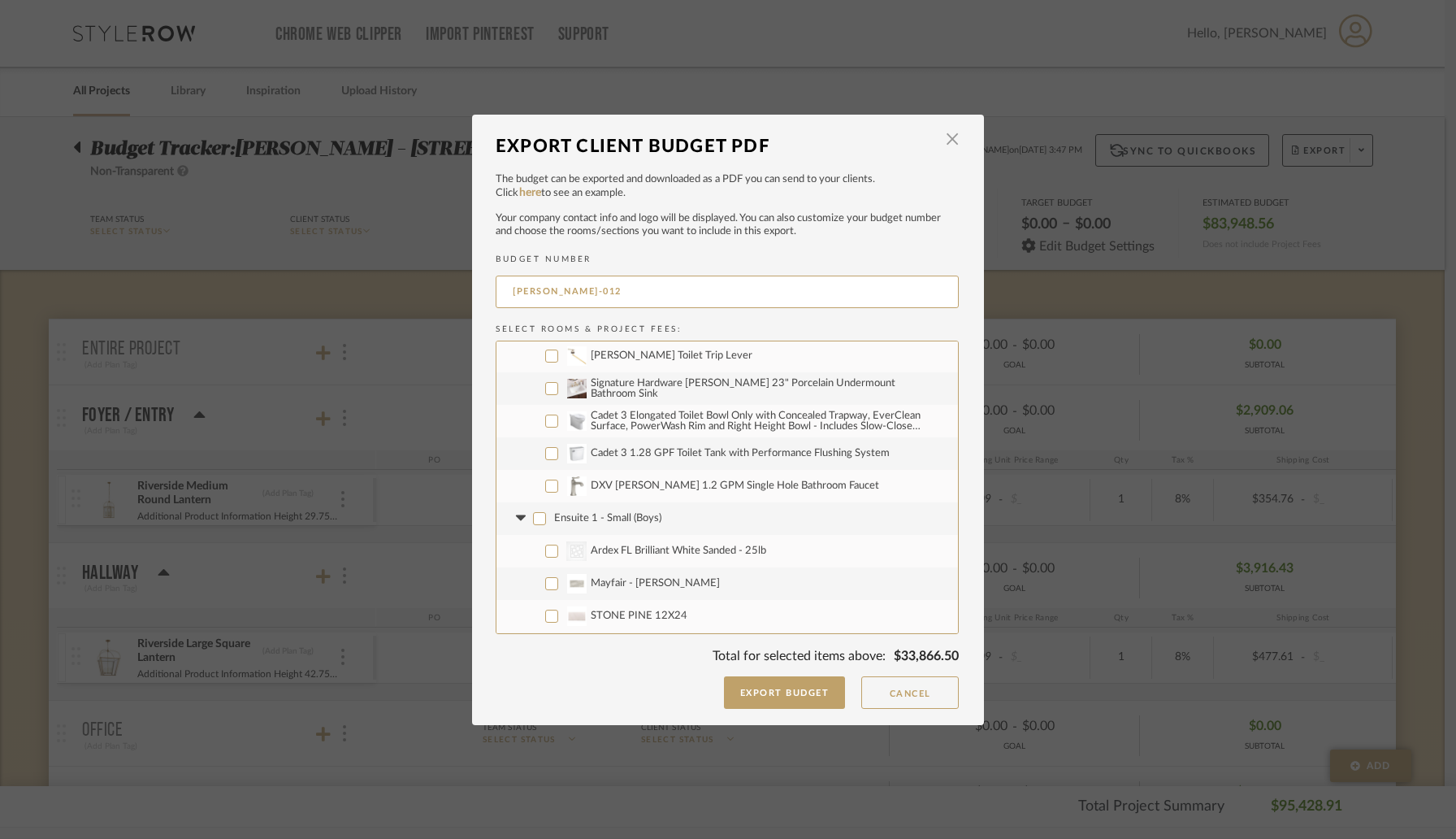
checkbox input "false"
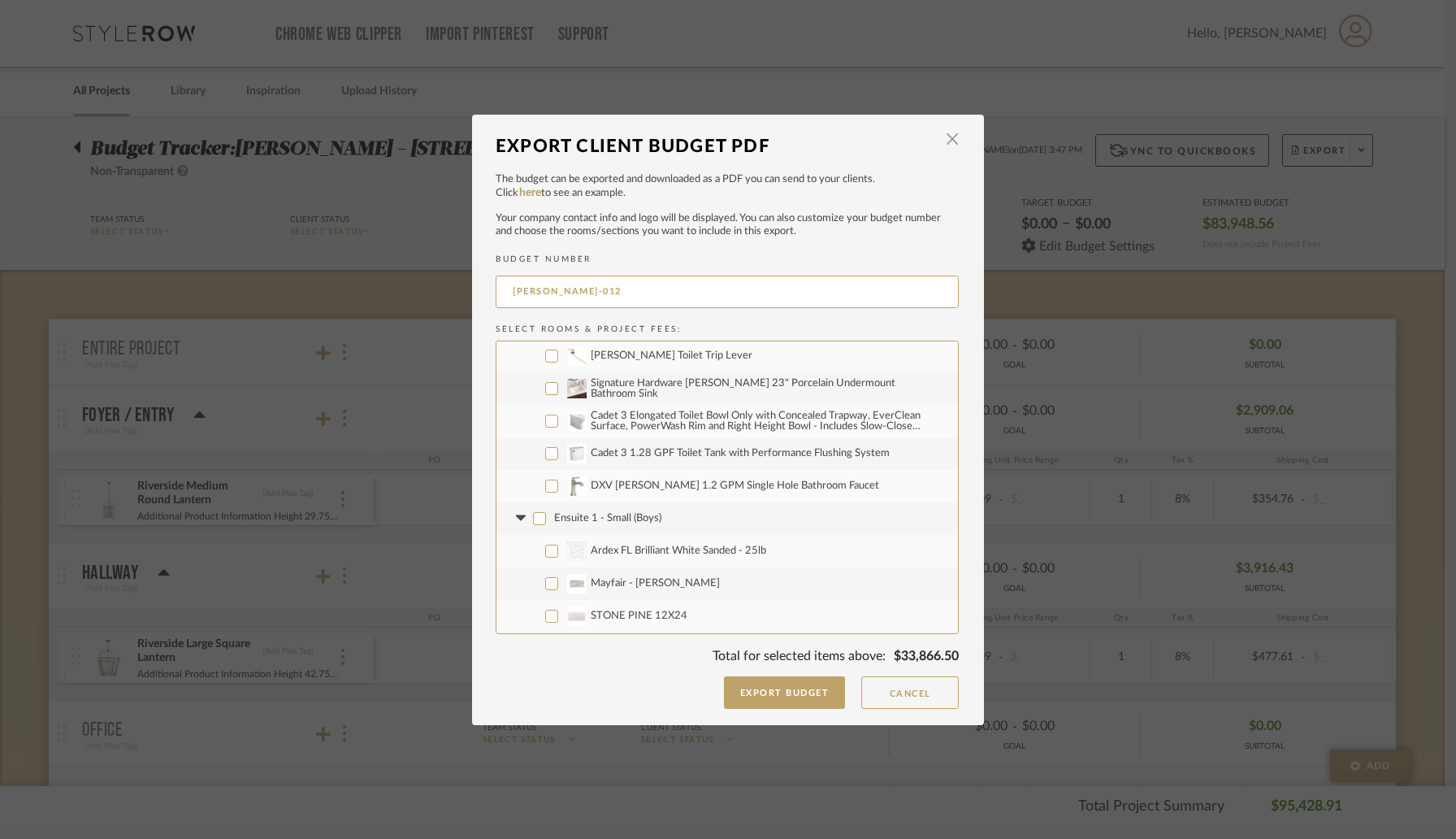
checkbox input "false"
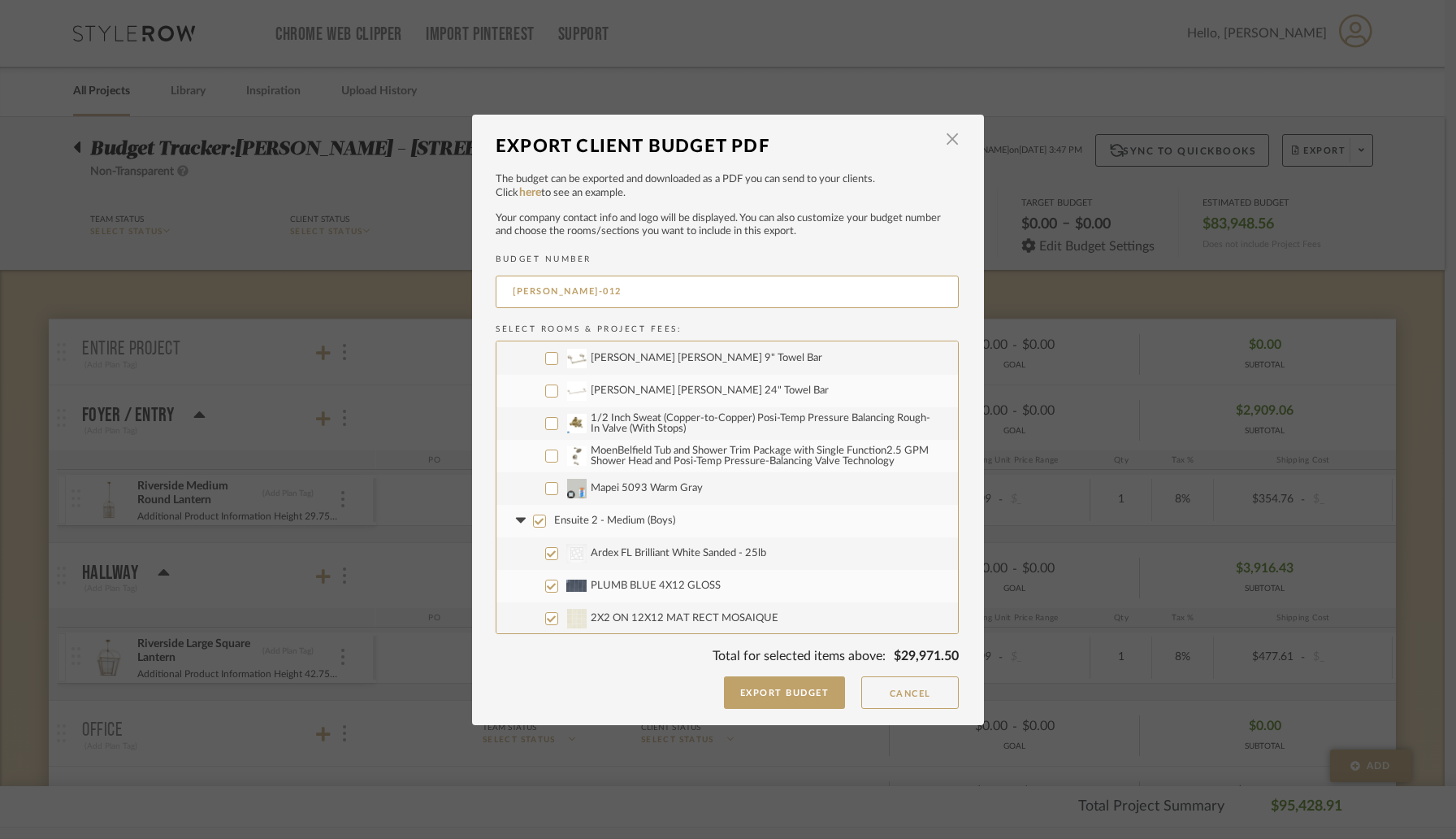
scroll to position [1920, 0]
click at [533, 517] on input "Ensuite 2 - Medium (Boys)" at bounding box center [539, 518] width 13 height 13
checkbox input "false"
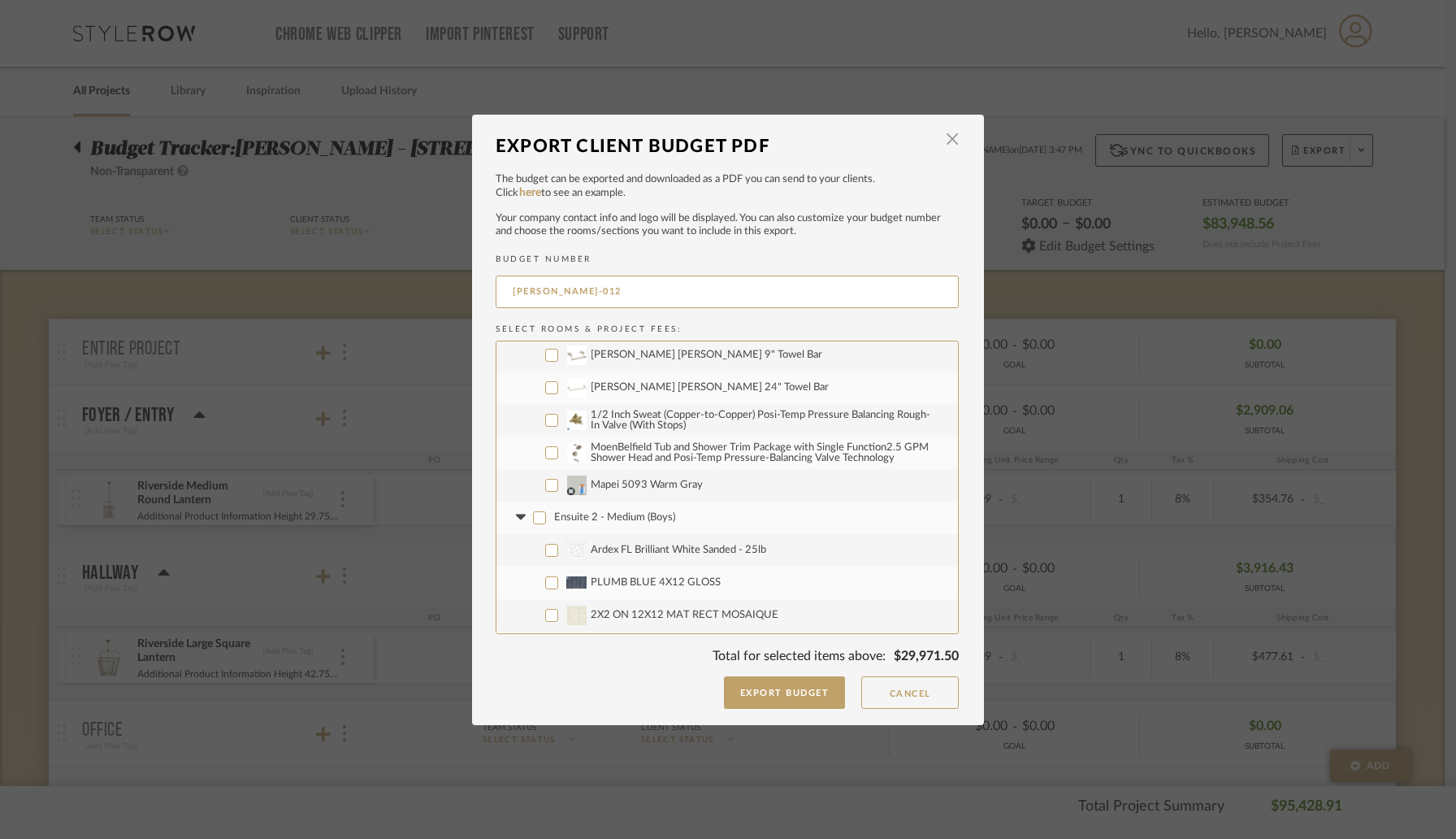
checkbox input "false"
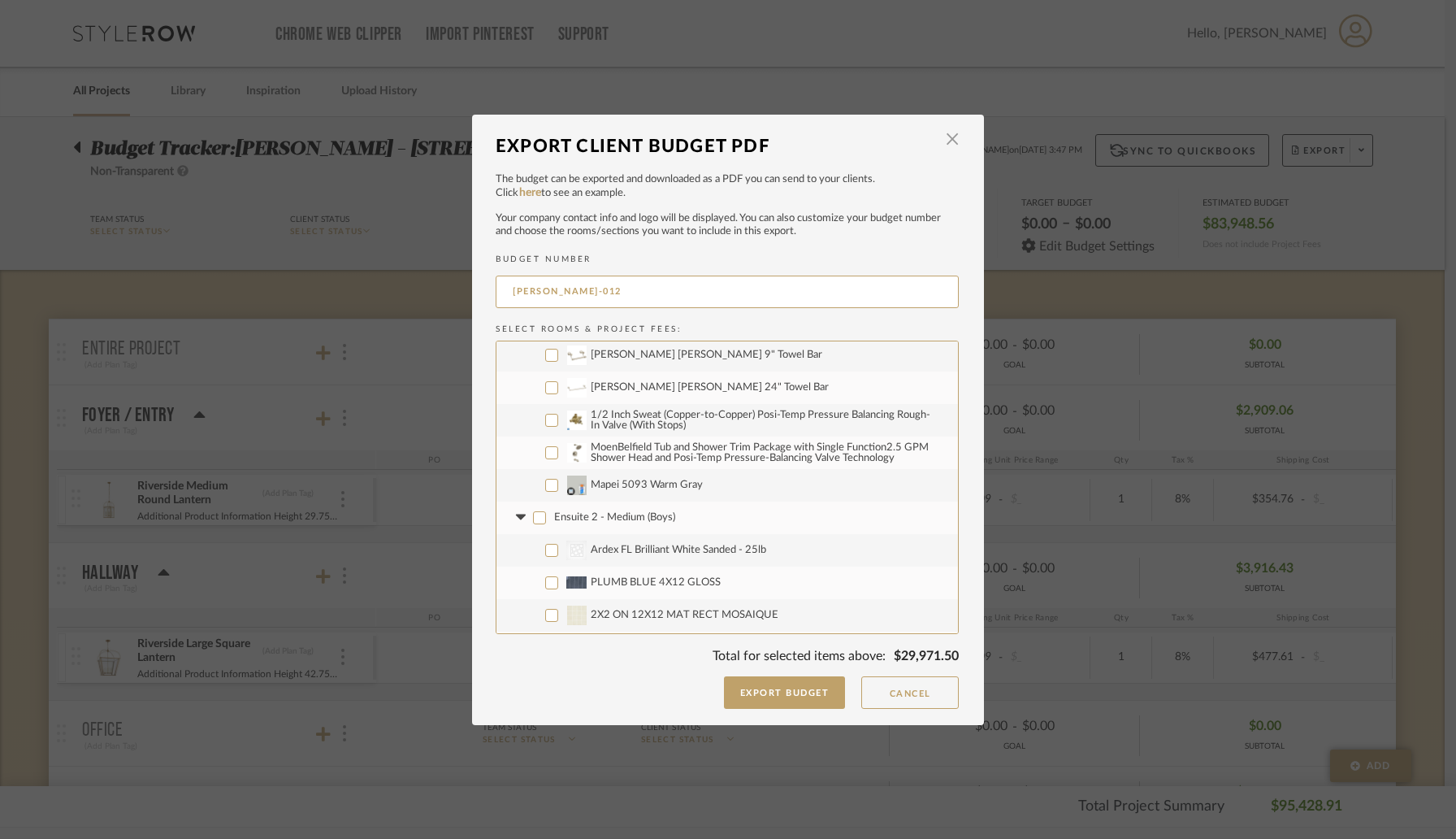
checkbox input "false"
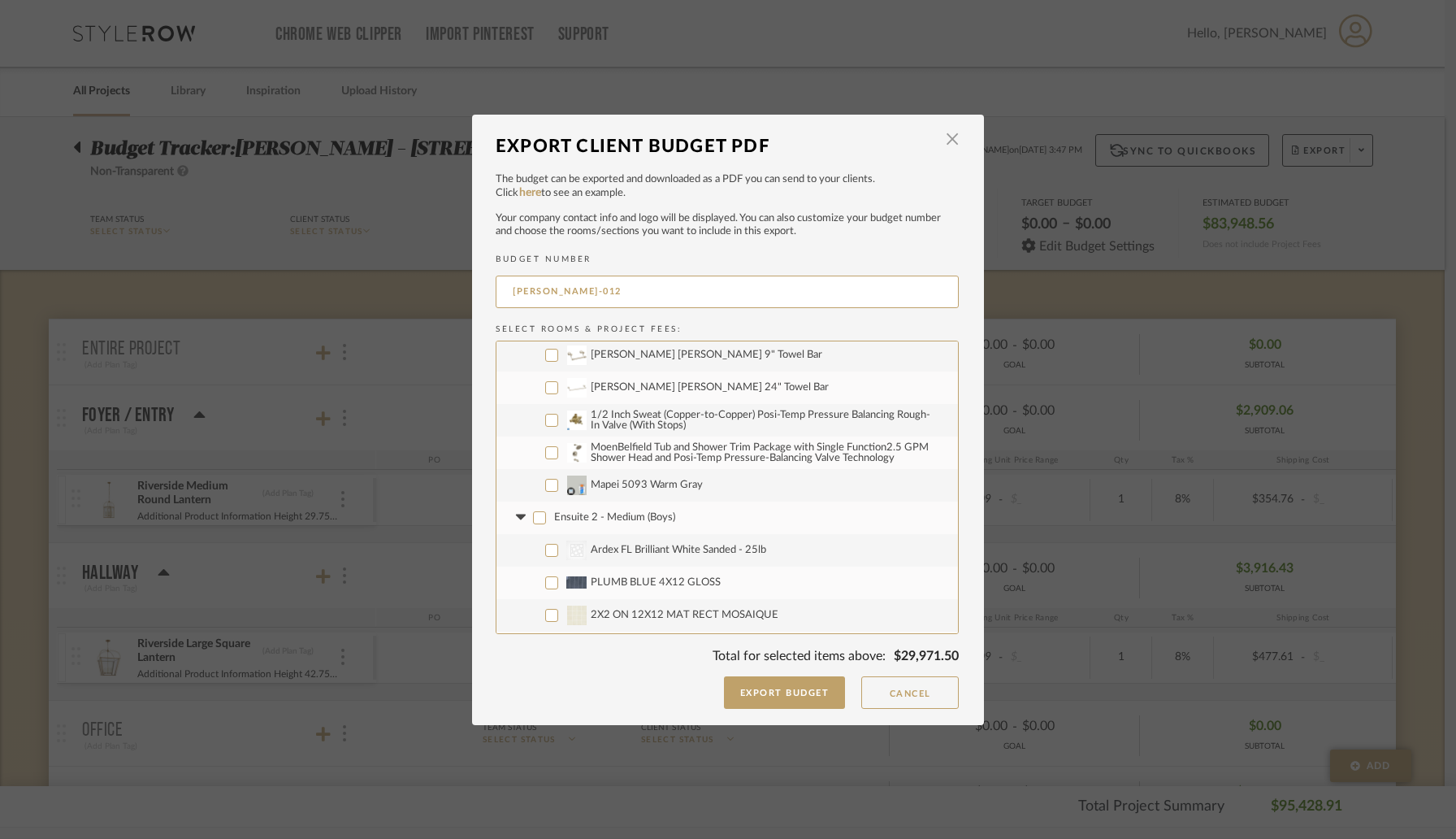
checkbox input "false"
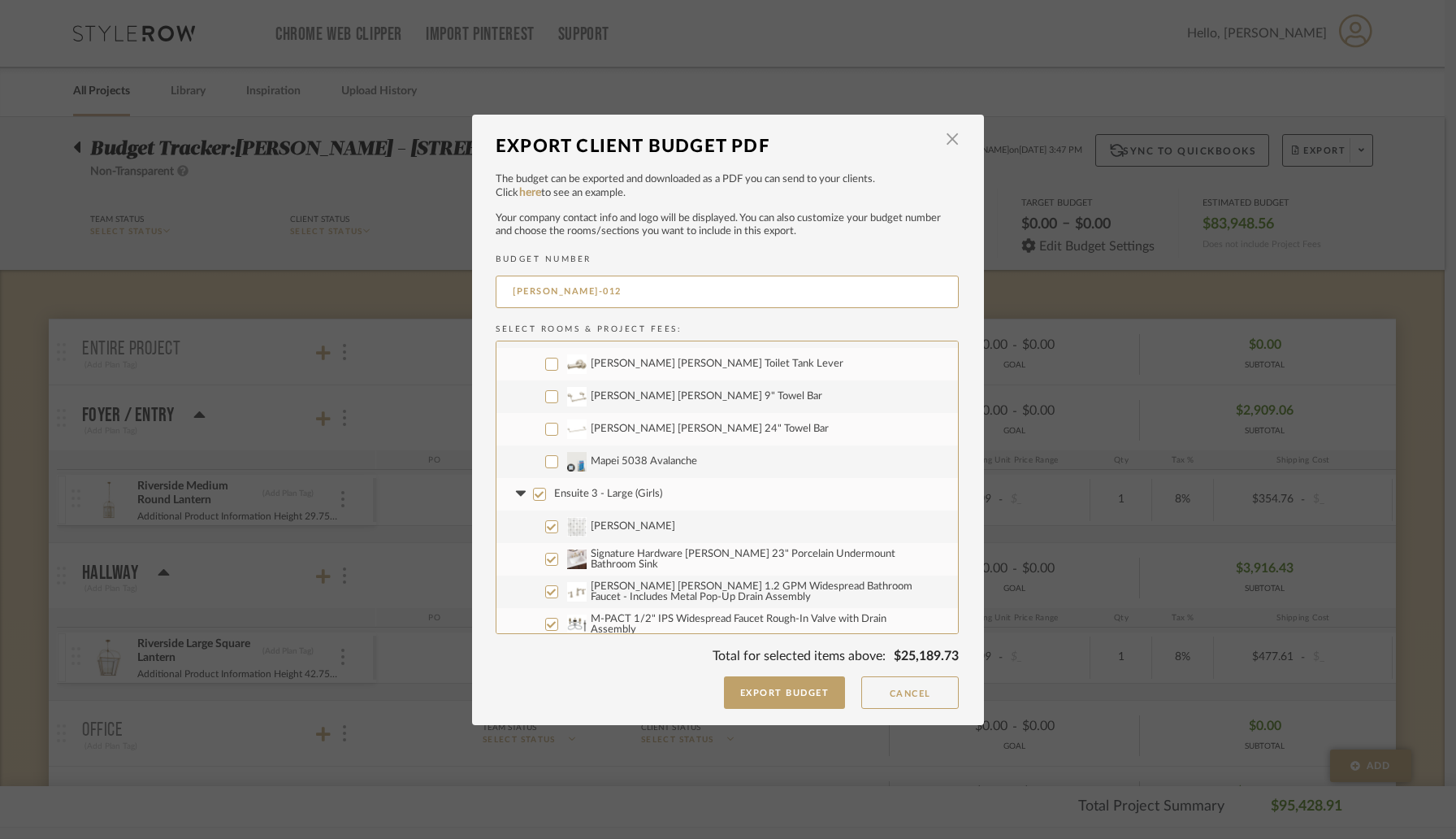
scroll to position [2531, 0]
click at [533, 492] on input "Ensuite 3 - Large (Girls)" at bounding box center [539, 491] width 13 height 13
checkbox input "false"
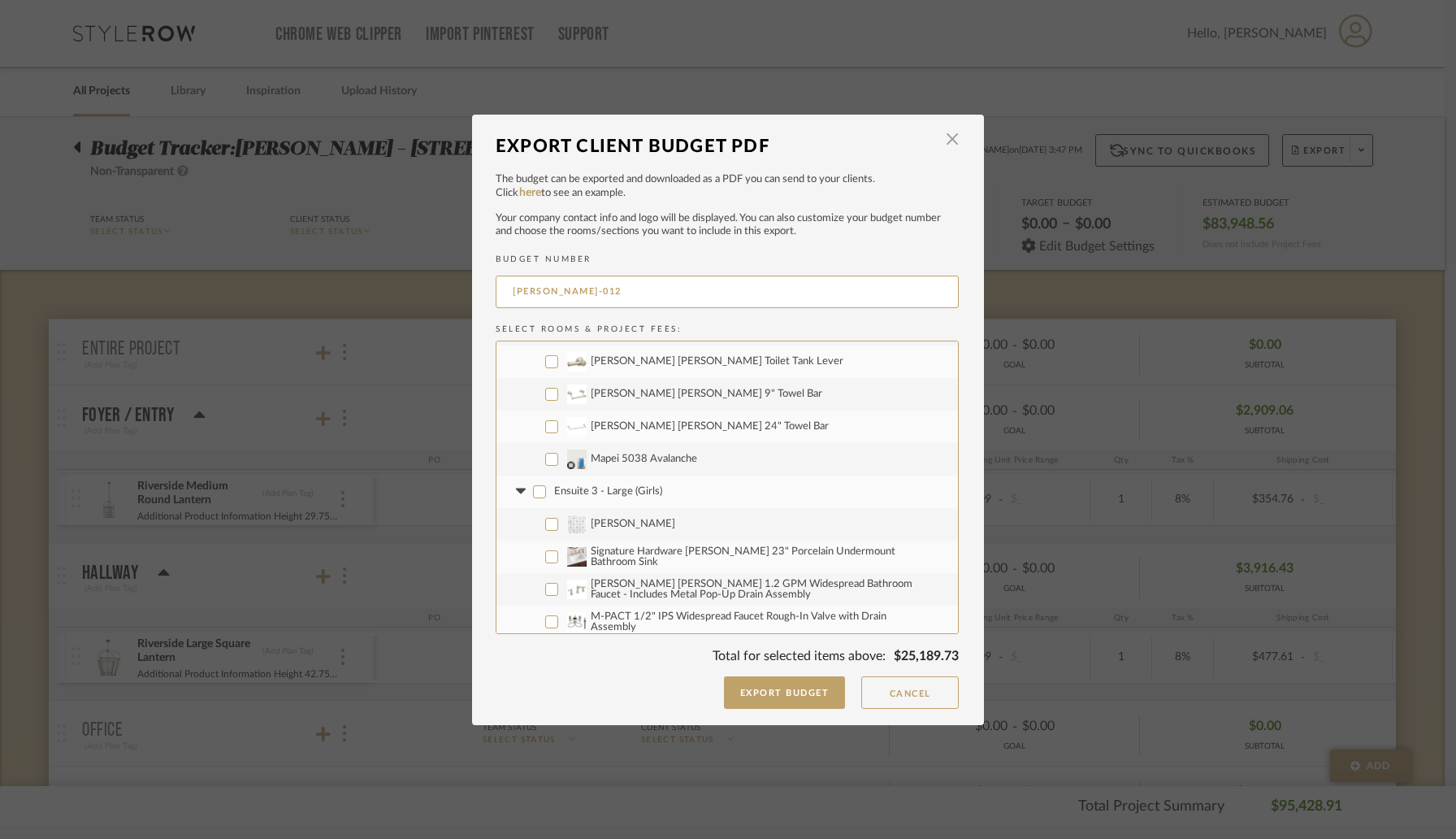
checkbox input "false"
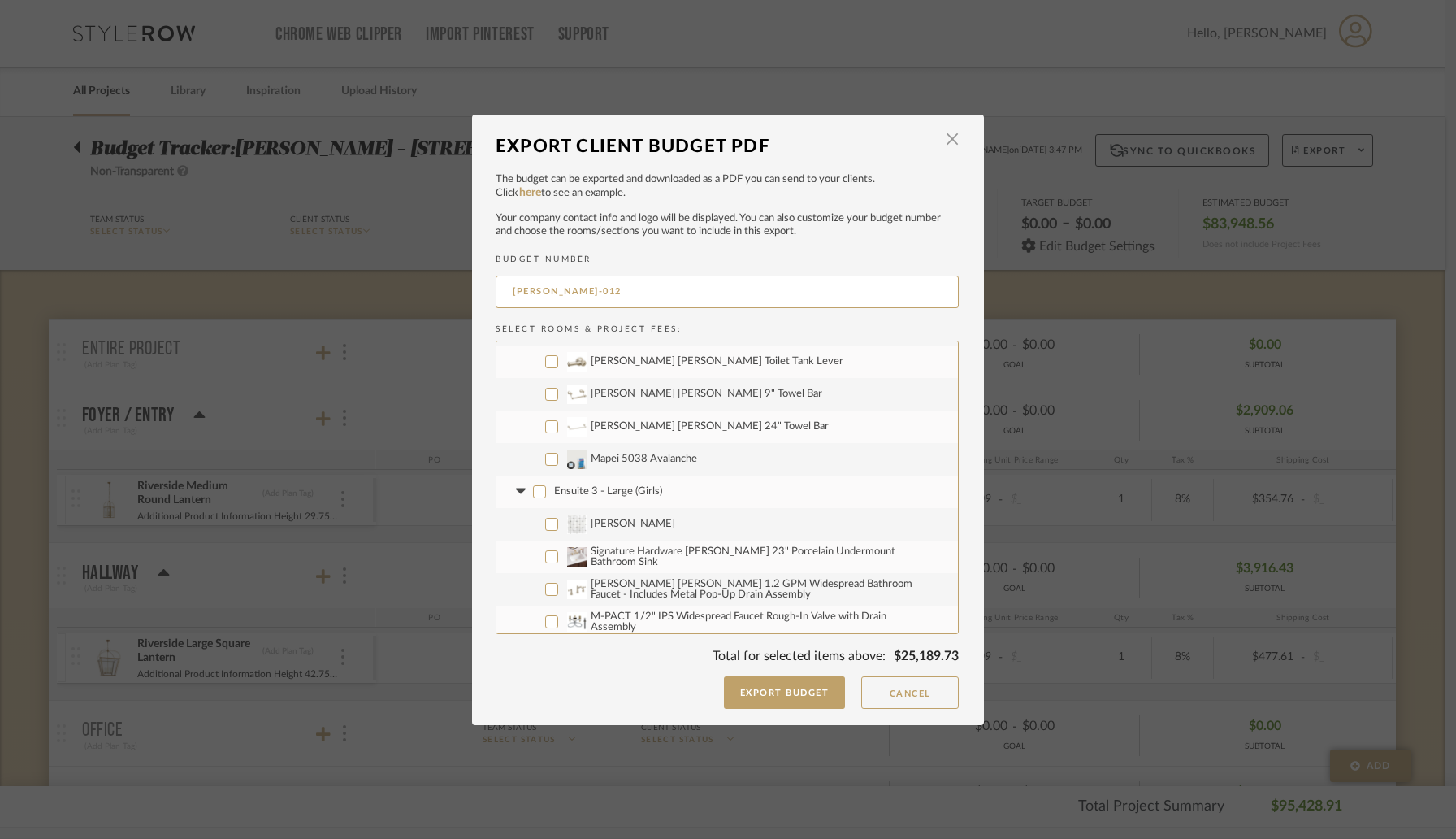
checkbox input "false"
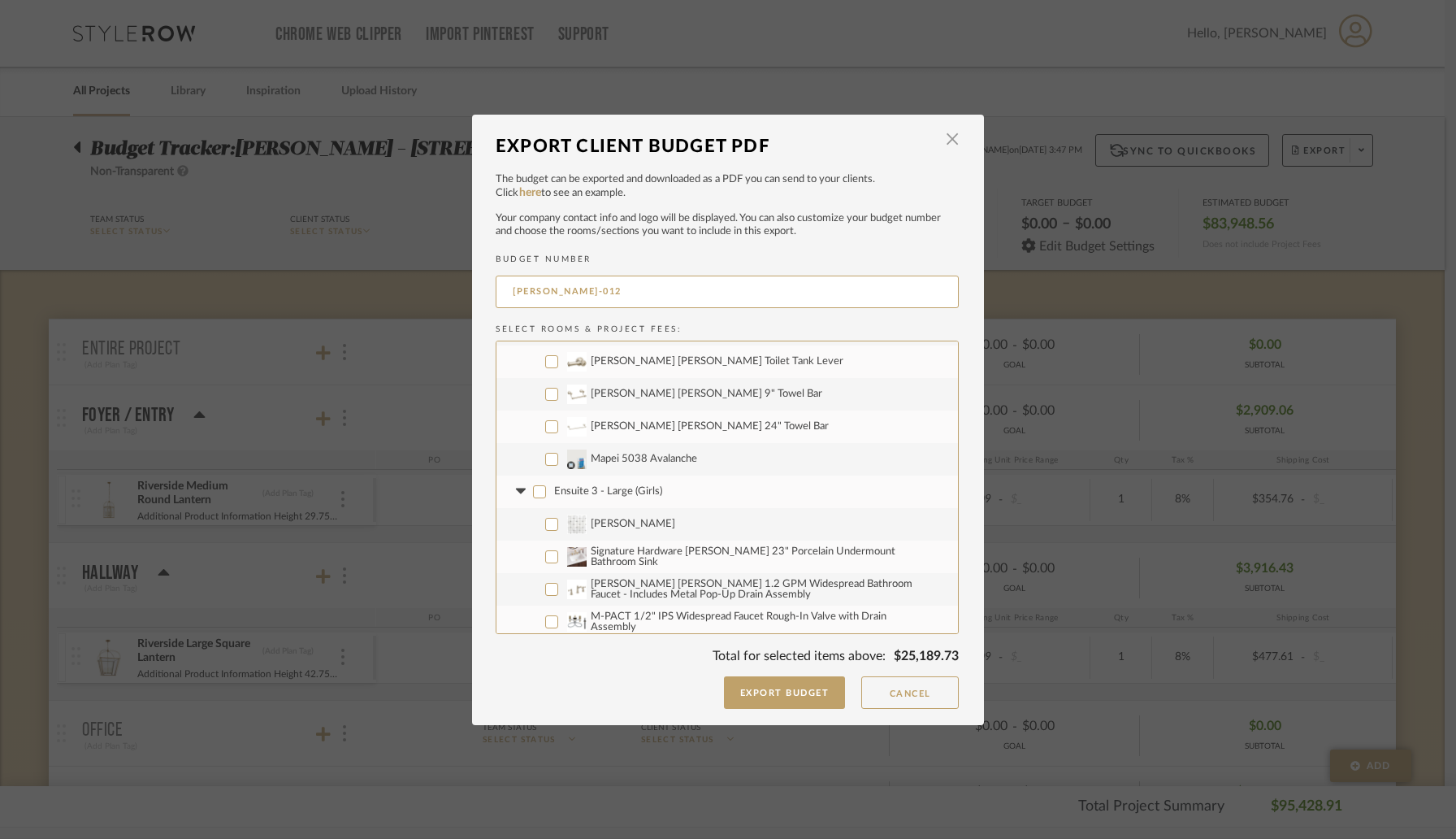
checkbox input "false"
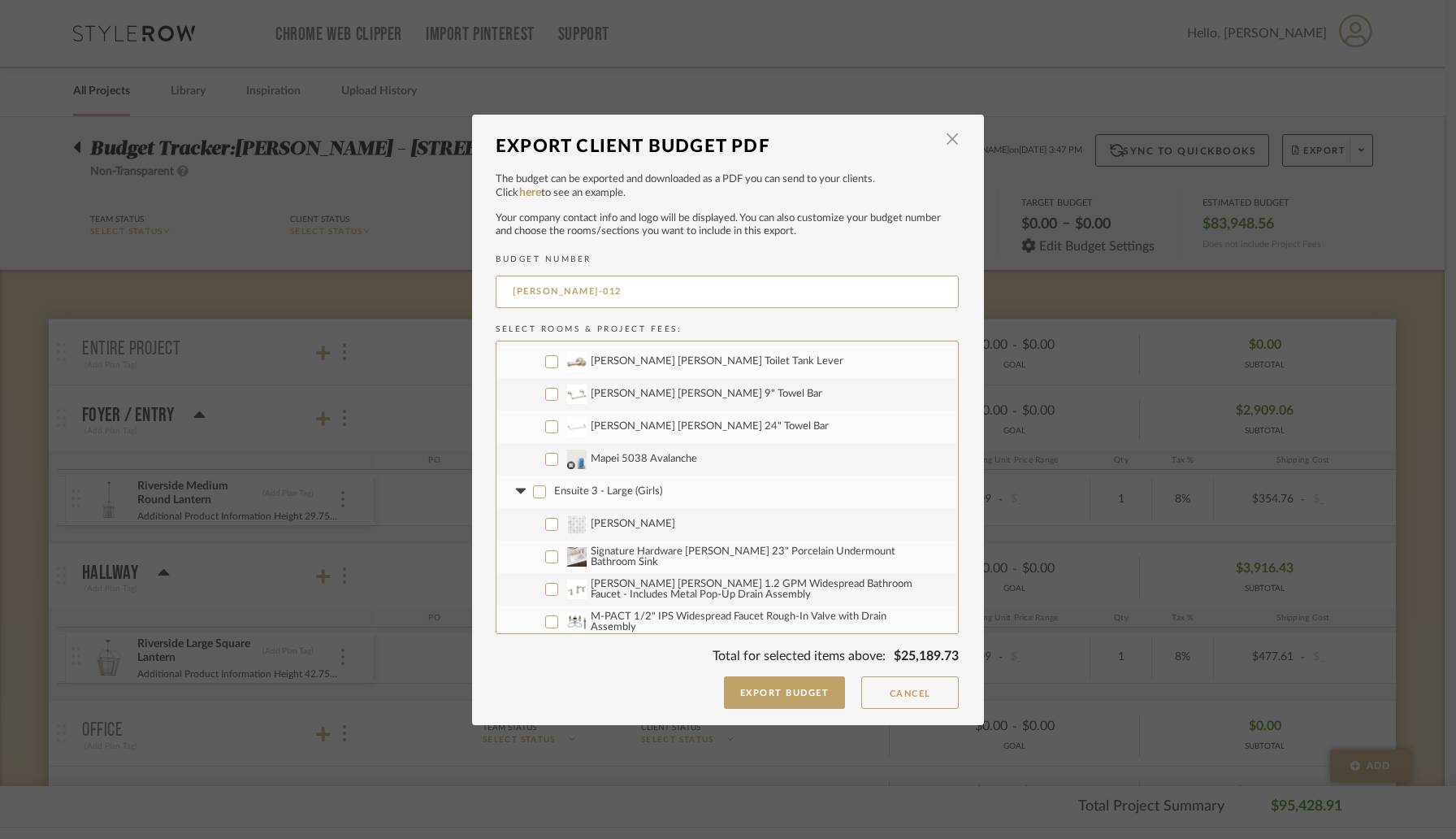
checkbox input "false"
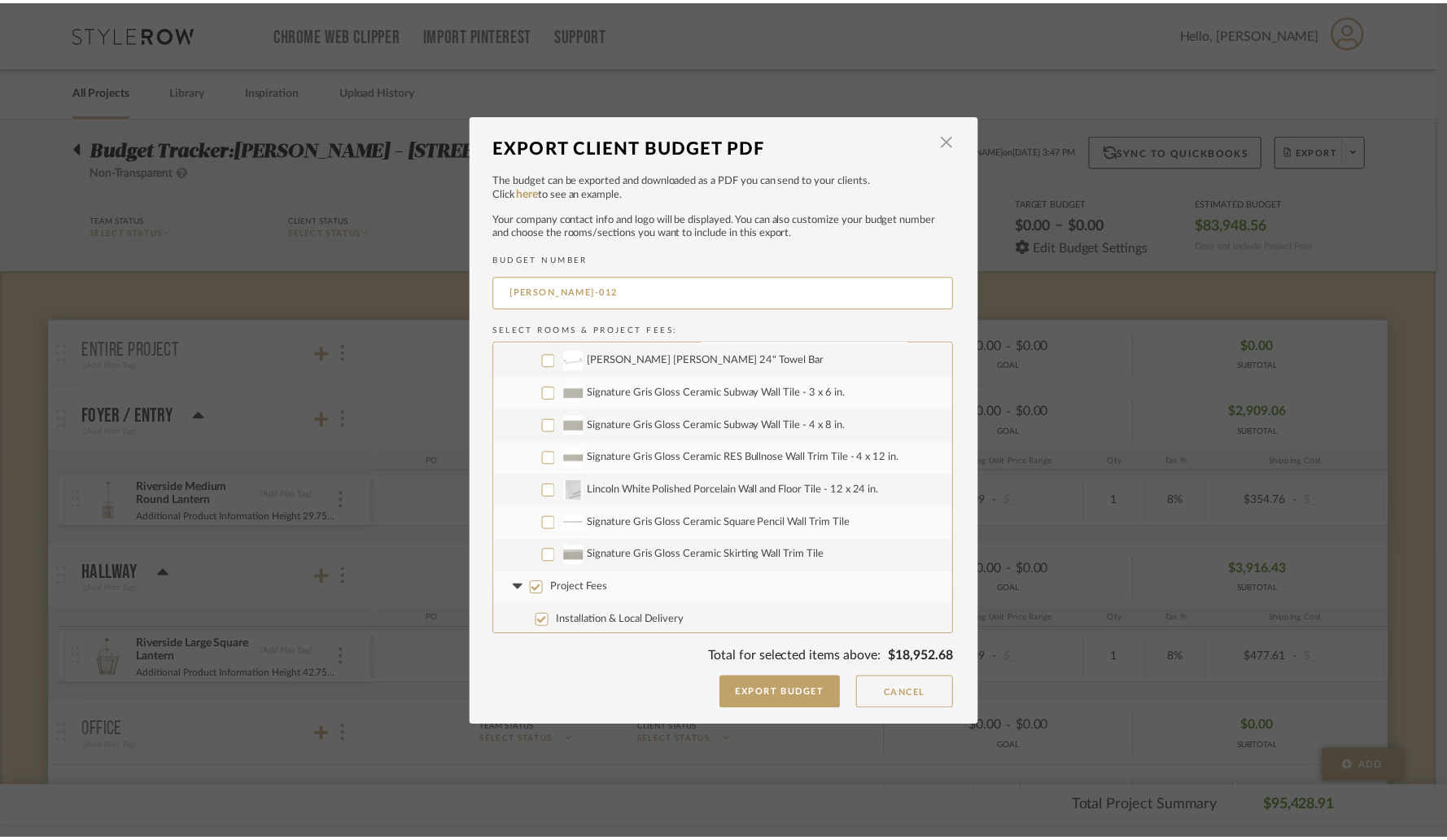
scroll to position [3124, 0]
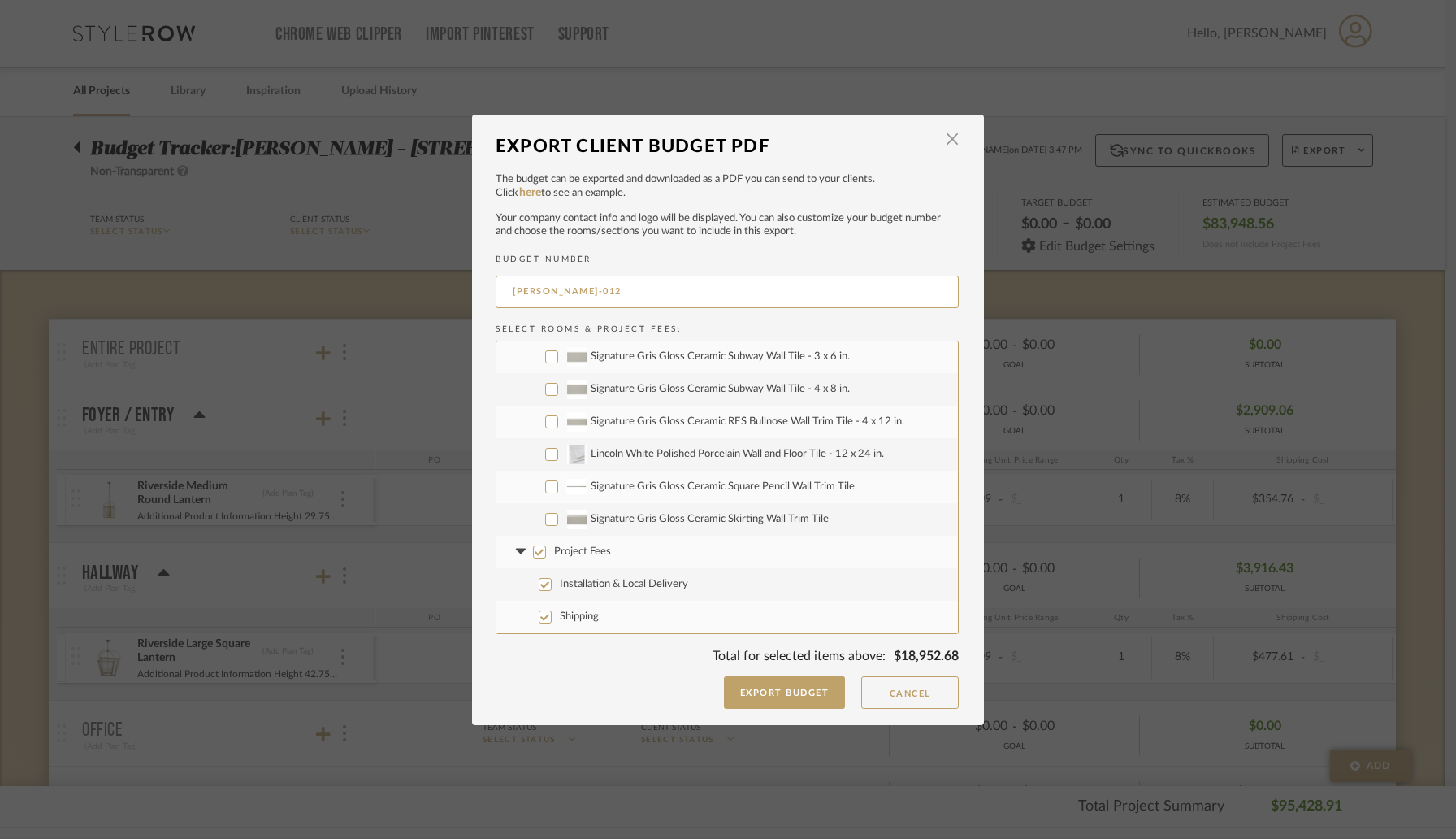
click at [542, 584] on input "Installation & Local Delivery" at bounding box center [545, 584] width 13 height 13
checkbox input "false"
click at [804, 695] on button "Export Budget" at bounding box center [784, 692] width 122 height 33
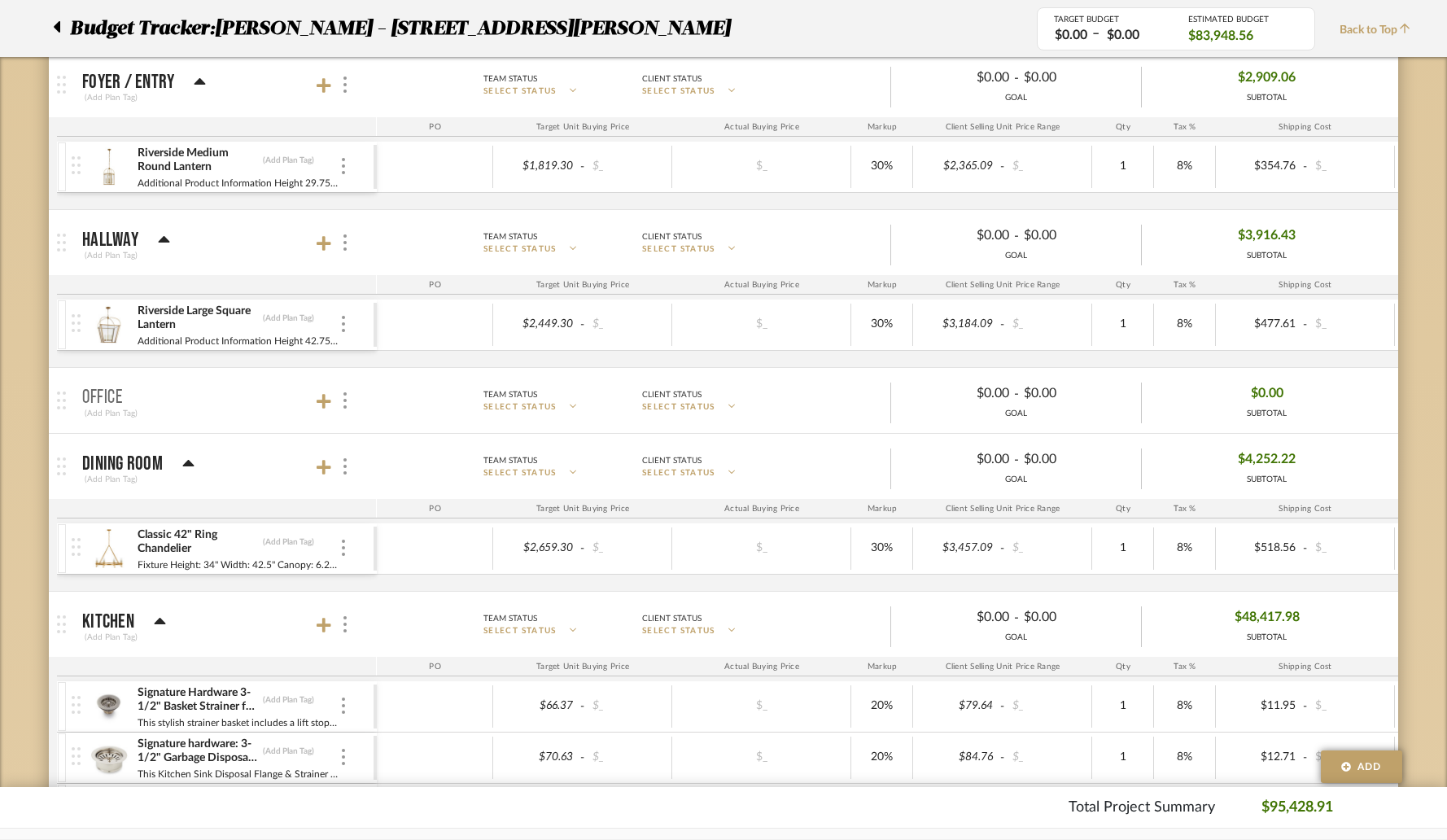
scroll to position [0, 0]
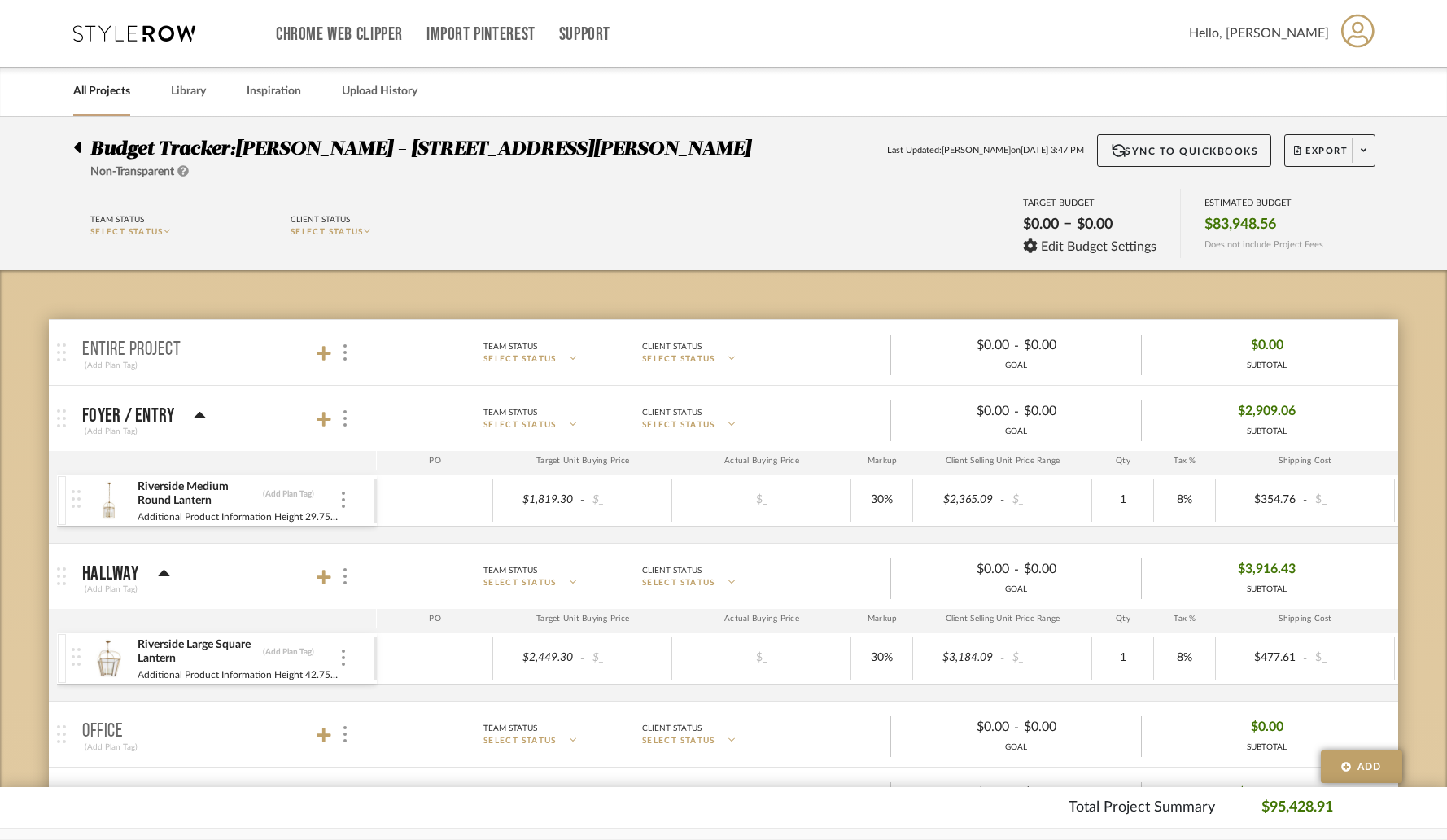
click at [76, 142] on icon at bounding box center [76, 148] width 7 height 20
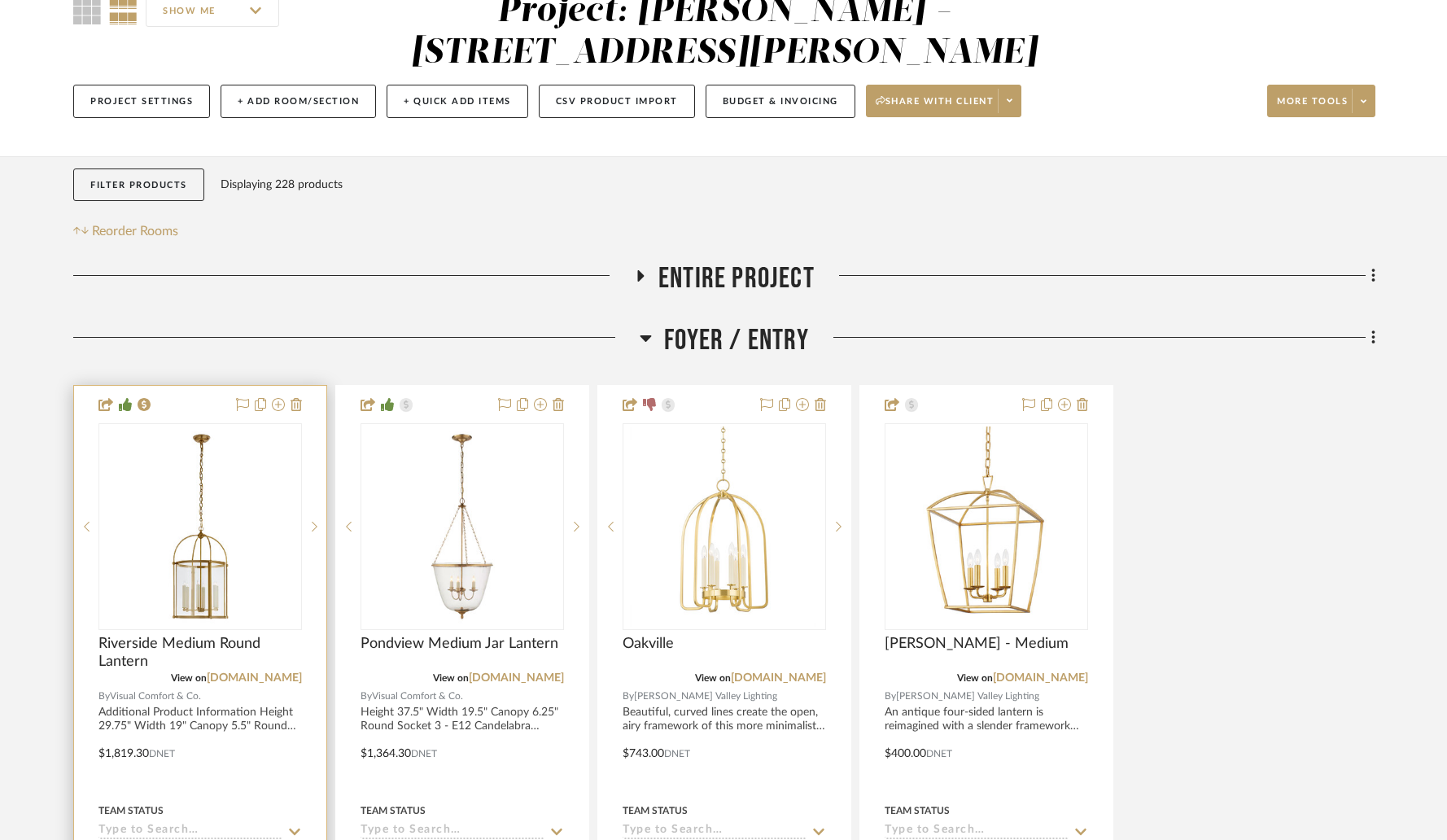
scroll to position [164, 0]
click at [274, 670] on link "[DOMAIN_NAME]" at bounding box center [253, 676] width 95 height 12
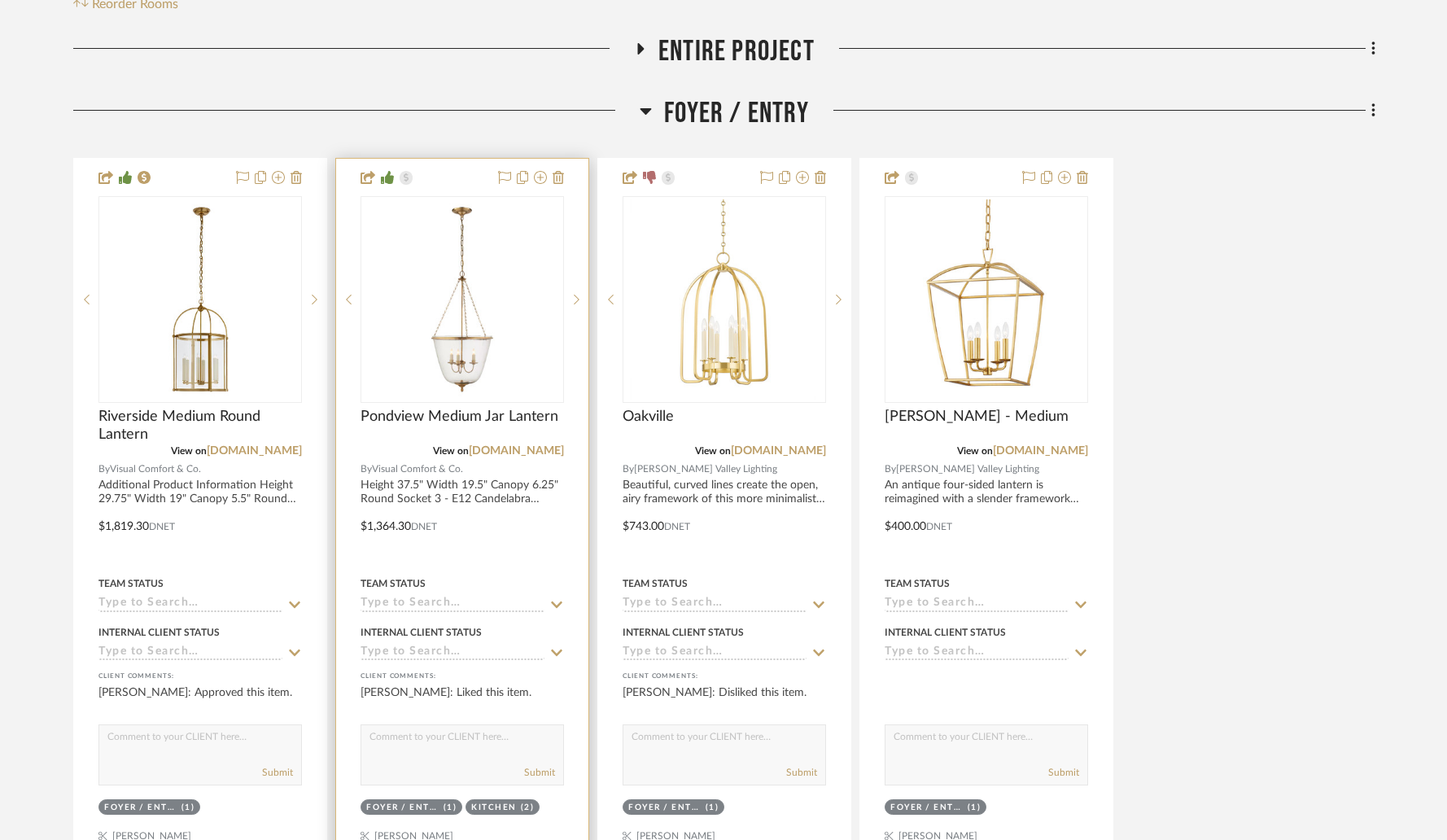
scroll to position [390, 0]
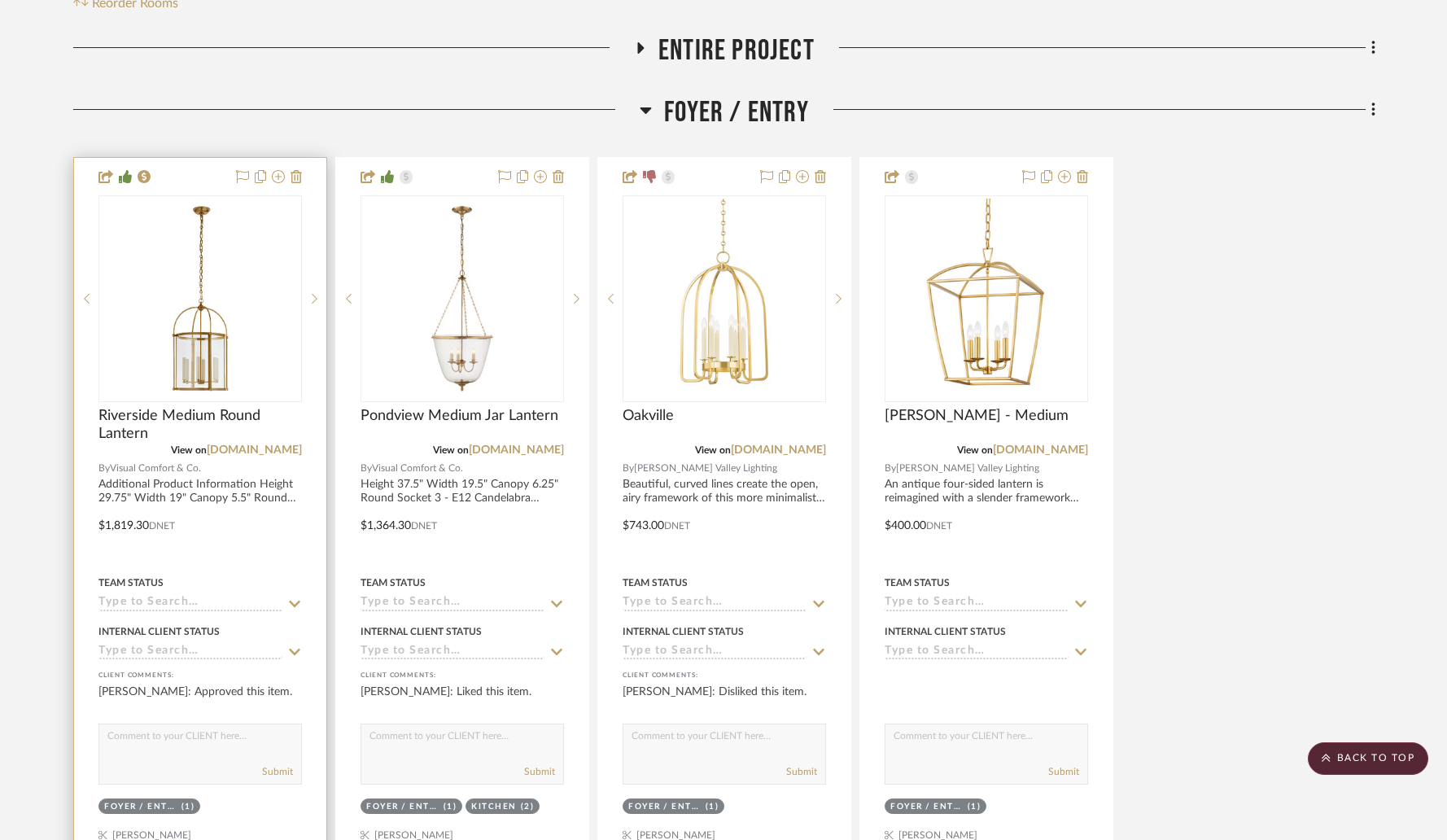
click at [201, 724] on textarea at bounding box center [200, 740] width 202 height 31
paste textarea "[DATE]"
type textarea "Current not in stock. Will ship to you [DATE] if ordered."
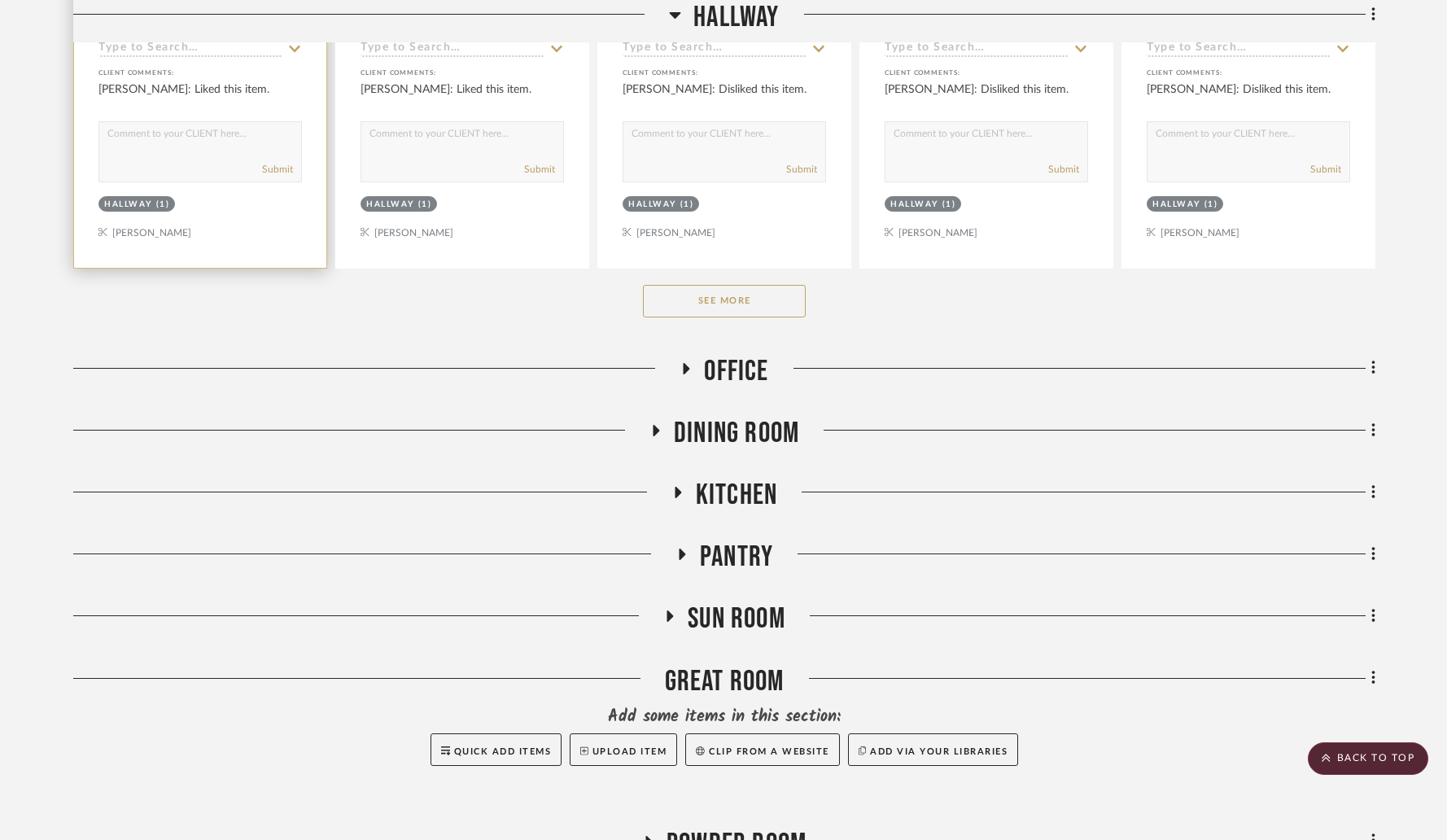
scroll to position [1844, 0]
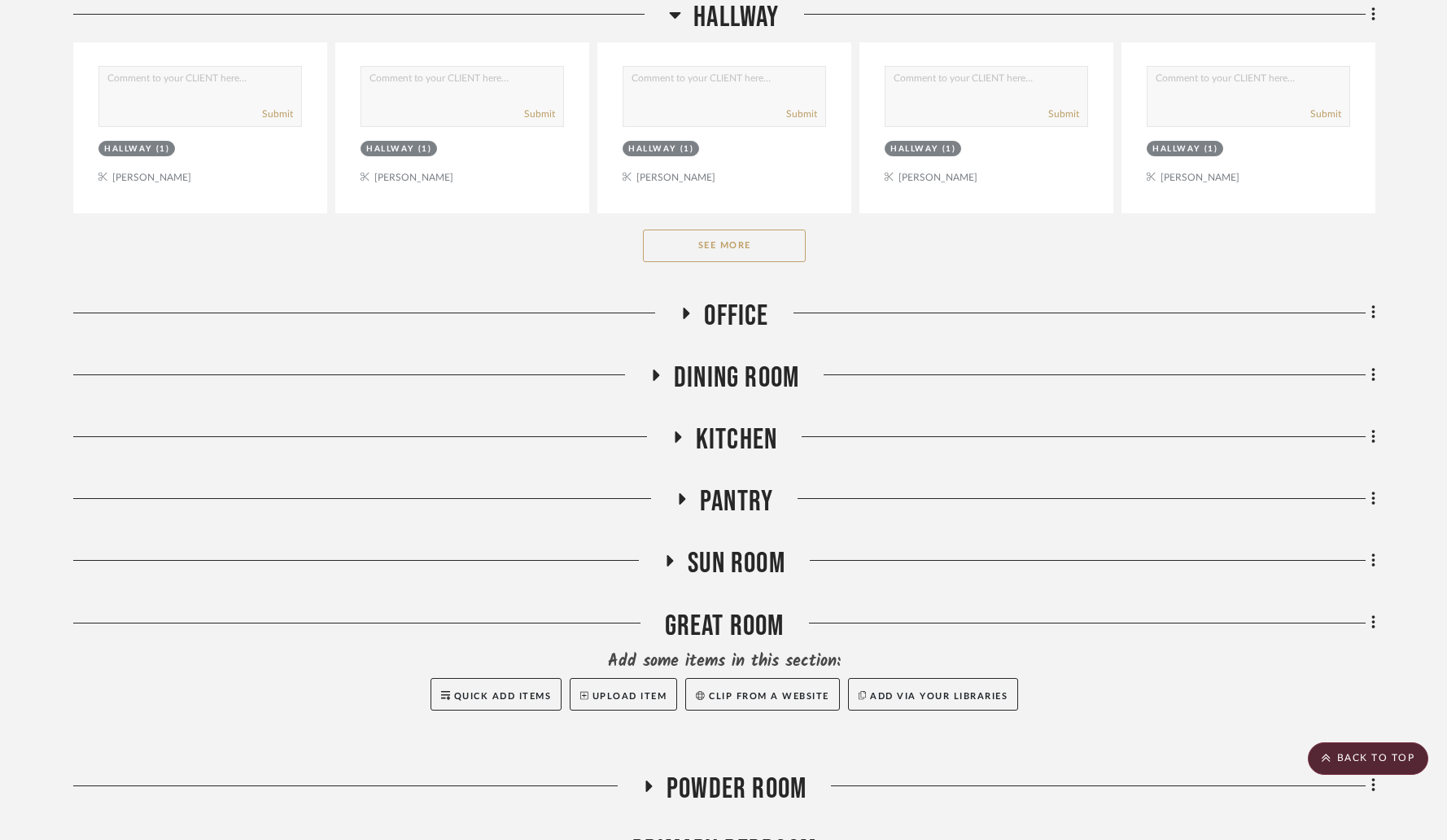
click at [685, 308] on icon at bounding box center [687, 313] width 6 height 12
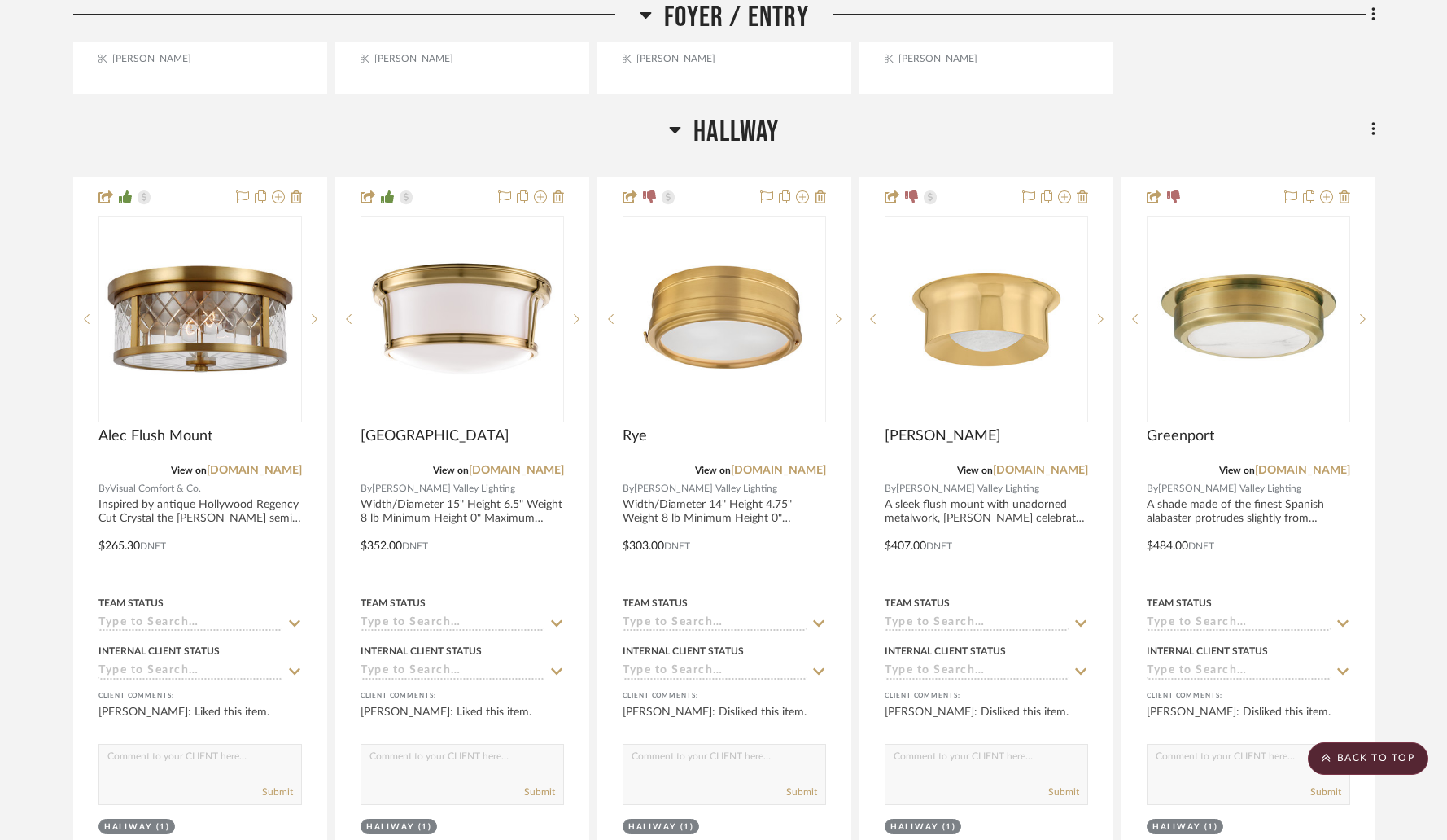
scroll to position [1241, 0]
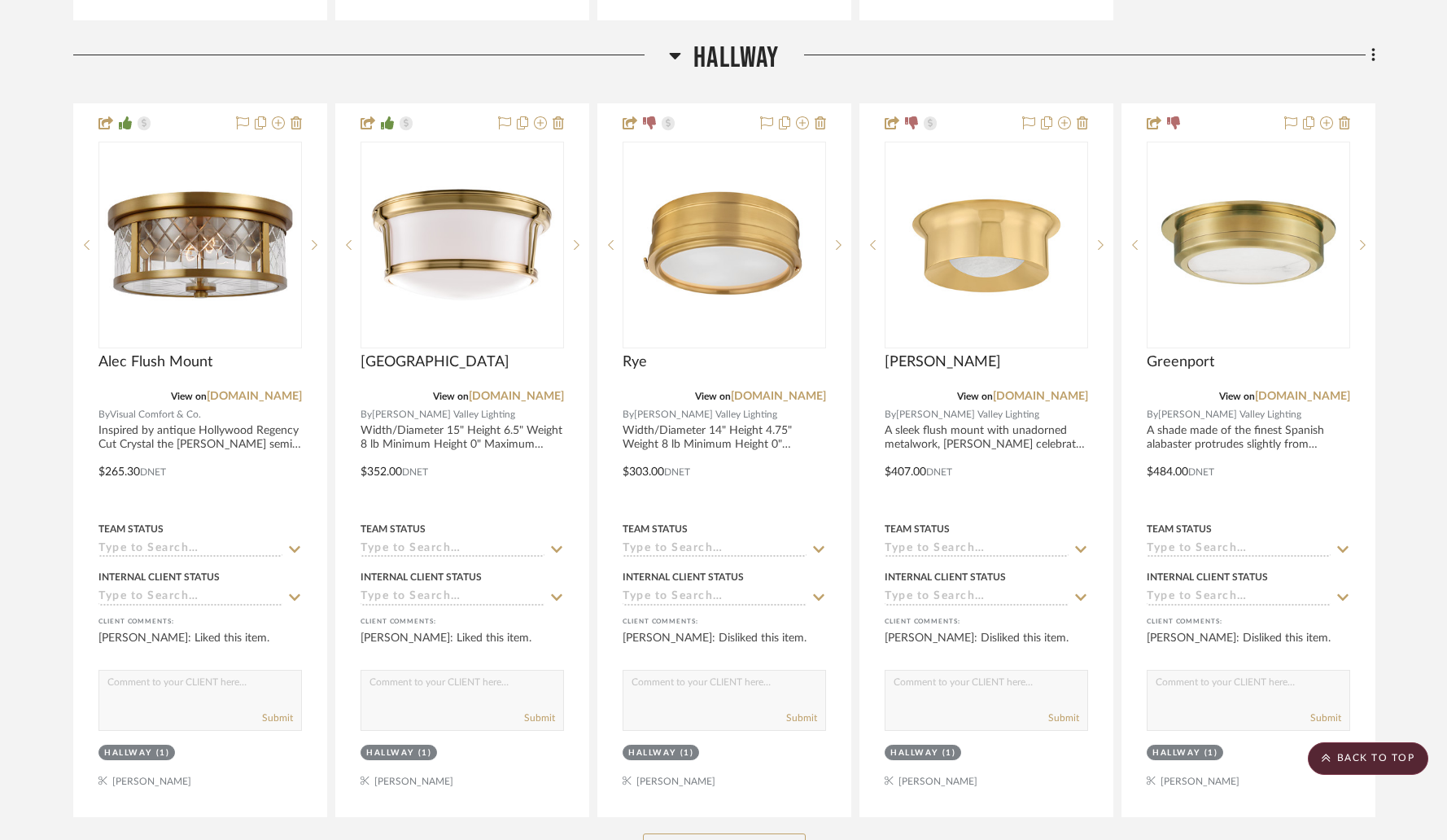
click at [739, 833] on button "See More" at bounding box center [724, 849] width 163 height 33
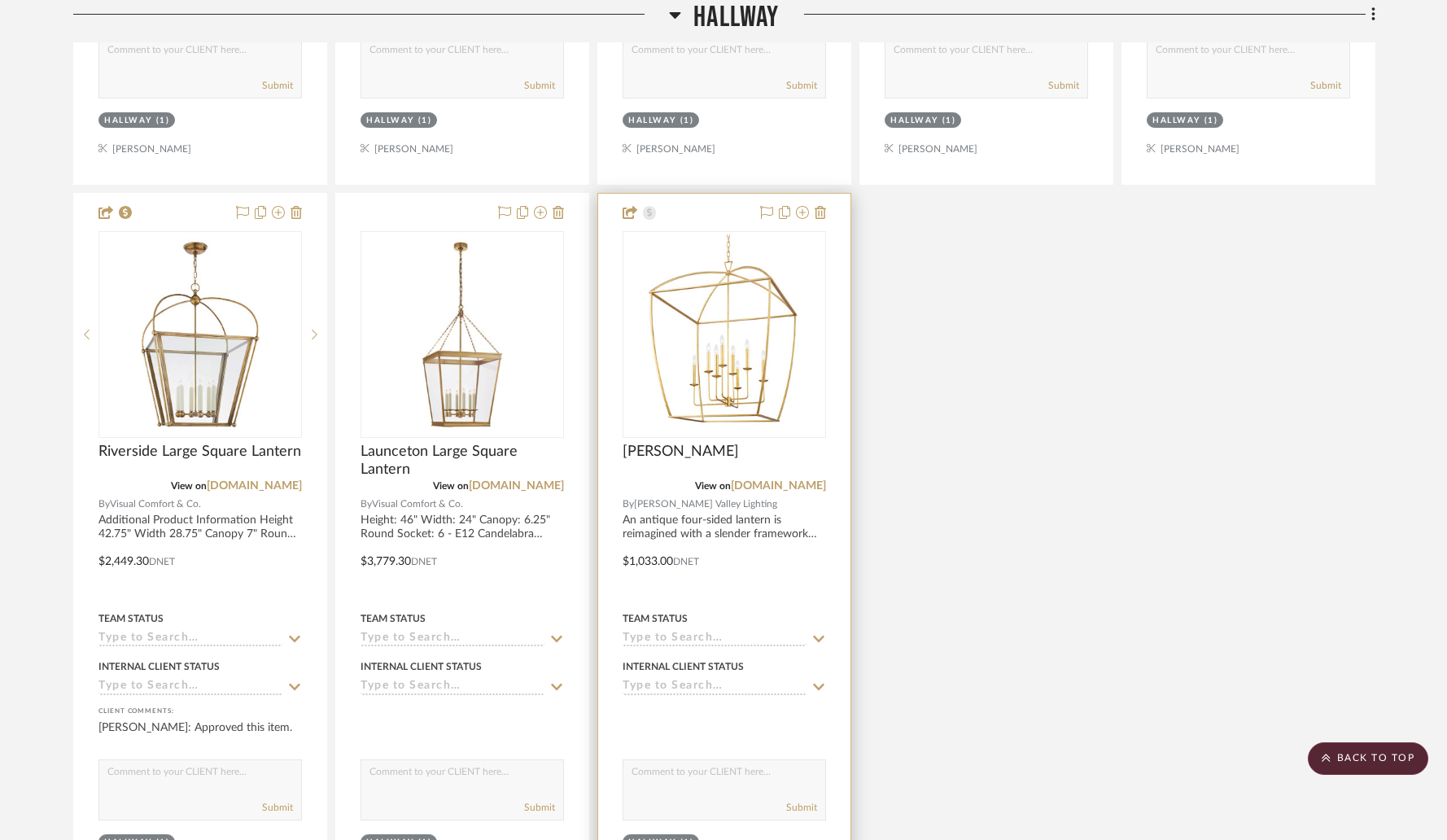
scroll to position [1925, 0]
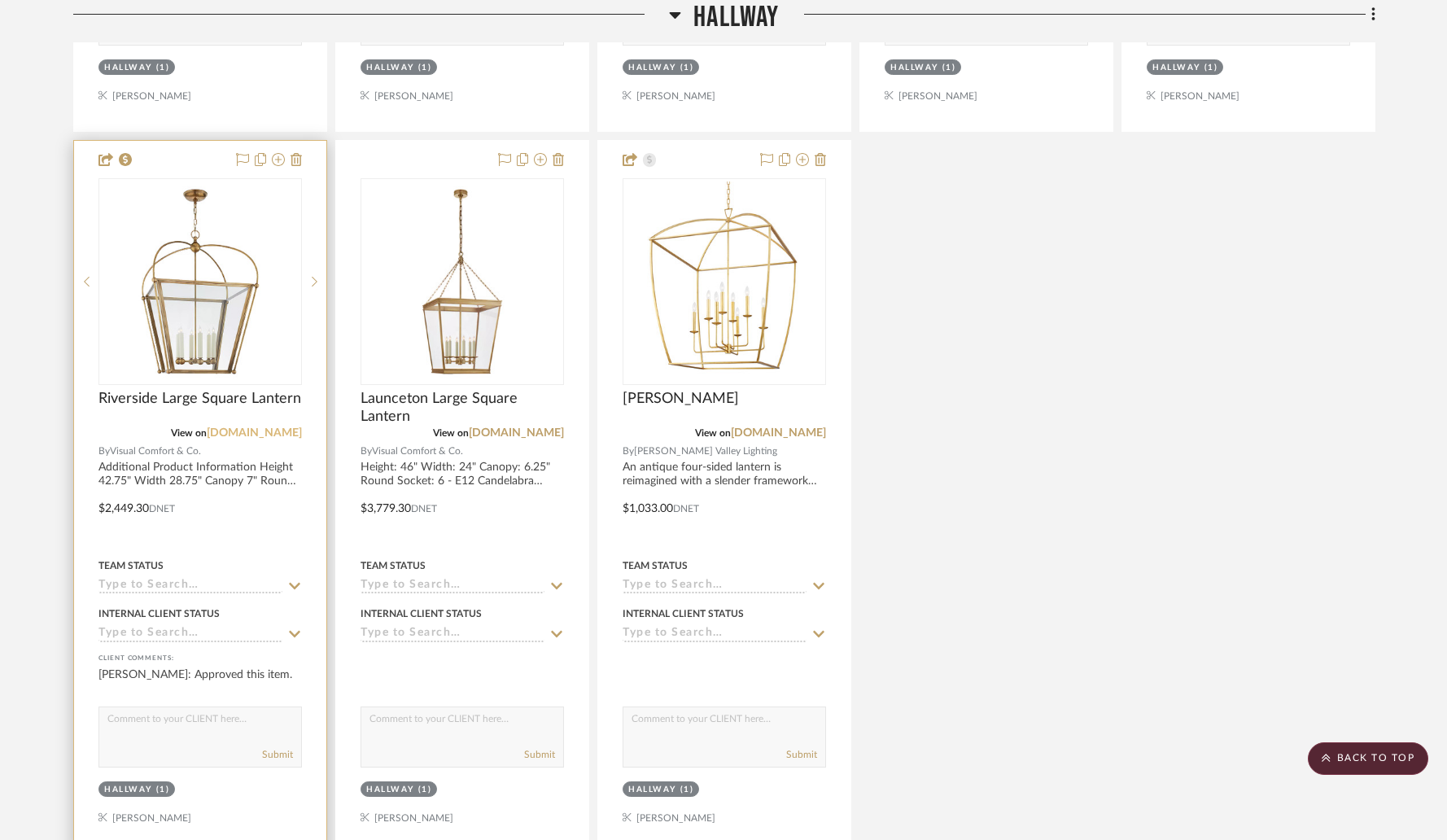
click at [245, 427] on link "[DOMAIN_NAME]" at bounding box center [253, 432] width 95 height 12
click at [184, 707] on textarea at bounding box center [200, 722] width 202 height 31
paste textarea "[DATE]"
type textarea "Currently not in stock. Will ship to you in [DATE] if ordered."
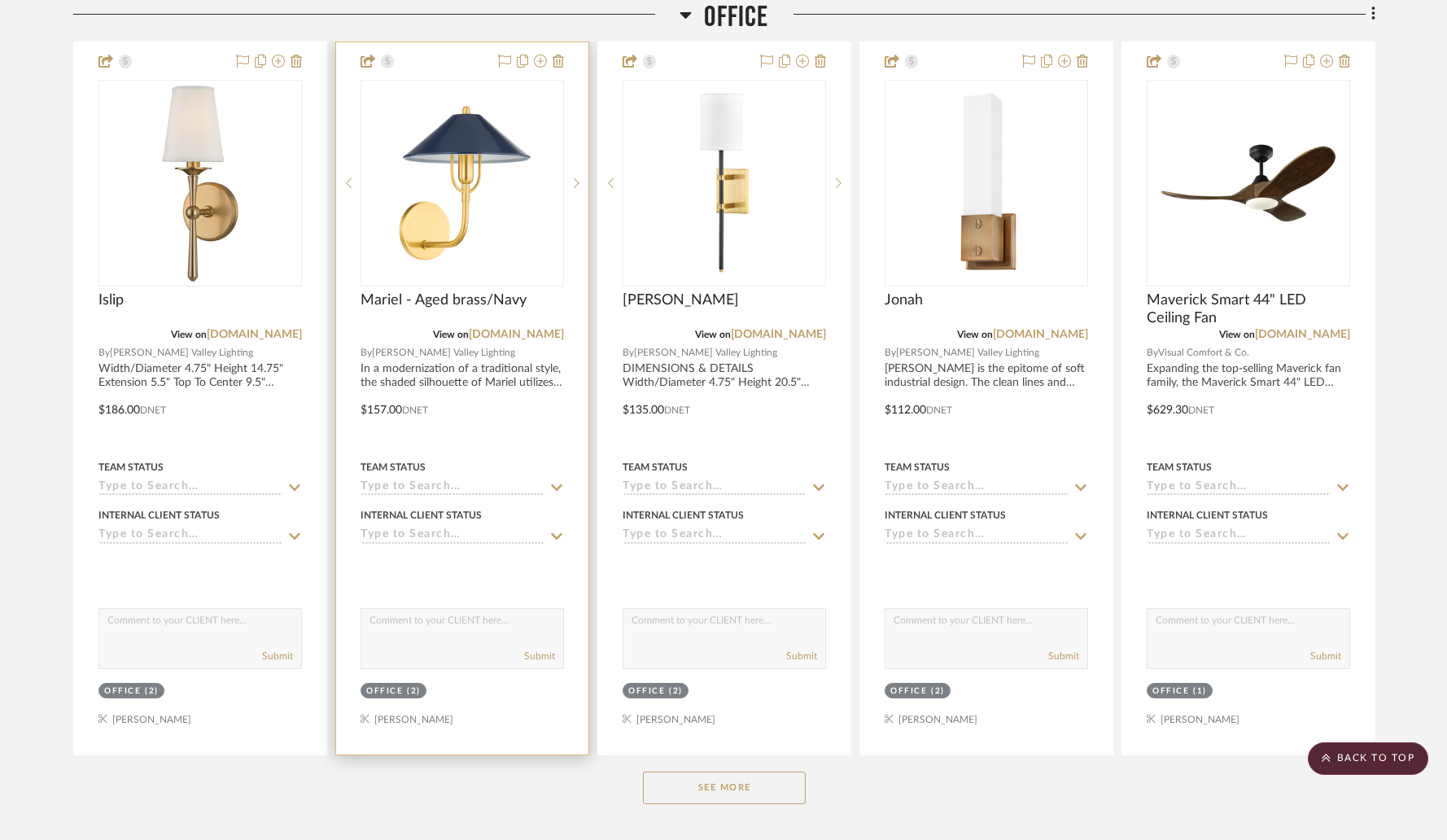
scroll to position [2666, 0]
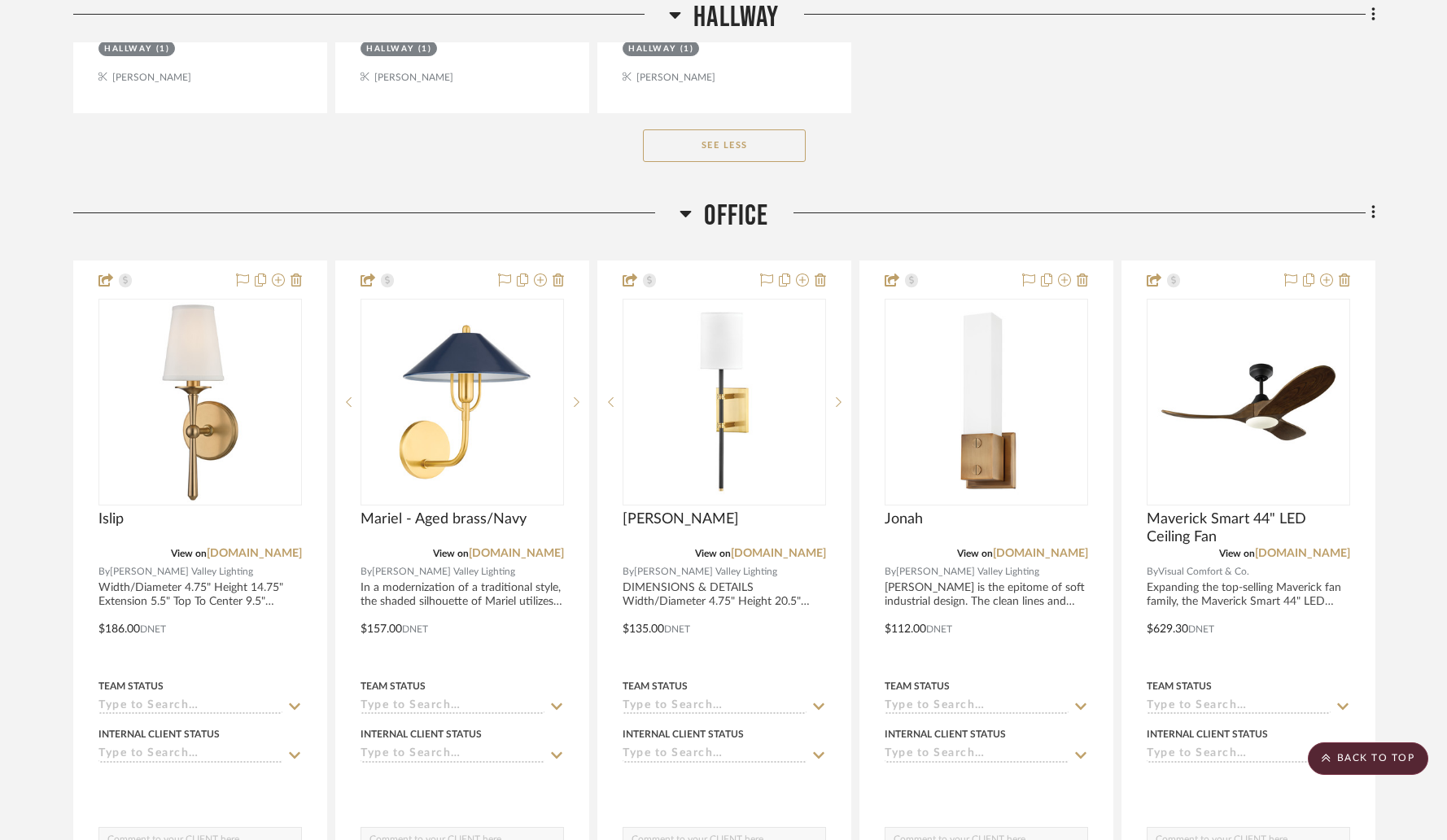
click at [680, 204] on icon at bounding box center [686, 213] width 12 height 20
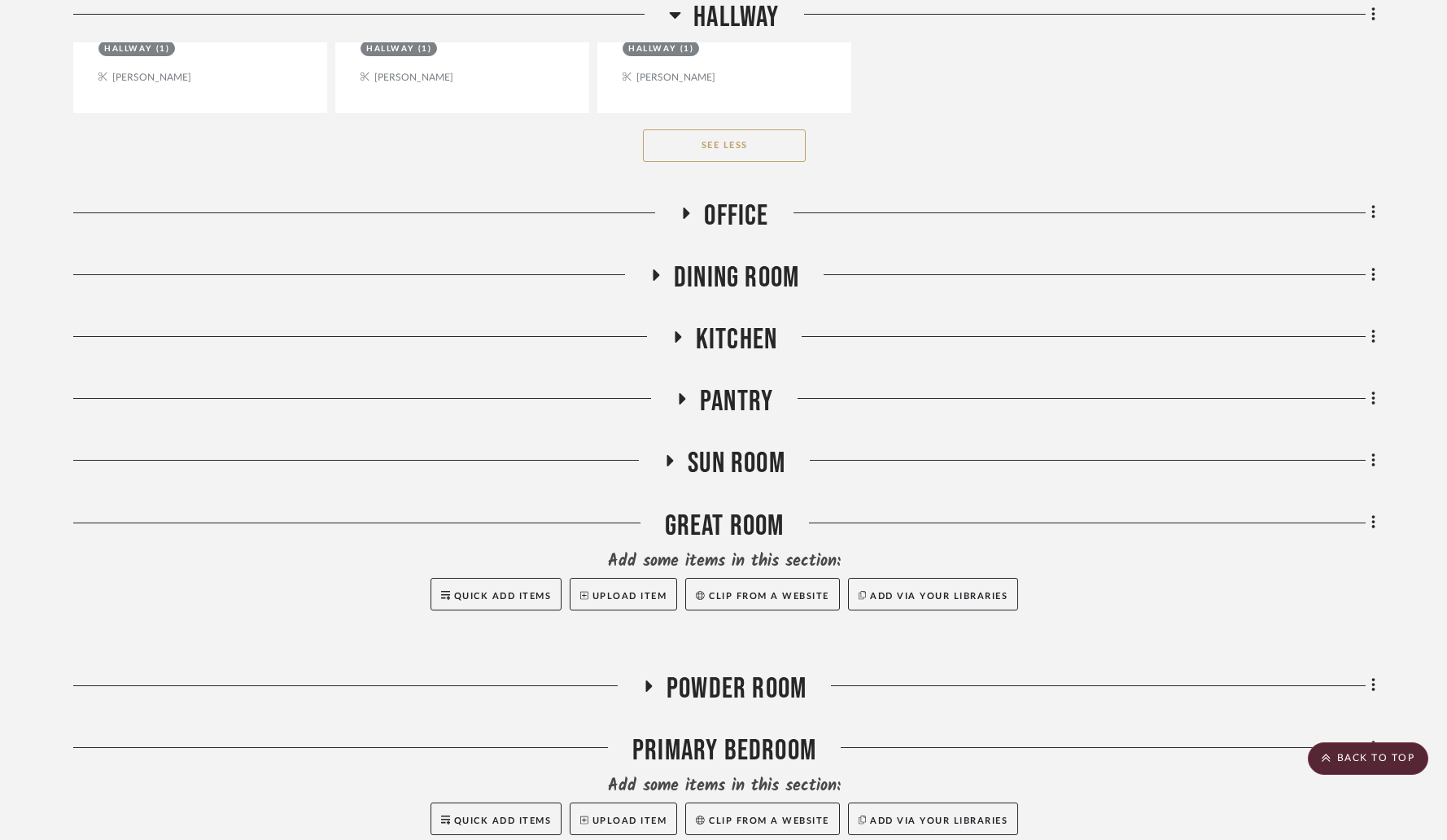
click at [653, 269] on icon at bounding box center [655, 275] width 6 height 12
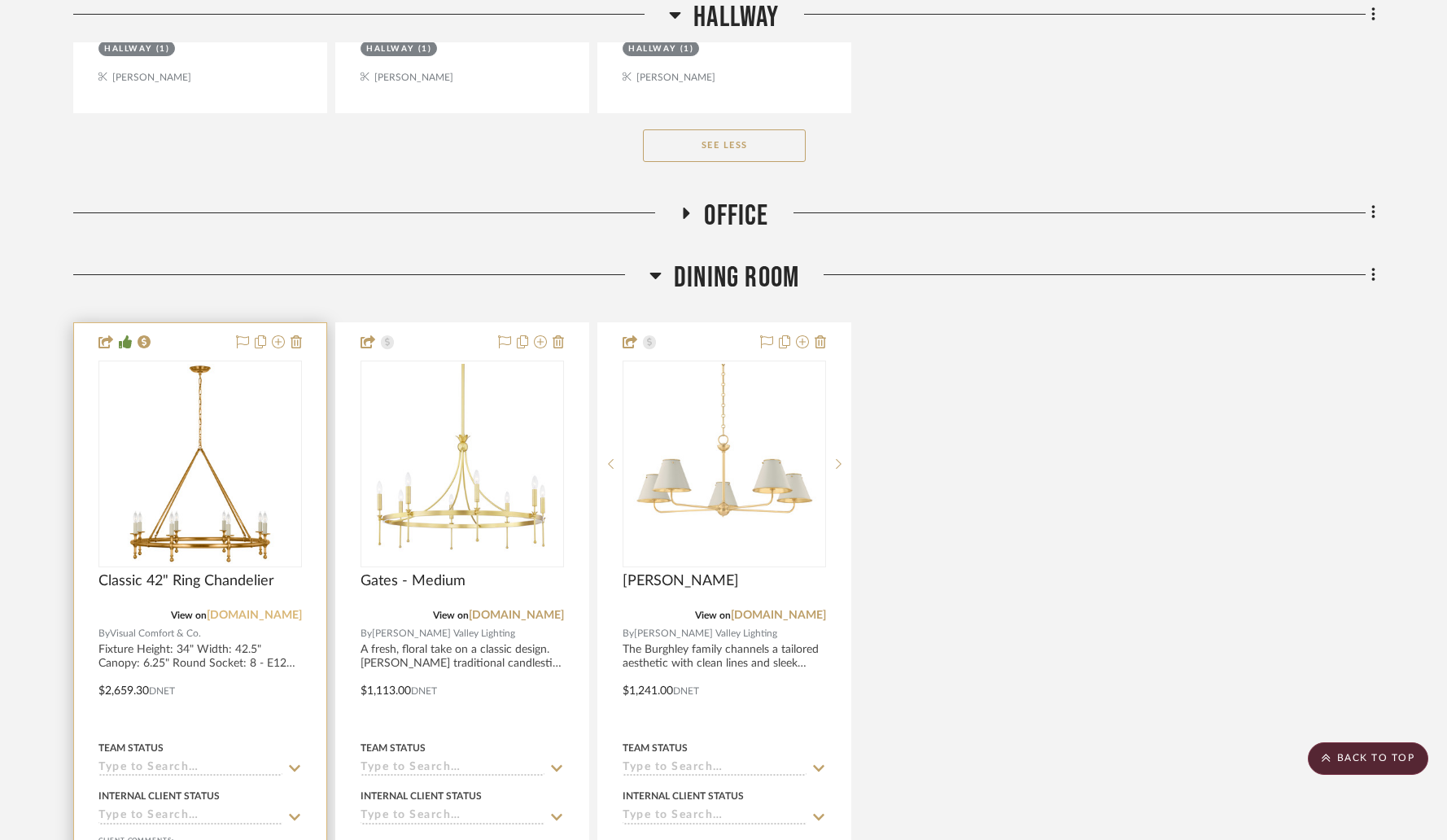
click at [243, 610] on link "[DOMAIN_NAME]" at bounding box center [253, 615] width 95 height 12
click at [269, 454] on img "0" at bounding box center [200, 463] width 200 height 200
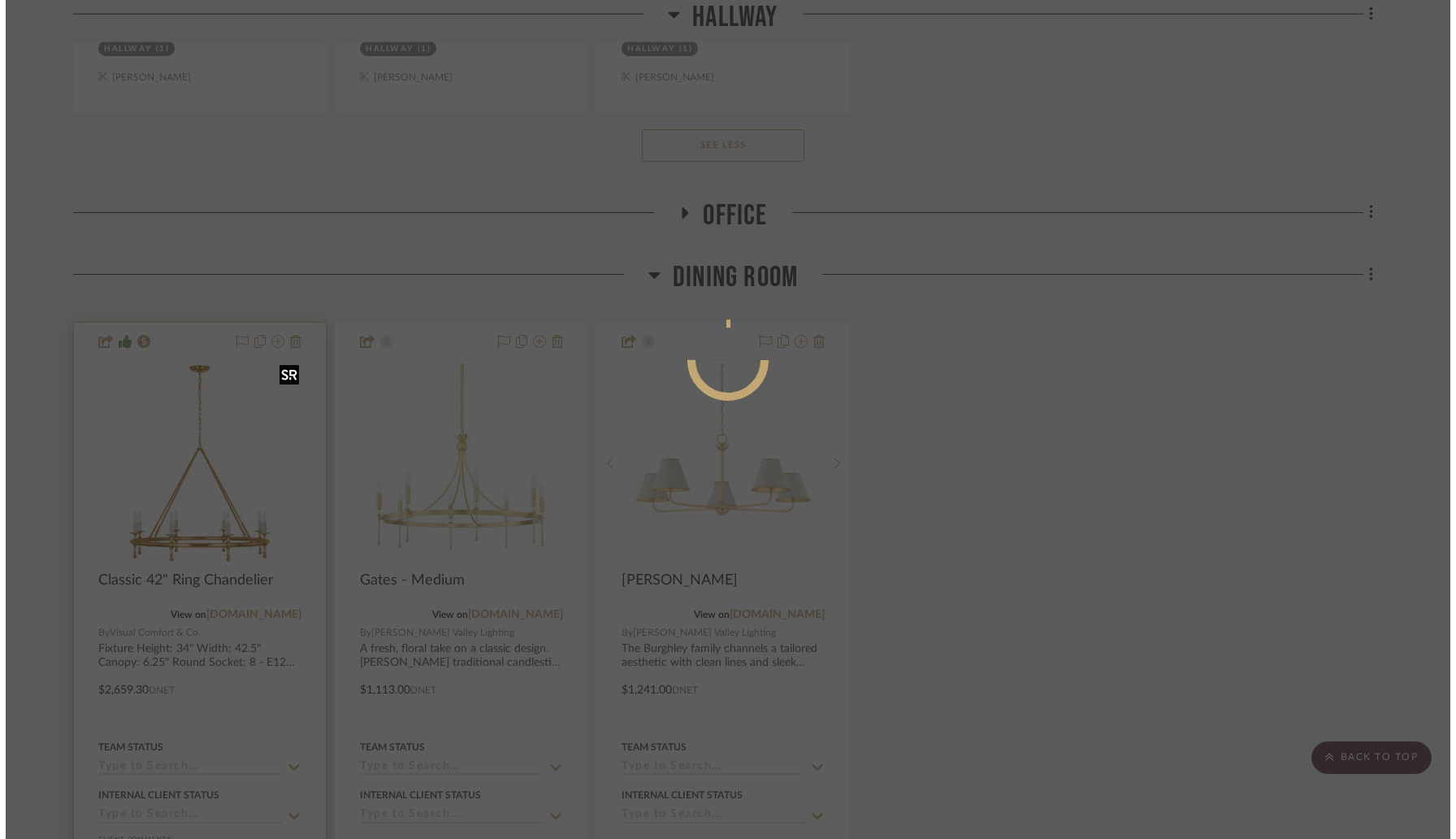
scroll to position [0, 0]
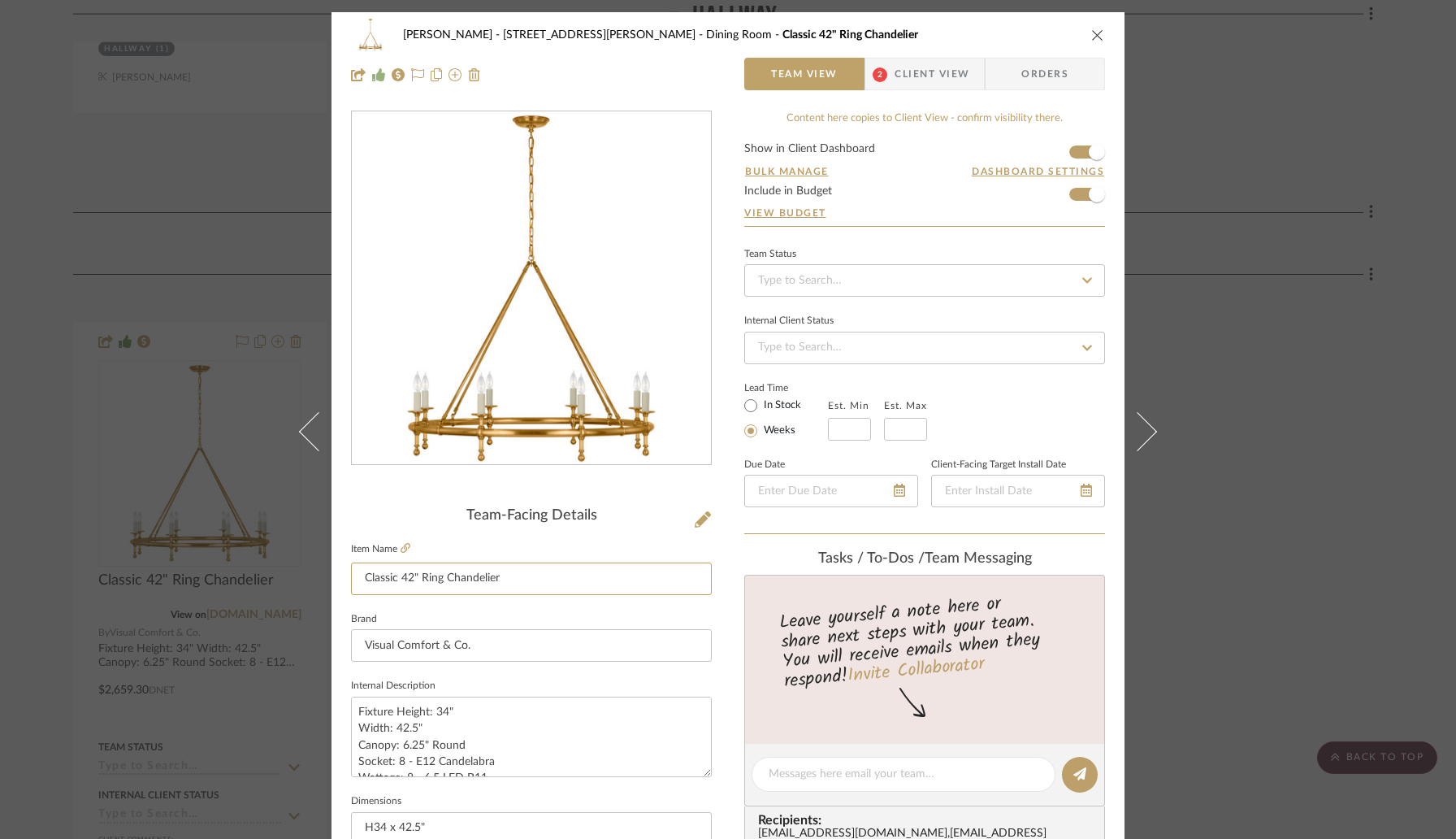
drag, startPoint x: 506, startPoint y: 579, endPoint x: 199, endPoint y: 579, distance: 307.0
click at [199, 579] on div "[PERSON_NAME] - 4065 [PERSON_NAME] Dining Room Classic 42" Ring Chandelier Team…" at bounding box center [728, 419] width 1456 height 839
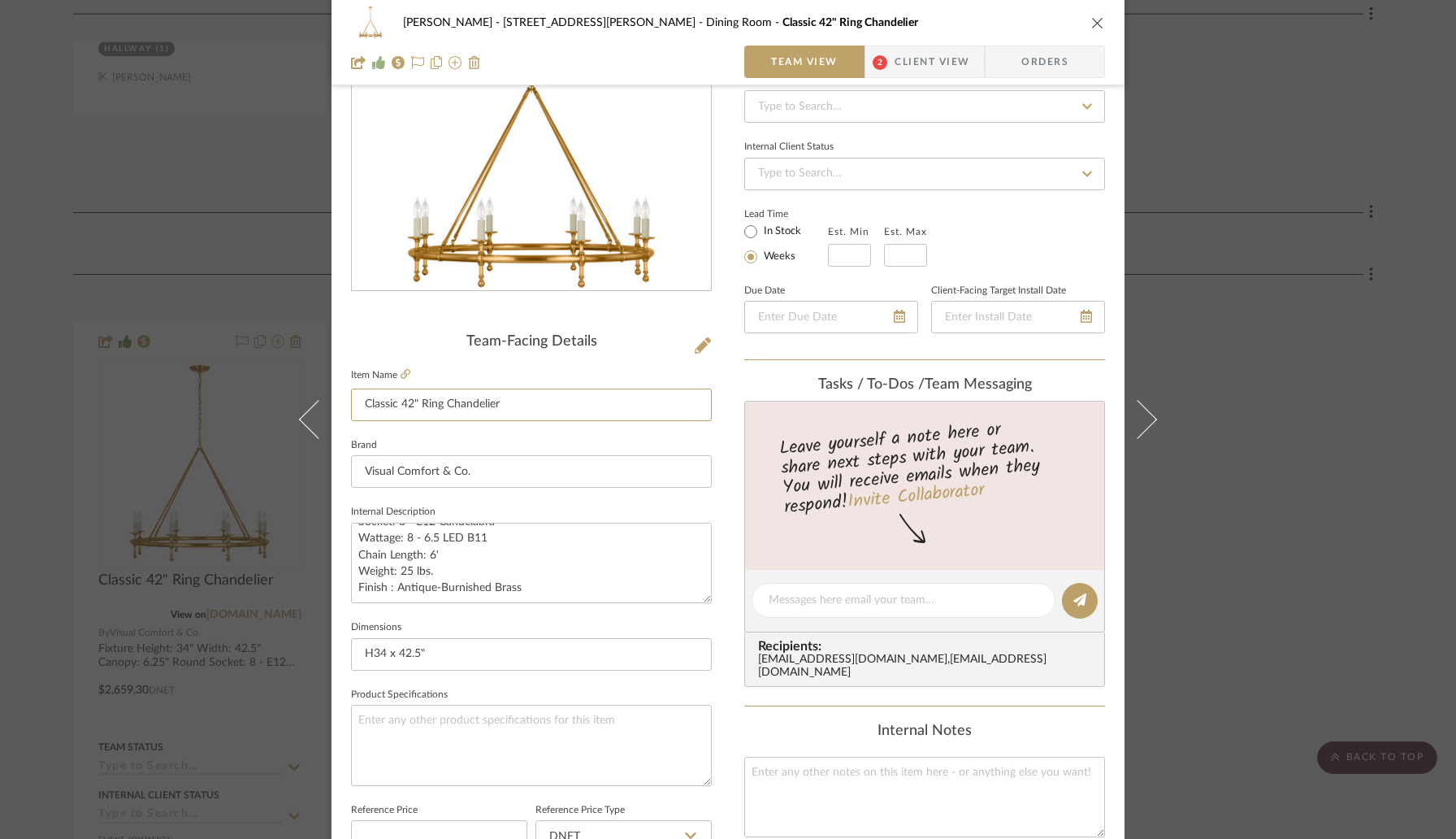
scroll to position [187, 0]
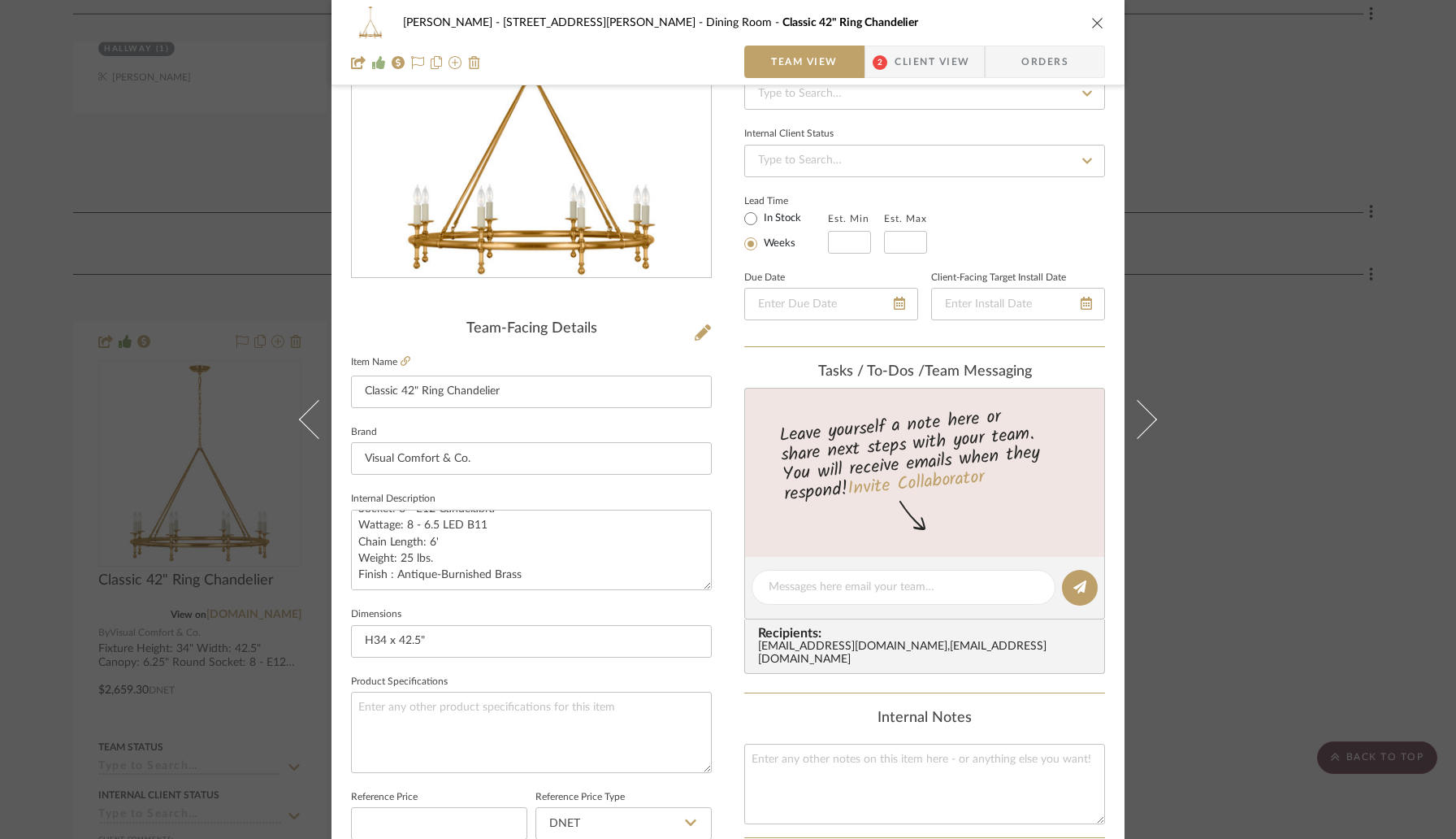
click at [1092, 24] on icon "close" at bounding box center [1097, 22] width 13 height 13
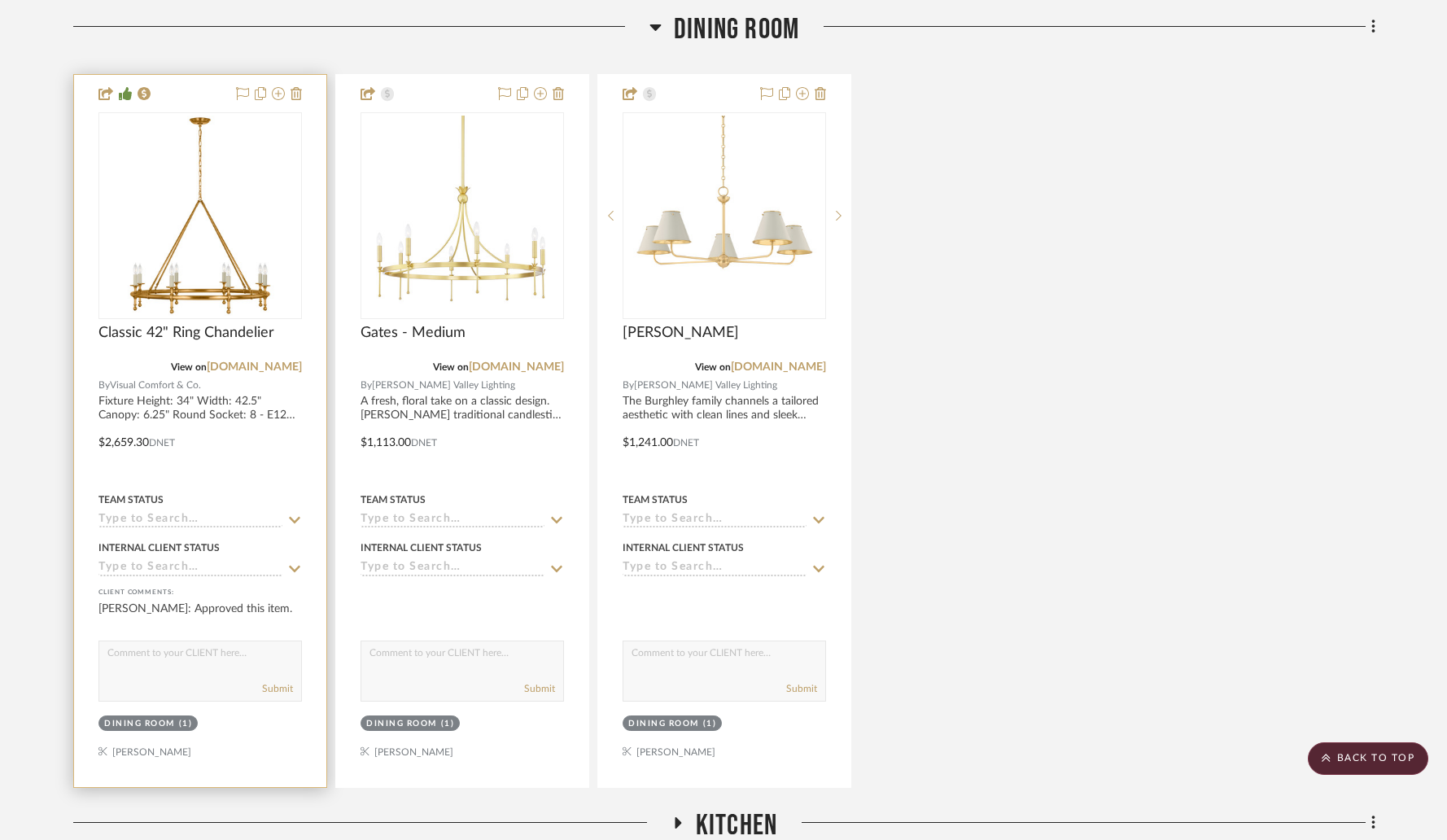
scroll to position [2944, 0]
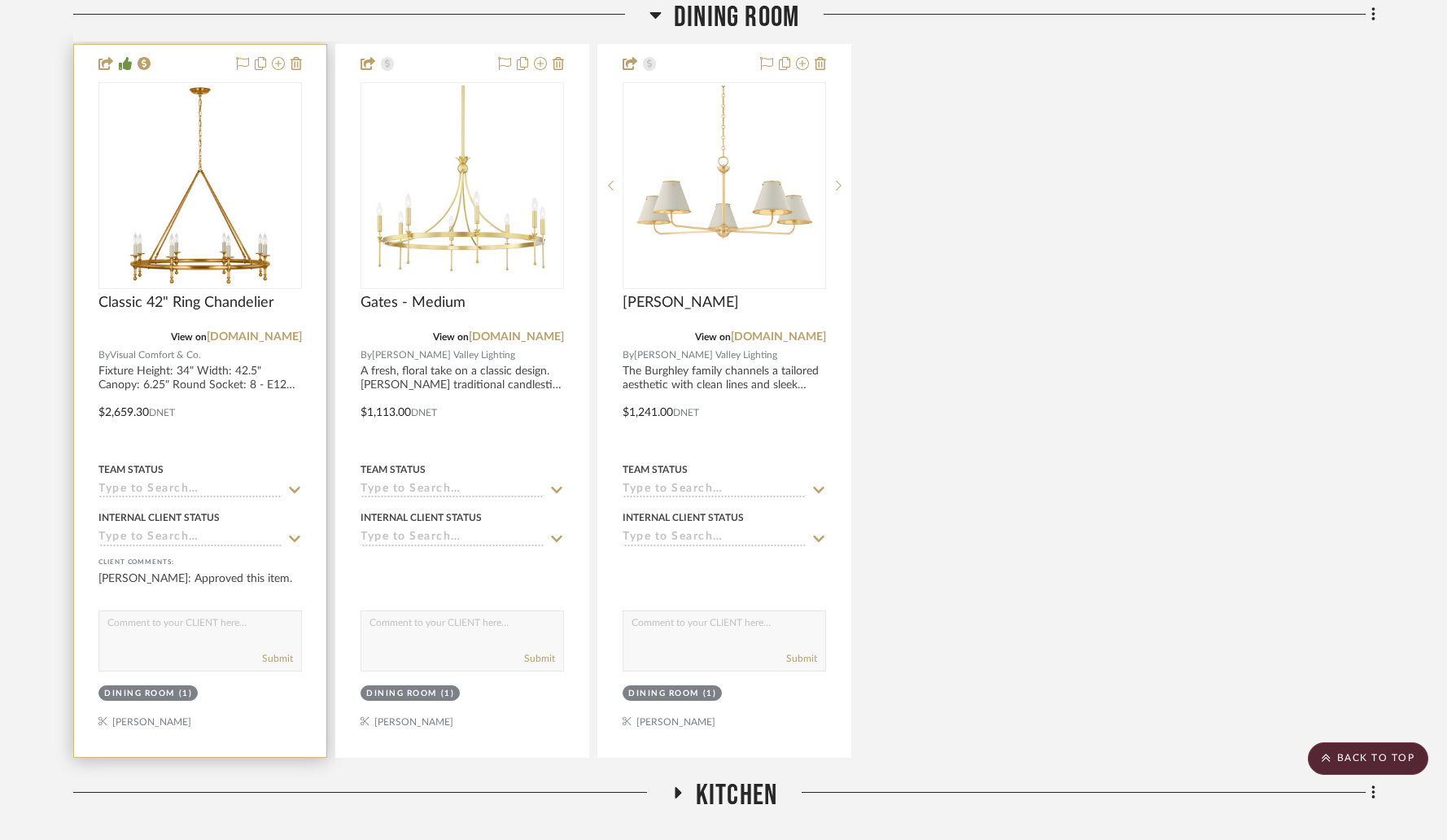
click at [181, 610] on div "Submit" at bounding box center [200, 640] width 204 height 61
click at [191, 611] on textarea at bounding box center [200, 626] width 202 height 31
paste textarea "[DATE]"
type textarea "Currently not in stock. Will ship [DATE] if ordered."
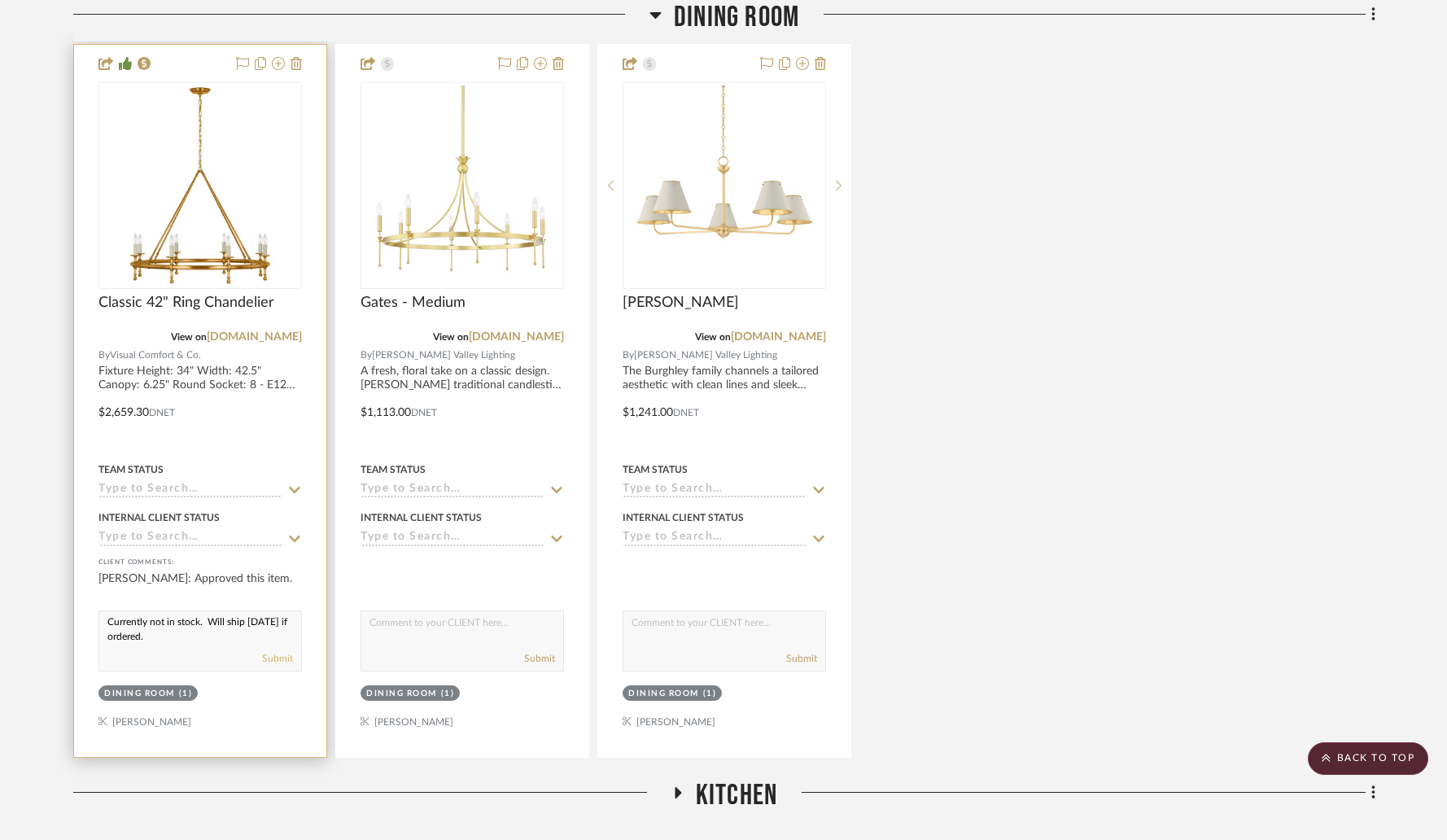
click at [283, 651] on button "Submit" at bounding box center [277, 658] width 31 height 14
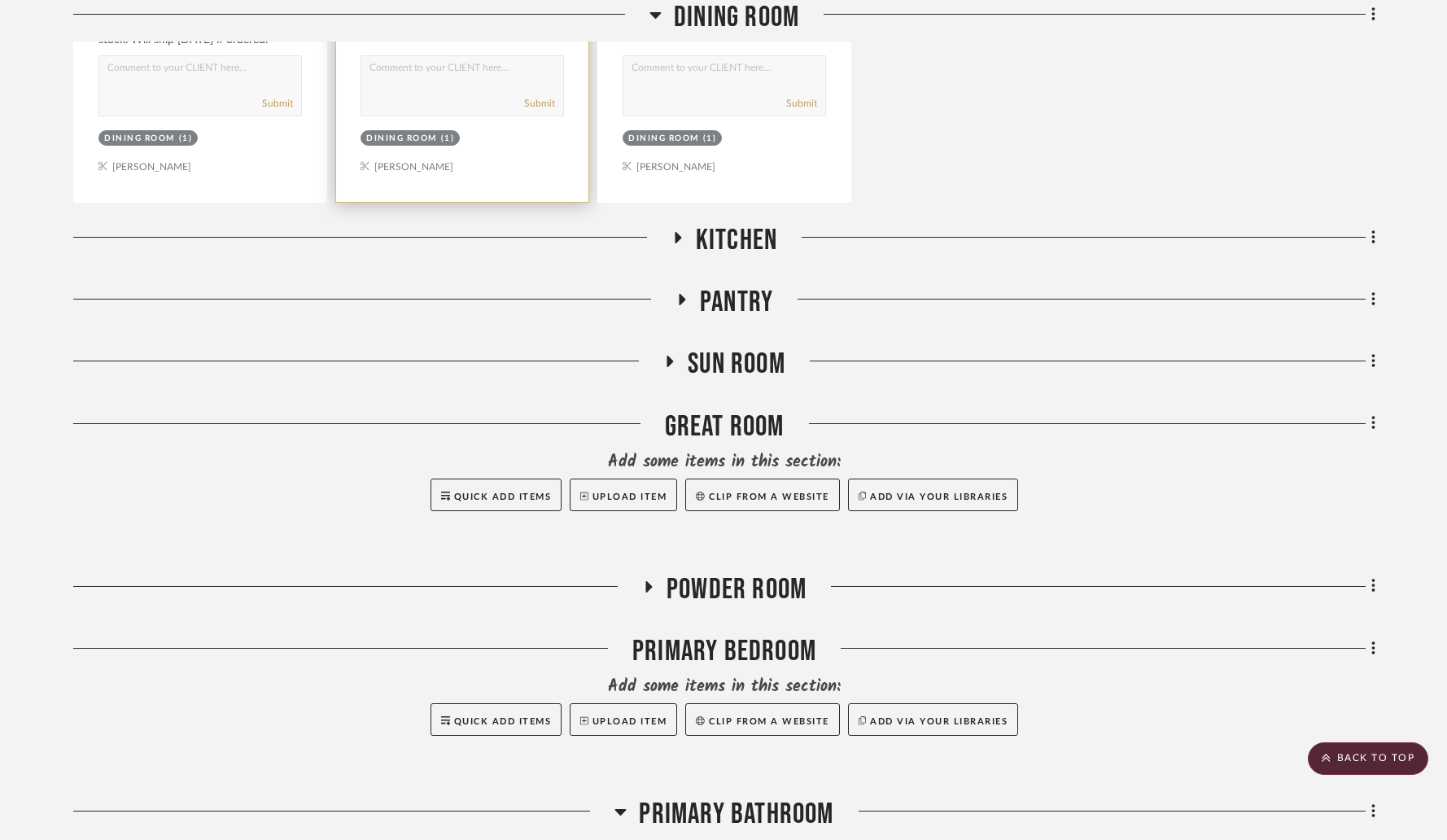
scroll to position [3609, 0]
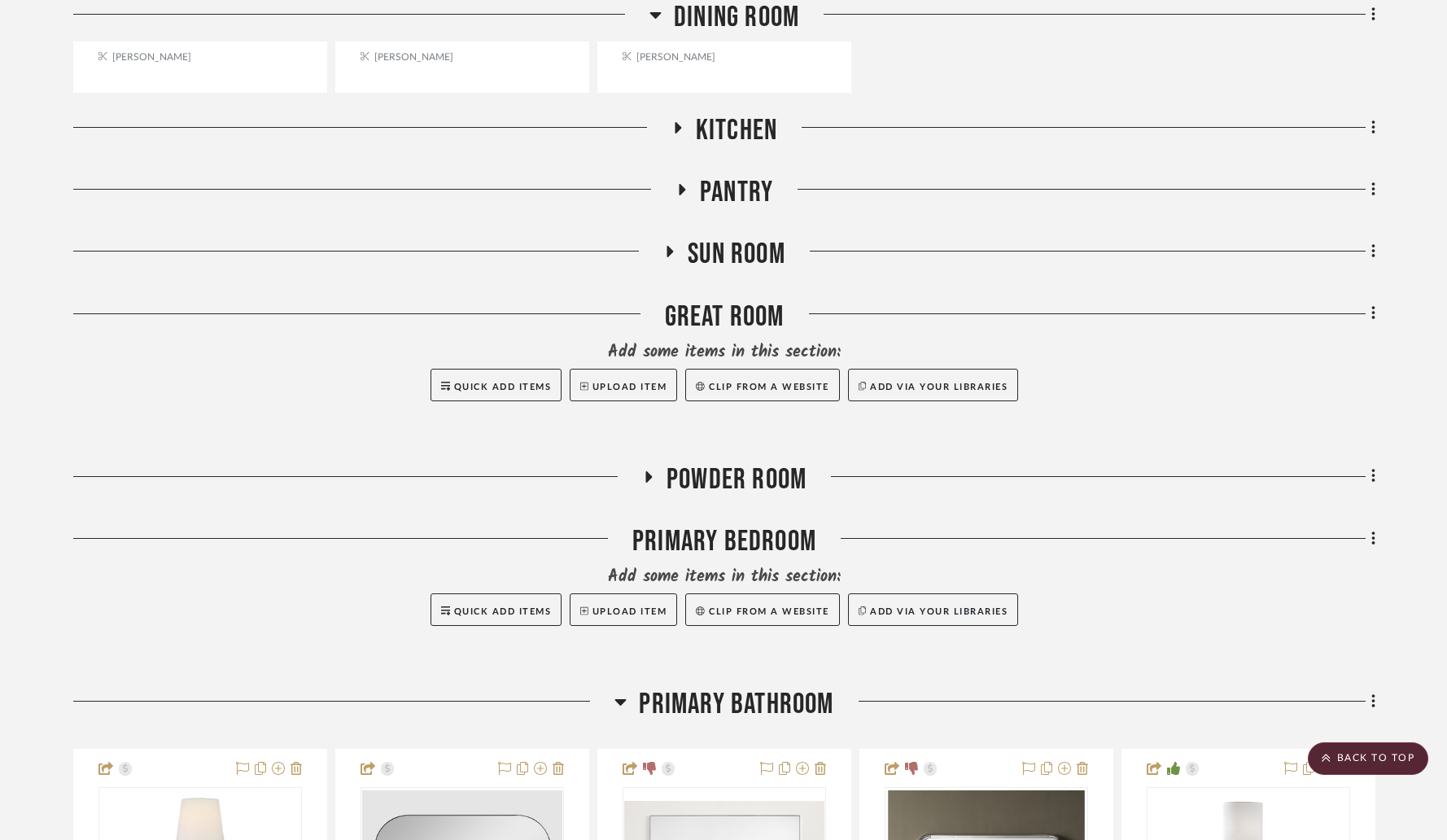
click at [679, 121] on icon at bounding box center [677, 127] width 20 height 12
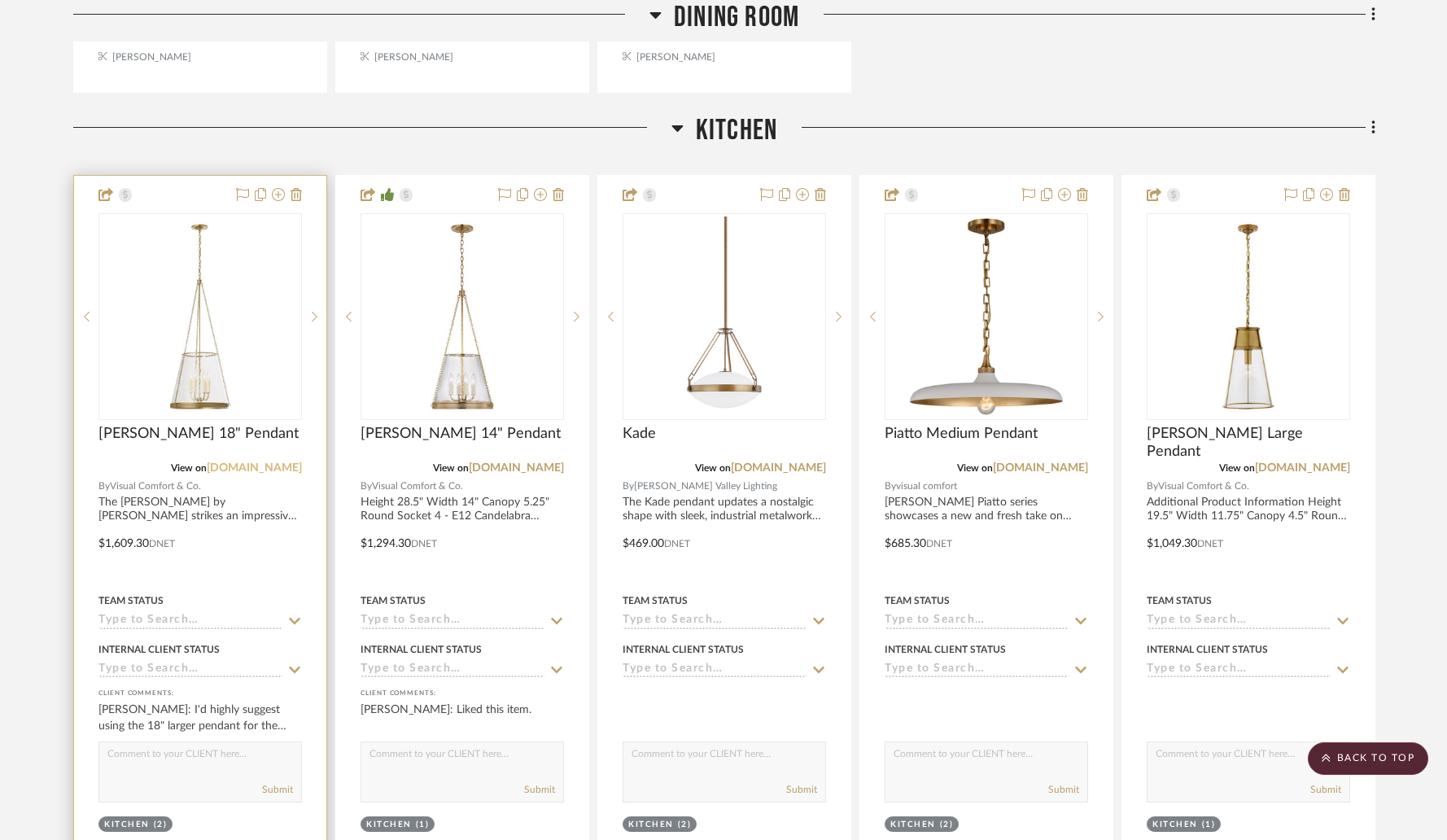
click at [242, 462] on link "[DOMAIN_NAME]" at bounding box center [253, 468] width 95 height 12
drag, startPoint x: 94, startPoint y: 388, endPoint x: 237, endPoint y: 388, distance: 143.0
click at [198, 348] on img "0" at bounding box center [200, 316] width 200 height 200
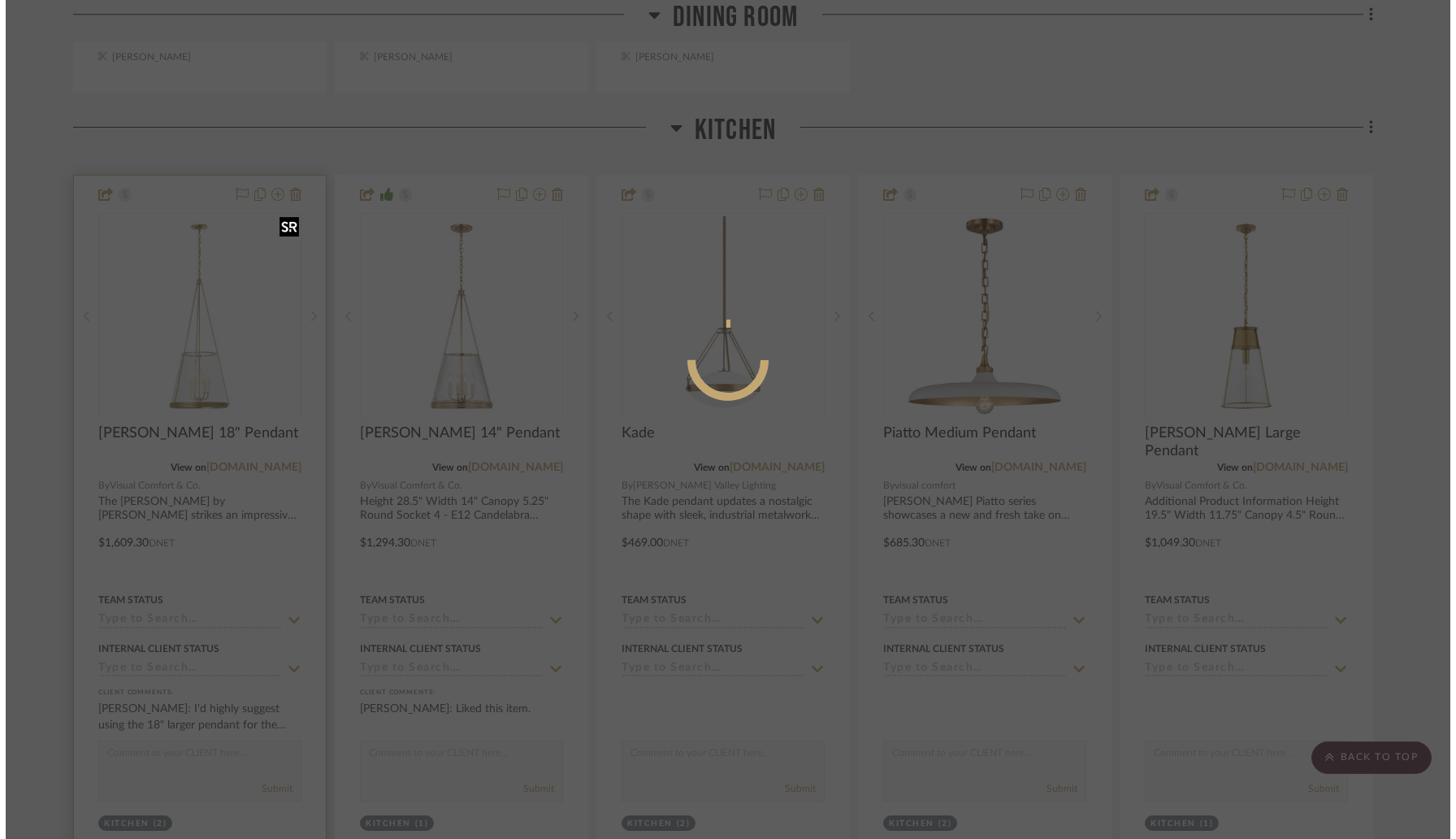
scroll to position [0, 0]
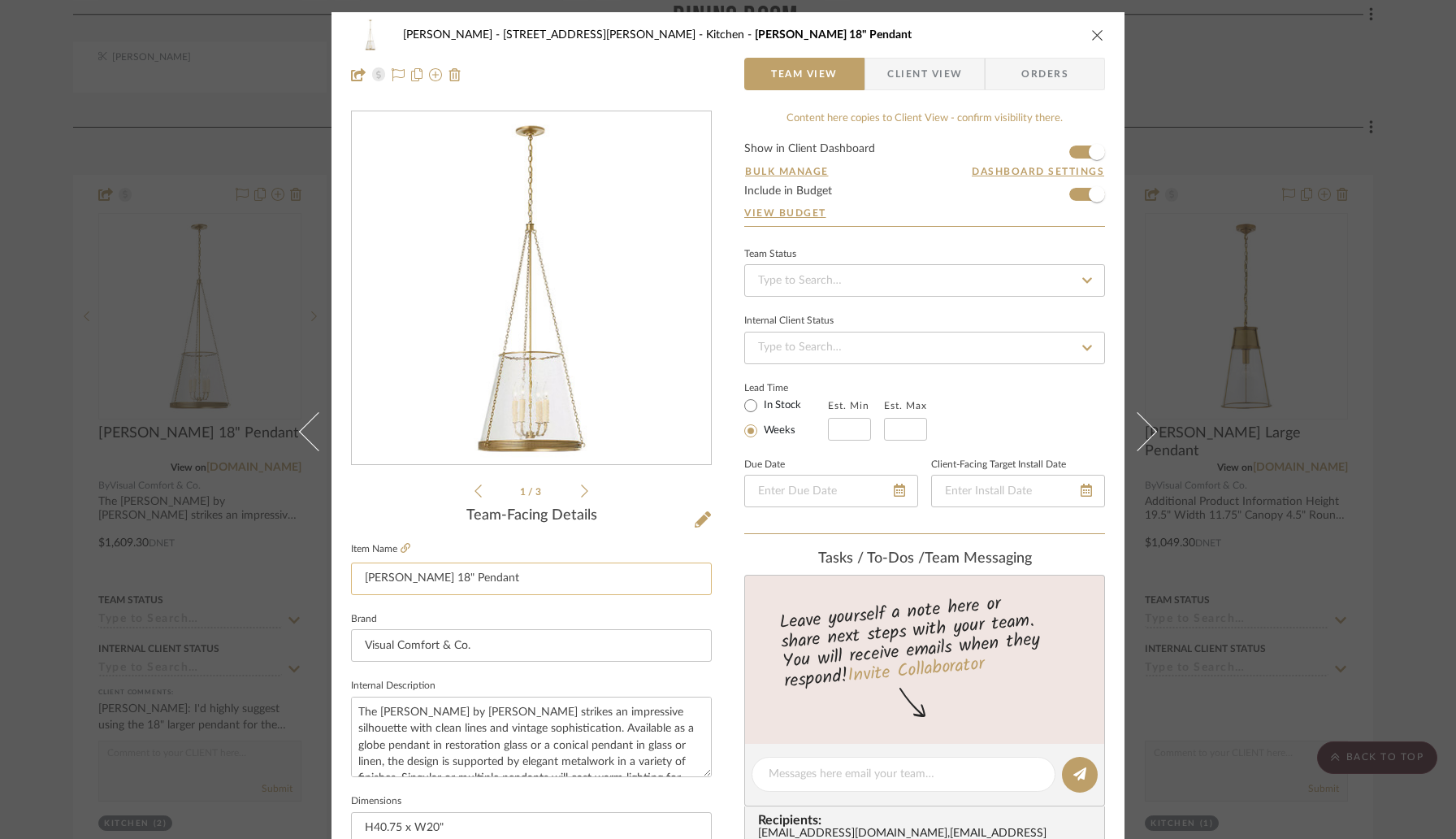
click at [479, 575] on input "[PERSON_NAME] 18" Pendant" at bounding box center [531, 578] width 360 height 33
click at [1092, 40] on icon "close" at bounding box center [1097, 35] width 13 height 13
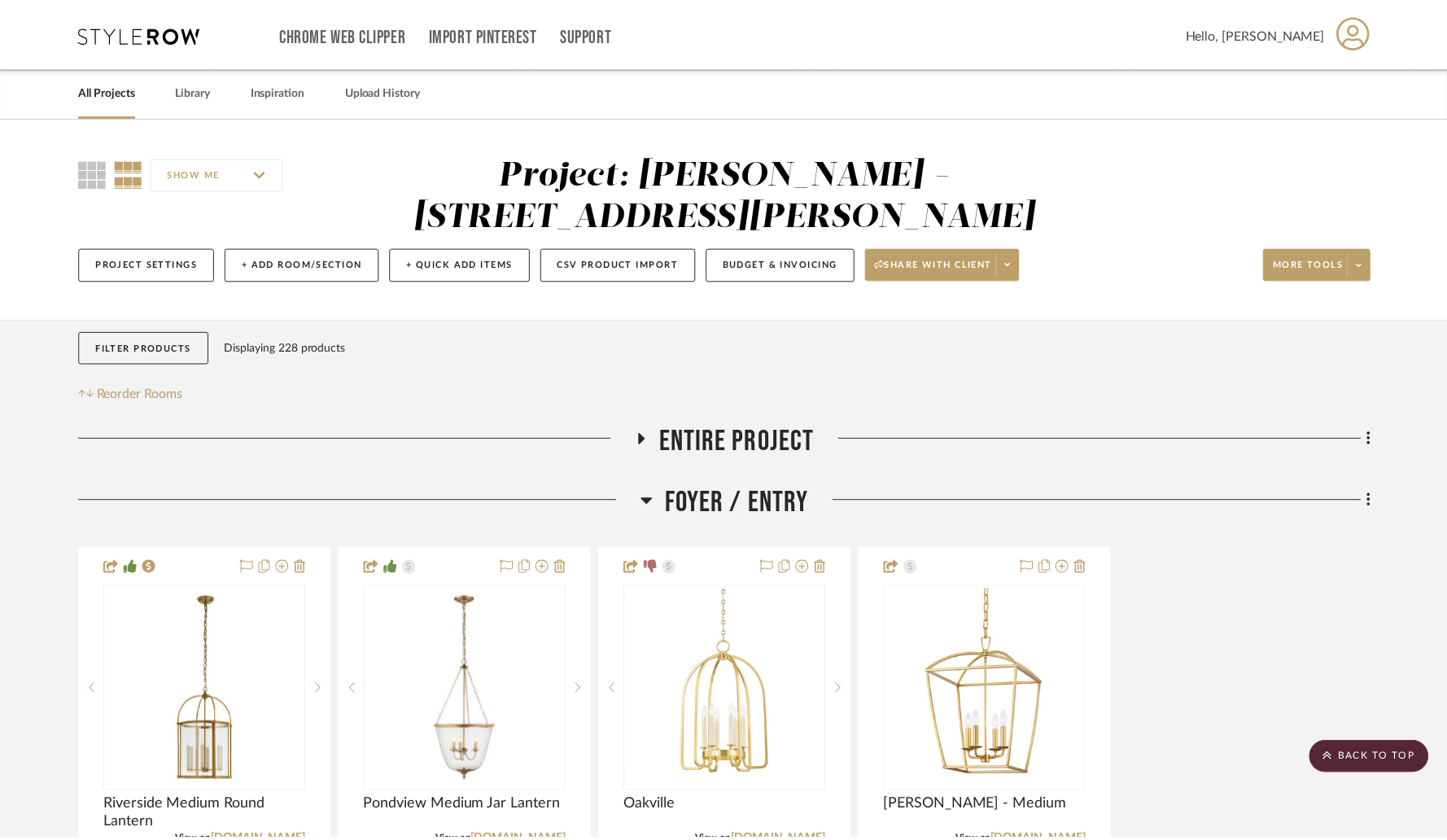
scroll to position [3609, 0]
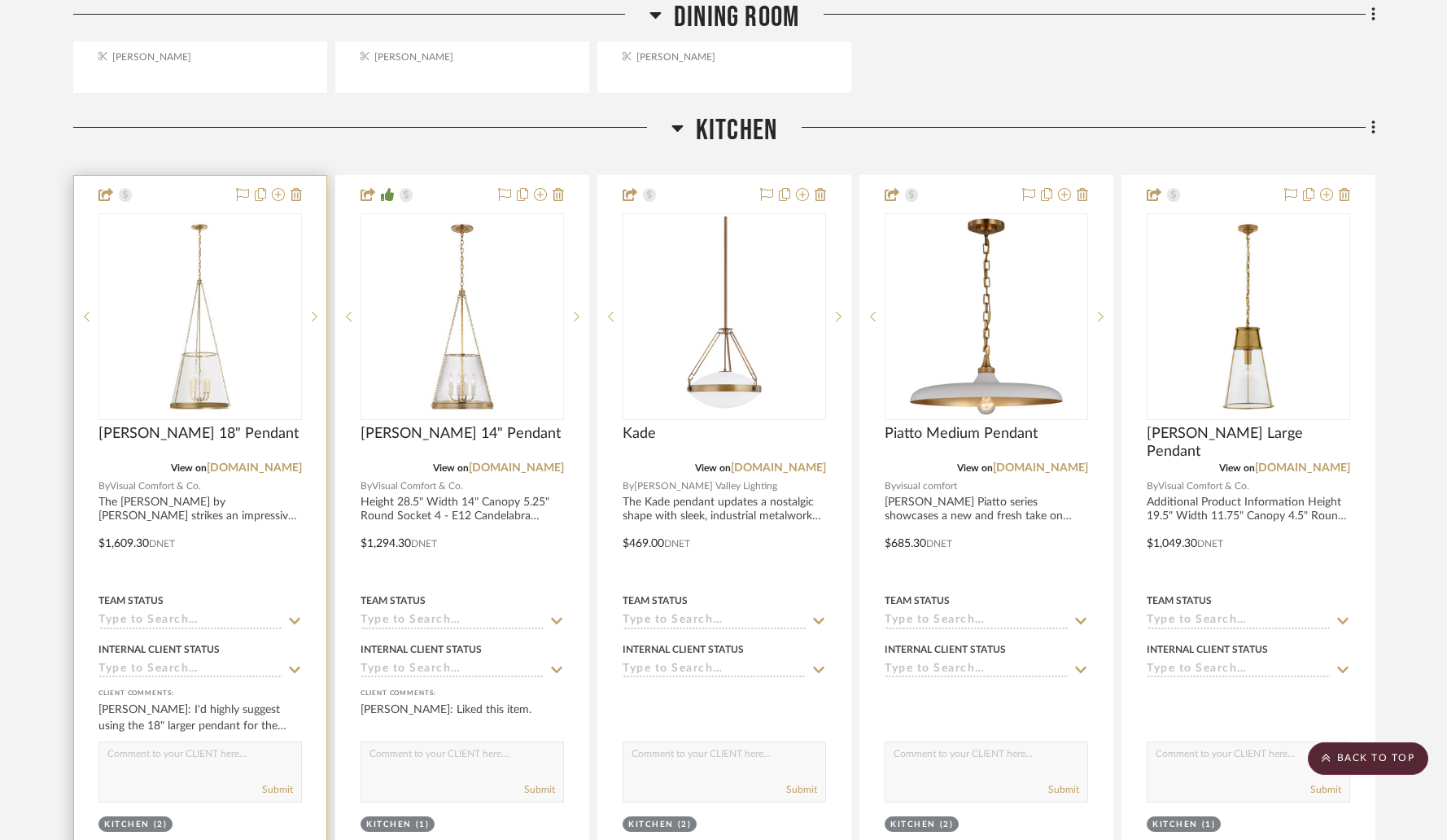
click at [140, 742] on textarea at bounding box center [200, 757] width 202 height 31
type textarea "In Stock"
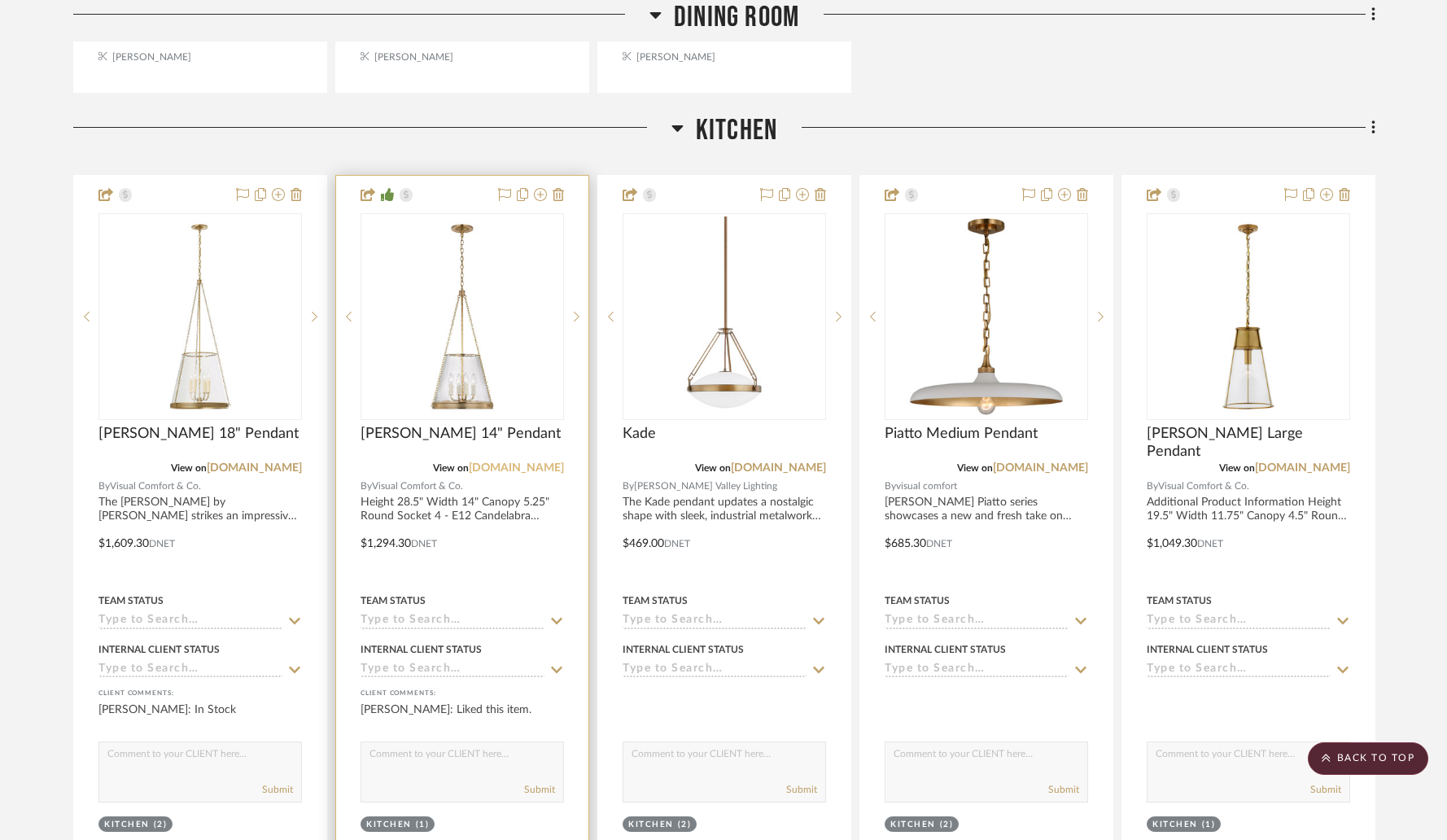
click at [514, 462] on link "[DOMAIN_NAME]" at bounding box center [516, 468] width 95 height 12
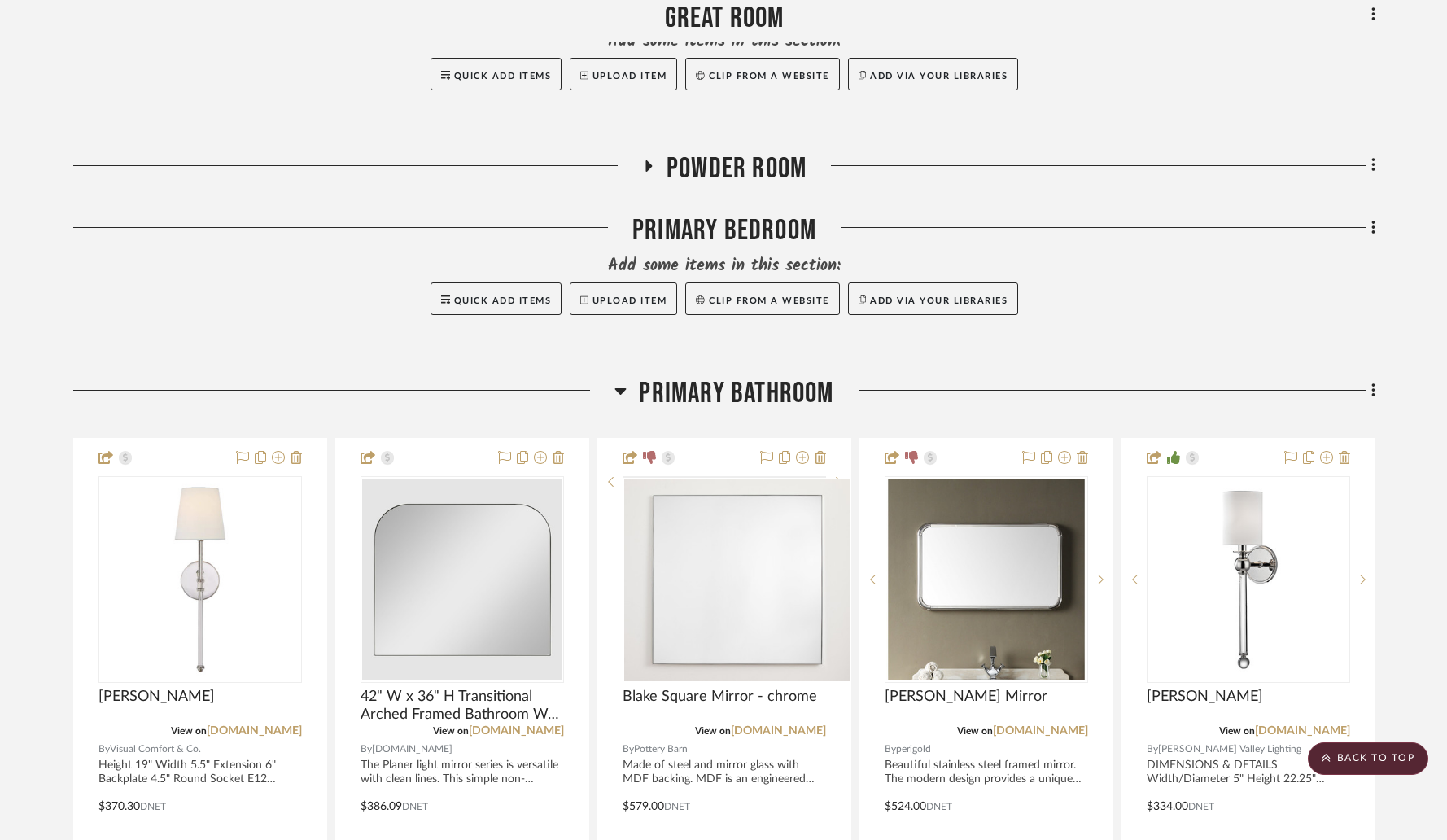
scroll to position [4739, 0]
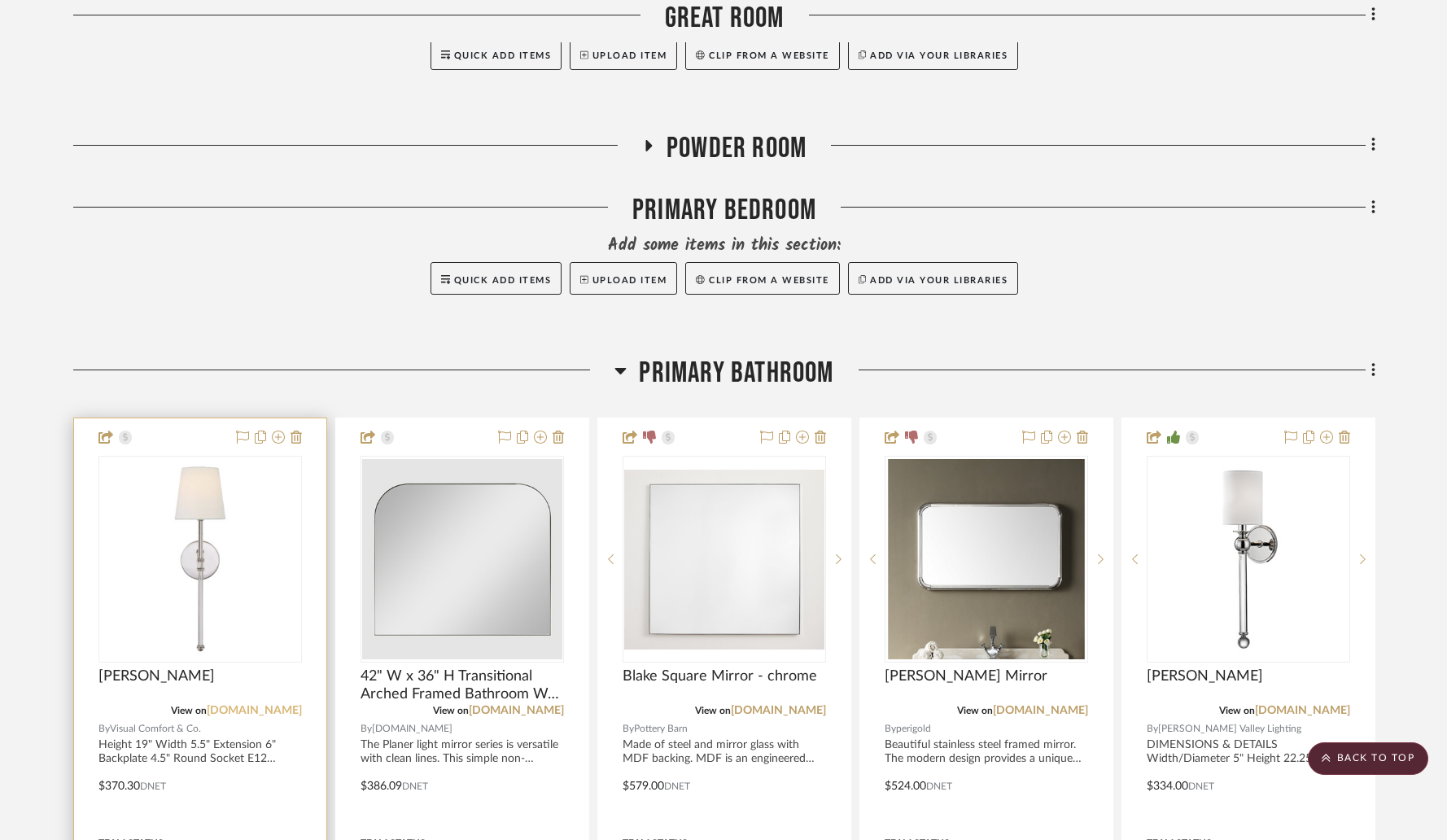
click at [240, 705] on link "[DOMAIN_NAME]" at bounding box center [253, 710] width 95 height 12
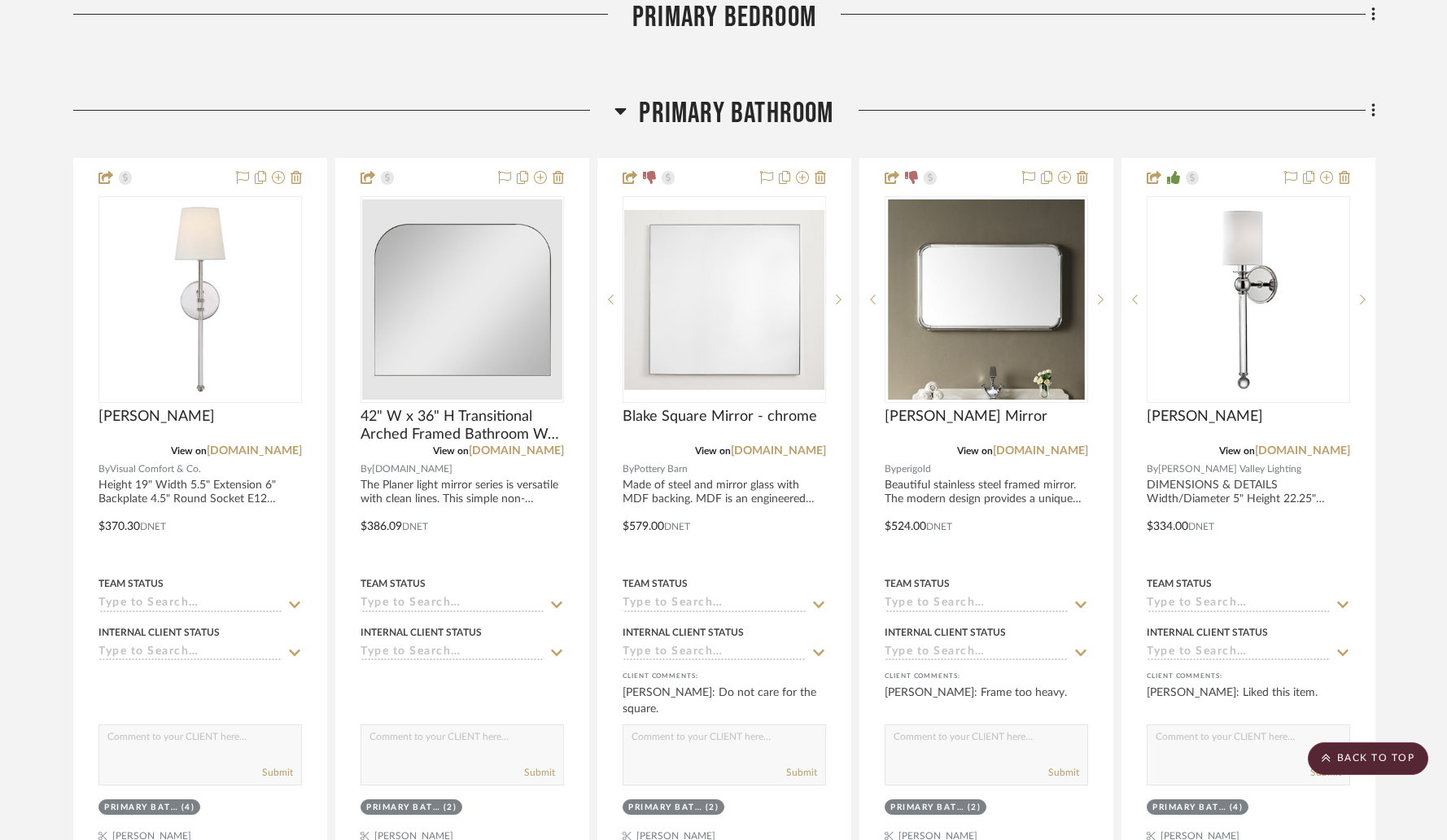
scroll to position [5147, 0]
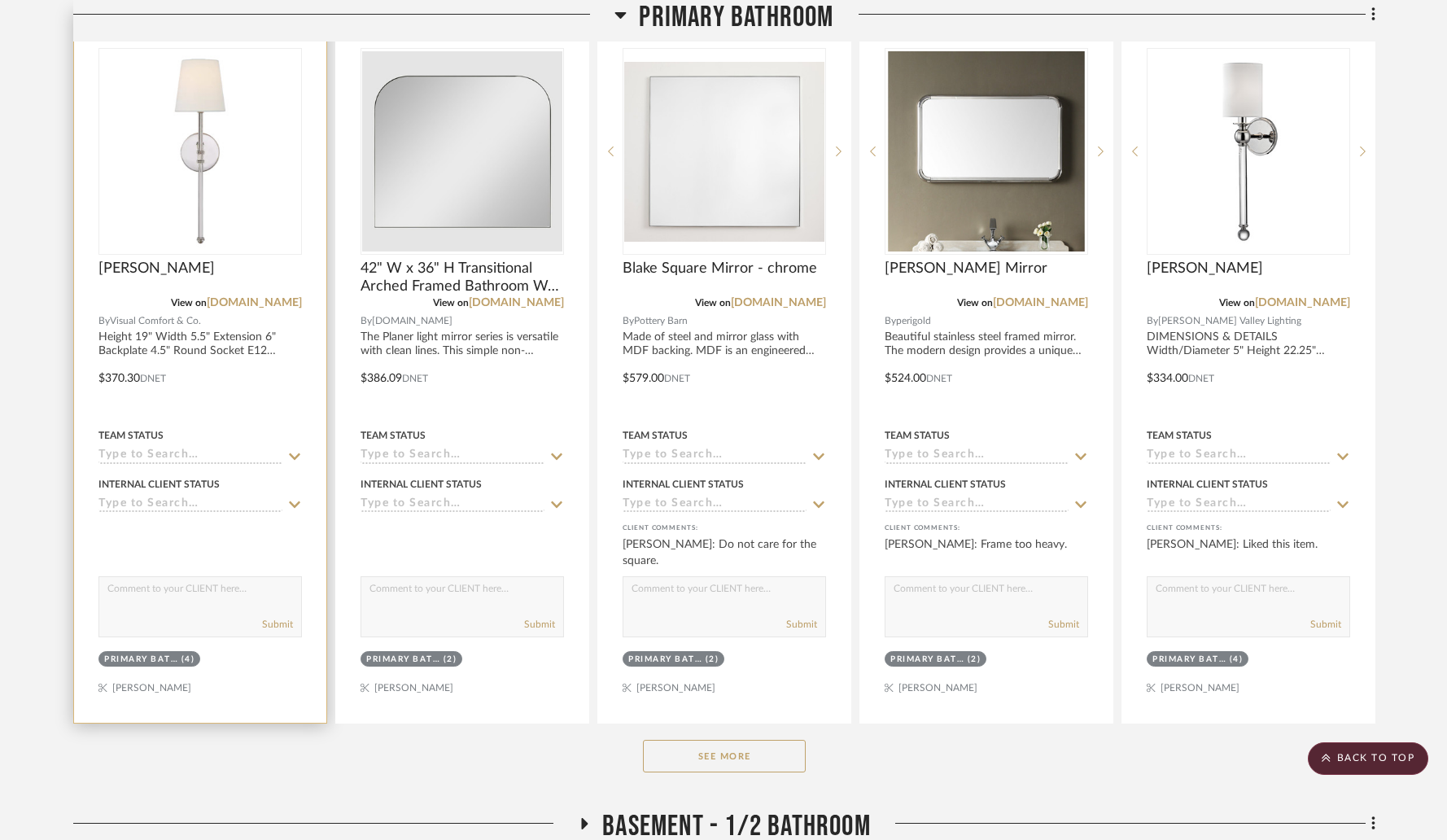
click at [160, 577] on textarea at bounding box center [200, 592] width 202 height 31
paste textarea "[DATE]"
type textarea "Will ship [DATE] if ordered"
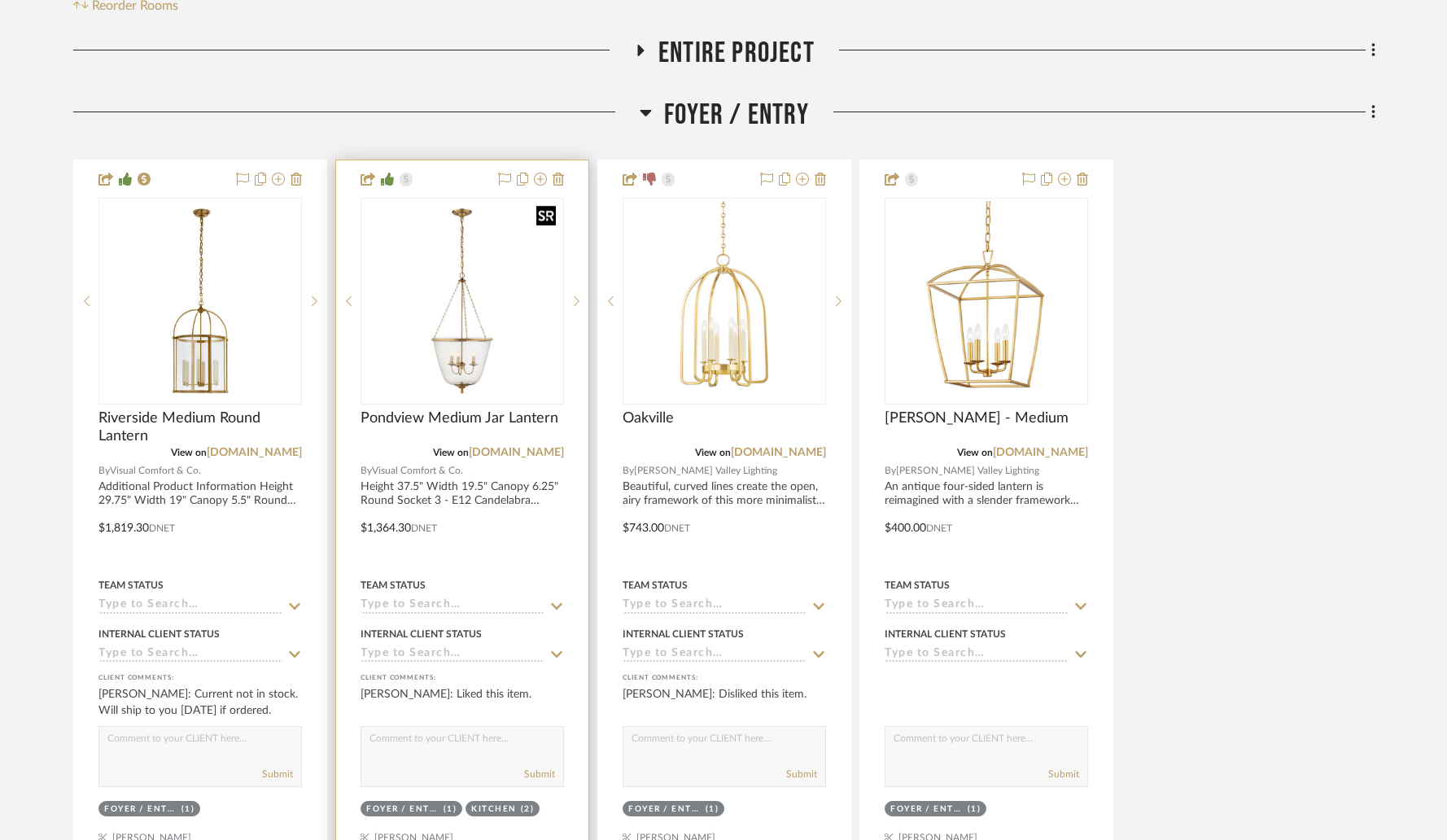
scroll to position [492, 0]
